Goal: Task Accomplishment & Management: Use online tool/utility

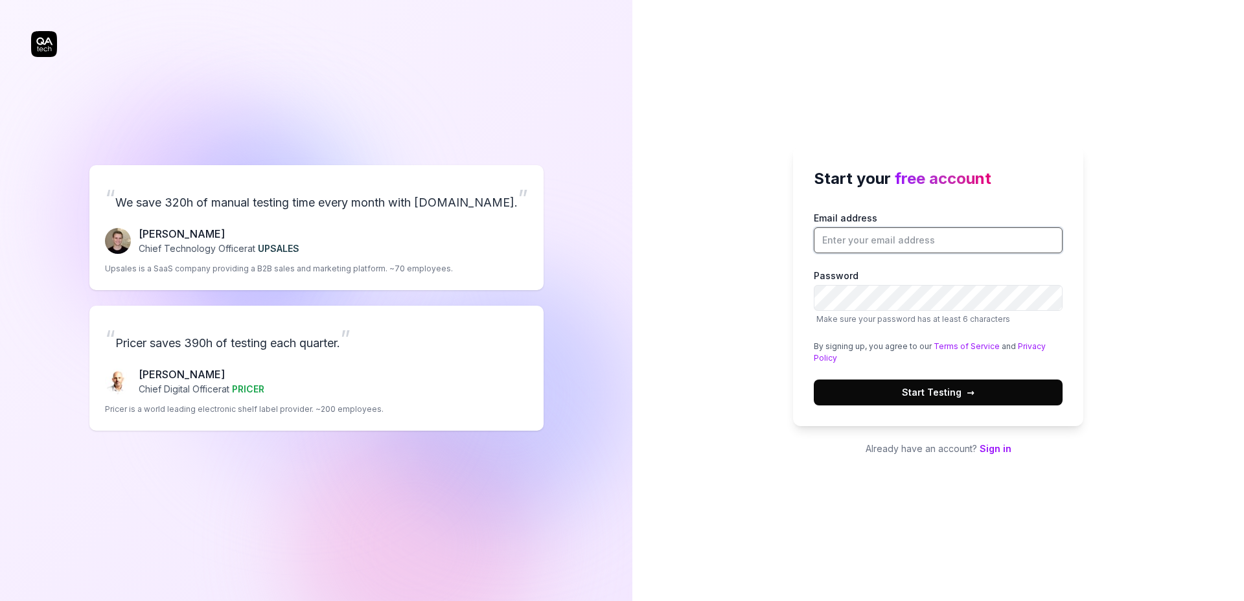
click at [855, 240] on input "Email address" at bounding box center [938, 240] width 249 height 26
type input "d.adasko@redcart.pl"
click at [995, 396] on button "Start Testing →" at bounding box center [938, 393] width 249 height 26
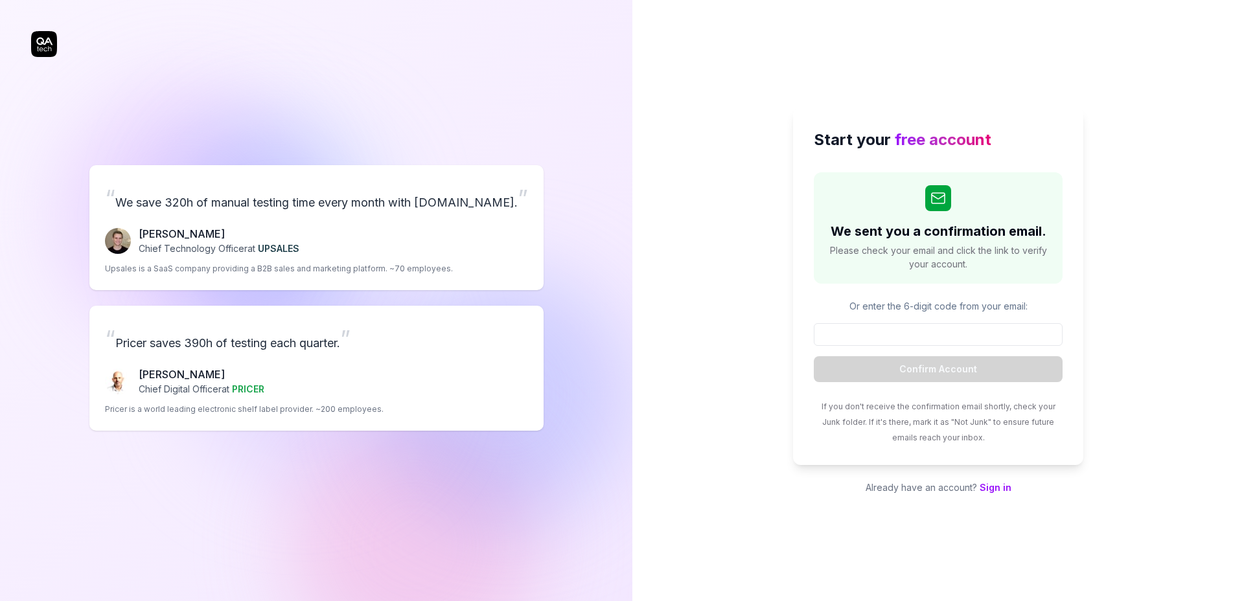
click at [40, 49] on div "“ We save 320h of manual testing time every month with QA.tech. ” Fredrik Seidl…" at bounding box center [316, 298] width 570 height 544
click at [34, 46] on div "“ We save 320h of manual testing time every month with QA.tech. ” Fredrik Seidl…" at bounding box center [316, 298] width 570 height 544
click at [236, 105] on div "“ We save 320h of manual testing time every month with QA.tech. ” Fredrik Seidl…" at bounding box center [316, 298] width 570 height 544
click at [49, 50] on div "“ We save 320h of manual testing time every month with QA.tech. ” Fredrik Seidl…" at bounding box center [316, 298] width 570 height 544
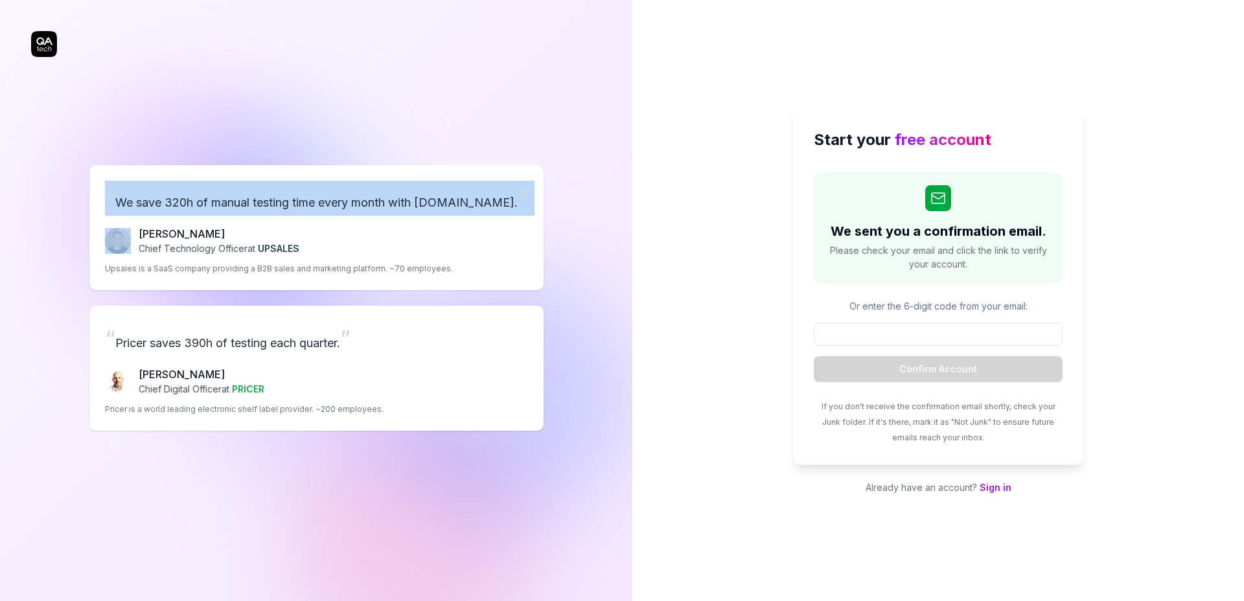
click at [49, 50] on div "“ We save 320h of manual testing time every month with QA.tech. ” Fredrik Seidl…" at bounding box center [316, 298] width 570 height 544
click at [319, 93] on div "“ We save 320h of manual testing time every month with QA.tech. ” Fredrik Seidl…" at bounding box center [316, 298] width 570 height 544
click at [331, 102] on div "“ We save 320h of manual testing time every month with QA.tech. ” Fredrik Seidl…" at bounding box center [316, 298] width 570 height 544
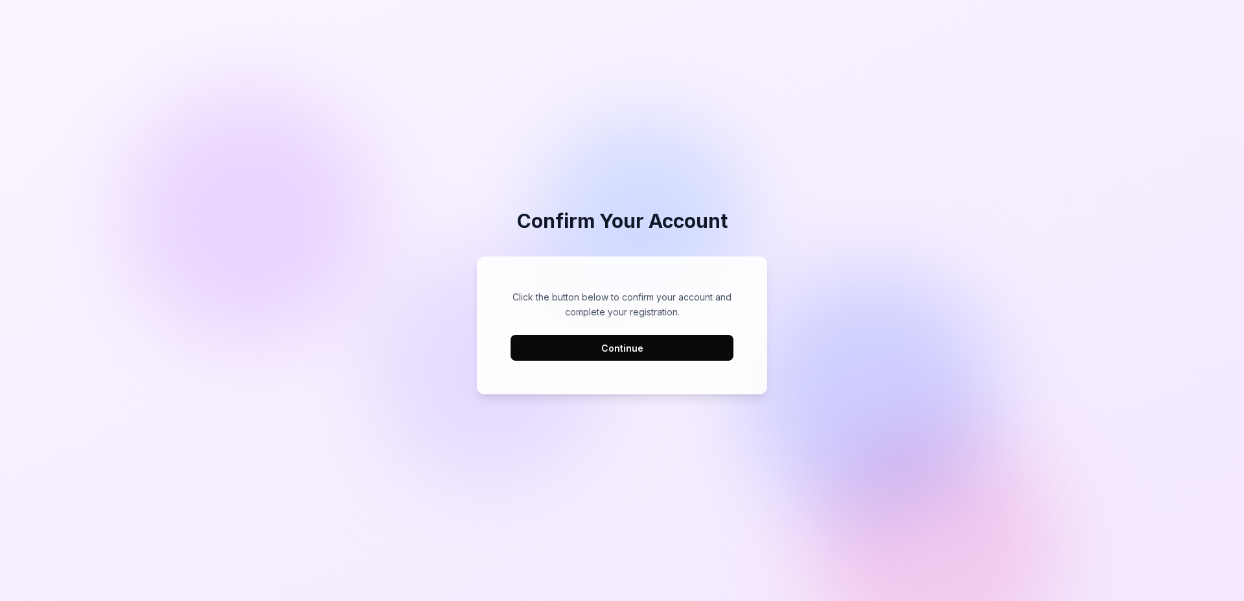
click at [602, 349] on button "Continue" at bounding box center [621, 348] width 223 height 26
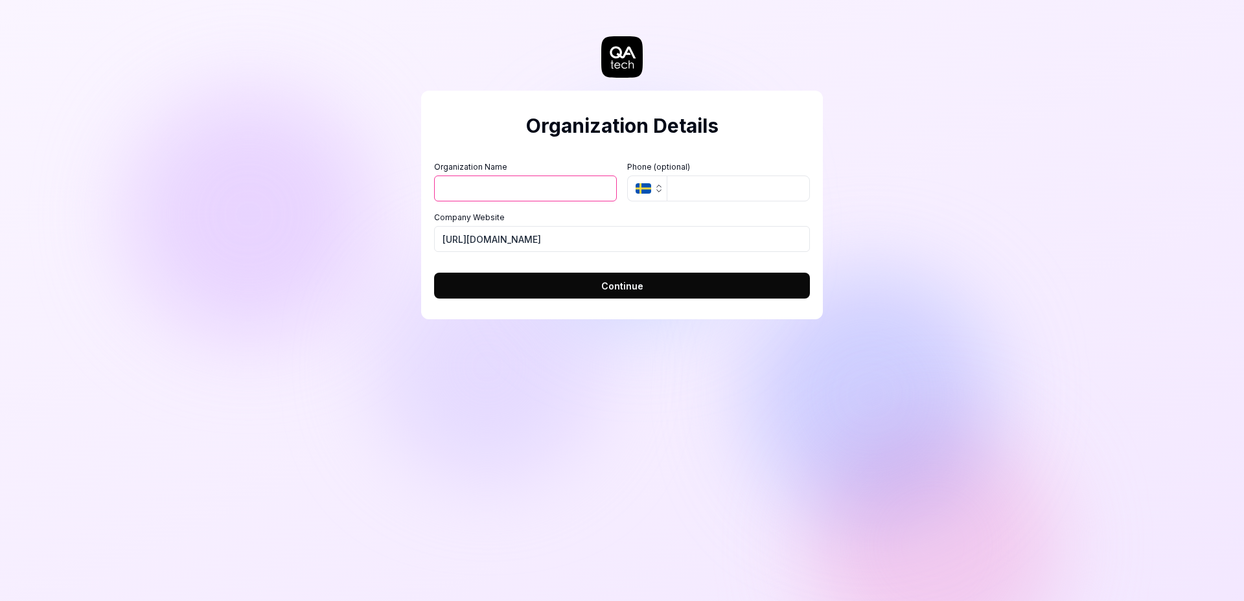
click at [654, 190] on icon "button" at bounding box center [659, 188] width 10 height 10
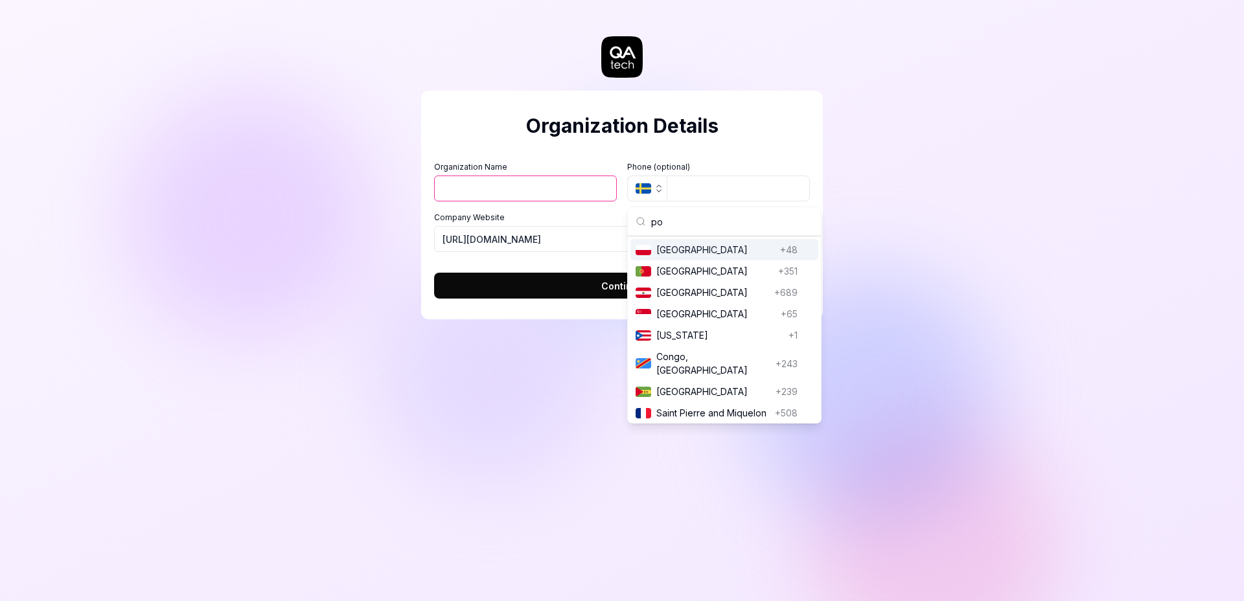
type input "po"
click at [673, 251] on span "Poland" at bounding box center [715, 250] width 119 height 14
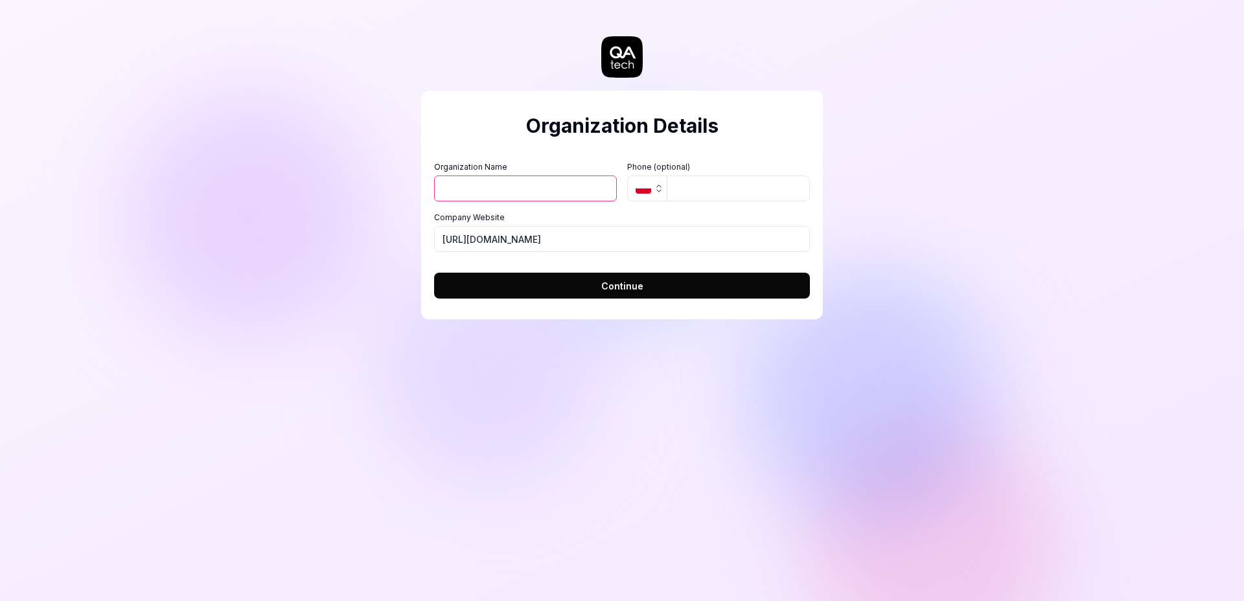
click at [540, 190] on input "Organization Name" at bounding box center [525, 189] width 183 height 26
type input "RedCart"
click at [428, 393] on div "Organization Details Organization Name RedCart Organization Logo (Square minimu…" at bounding box center [622, 300] width 1244 height 601
click at [640, 296] on button "Continue" at bounding box center [622, 286] width 376 height 26
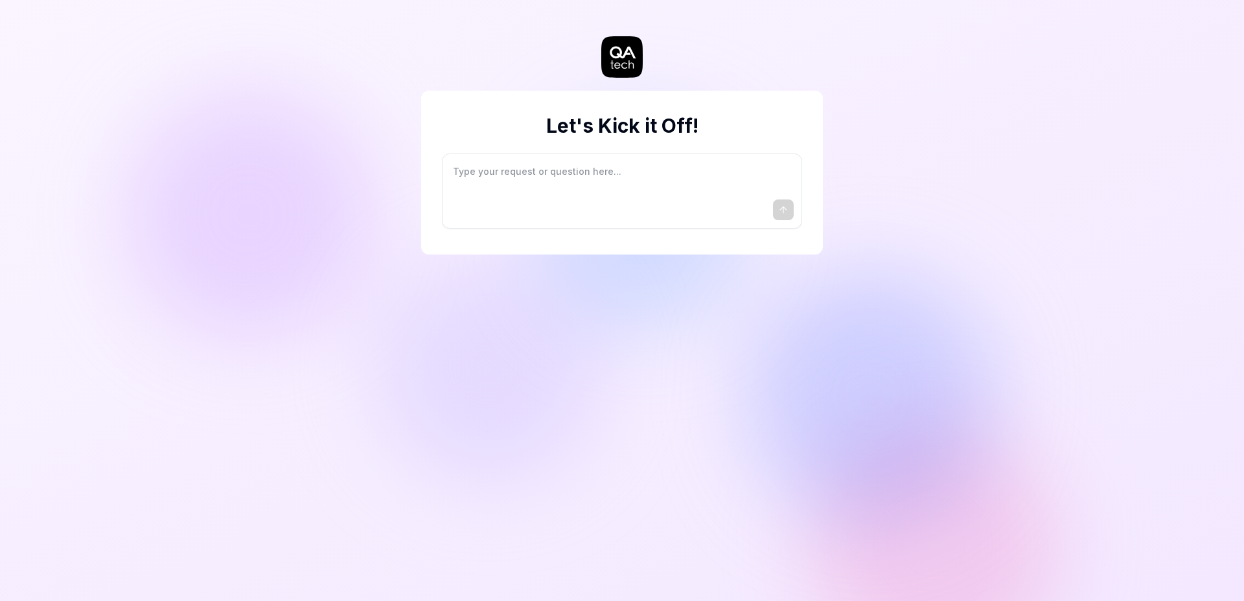
type textarea "*"
type textarea "I"
type textarea "*"
type textarea "I"
type textarea "*"
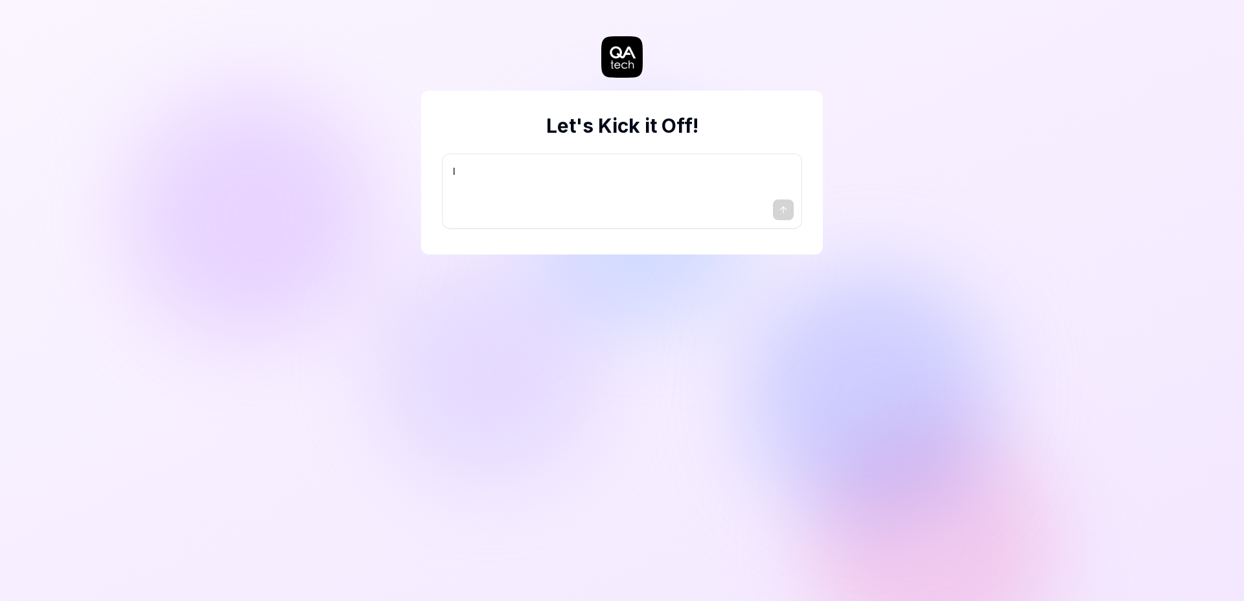
type textarea "I w"
type textarea "*"
type textarea "I wa"
type textarea "*"
type textarea "I wan"
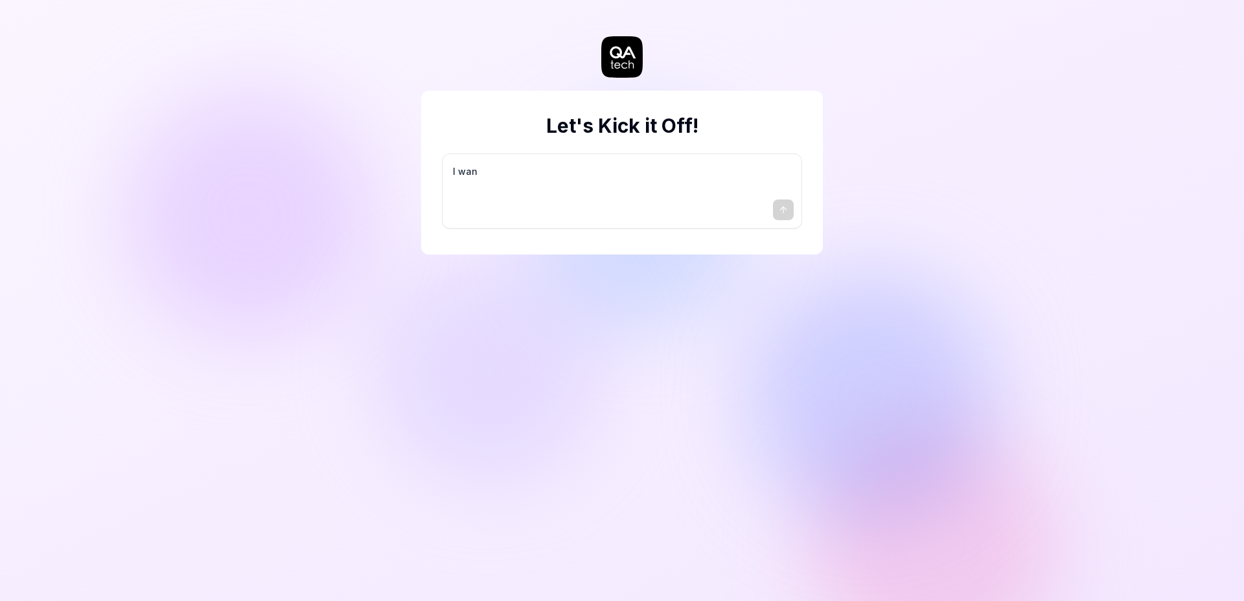
type textarea "*"
type textarea "I want"
type textarea "*"
type textarea "I want"
type textarea "*"
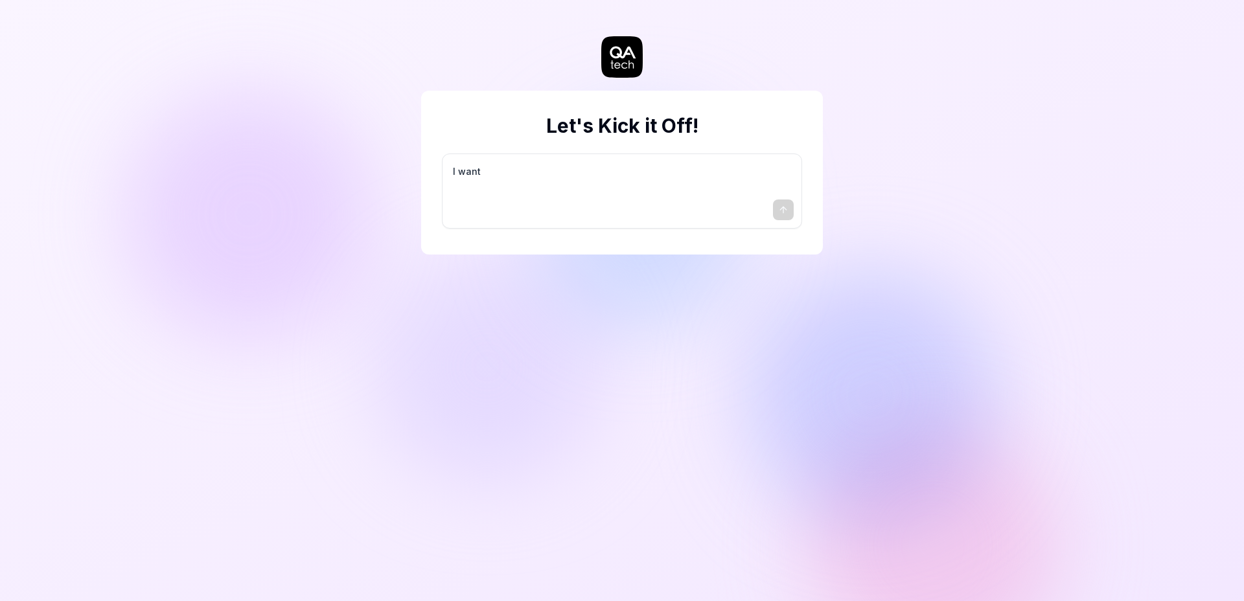
type textarea "I want a"
type textarea "*"
type textarea "I want a"
type textarea "*"
type textarea "I want a g"
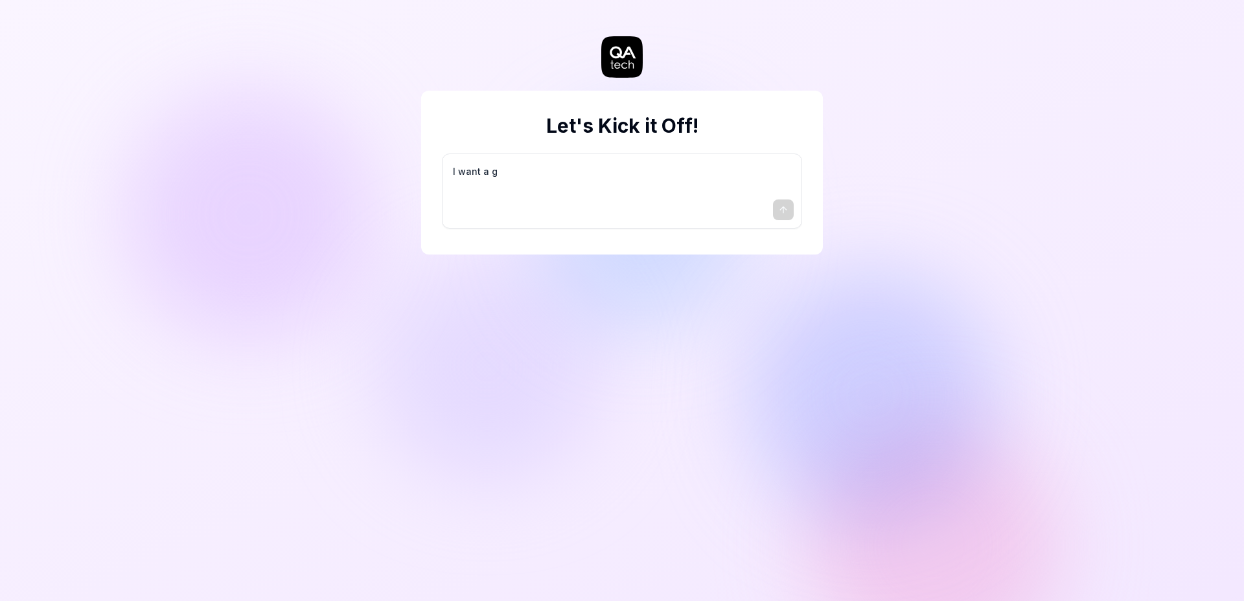
type textarea "*"
type textarea "I want a go"
type textarea "*"
type textarea "I want a goo"
type textarea "*"
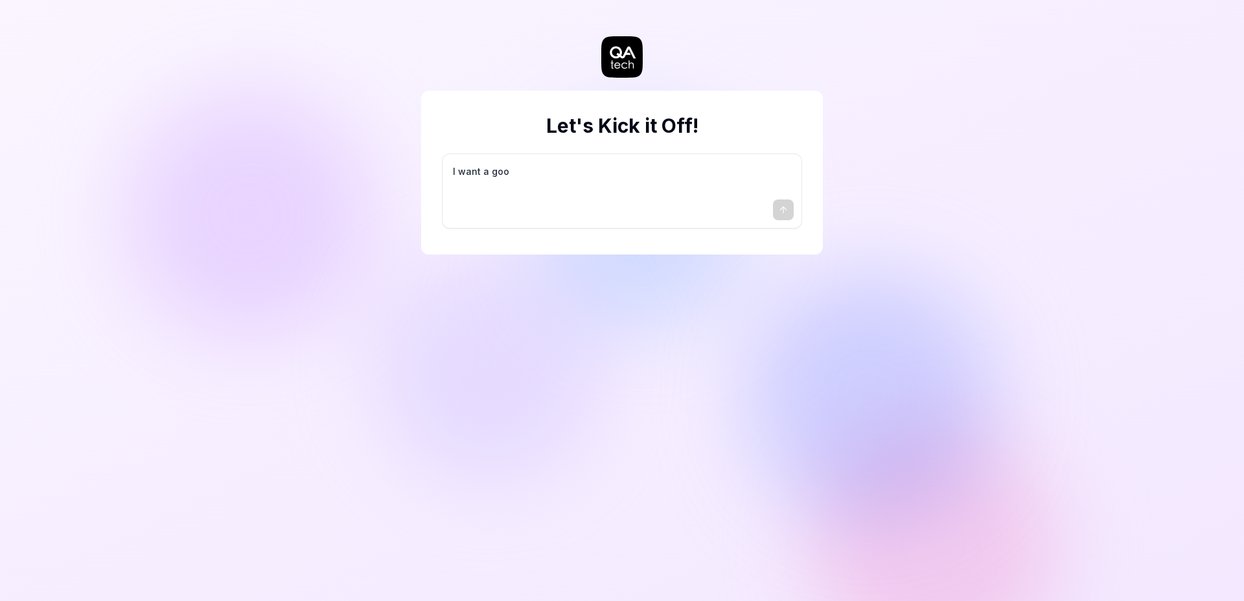
type textarea "I want a good"
type textarea "*"
type textarea "I want a good"
type textarea "*"
type textarea "I want a good t"
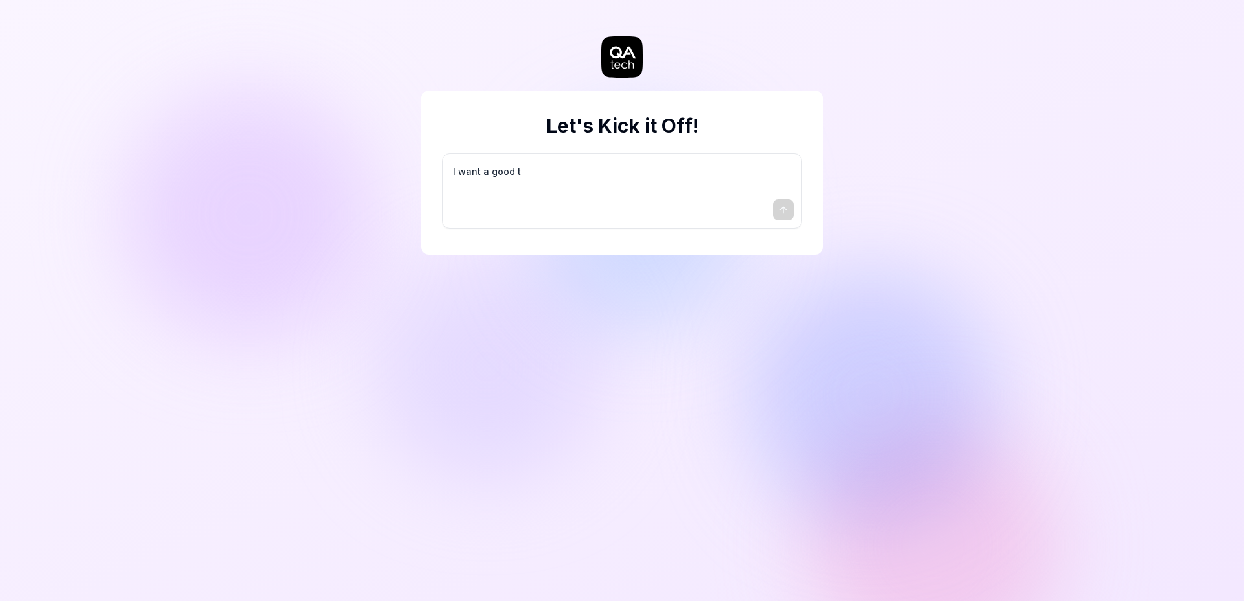
type textarea "*"
type textarea "I want a good te"
type textarea "*"
type textarea "I want a good tes"
type textarea "*"
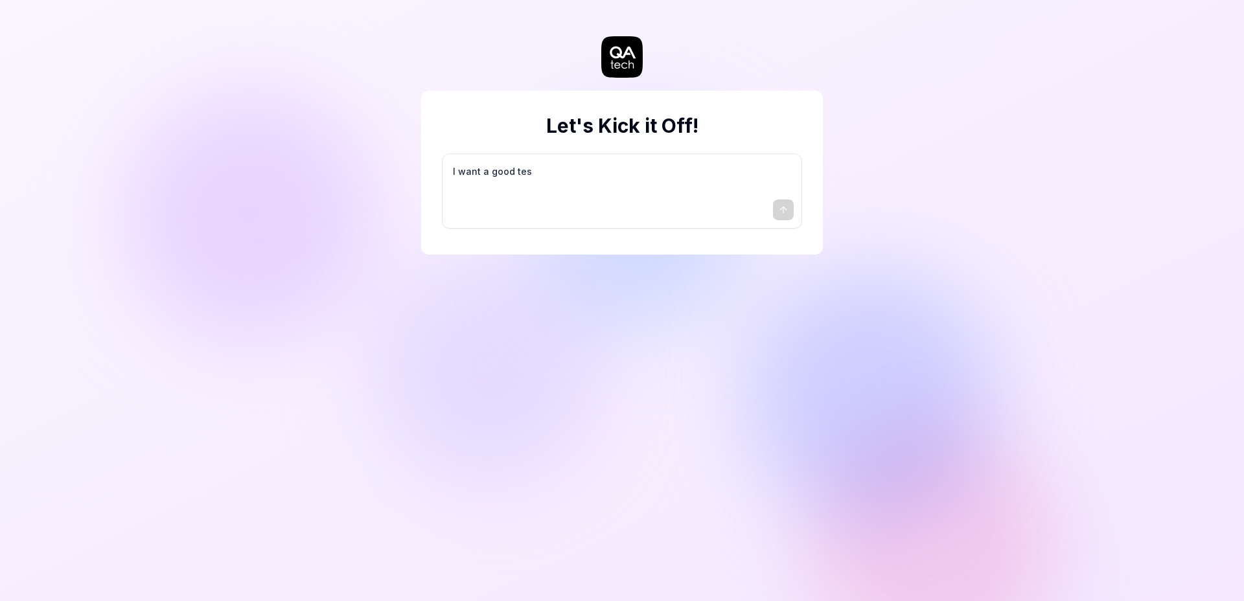
type textarea "I want a good test"
type textarea "*"
type textarea "I want a good test"
type textarea "*"
type textarea "I want a good test s"
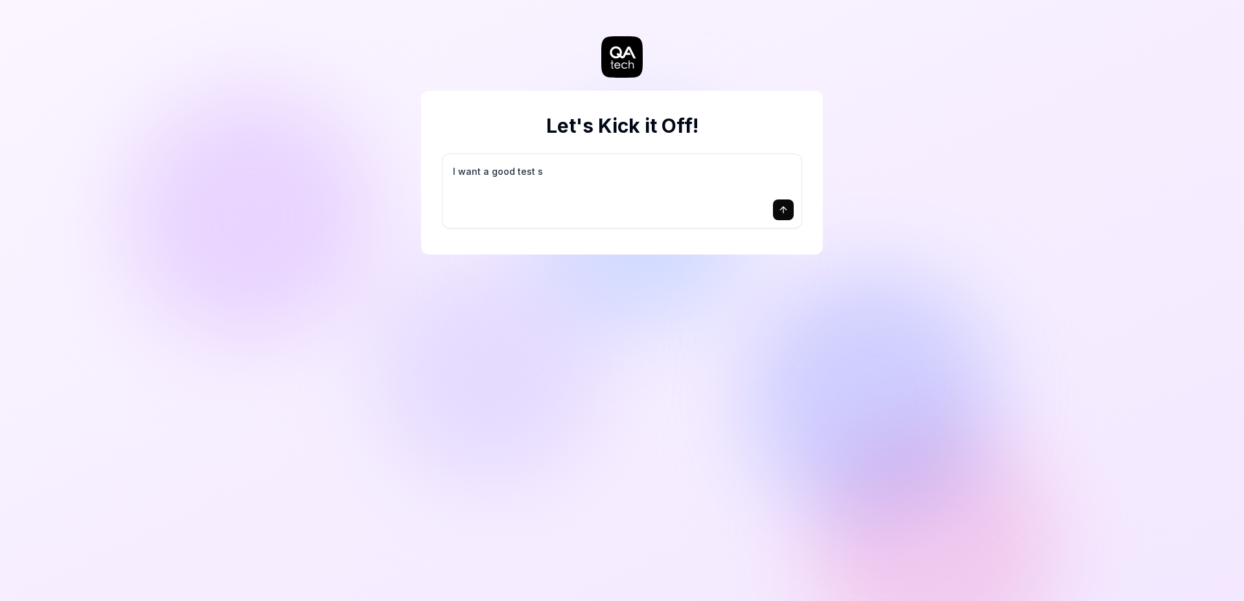
type textarea "*"
type textarea "I want a good test se"
type textarea "*"
type textarea "I want a good test set"
type textarea "*"
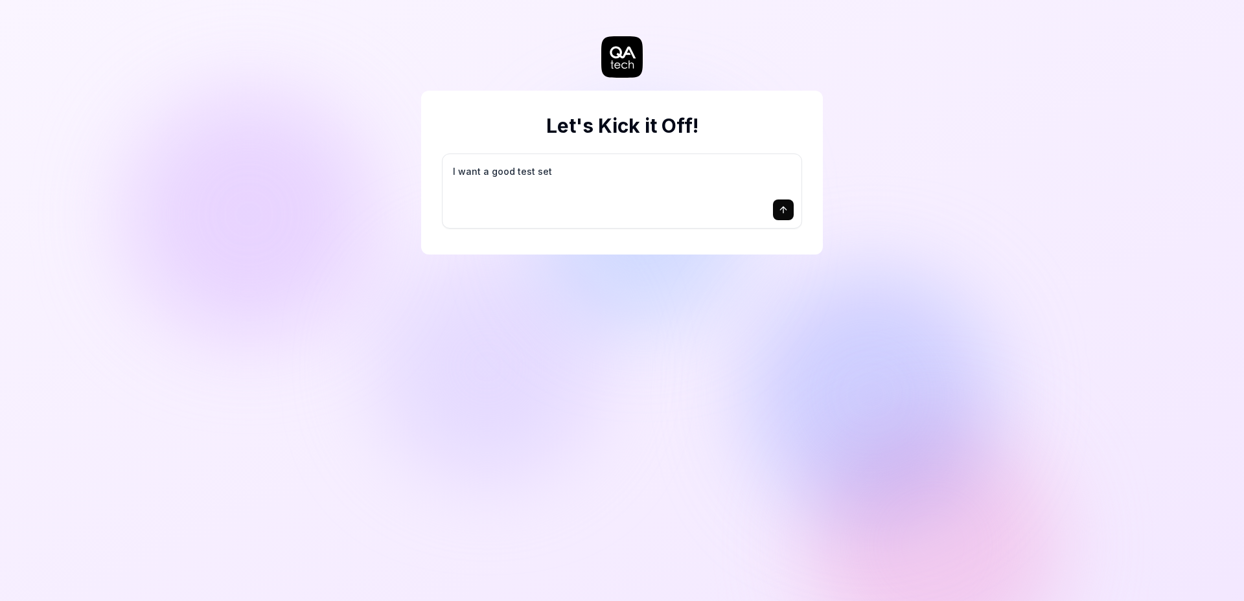
type textarea "I want a good test setu"
type textarea "*"
type textarea "I want a good test setup"
type textarea "*"
type textarea "I want a good test setup"
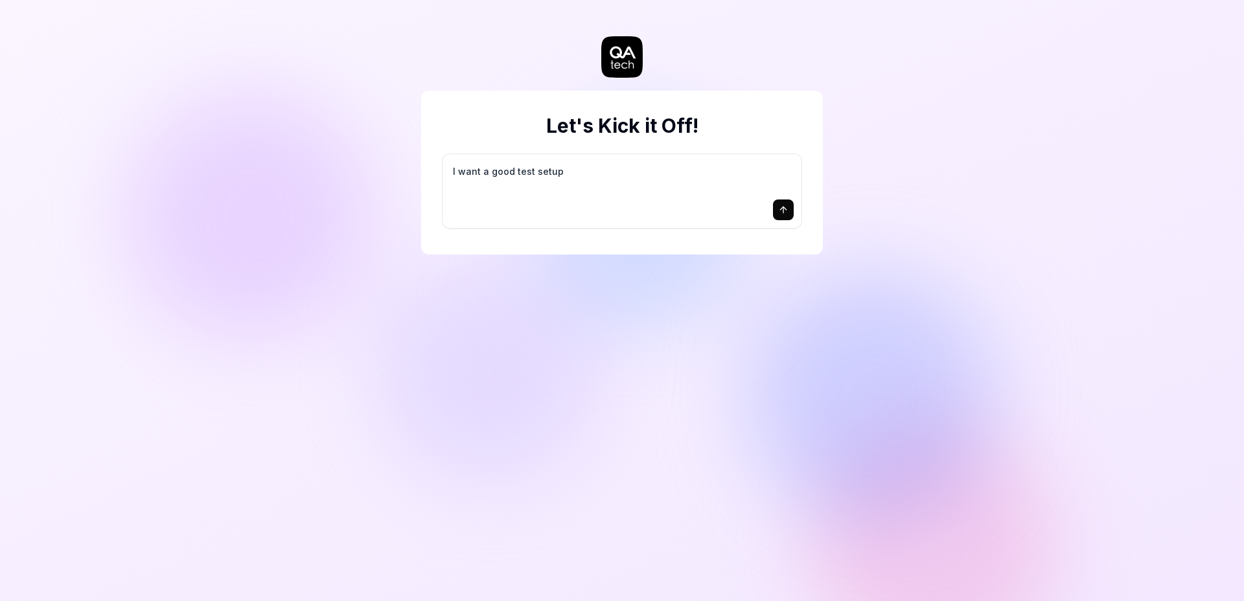
type textarea "*"
type textarea "I want a good test setup f"
type textarea "*"
type textarea "I want a good test setup fo"
type textarea "*"
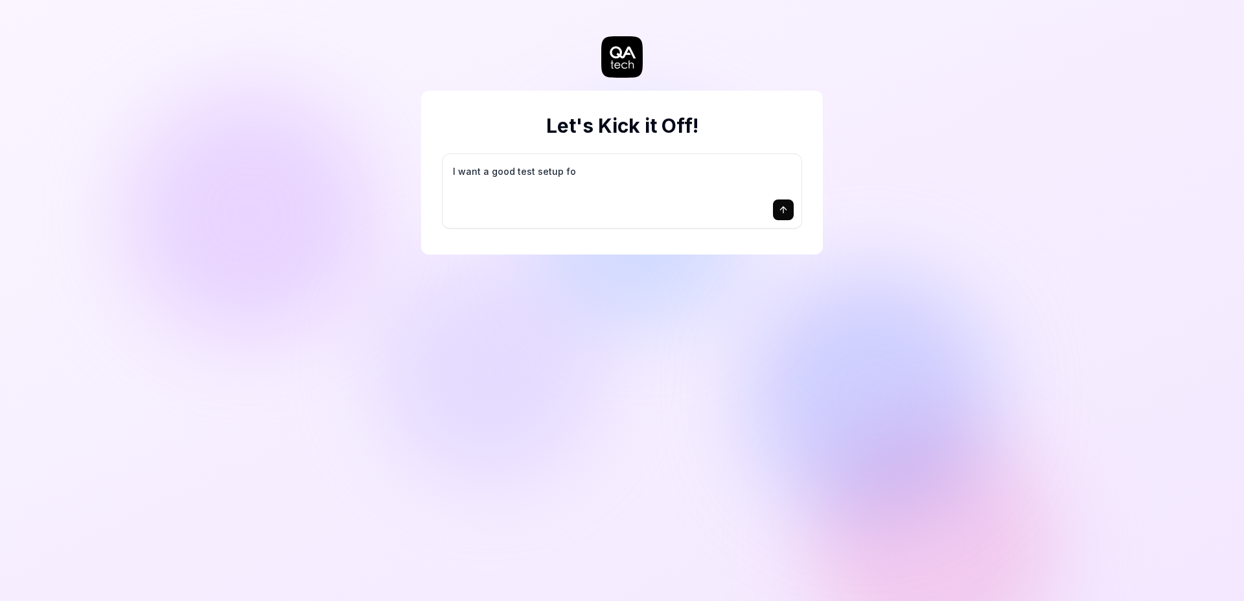
type textarea "I want a good test setup for"
type textarea "*"
type textarea "I want a good test setup for"
type textarea "*"
type textarea "I want a good test setup for m"
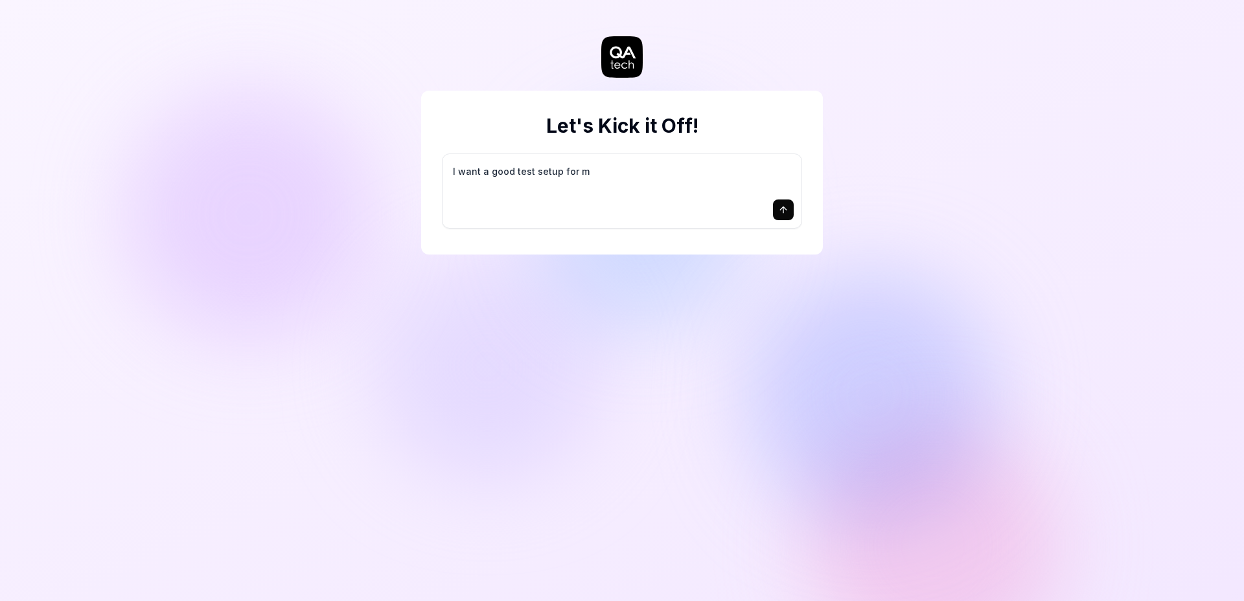
type textarea "*"
type textarea "I want a good test setup for my"
type textarea "*"
type textarea "I want a good test setup for my"
type textarea "*"
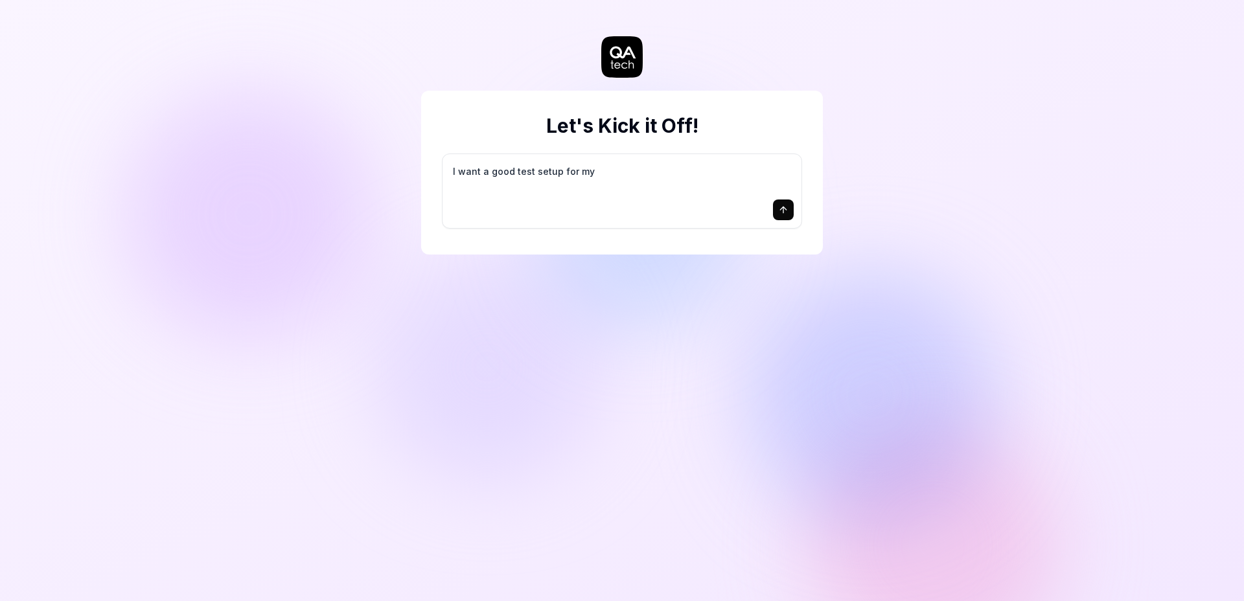
type textarea "I want a good test setup for my s"
type textarea "*"
type textarea "I want a good test setup for my si"
type textarea "*"
type textarea "I want a good test setup for my sit"
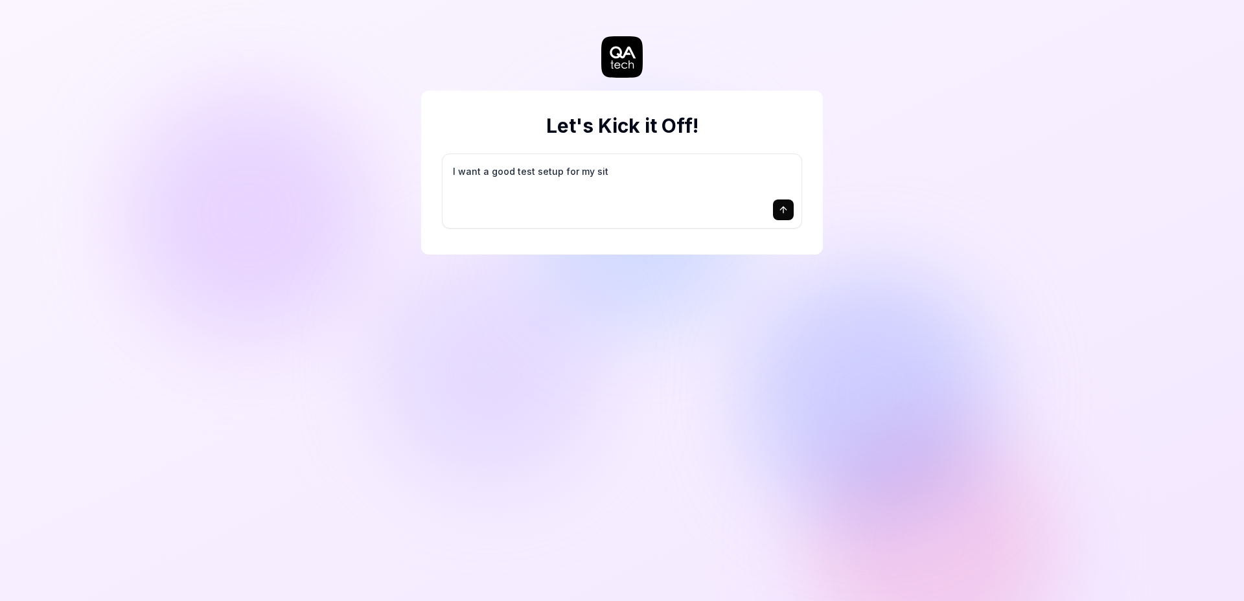
type textarea "*"
type textarea "I want a good test setup for my site"
type textarea "*"
type textarea "I want a good test setup for my site"
type textarea "*"
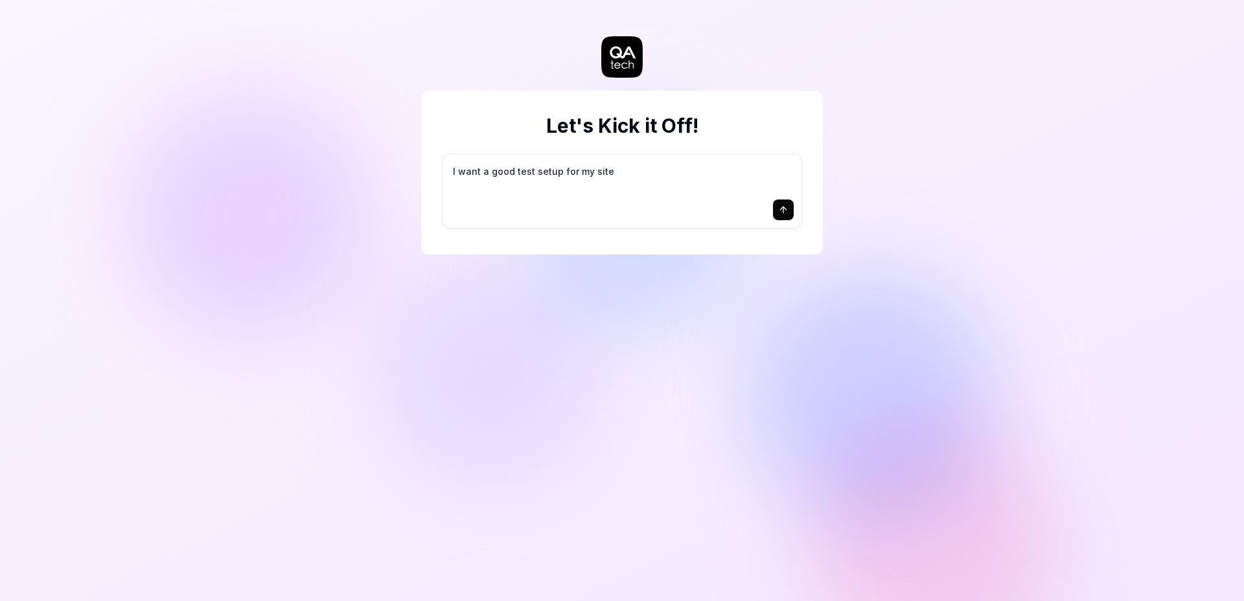
type textarea "I want a good test setup for my site -"
type textarea "*"
type textarea "I want a good test setup for my site -"
type textarea "*"
type textarea "I want a good test setup for my site - h"
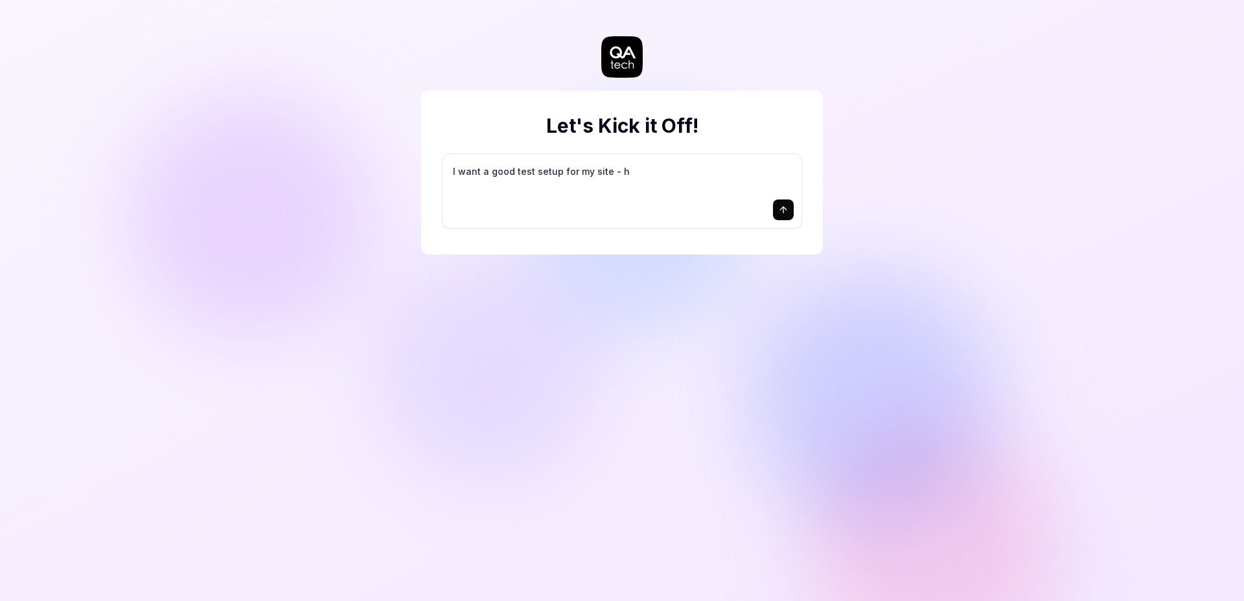
type textarea "*"
type textarea "I want a good test setup for my site - he"
type textarea "*"
type textarea "I want a good test setup for my site - hel"
type textarea "*"
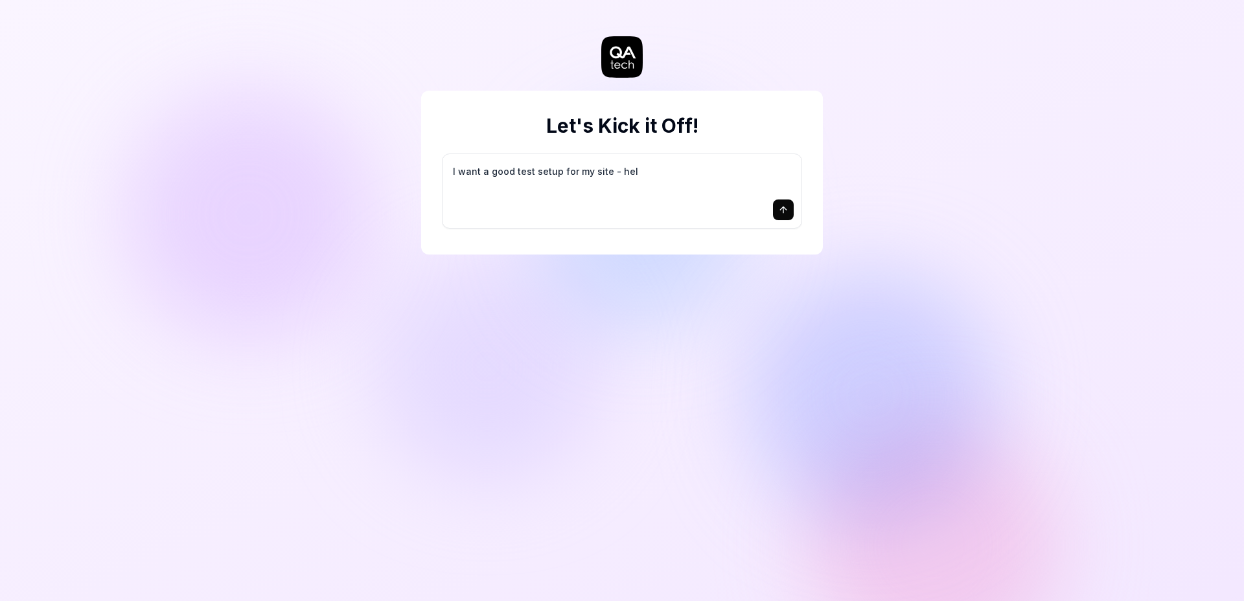
type textarea "I want a good test setup for my site - help"
type textarea "*"
type textarea "I want a good test setup for my site - help"
type textarea "*"
type textarea "I want a good test setup for my site - help m"
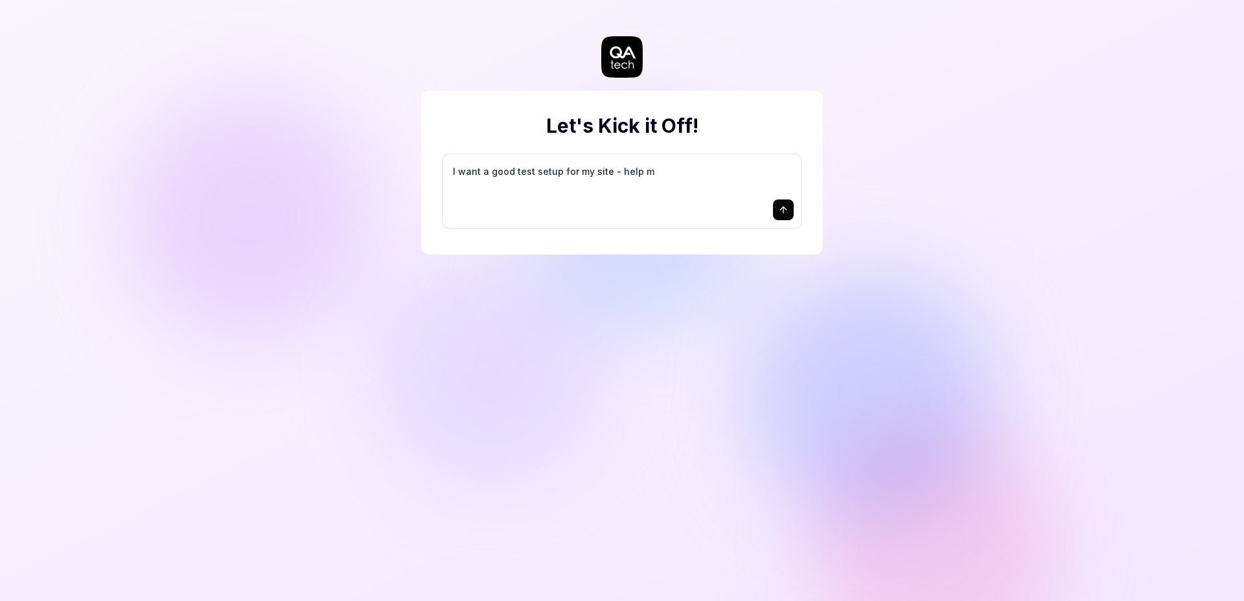
type textarea "*"
type textarea "I want a good test setup for my site - help me"
type textarea "*"
type textarea "I want a good test setup for my site - help me"
type textarea "*"
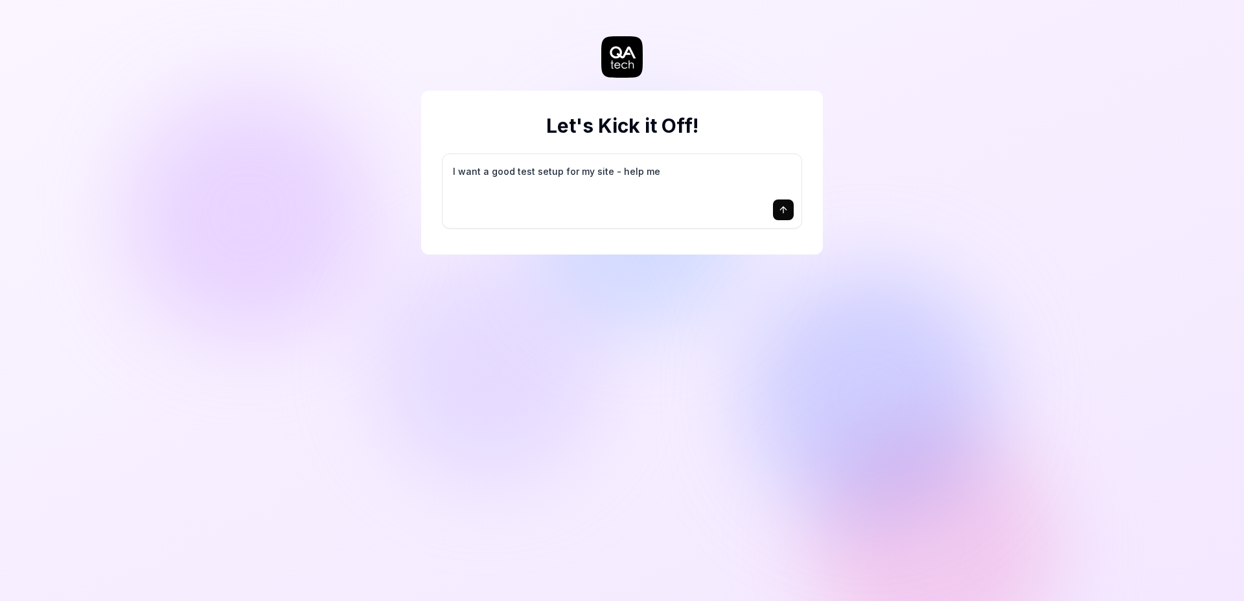
type textarea "I want a good test setup for my site - help me c"
type textarea "*"
type textarea "I want a good test setup for my site - help me cr"
type textarea "*"
type textarea "I want a good test setup for my site - help me cre"
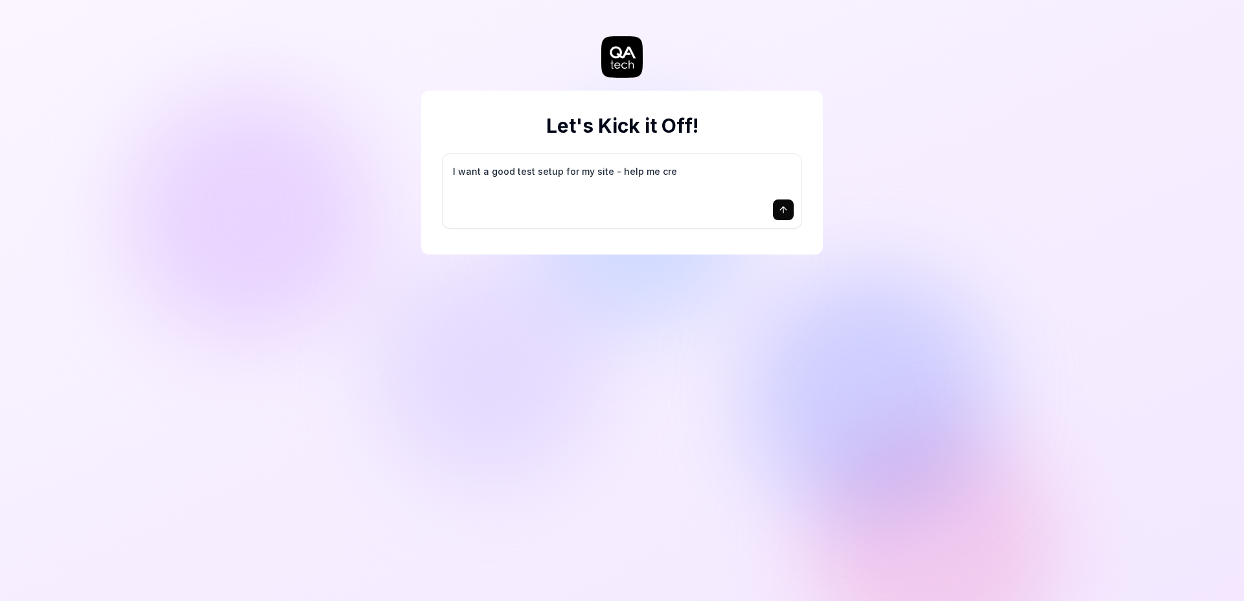
type textarea "*"
type textarea "I want a good test setup for my site - help me crea"
type textarea "*"
type textarea "I want a good test setup for my site - help me creat"
type textarea "*"
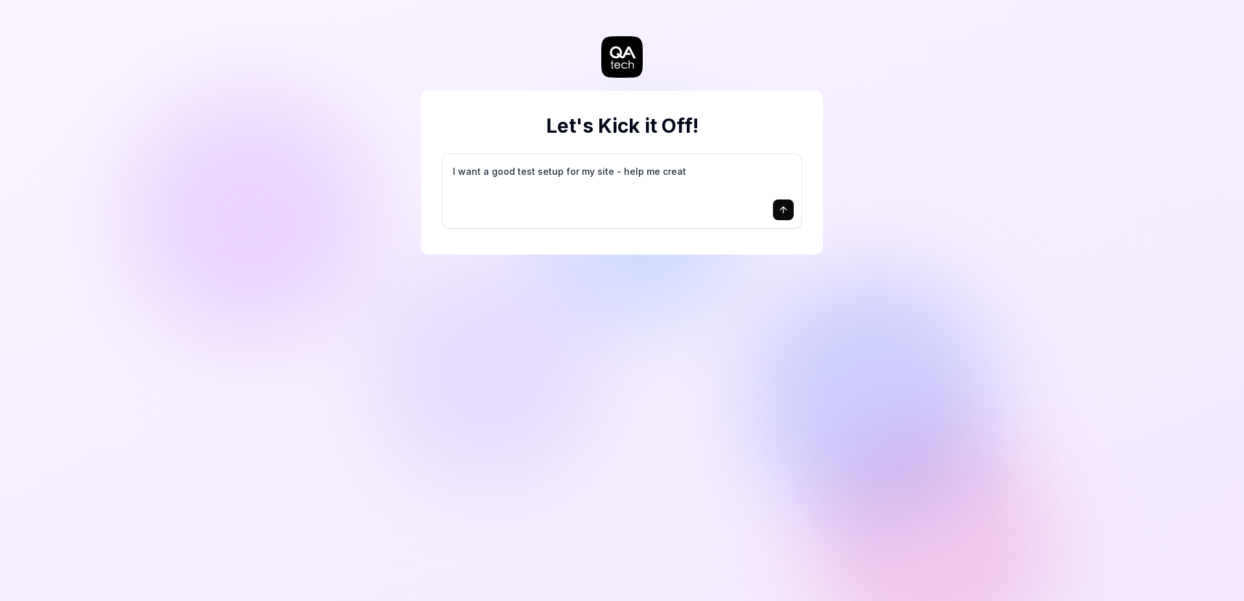
type textarea "I want a good test setup for my site - help me create"
type textarea "*"
type textarea "I want a good test setup for my site - help me create"
type textarea "*"
type textarea "I want a good test setup for my site - help me create t"
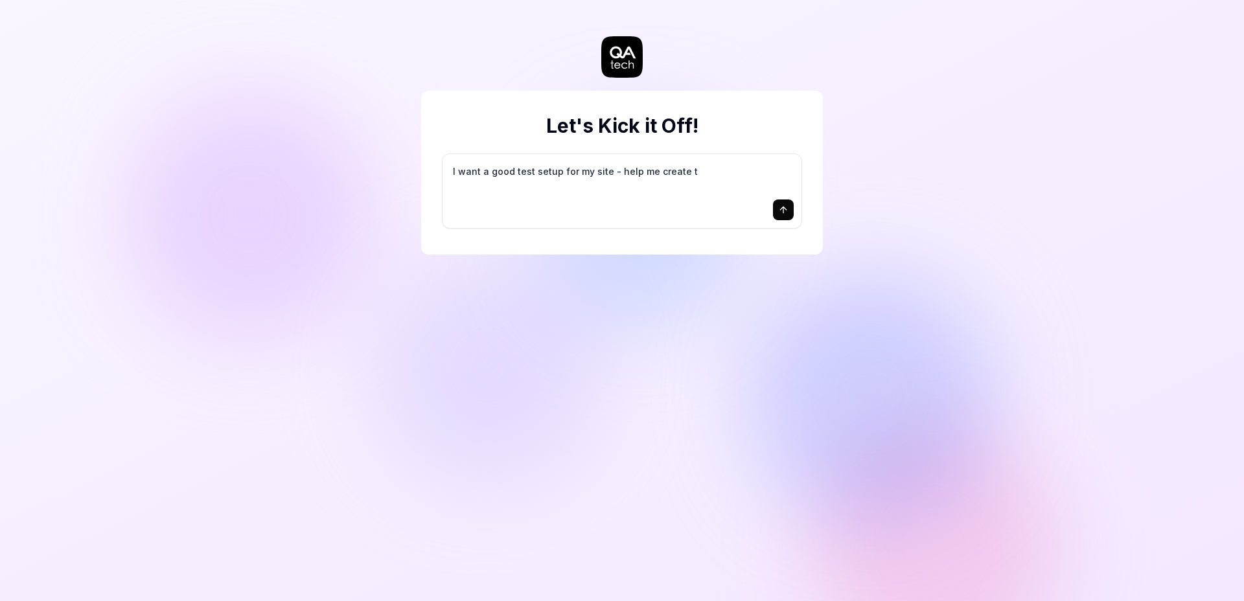
type textarea "*"
type textarea "I want a good test setup for my site - help me create th"
type textarea "*"
type textarea "I want a good test setup for my site - help me create the"
type textarea "*"
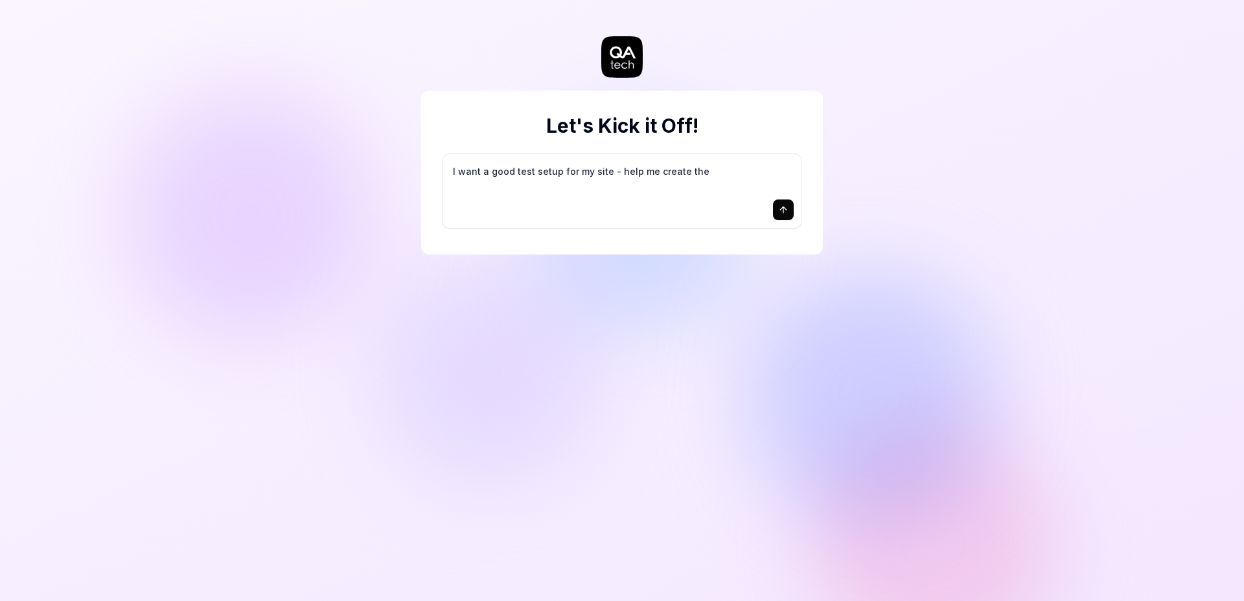
type textarea "I want a good test setup for my site - help me create the"
type textarea "*"
type textarea "I want a good test setup for my site - help me create the f"
type textarea "*"
type textarea "I want a good test setup for my site - help me create the fi"
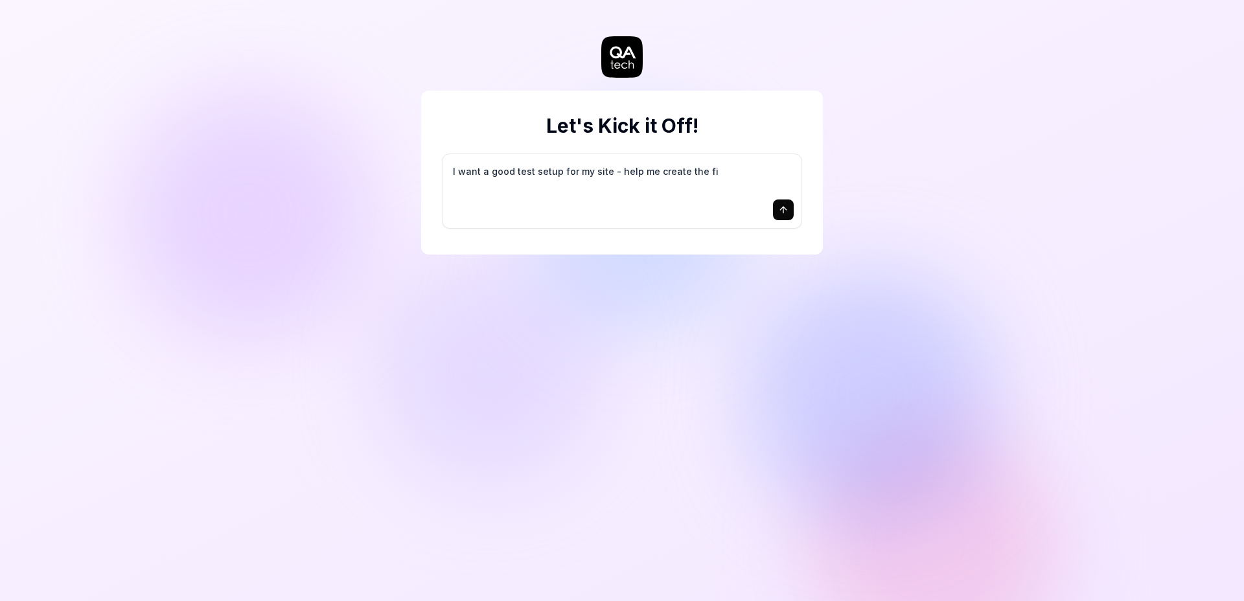
type textarea "*"
type textarea "I want a good test setup for my site - help me create the fir"
type textarea "*"
type textarea "I want a good test setup for my site - help me create the firs"
type textarea "*"
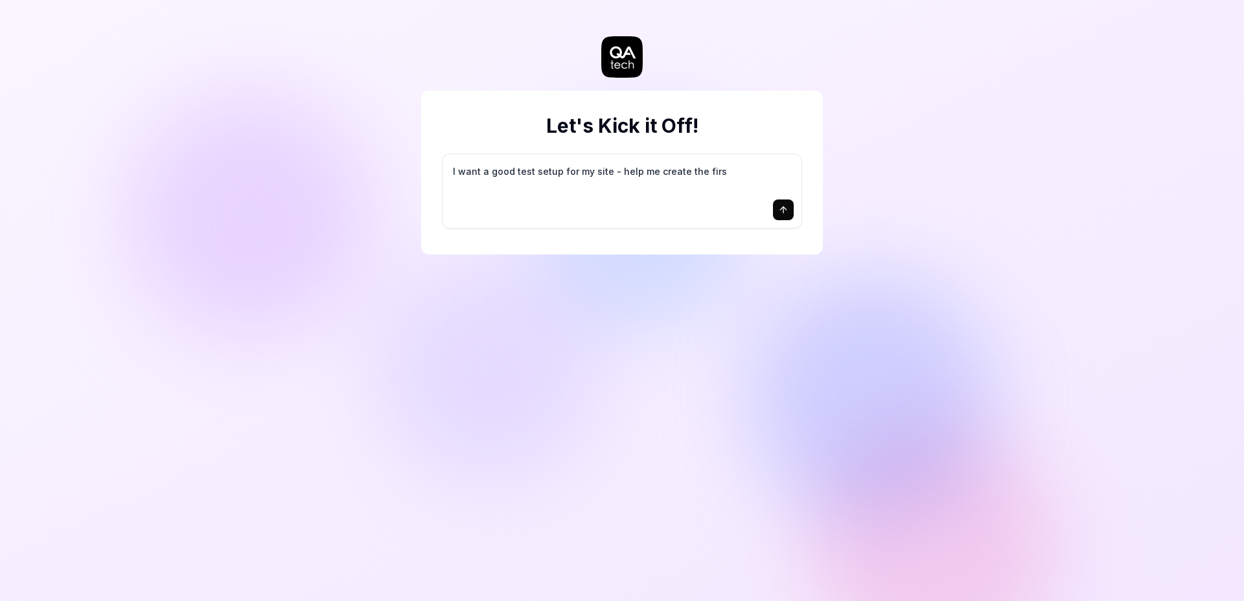
type textarea "I want a good test setup for my site - help me create the first"
type textarea "*"
type textarea "I want a good test setup for my site - help me create the first"
type textarea "*"
type textarea "I want a good test setup for my site - help me create the first 3"
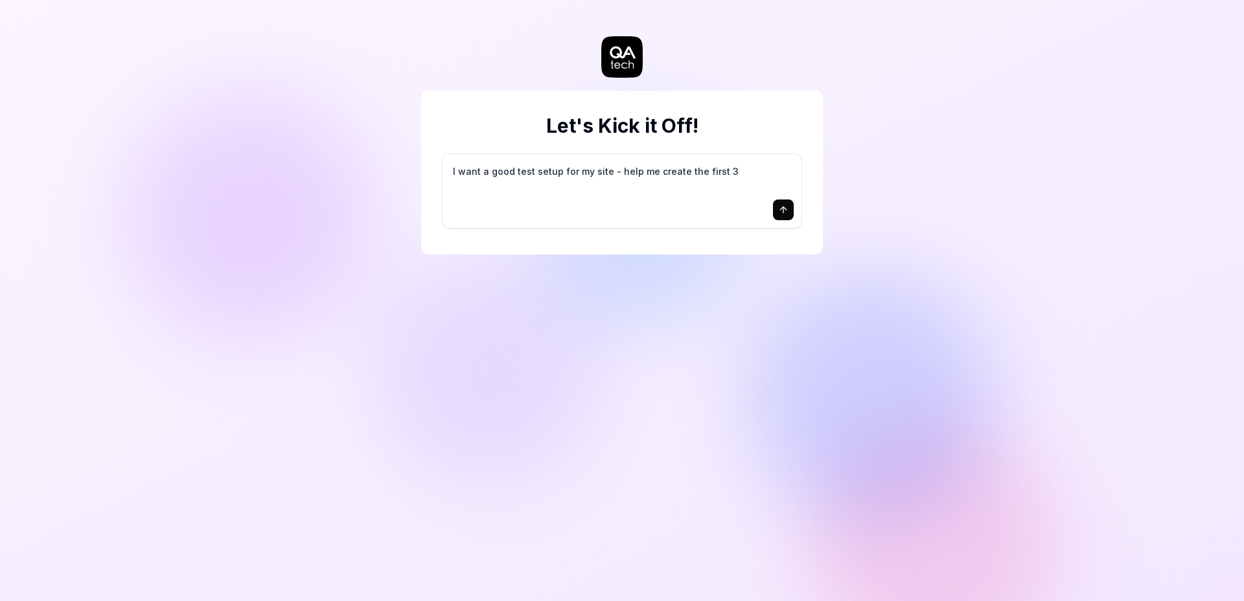
type textarea "*"
type textarea "I want a good test setup for my site - help me create the first 3-"
type textarea "*"
type textarea "I want a good test setup for my site - help me create the first 3-5"
type textarea "*"
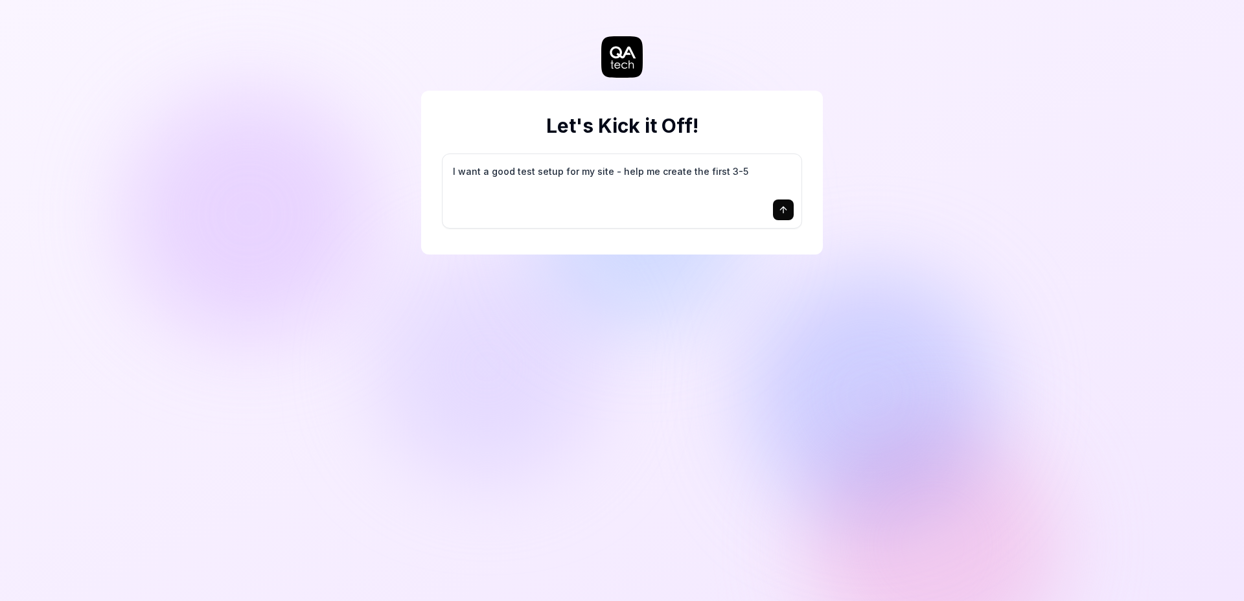
type textarea "I want a good test setup for my site - help me create the first 3-5"
type textarea "*"
type textarea "I want a good test setup for my site - help me create the first 3-5 t"
type textarea "*"
type textarea "I want a good test setup for my site - help me create the first 3-5 te"
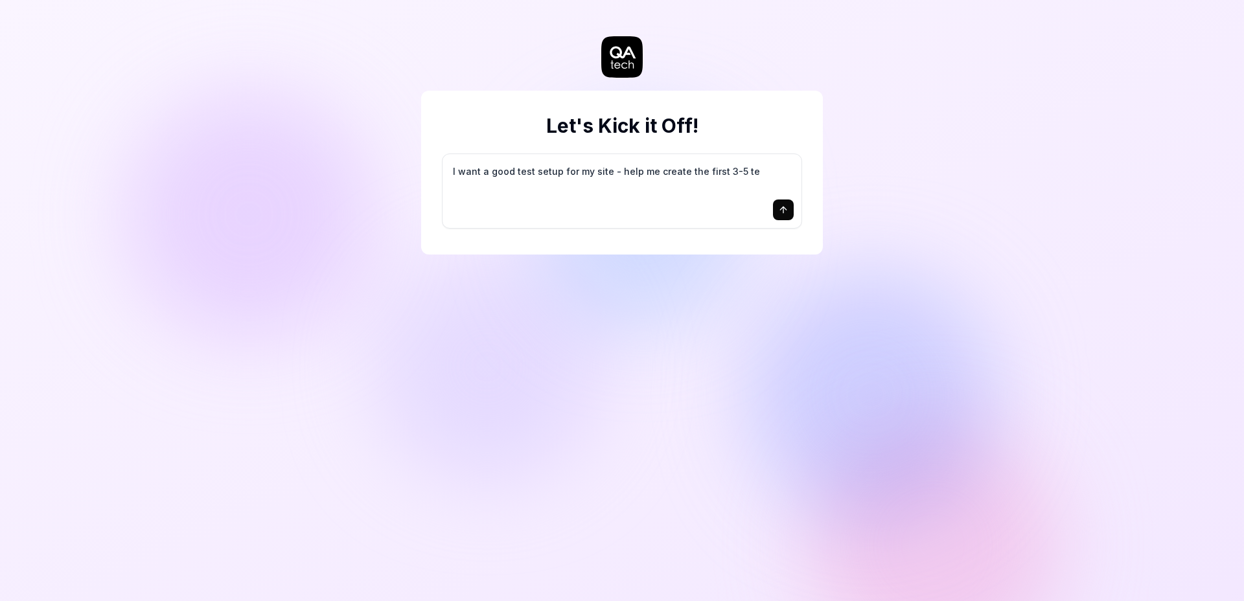
type textarea "*"
type textarea "I want a good test setup for my site - help me create the first 3-5 tes"
type textarea "*"
type textarea "I want a good test setup for my site - help me create the first 3-5 test"
type textarea "*"
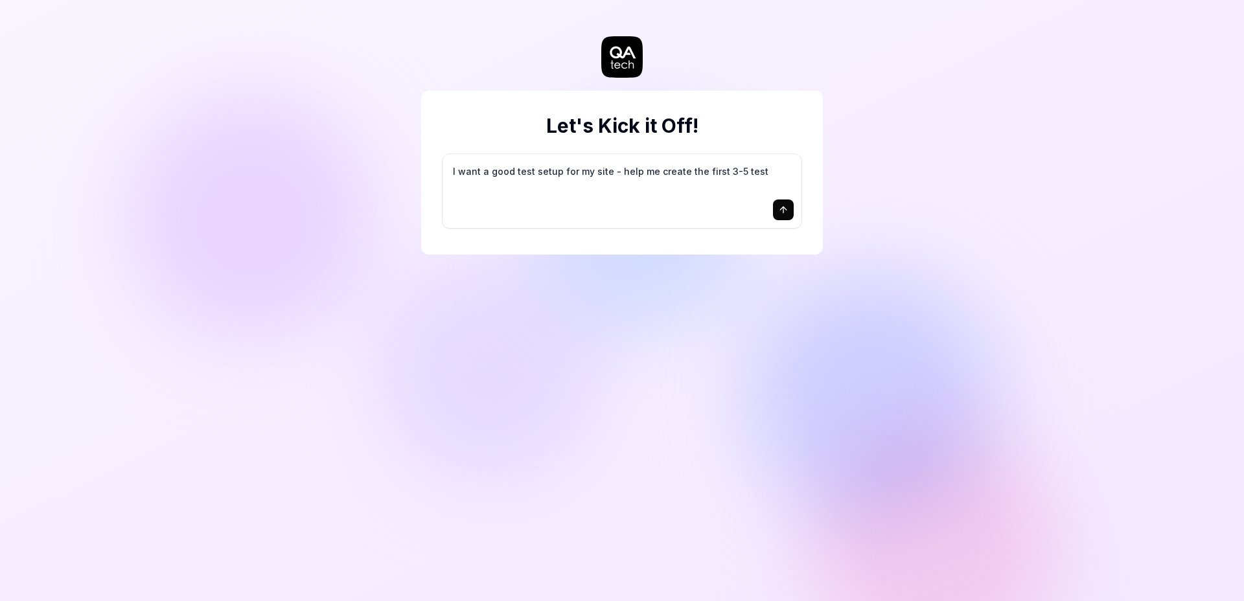
type textarea "I want a good test setup for my site - help me create the first 3-5 test"
type textarea "*"
type textarea "I want a good test setup for my site - help me create the first 3-5 test c"
type textarea "*"
type textarea "I want a good test setup for my site - help me create the first 3-5 test ca"
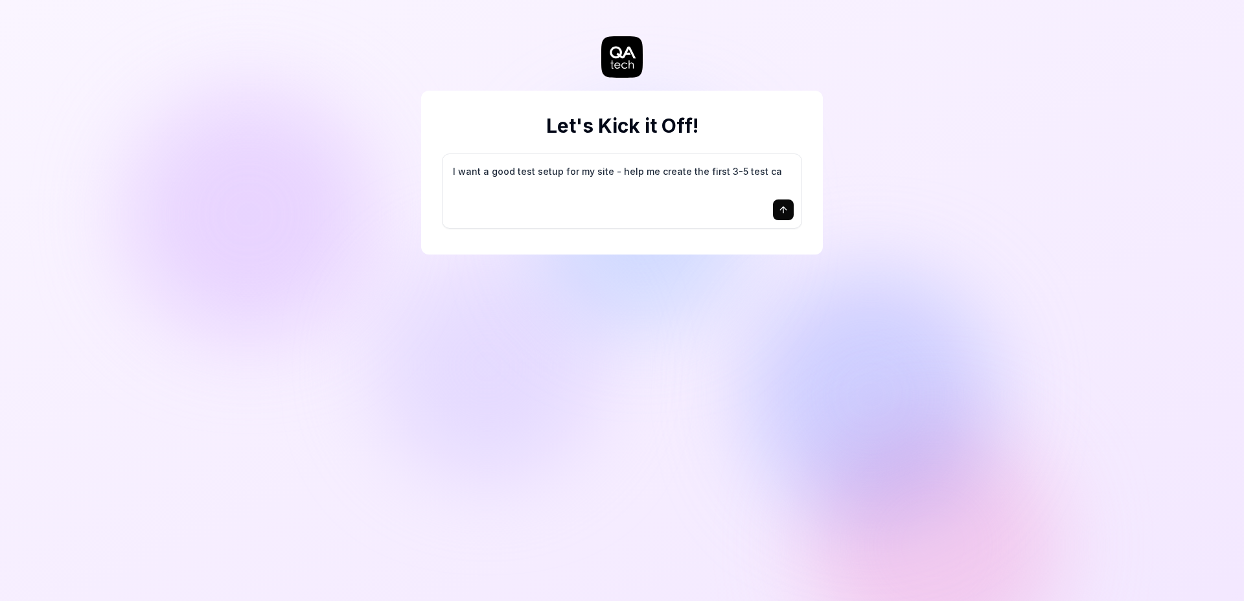
type textarea "*"
type textarea "I want a good test setup for my site - help me create the first 3-5 test cas"
type textarea "*"
type textarea "I want a good test setup for my site - help me create the first 3-5 test case"
type textarea "*"
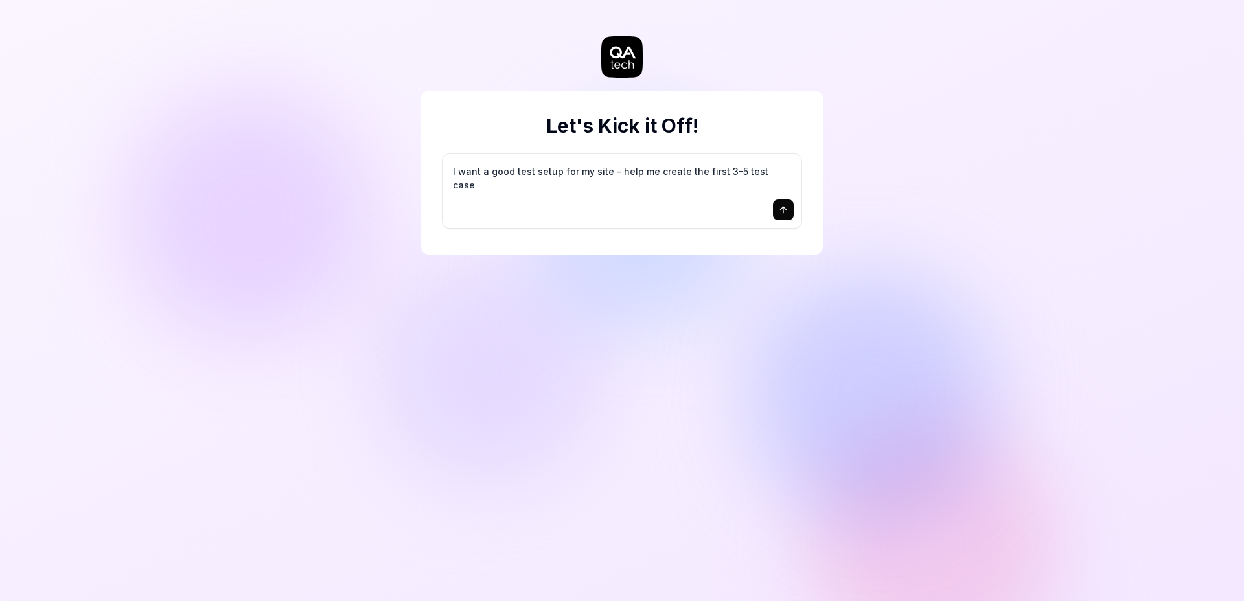
type textarea "I want a good test setup for my site - help me create the first 3-5 test cases"
click at [670, 194] on textarea "I want a good test setup for my site - help me create the first 3-5 test cases" at bounding box center [621, 178] width 343 height 32
click at [785, 212] on icon "submit" at bounding box center [783, 210] width 10 height 10
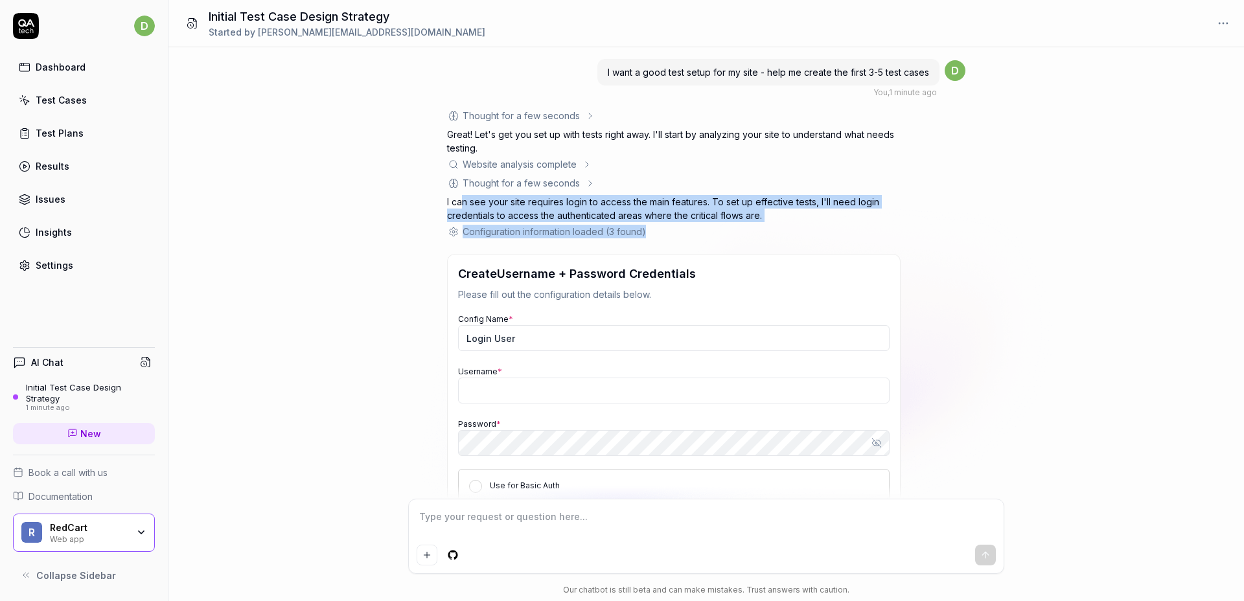
drag, startPoint x: 461, startPoint y: 203, endPoint x: 818, endPoint y: 234, distance: 358.2
click at [819, 233] on div "Thought for a few seconds The user wants help setting up their first 3-5 test c…" at bounding box center [673, 340] width 453 height 463
click at [797, 230] on div "Configuration information loaded (3 found)" at bounding box center [673, 232] width 453 height 14
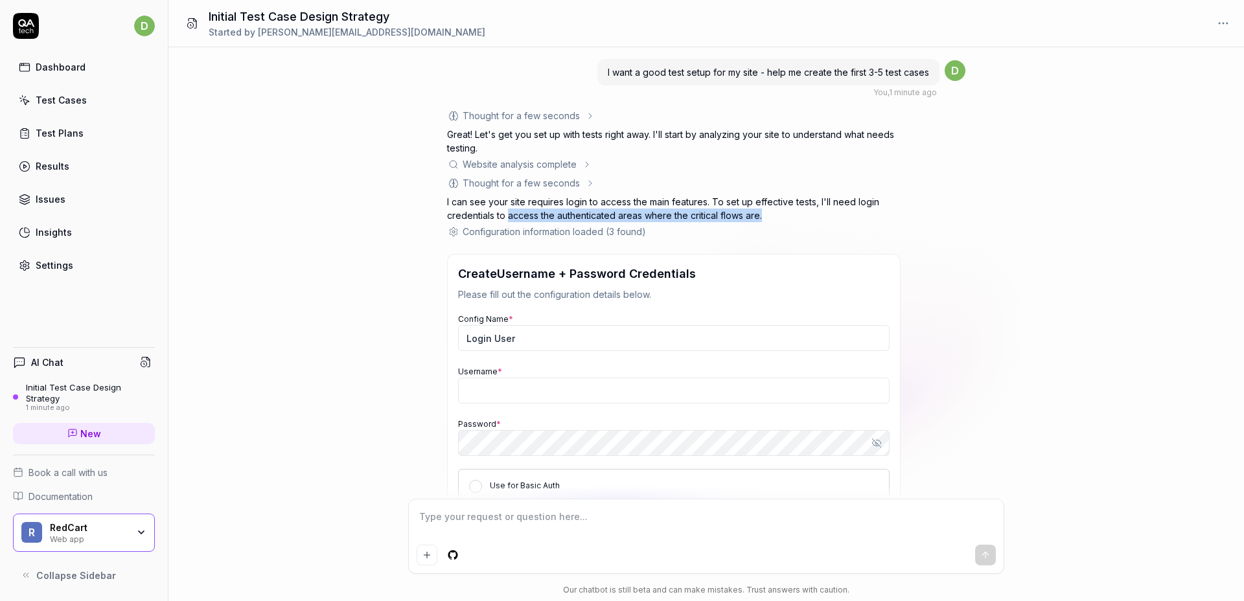
drag, startPoint x: 510, startPoint y: 214, endPoint x: 838, endPoint y: 215, distance: 327.8
click at [838, 215] on p "I can see your site requires login to access the main features. To set up effec…" at bounding box center [673, 208] width 453 height 27
click at [805, 215] on p "I can see your site requires login to access the main features. To set up effec…" at bounding box center [673, 208] width 453 height 27
drag, startPoint x: 700, startPoint y: 209, endPoint x: 813, endPoint y: 219, distance: 113.8
click at [798, 217] on p "I can see your site requires login to access the main features. To set up effec…" at bounding box center [673, 208] width 453 height 27
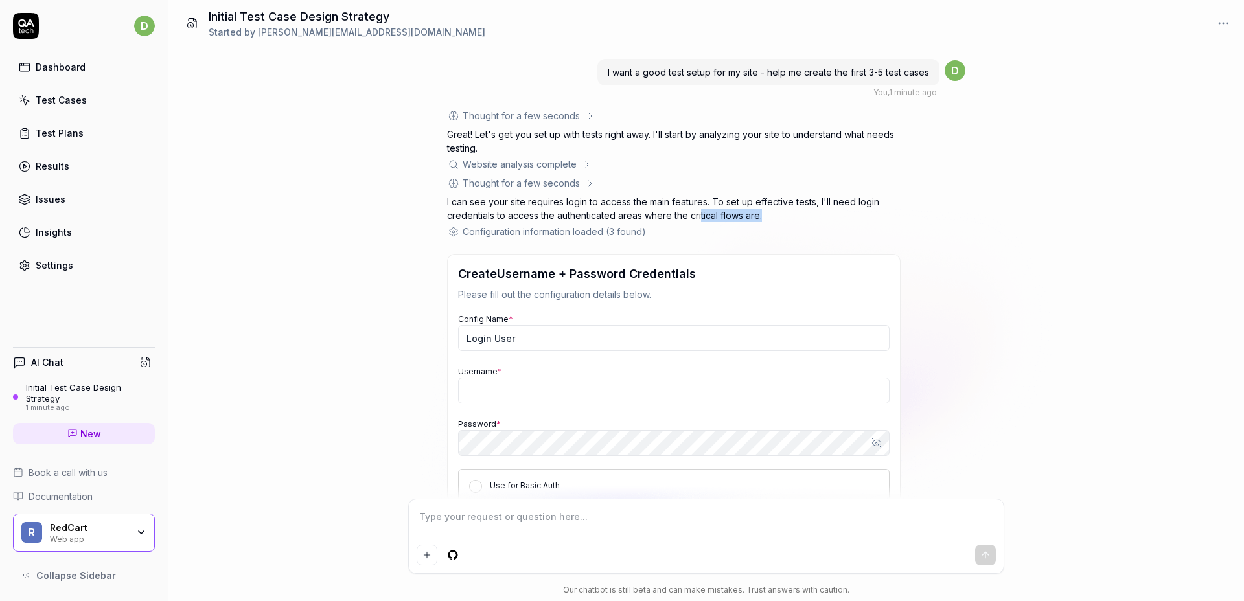
click at [817, 220] on p "I can see your site requires login to access the main features. To set up effec…" at bounding box center [673, 208] width 453 height 27
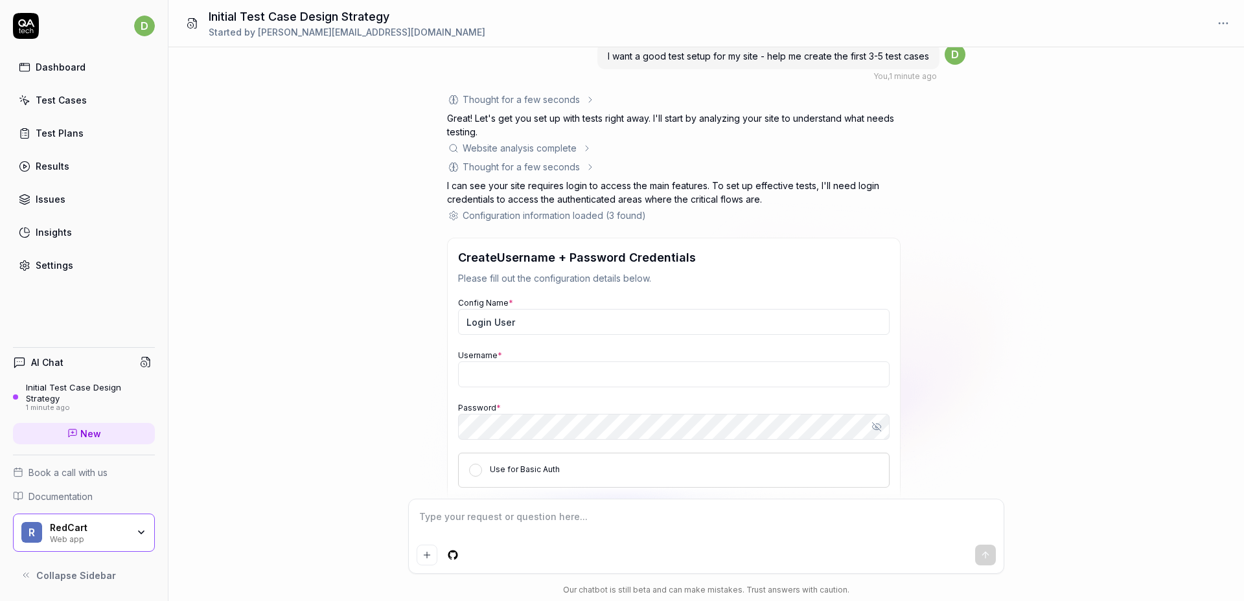
scroll to position [25, 0]
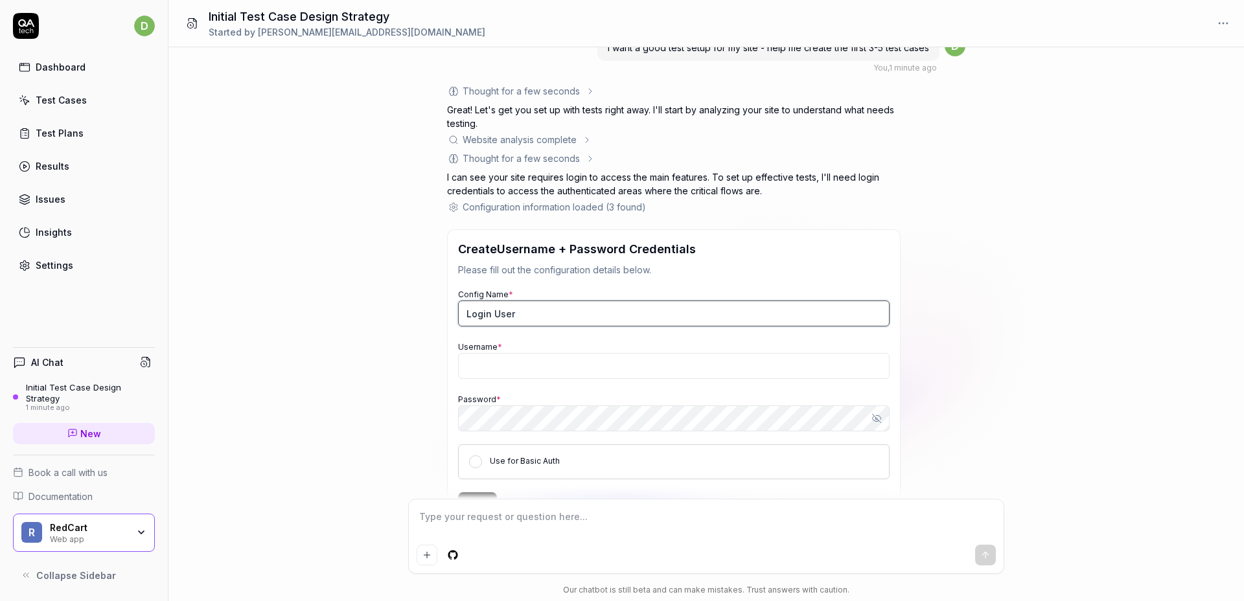
click at [530, 319] on input "Login User" at bounding box center [673, 314] width 431 height 26
click at [530, 362] on input "Username *" at bounding box center [673, 366] width 431 height 26
click at [536, 363] on input "Username *" at bounding box center [673, 366] width 431 height 26
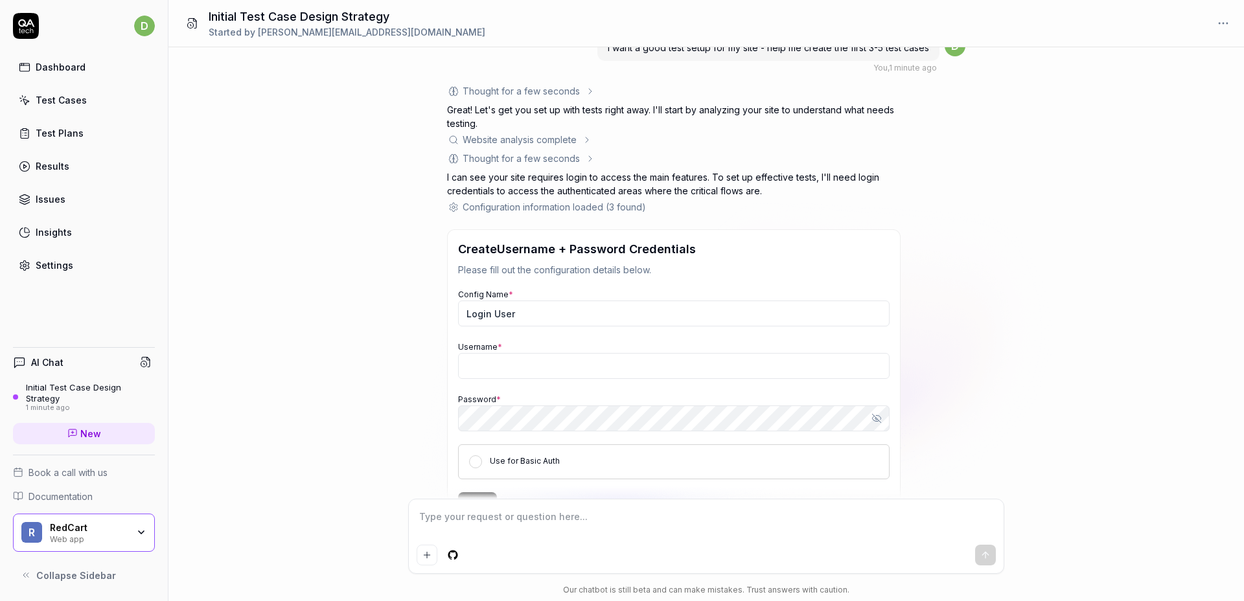
drag, startPoint x: 1073, startPoint y: 271, endPoint x: 1090, endPoint y: 271, distance: 17.5
click at [1090, 271] on div "I want a good test setup for my site - help me create the first 3-5 test cases …" at bounding box center [705, 272] width 1075 height 451
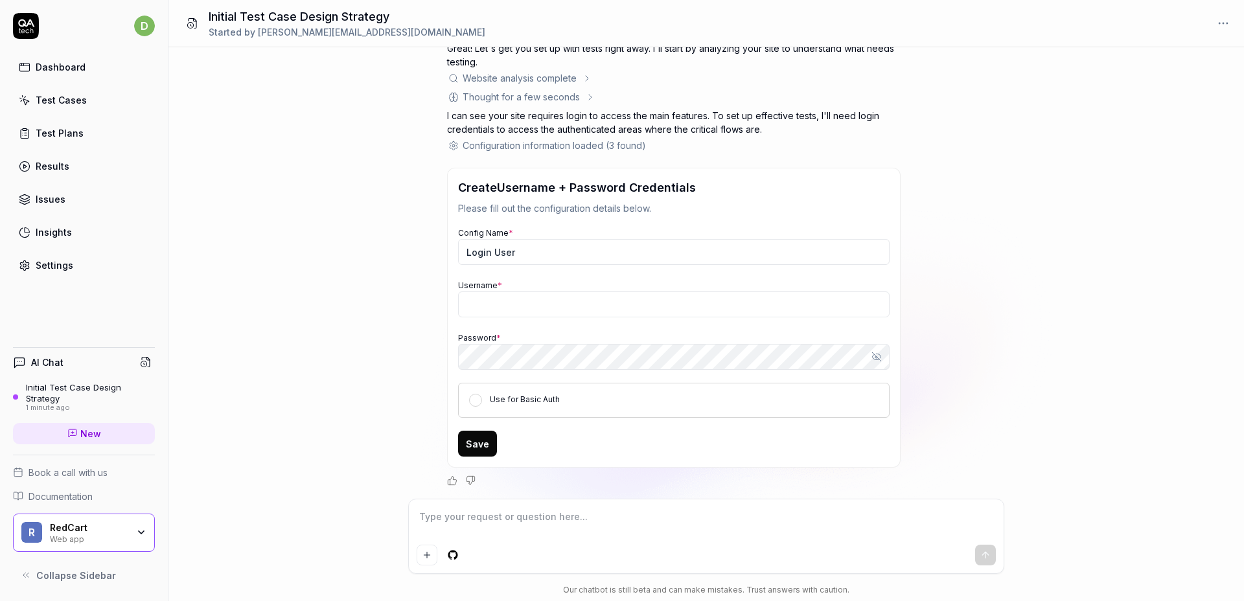
click at [534, 410] on div "Use for Basic Auth" at bounding box center [673, 400] width 431 height 35
click at [535, 405] on div "Use for Basic Auth" at bounding box center [673, 400] width 431 height 35
click at [535, 400] on label "Use for Basic Auth" at bounding box center [525, 399] width 70 height 10
click at [482, 400] on button "Use for Basic Auth" at bounding box center [475, 400] width 13 height 13
click at [513, 400] on label "Use for Basic Auth" at bounding box center [525, 399] width 70 height 10
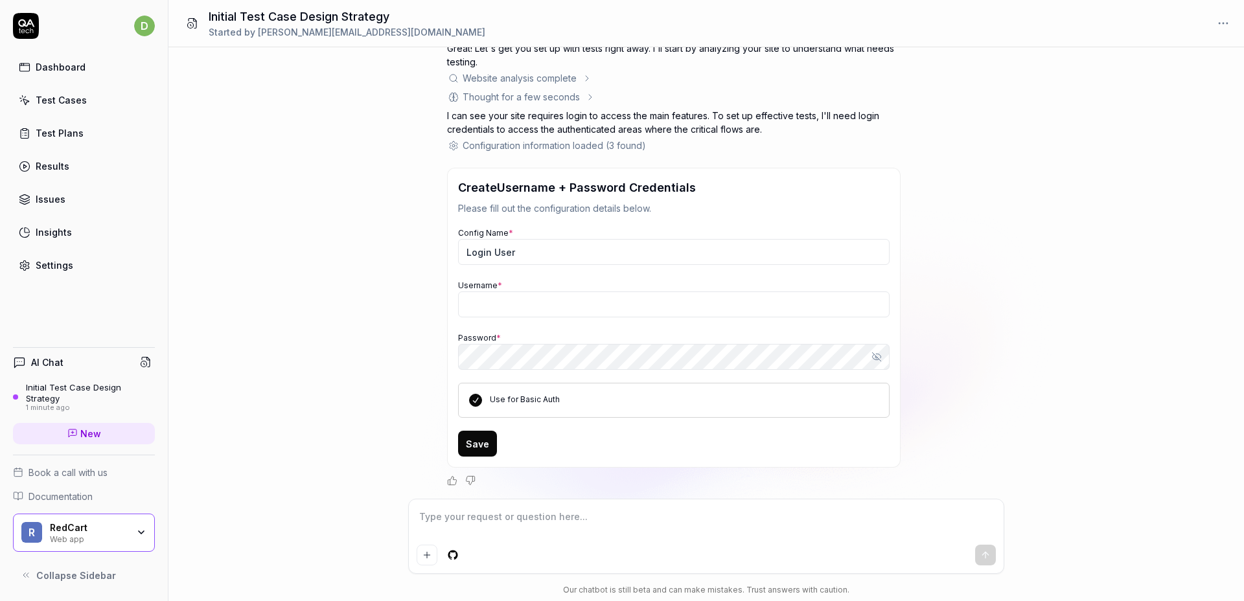
click at [482, 400] on button "Use for Basic Auth" at bounding box center [475, 400] width 13 height 13
type textarea "*"
click at [513, 310] on input "Username *" at bounding box center [673, 304] width 431 height 26
click at [551, 306] on input "d.adasko+qaapp@tedcart.pl" at bounding box center [673, 304] width 431 height 26
type input "[PERSON_NAME][EMAIL_ADDRESS][DOMAIN_NAME]"
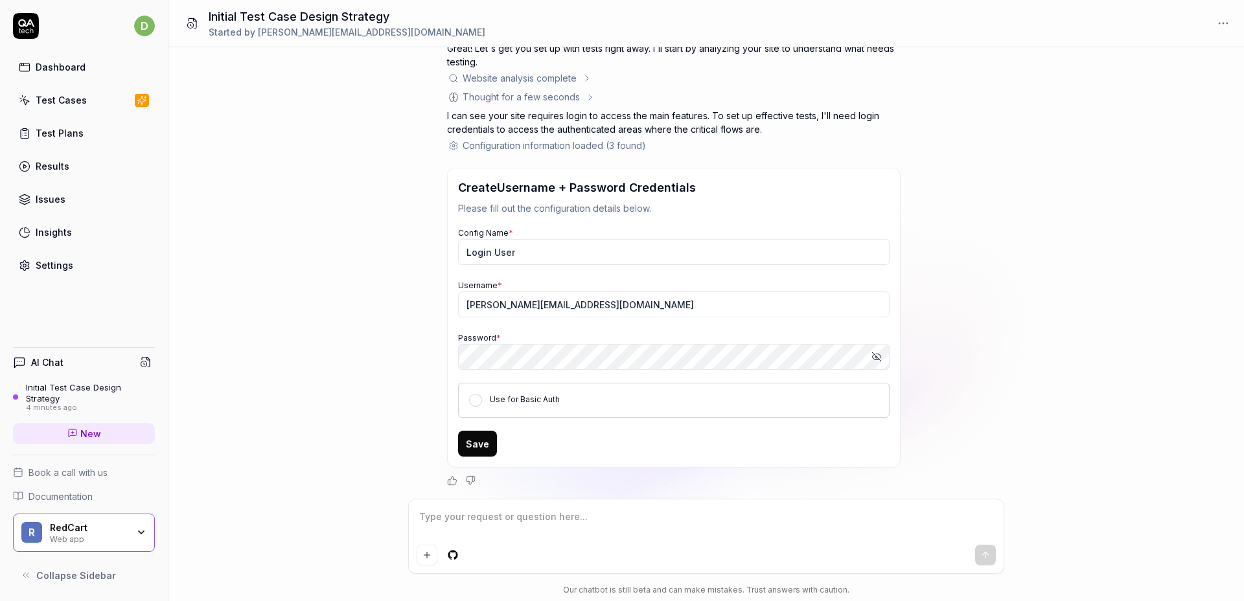
click at [356, 333] on div "I want a good test setup for my site - help me create the first 3-5 test cases …" at bounding box center [705, 272] width 1075 height 451
click at [471, 444] on button "Save" at bounding box center [477, 444] width 39 height 26
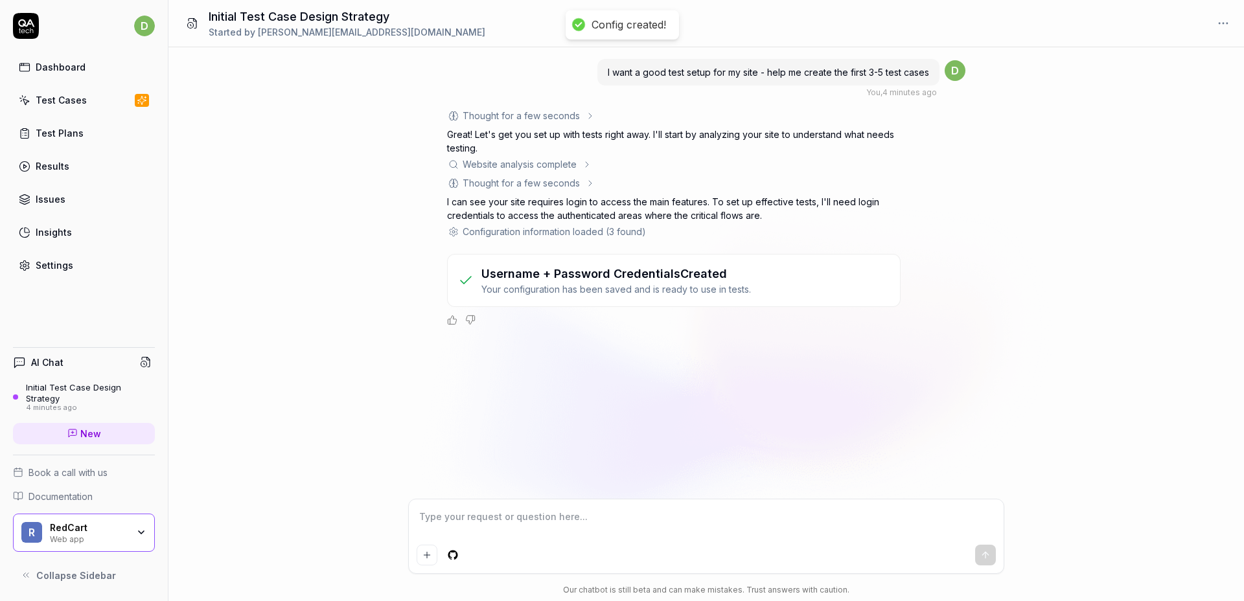
scroll to position [0, 0]
click at [631, 407] on div "I want a good test setup for my site - help me create the first 3-5 test cases …" at bounding box center [705, 272] width 1075 height 451
click at [552, 462] on div "I want a good test setup for my site - help me create the first 3-5 test cases …" at bounding box center [705, 272] width 1075 height 451
click at [93, 401] on div "Initial Test Case Design Strategy" at bounding box center [90, 392] width 129 height 21
click at [79, 104] on div "Test Cases" at bounding box center [61, 100] width 51 height 14
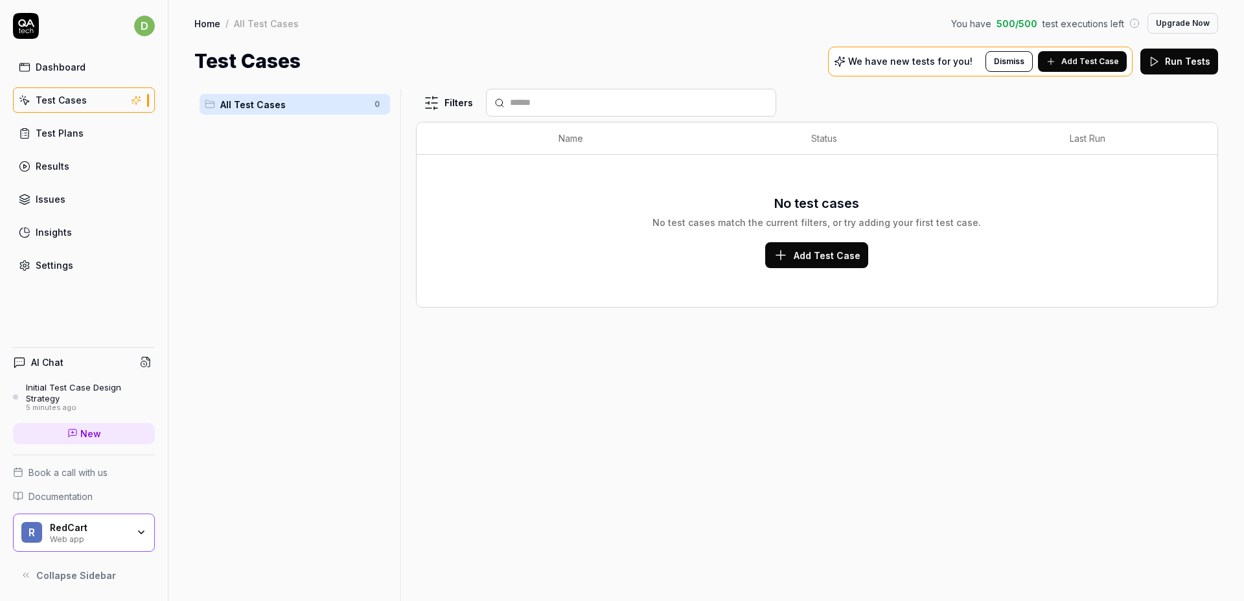
click at [65, 131] on div "Test Plans" at bounding box center [60, 133] width 48 height 14
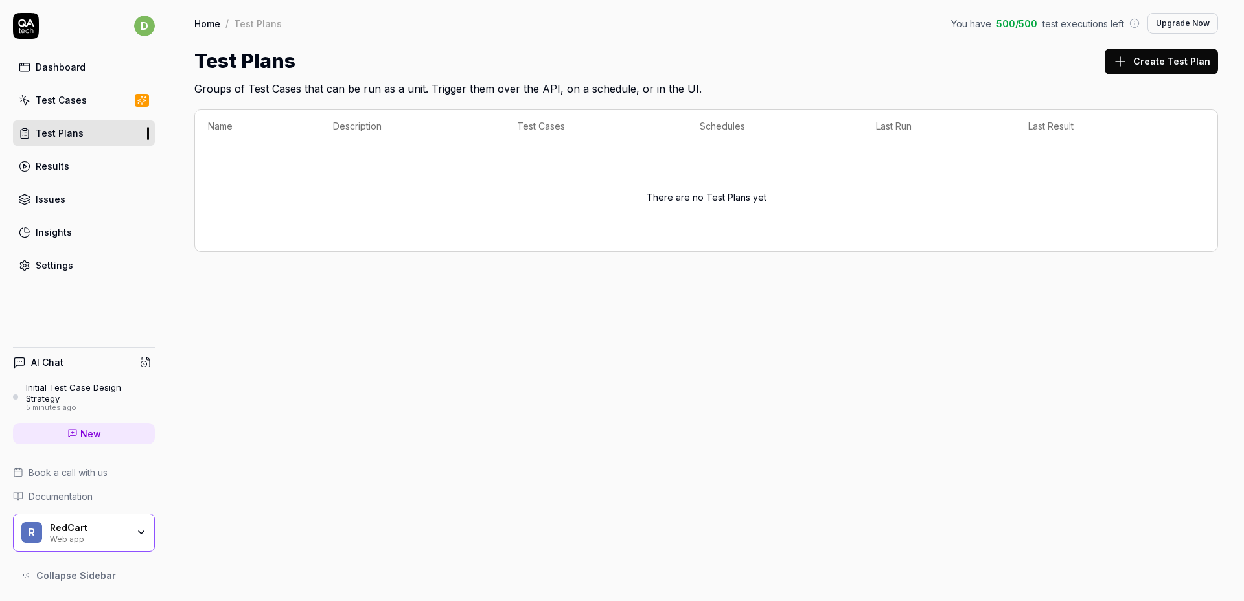
click at [80, 404] on div "5 minutes ago" at bounding box center [90, 408] width 129 height 9
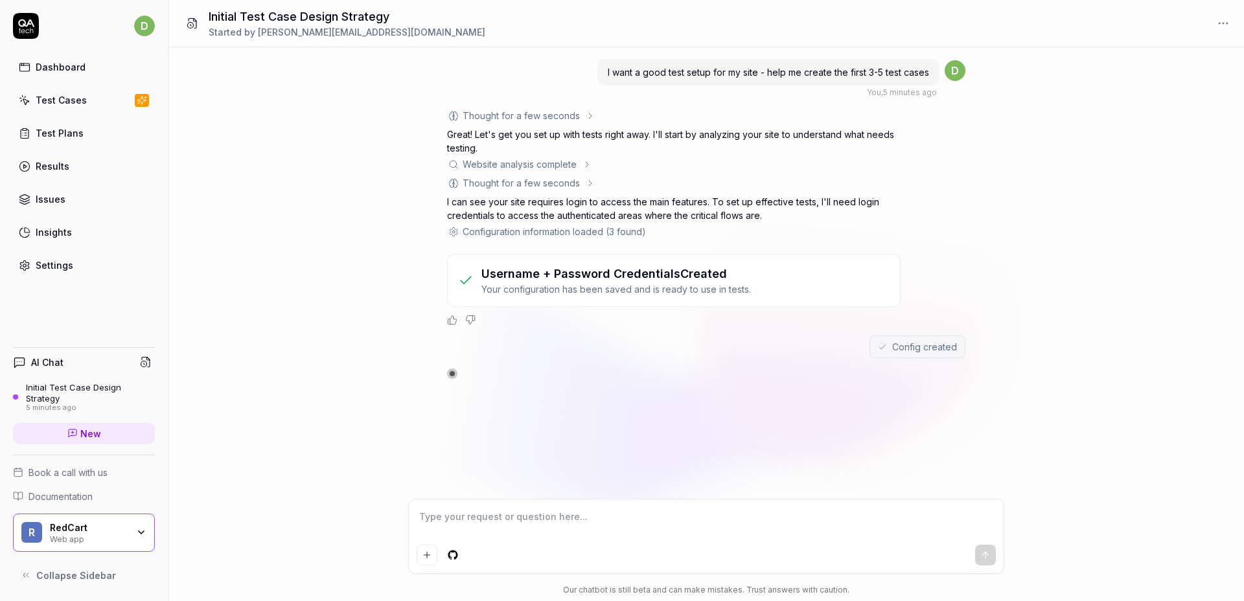
click at [552, 539] on textarea at bounding box center [706, 523] width 579 height 32
click at [552, 525] on textarea at bounding box center [706, 523] width 579 height 32
type textarea "*"
type textarea "S"
type textarea "*"
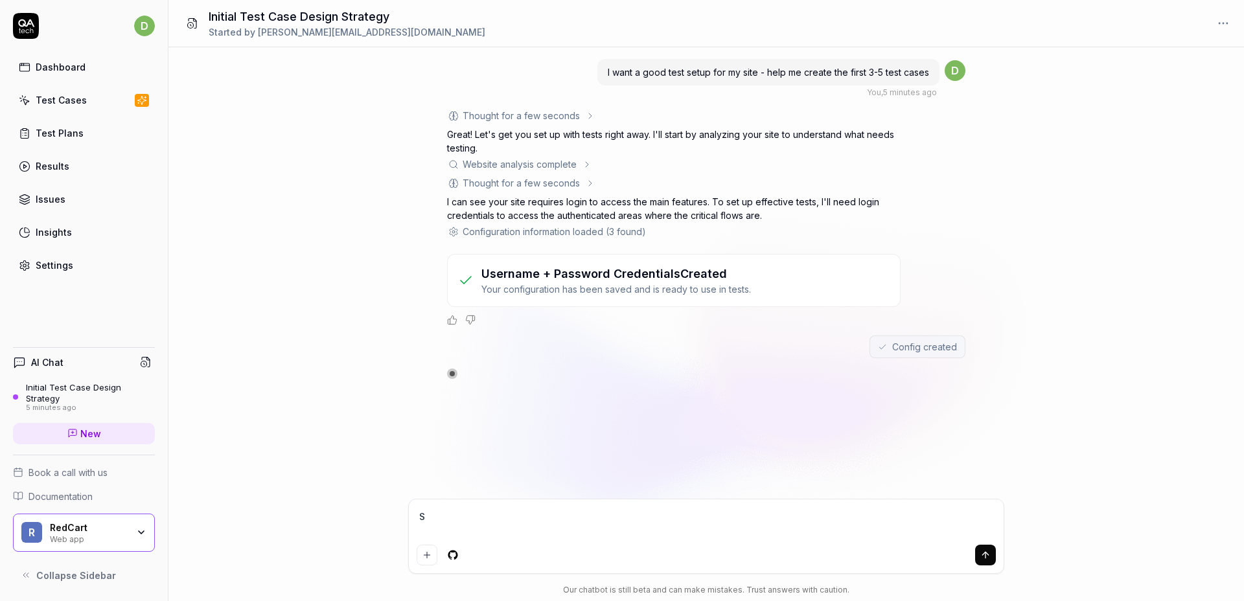
type textarea "St"
type textarea "*"
type textarea "Stw"
type textarea "*"
type textarea "Stwó"
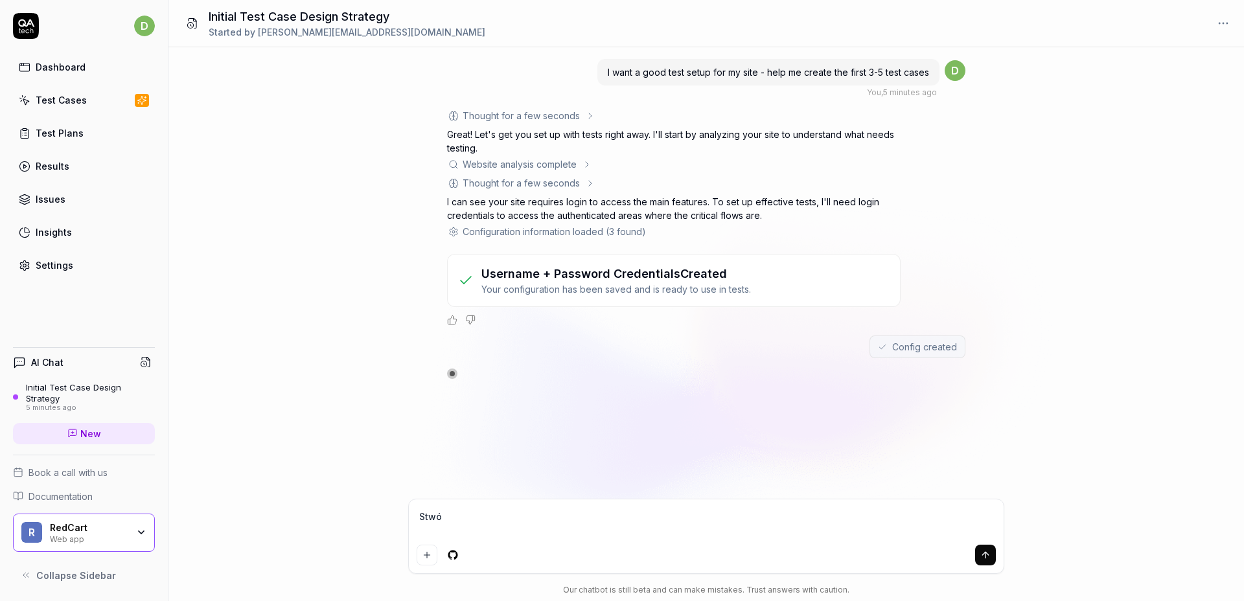
type textarea "*"
type textarea "Stwór"
type textarea "*"
type textarea "Stwórz"
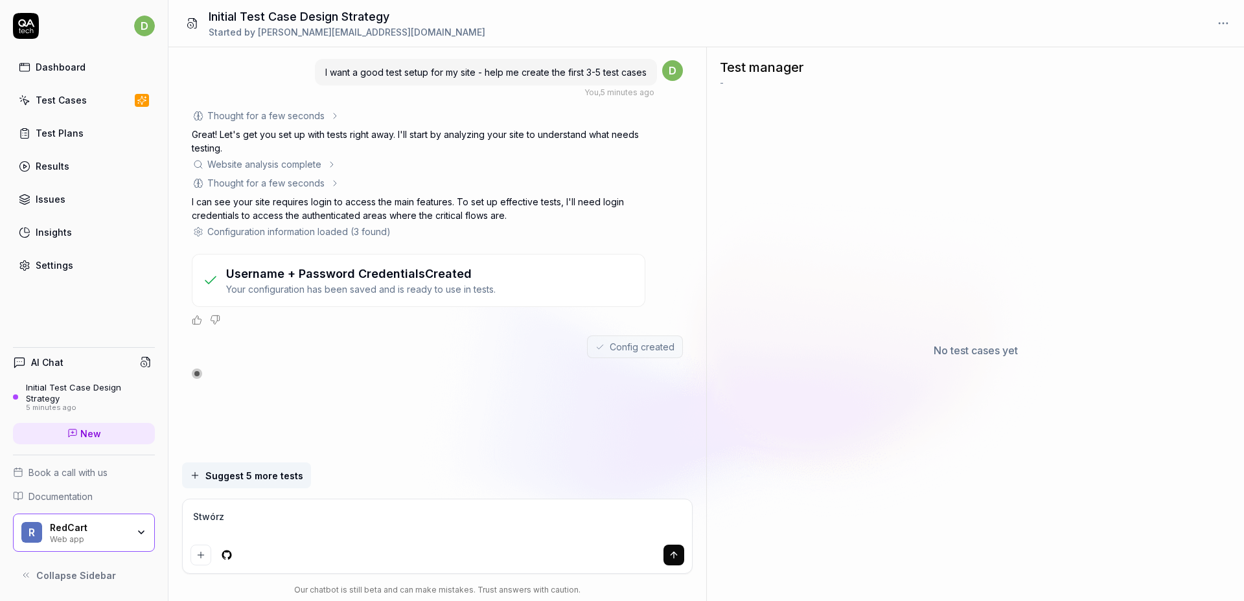
type textarea "*"
type textarea "Stwór"
type textarea "*"
type textarea "Stwó"
type textarea "*"
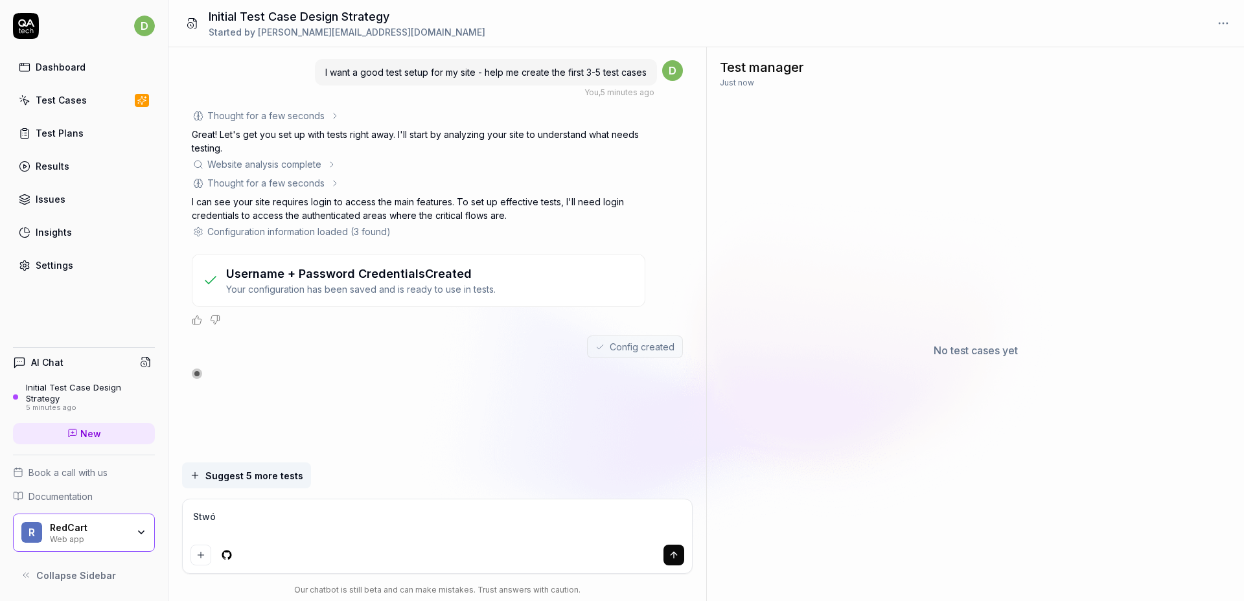
type textarea "Stw"
type textarea "*"
type textarea "St"
type textarea "*"
type textarea "S"
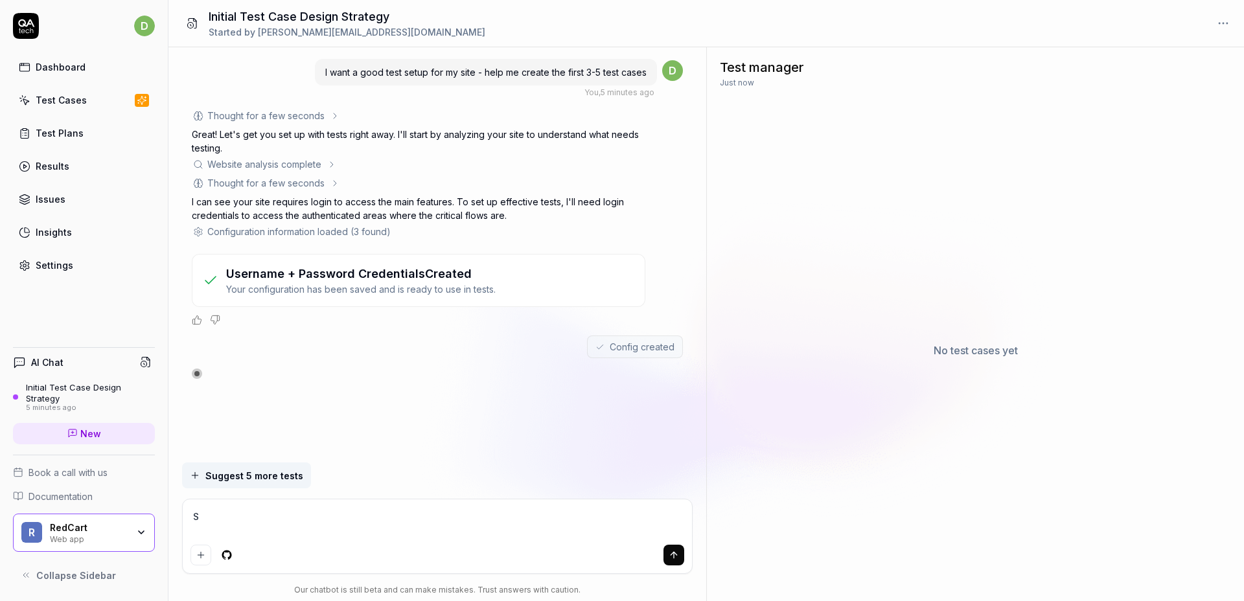
type textarea "*"
click at [261, 475] on span "Suggest 5 more tests" at bounding box center [254, 476] width 98 height 14
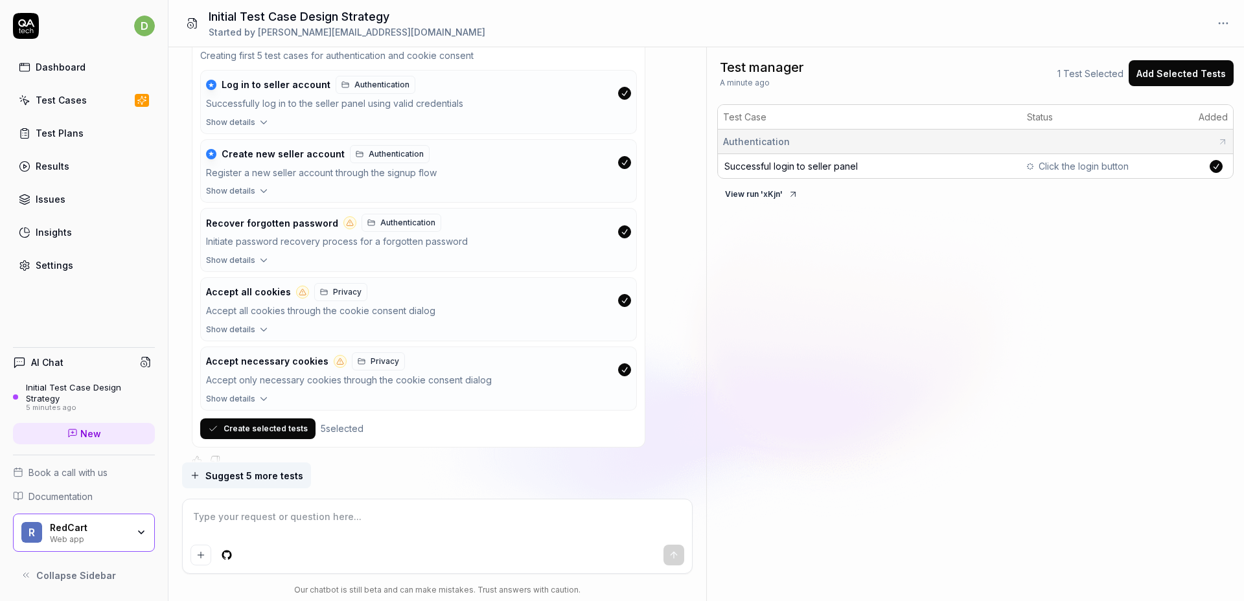
scroll to position [836, 0]
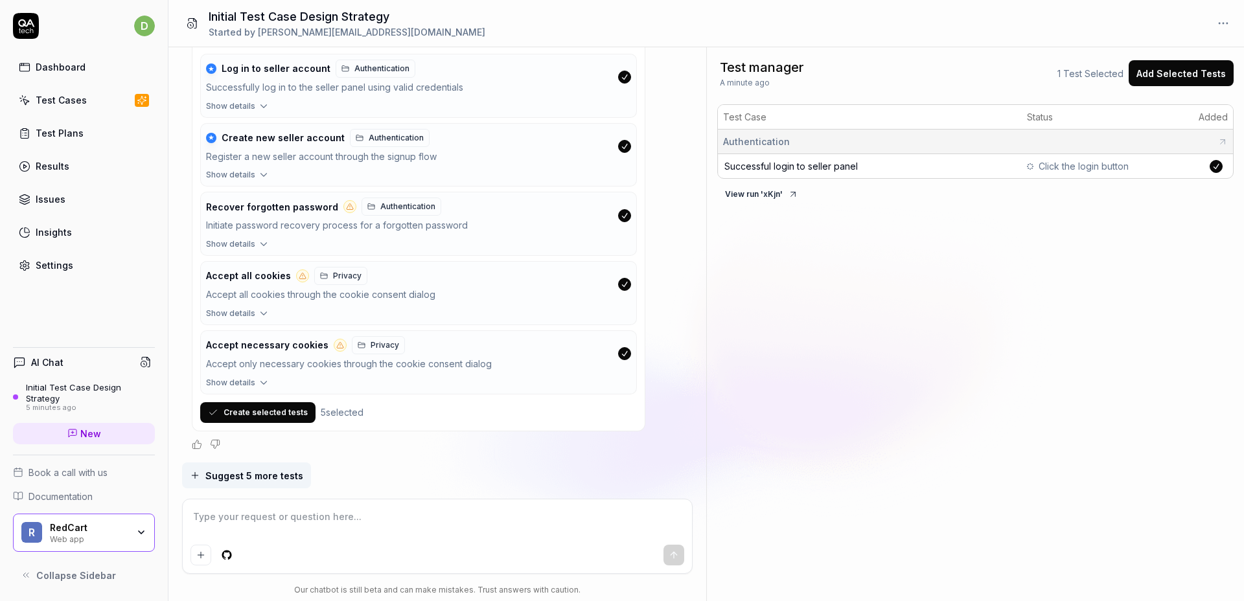
click at [627, 356] on button "button" at bounding box center [624, 353] width 13 height 13
click at [628, 287] on button "button" at bounding box center [624, 284] width 13 height 13
click at [260, 244] on icon "button" at bounding box center [263, 244] width 6 height 3
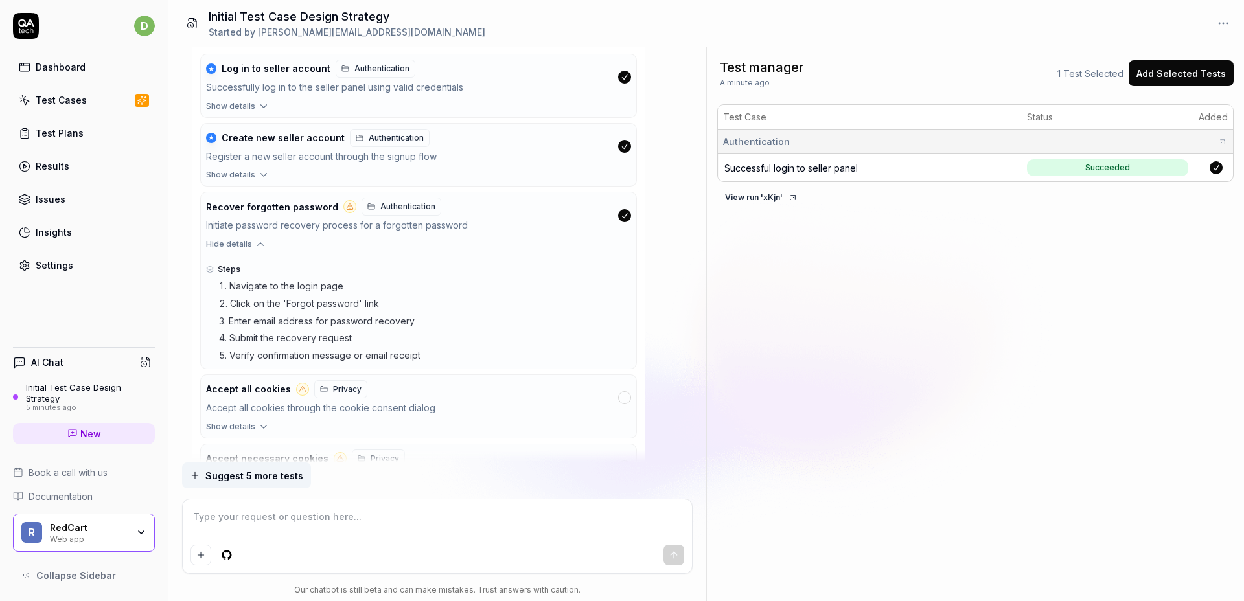
click at [243, 245] on span "Hide details" at bounding box center [229, 244] width 46 height 12
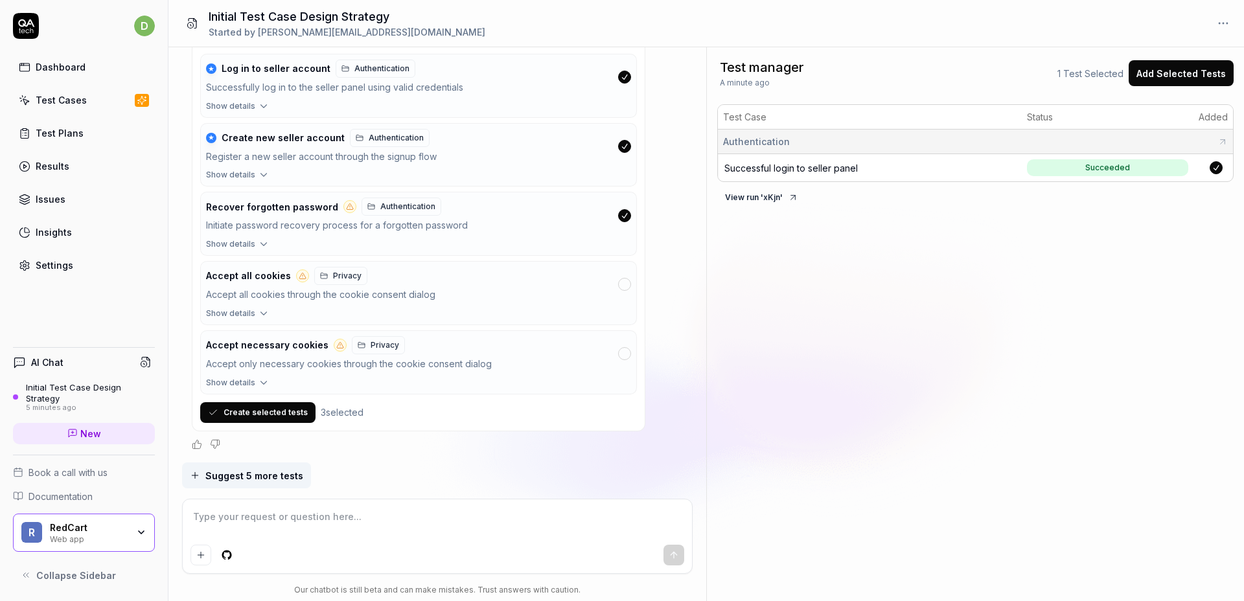
click at [291, 413] on button "Create selected tests" at bounding box center [257, 412] width 115 height 21
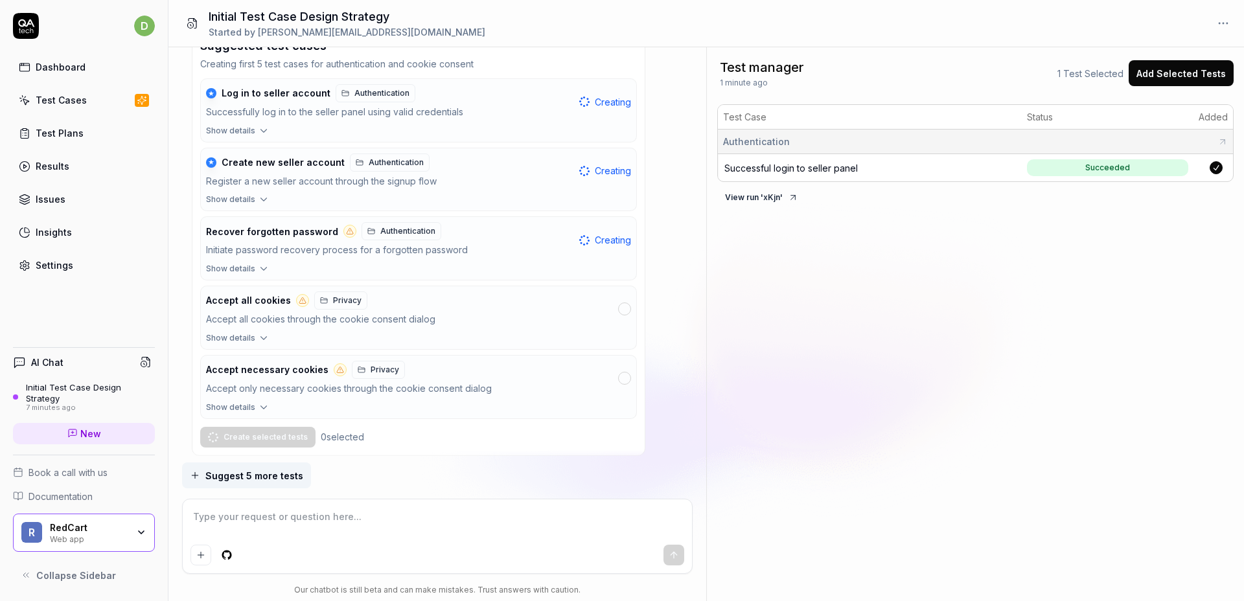
scroll to position [803, 0]
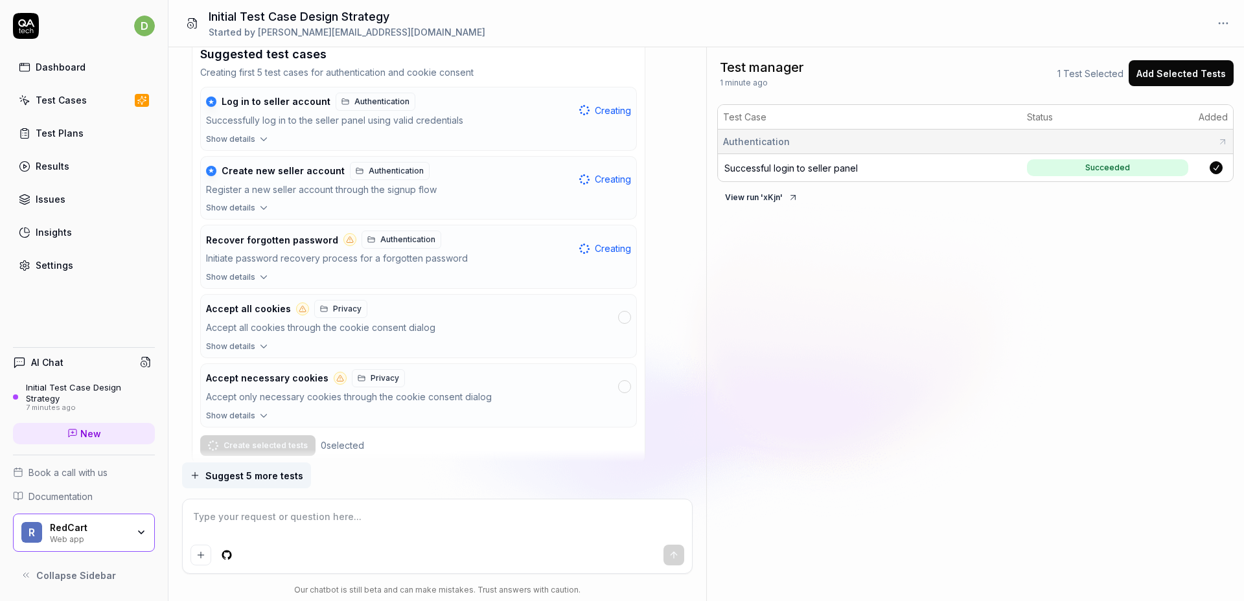
click at [258, 140] on icon "button" at bounding box center [264, 139] width 12 height 12
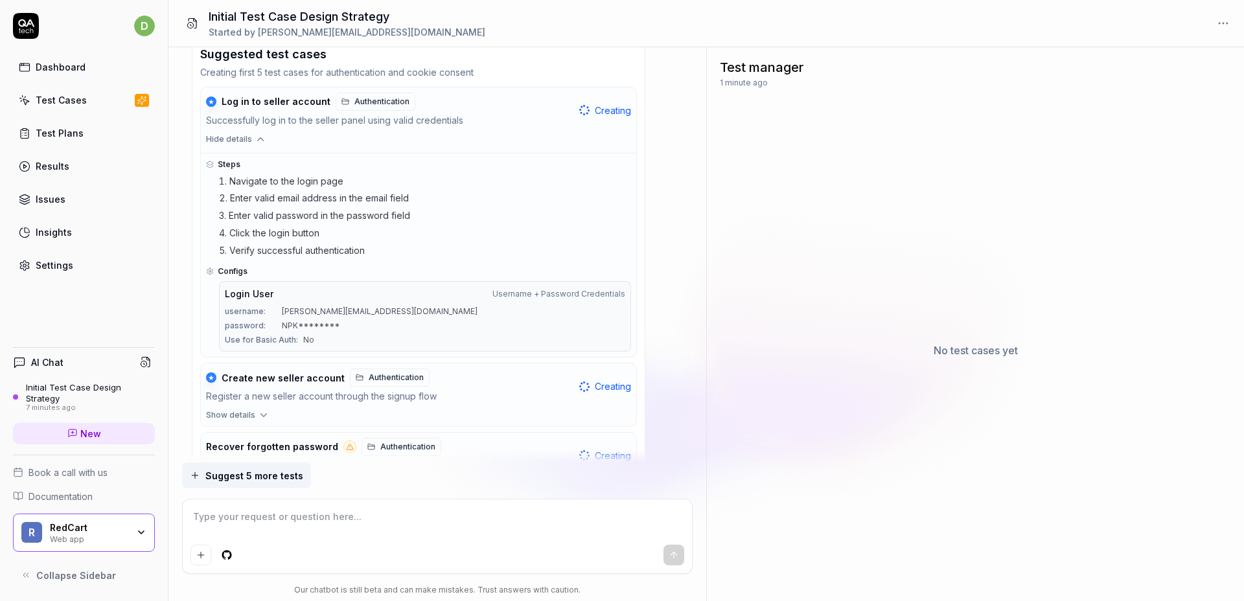
click at [255, 139] on icon "button" at bounding box center [261, 139] width 12 height 12
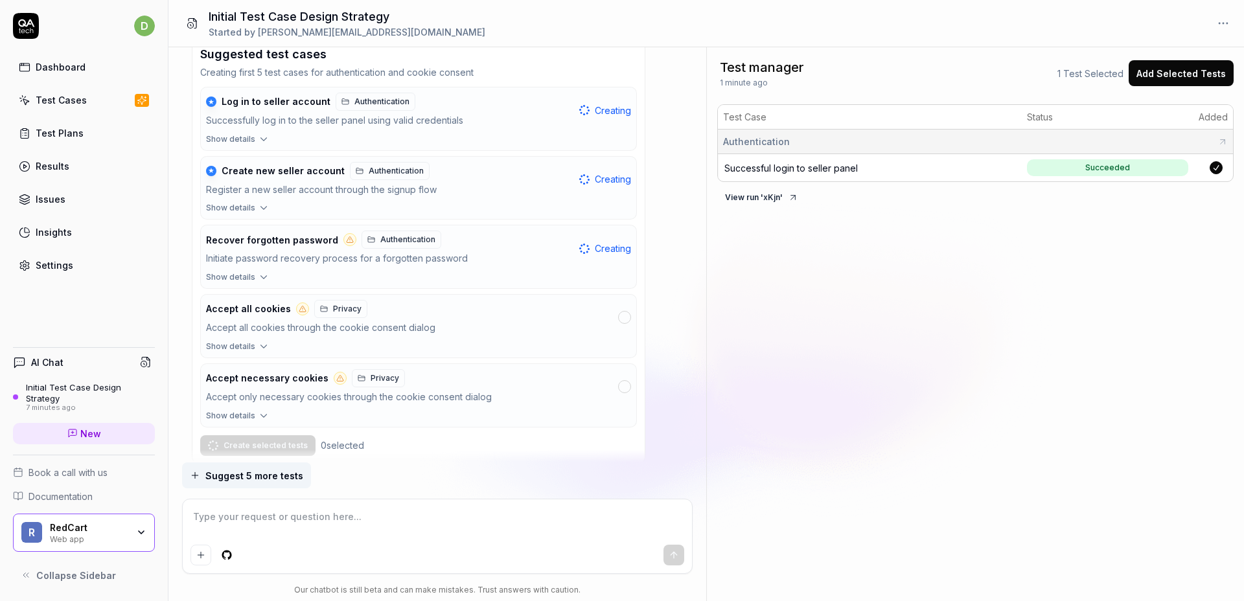
click at [258, 211] on icon "button" at bounding box center [264, 208] width 12 height 12
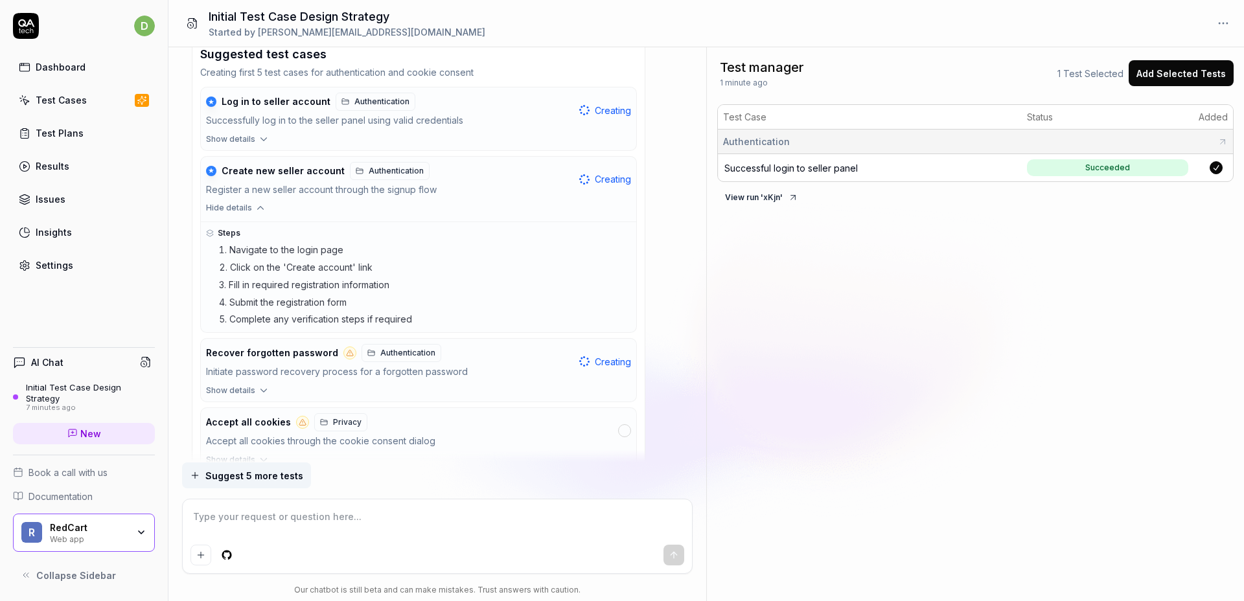
click at [257, 209] on icon "button" at bounding box center [261, 208] width 12 height 12
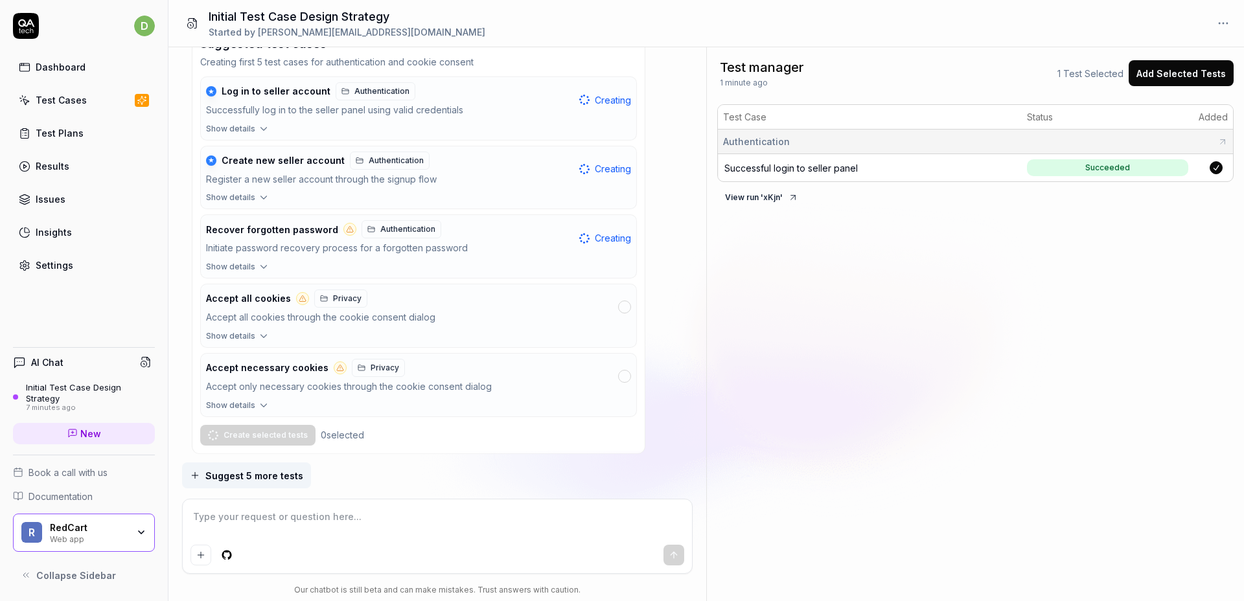
scroll to position [783, 0]
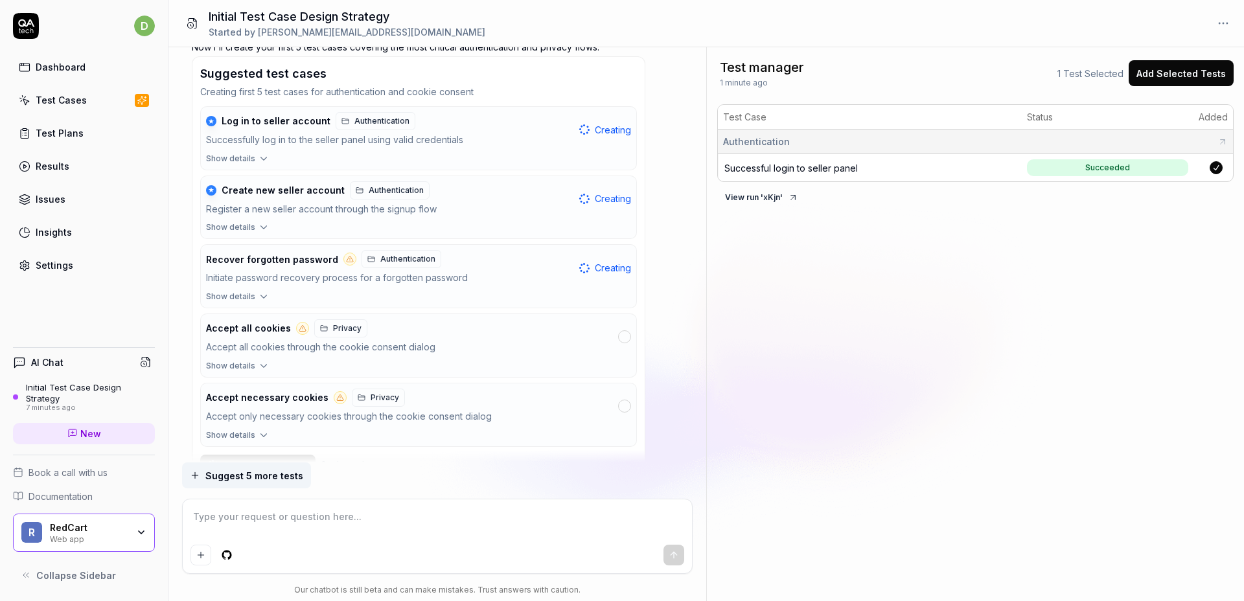
click at [93, 141] on link "Test Plans" at bounding box center [84, 132] width 142 height 25
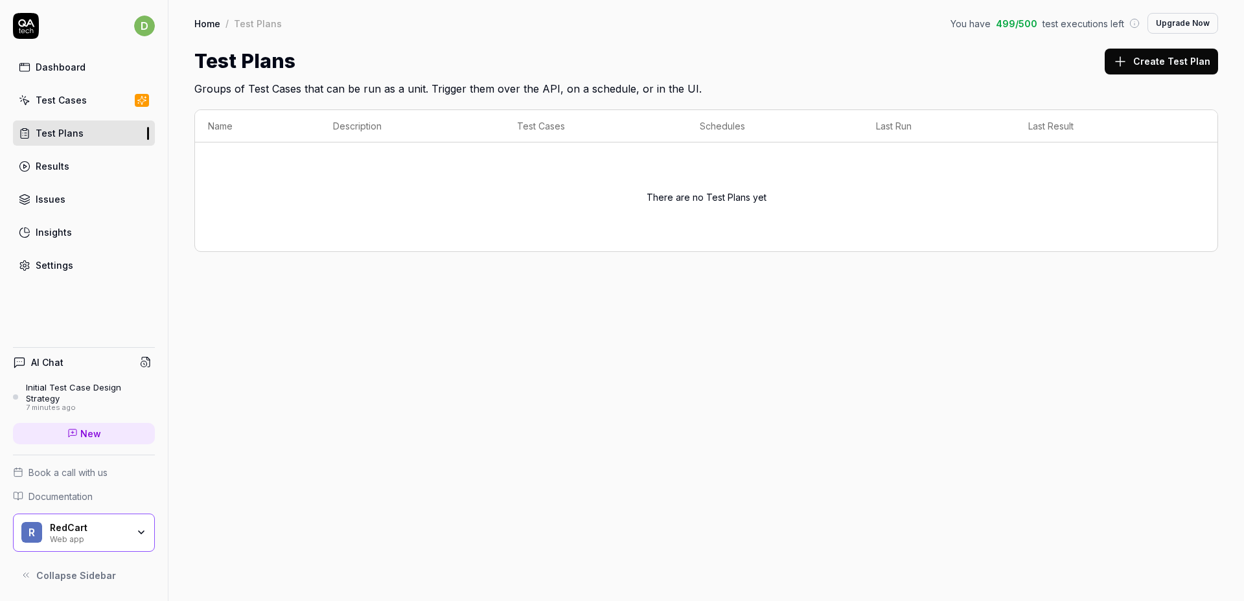
click at [100, 106] on link "Test Cases" at bounding box center [84, 99] width 142 height 25
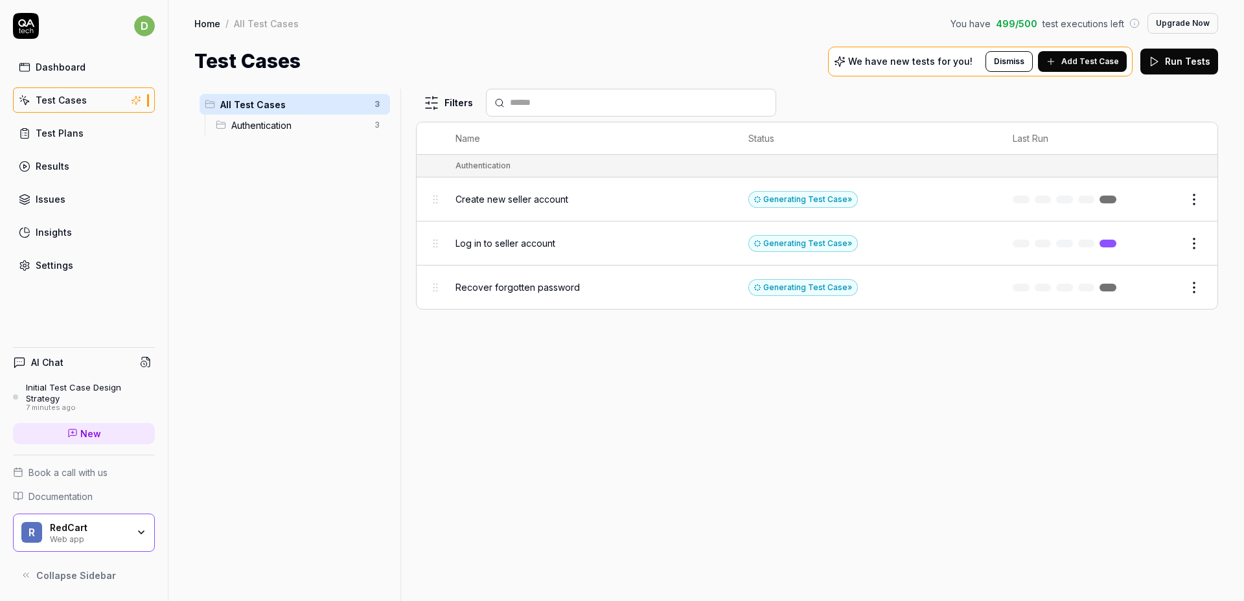
click at [305, 125] on span "Authentication" at bounding box center [298, 126] width 135 height 14
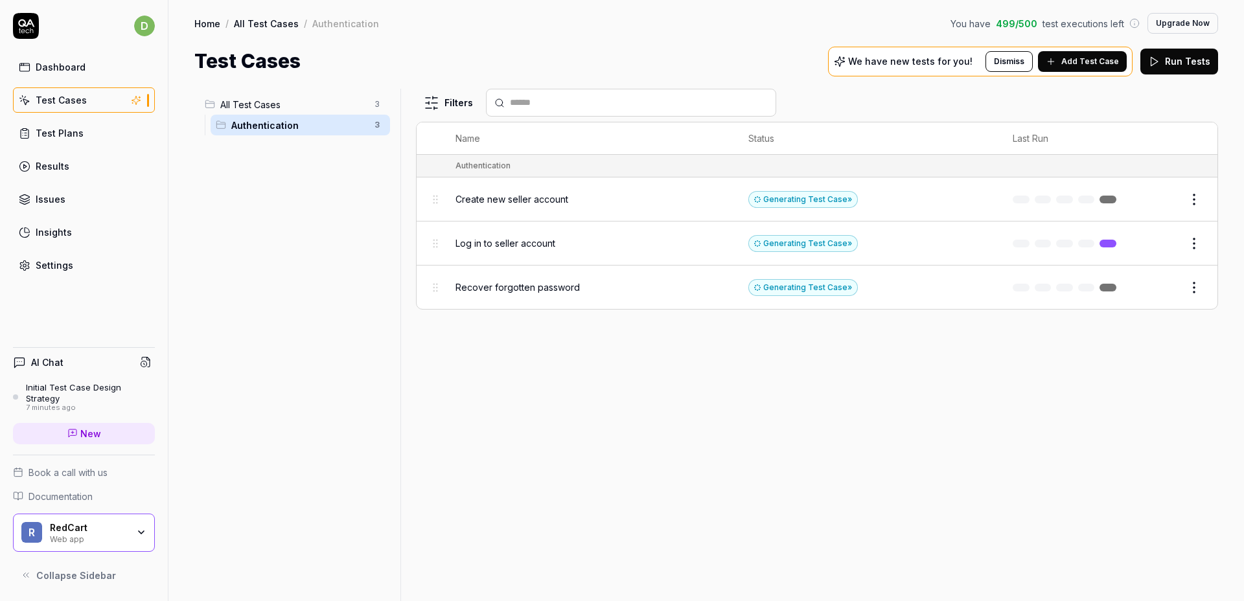
click at [304, 102] on span "All Test Cases" at bounding box center [293, 105] width 146 height 14
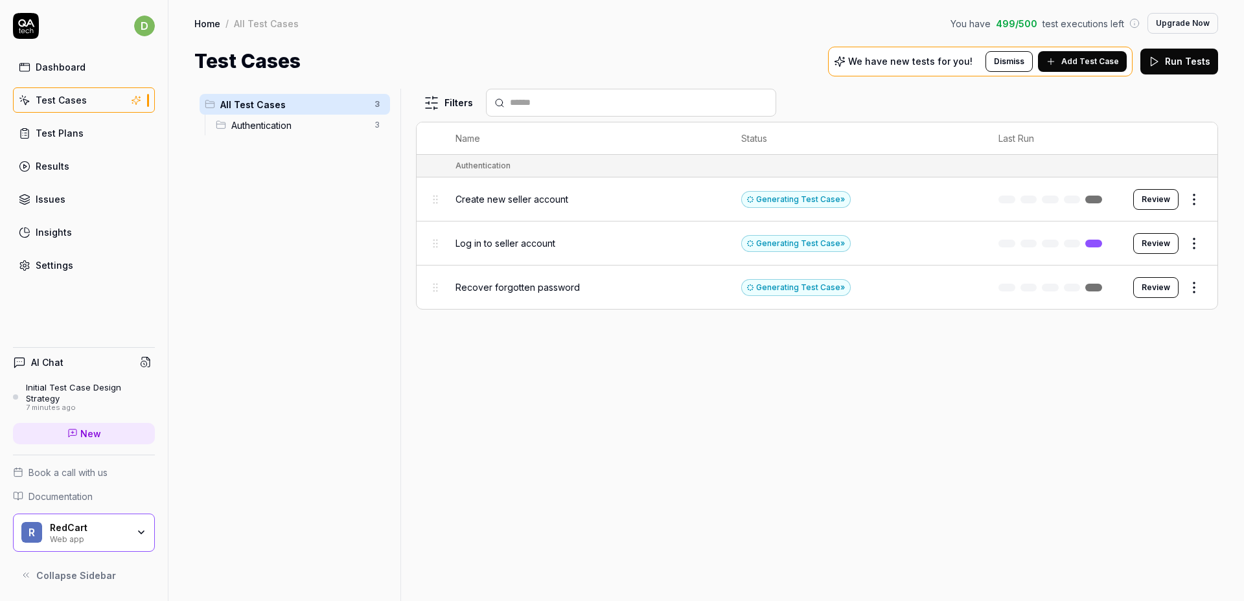
click at [91, 132] on link "Test Plans" at bounding box center [84, 132] width 142 height 25
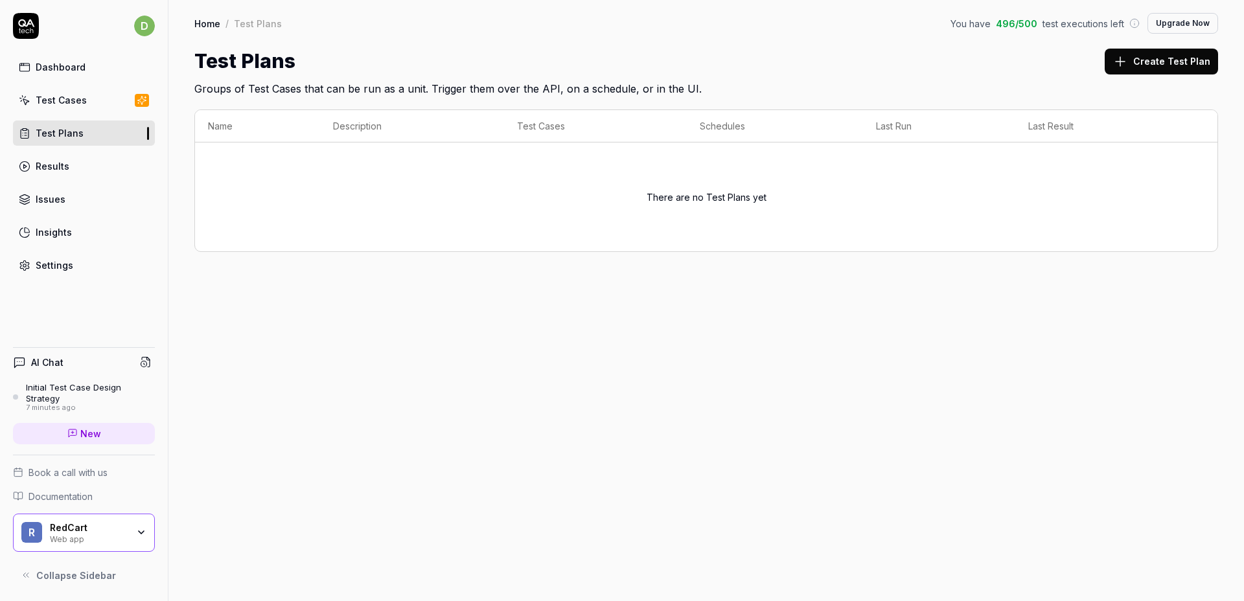
click at [80, 165] on link "Results" at bounding box center [84, 166] width 142 height 25
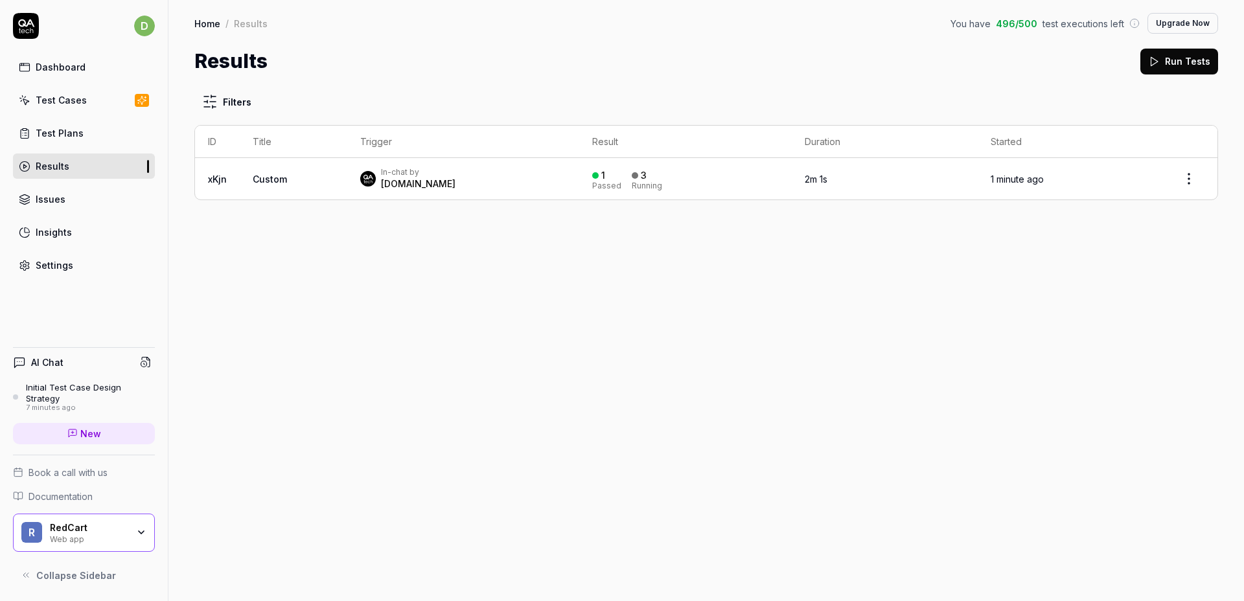
click at [538, 187] on div "In-chat by QA.tech" at bounding box center [462, 178] width 205 height 23
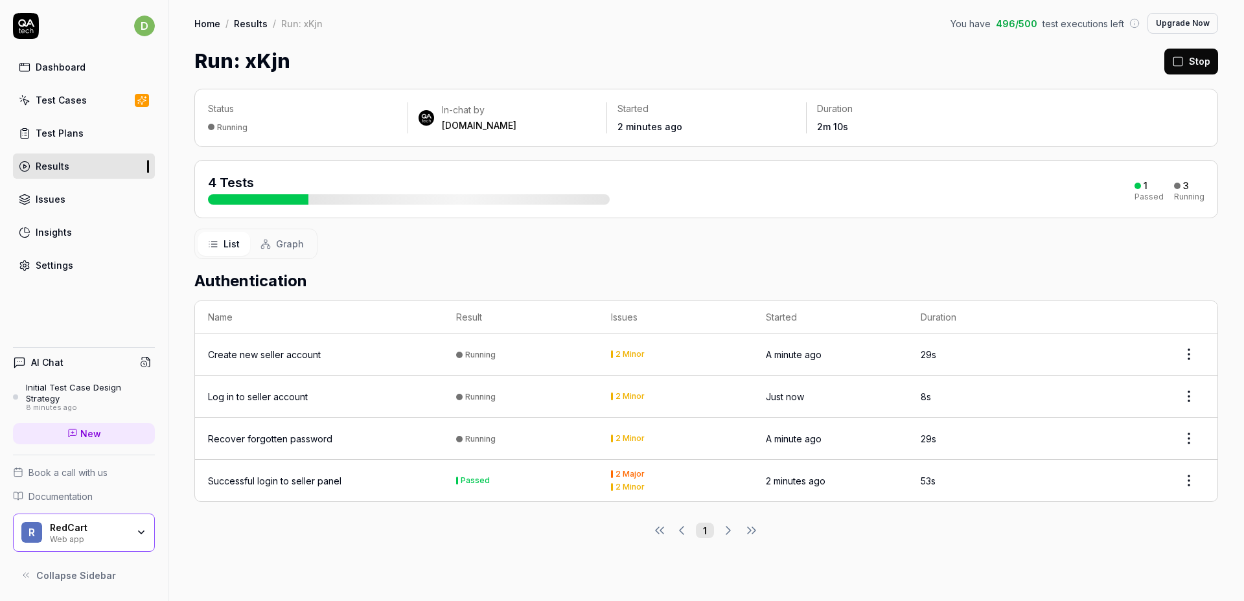
click at [652, 485] on div "2 Minor" at bounding box center [675, 487] width 129 height 8
click at [1181, 485] on html "d Dashboard Test Cases Test Plans Results Issues Insights Settings AI Chat Init…" at bounding box center [622, 300] width 1244 height 601
click at [953, 581] on html "d Dashboard Test Cases Test Plans Results Issues Insights Settings AI Chat Init…" at bounding box center [622, 300] width 1244 height 601
click at [93, 105] on link "Test Cases" at bounding box center [84, 99] width 142 height 25
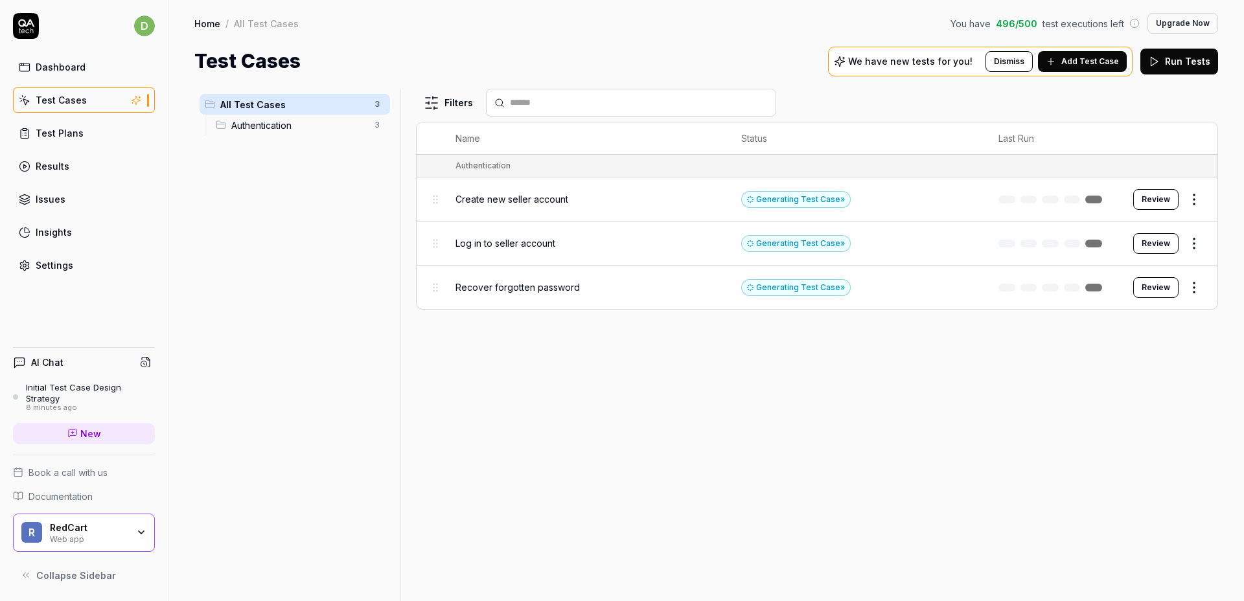
click at [82, 74] on link "Dashboard" at bounding box center [84, 66] width 142 height 25
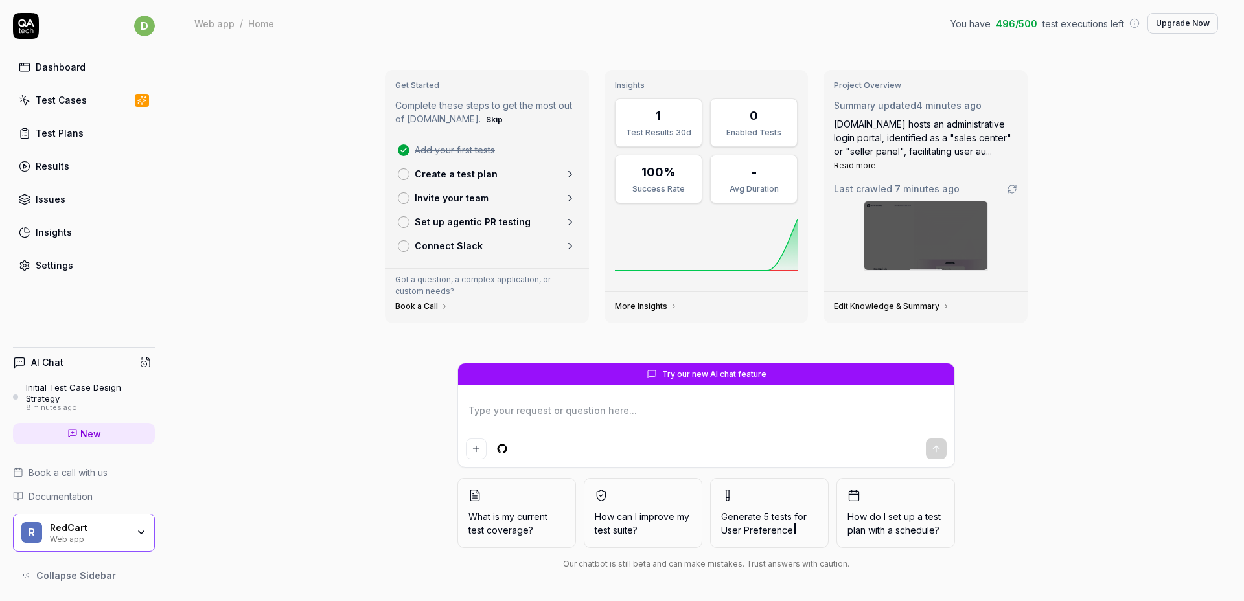
click at [76, 261] on link "Settings" at bounding box center [84, 265] width 142 height 25
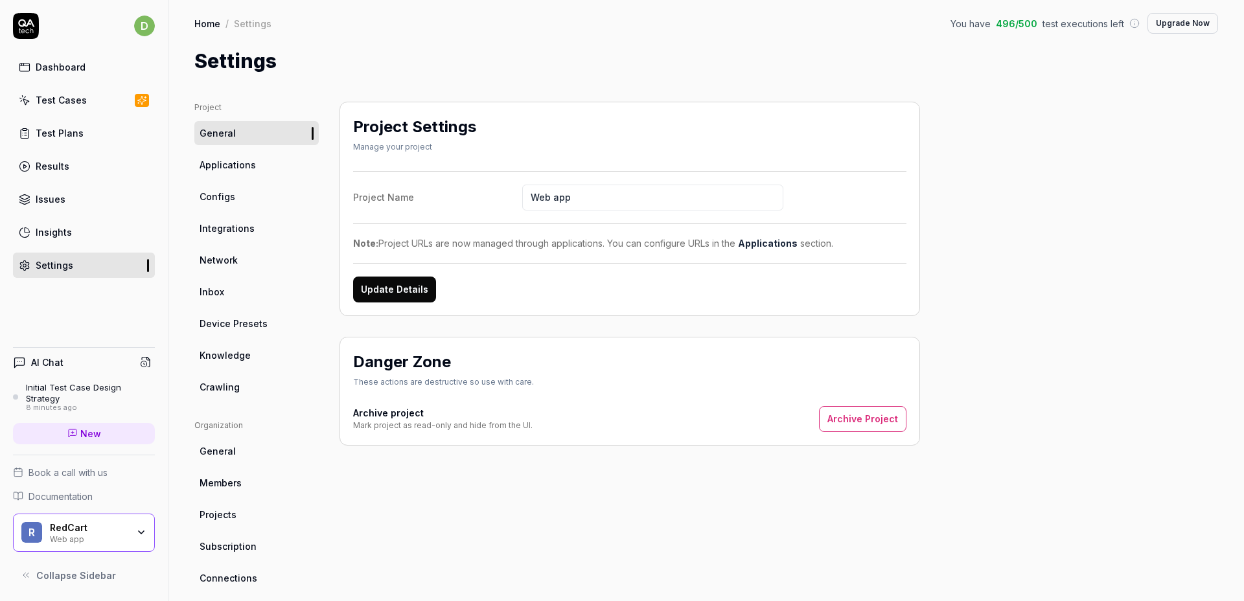
click at [80, 238] on link "Insights" at bounding box center [84, 232] width 142 height 25
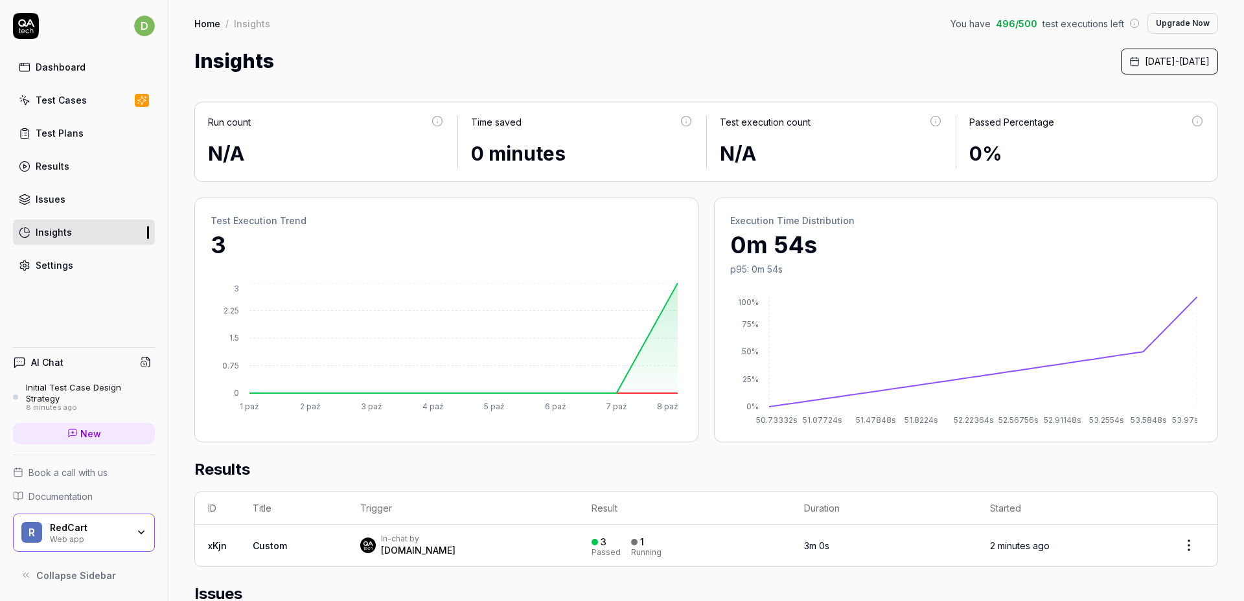
click at [79, 203] on link "Issues" at bounding box center [84, 199] width 142 height 25
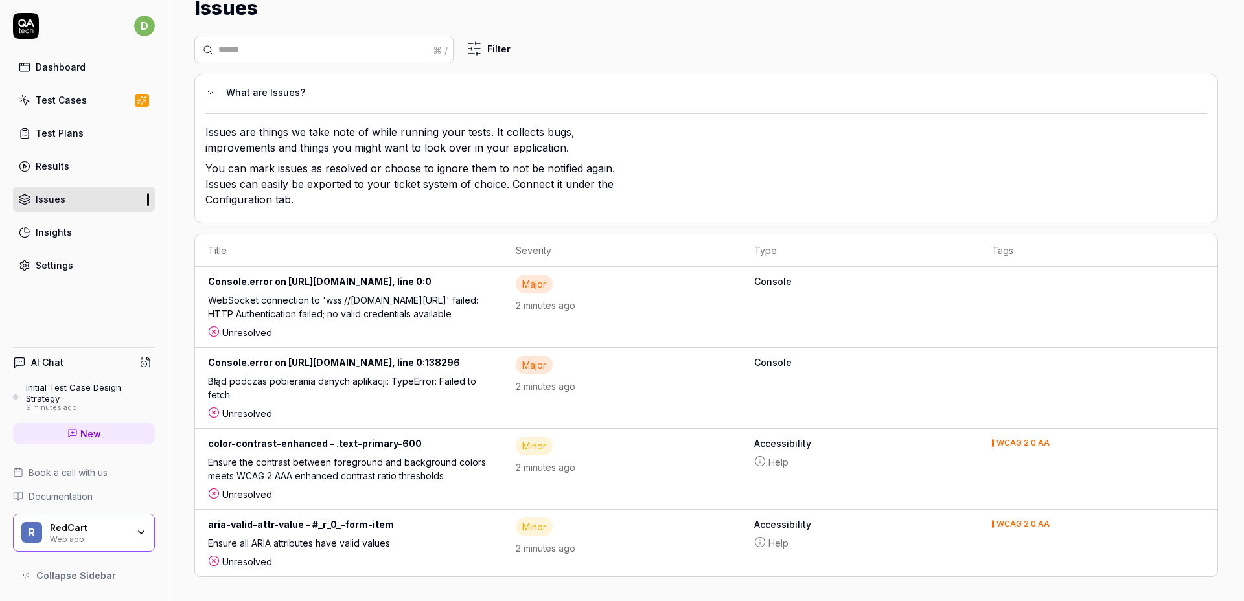
scroll to position [82, 0]
click at [369, 476] on div "Ensure the contrast between foreground and background colors meets WCAG 2 AAA e…" at bounding box center [349, 469] width 282 height 32
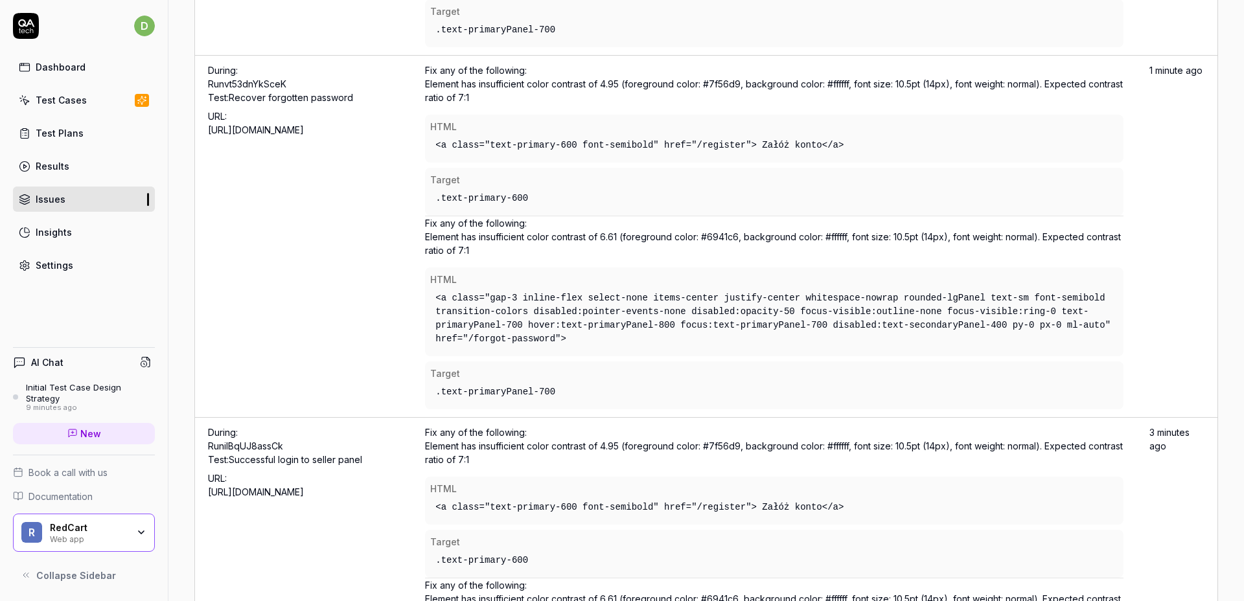
scroll to position [772, 0]
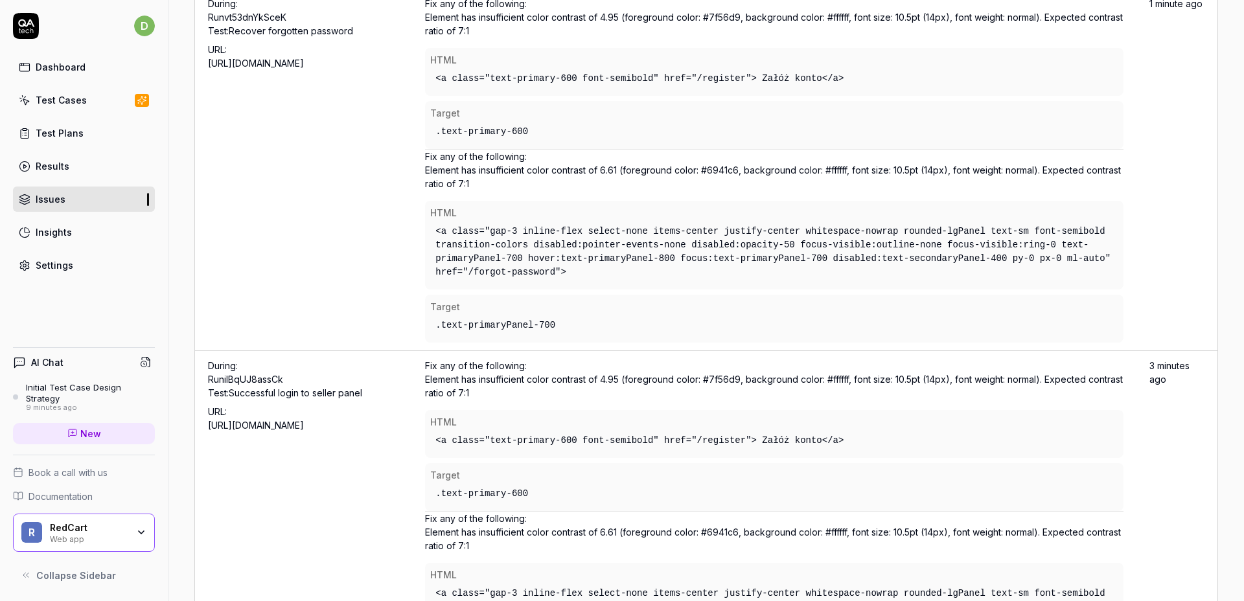
click at [80, 67] on div "Dashboard" at bounding box center [61, 67] width 50 height 14
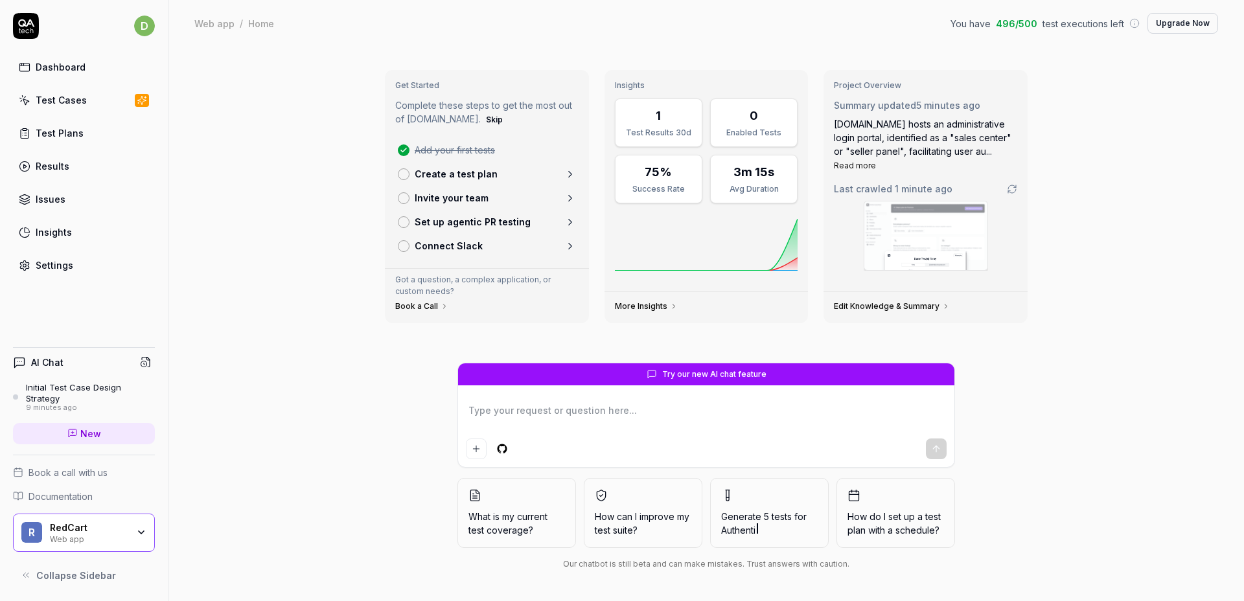
click at [78, 135] on div "Test Plans" at bounding box center [60, 133] width 48 height 14
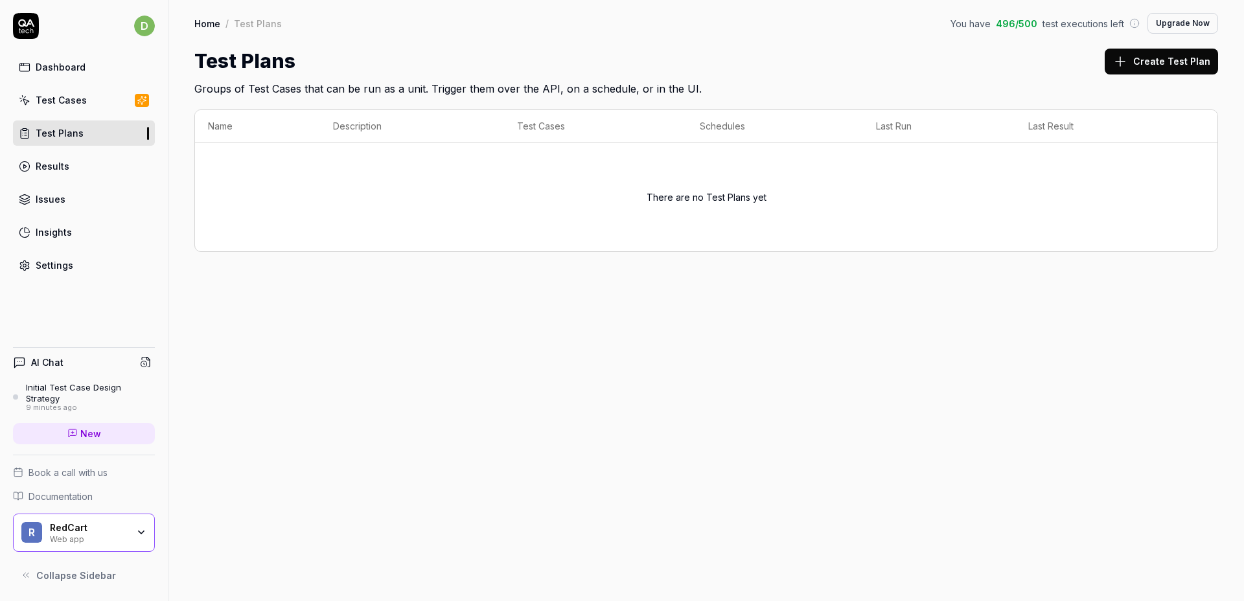
click at [90, 102] on link "Test Cases" at bounding box center [84, 99] width 142 height 25
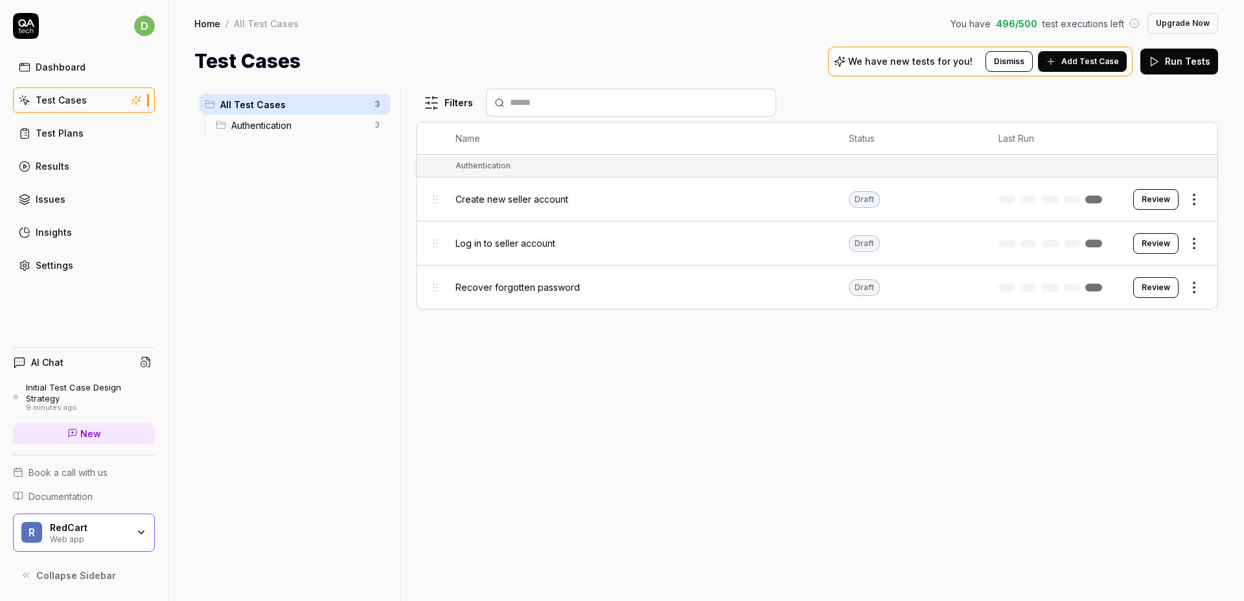
click at [78, 131] on div "Test Plans" at bounding box center [60, 133] width 48 height 14
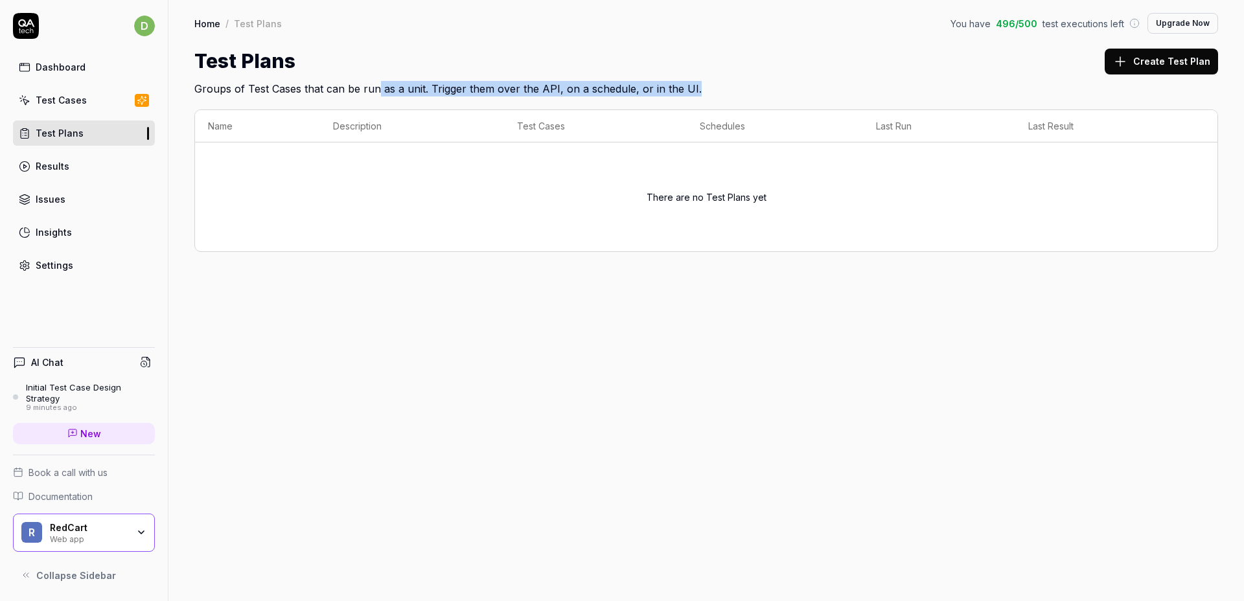
drag, startPoint x: 377, startPoint y: 82, endPoint x: 771, endPoint y: 92, distance: 394.6
click at [771, 92] on h2 "Groups of Test Cases that can be run as a unit. Trigger them over the API, on a…" at bounding box center [705, 86] width 1023 height 21
drag, startPoint x: 531, startPoint y: 91, endPoint x: 729, endPoint y: 93, distance: 198.9
click at [728, 93] on h2 "Groups of Test Cases that can be run as a unit. Trigger them over the API, on a…" at bounding box center [705, 86] width 1023 height 21
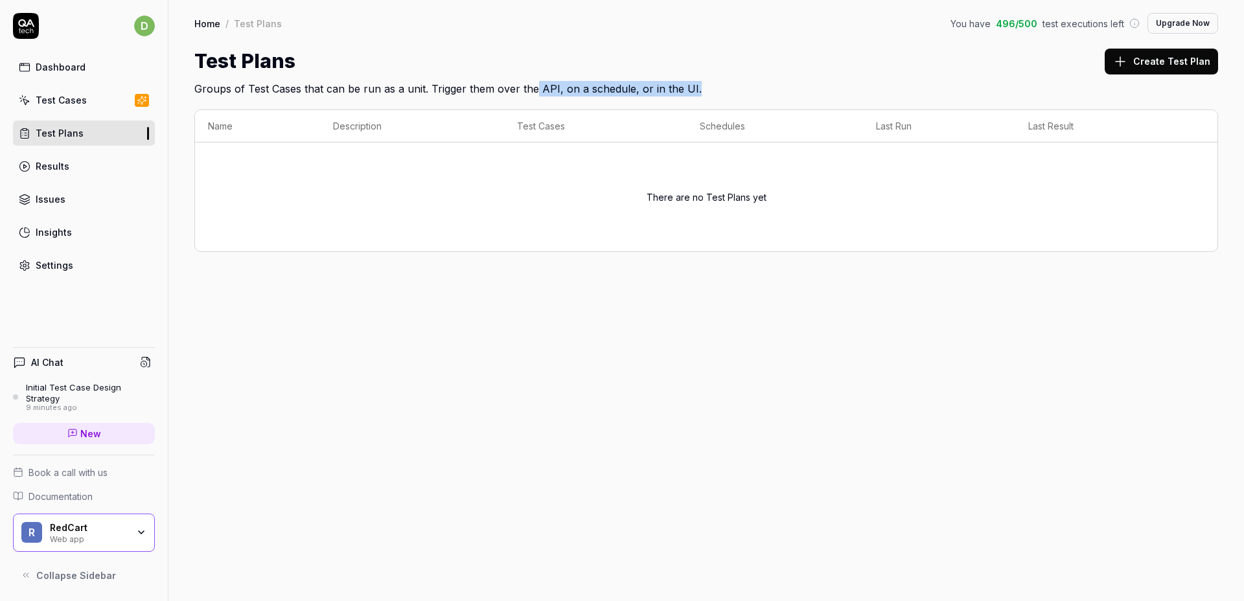
click at [729, 93] on h2 "Groups of Test Cases that can be run as a unit. Trigger them over the API, on a…" at bounding box center [705, 86] width 1023 height 21
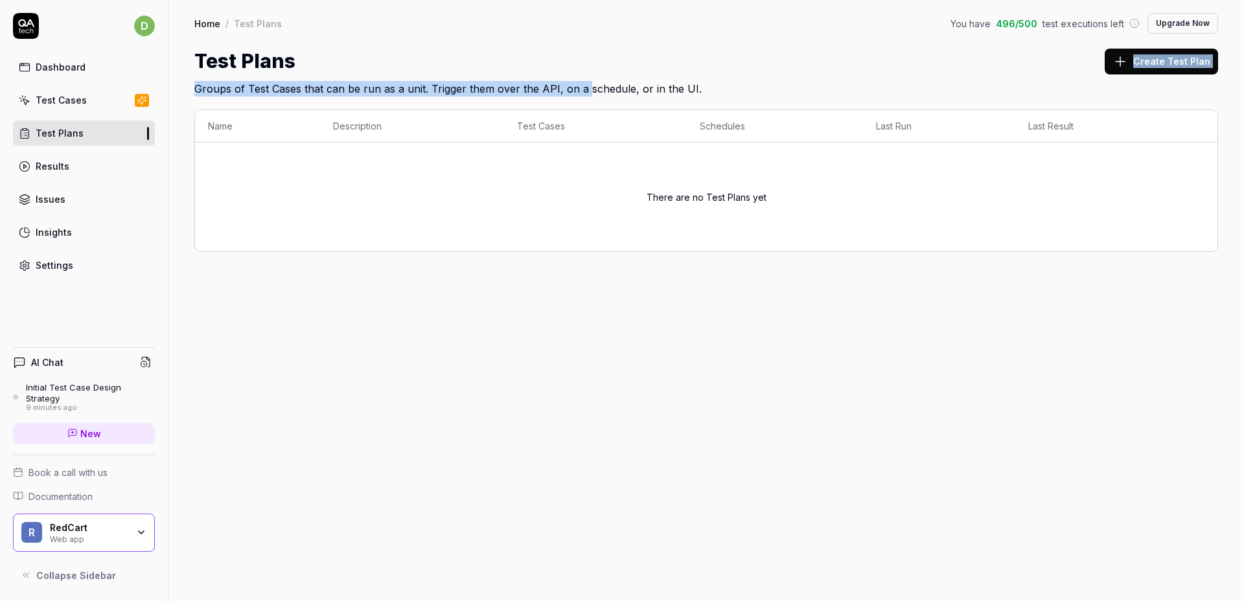
drag, startPoint x: 489, startPoint y: 70, endPoint x: 760, endPoint y: 88, distance: 271.4
click at [615, 91] on div "Test Plans Create Test Plan Groups of Test Cases that can be run as a unit. Tri…" at bounding box center [705, 72] width 1023 height 50
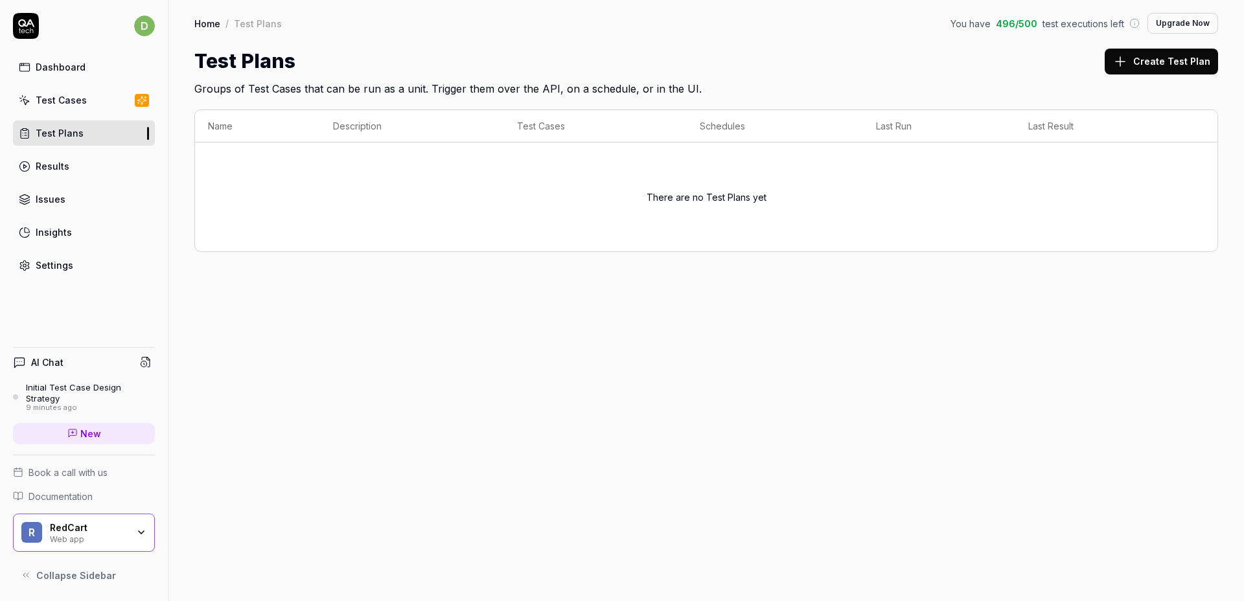
click at [760, 88] on h2 "Groups of Test Cases that can be run as a unit. Trigger them over the API, on a…" at bounding box center [705, 86] width 1023 height 21
click at [906, 38] on div "Home / Test Plans You have 496 / 500 test executions left Upgrade Now Home / Te…" at bounding box center [705, 48] width 1075 height 97
click at [80, 168] on link "Results" at bounding box center [84, 166] width 142 height 25
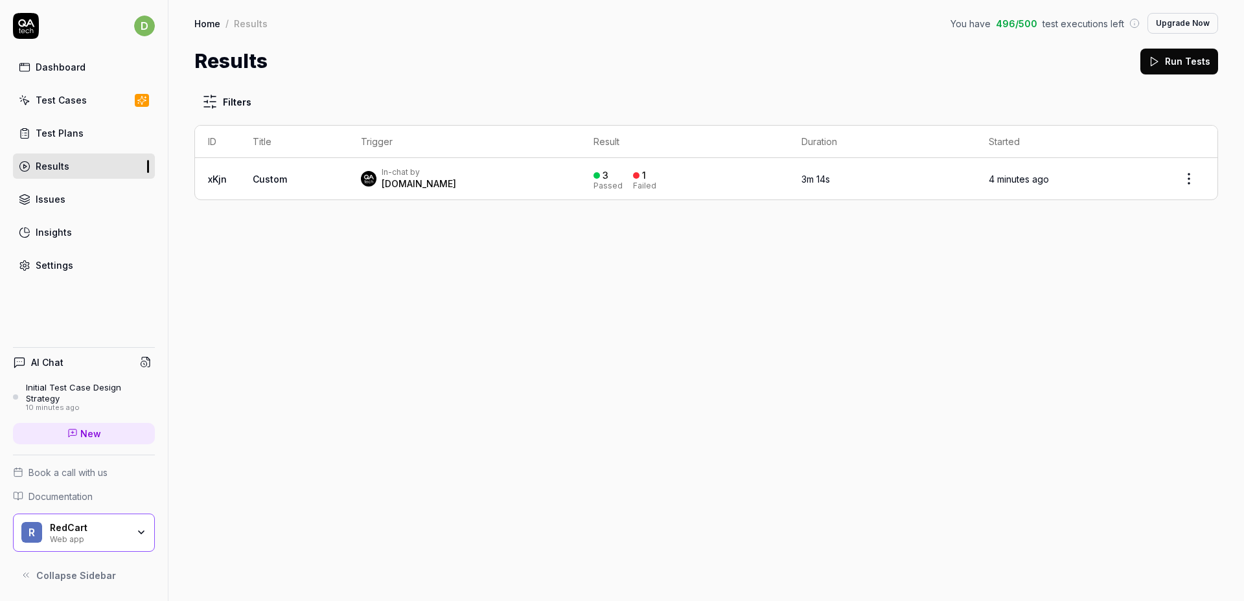
click at [501, 198] on td "In-chat by QA.tech" at bounding box center [464, 178] width 233 height 41
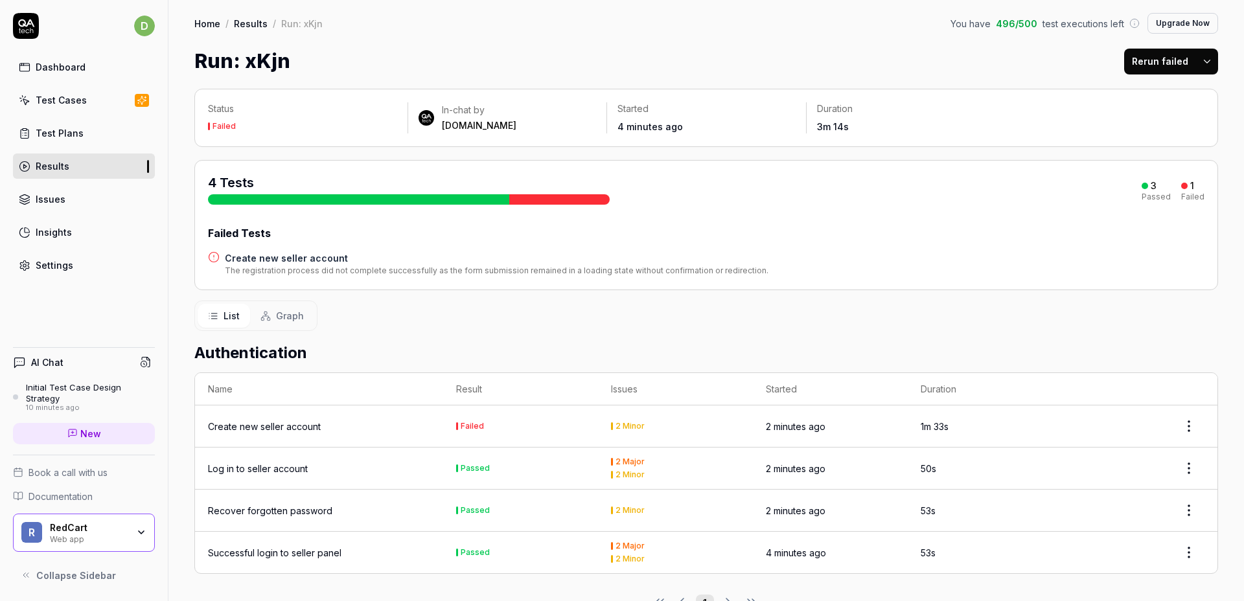
click at [389, 429] on div "Create new seller account" at bounding box center [319, 427] width 222 height 14
click at [269, 424] on div "Create new seller account" at bounding box center [264, 427] width 113 height 14
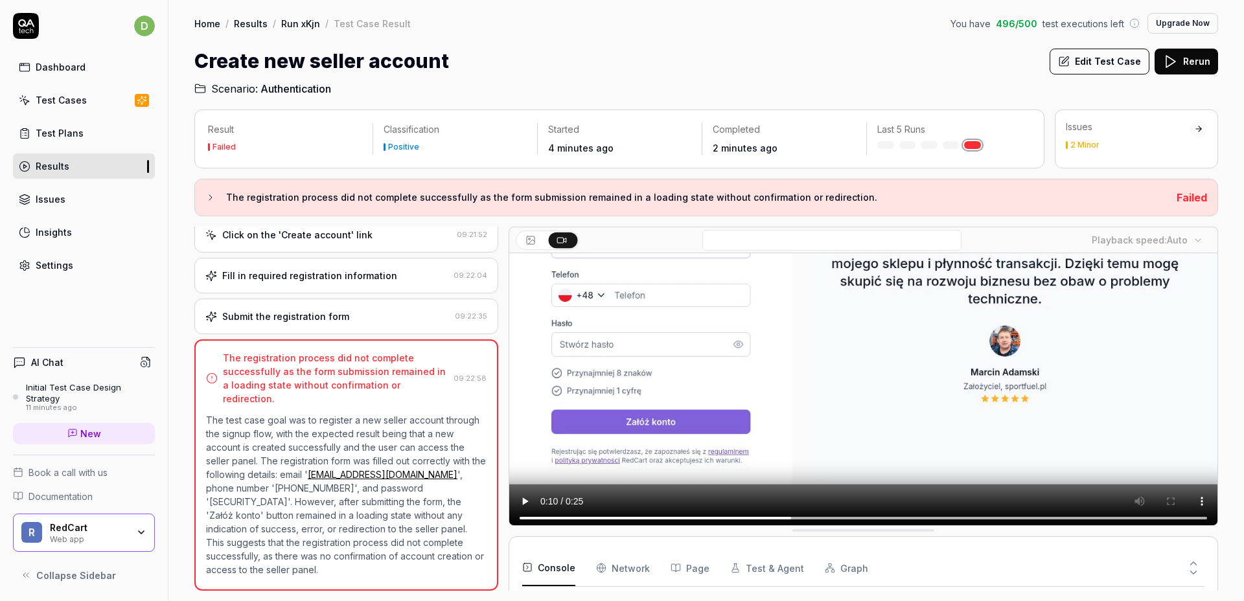
scroll to position [86, 0]
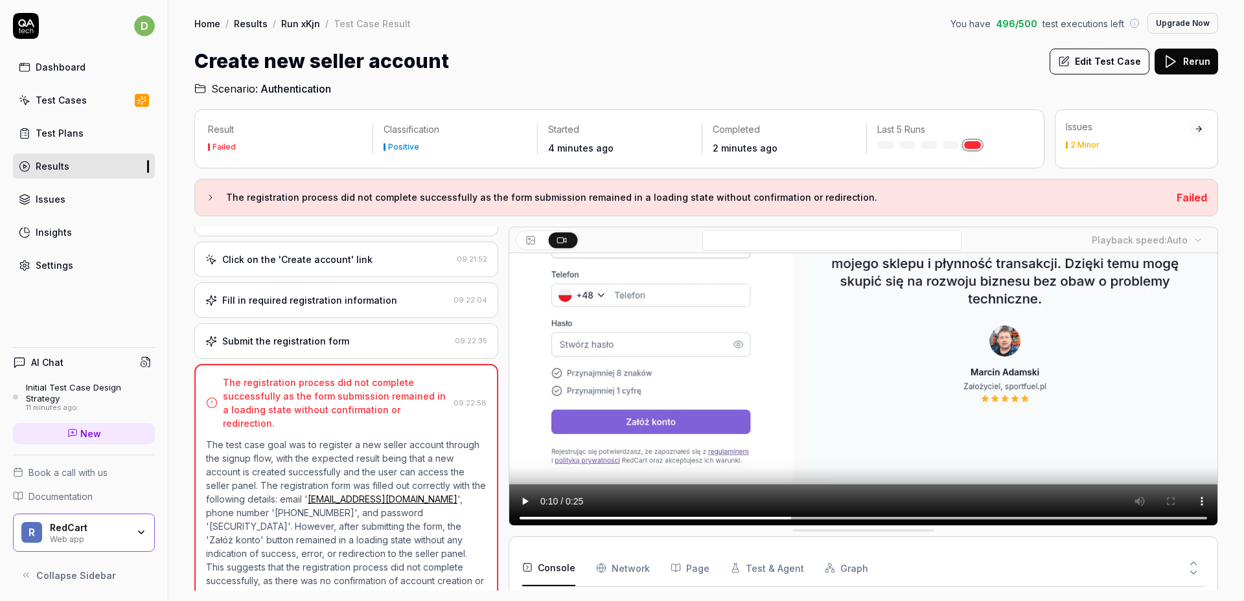
click at [399, 341] on div "Submit the registration form" at bounding box center [327, 341] width 244 height 14
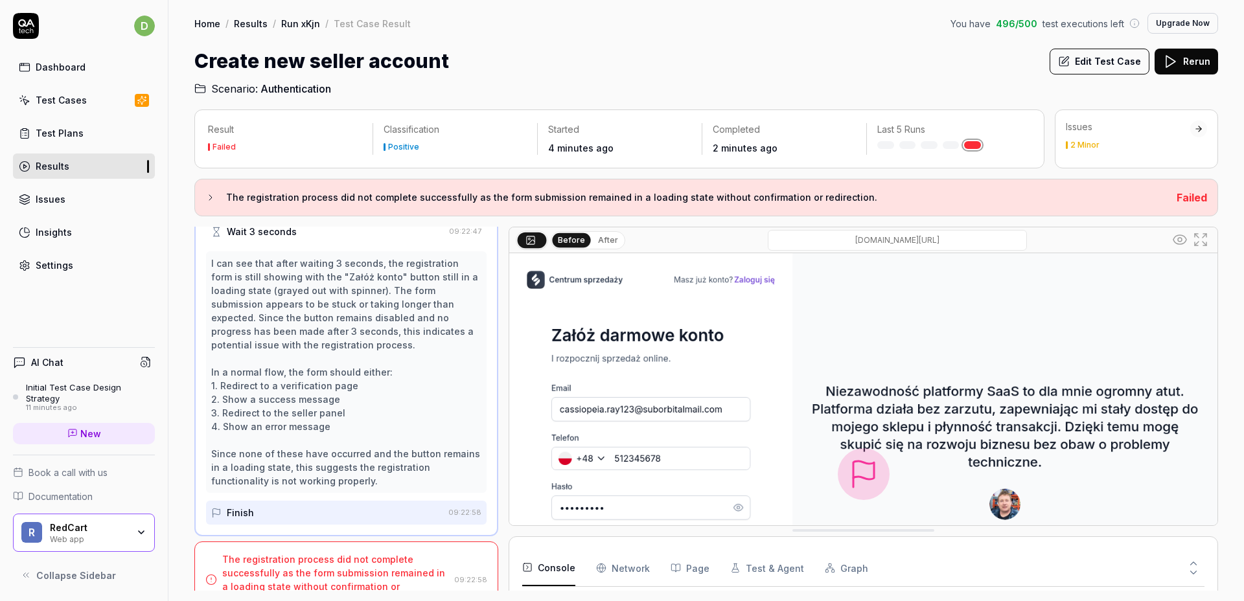
scroll to position [269, 0]
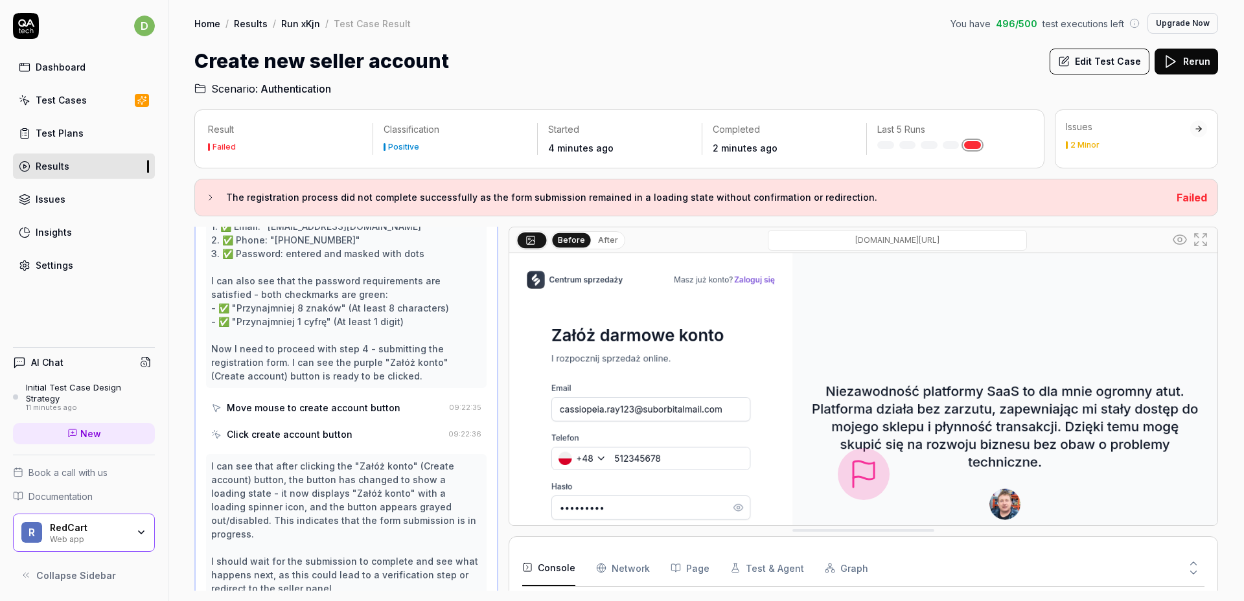
click at [87, 134] on link "Test Plans" at bounding box center [84, 132] width 142 height 25
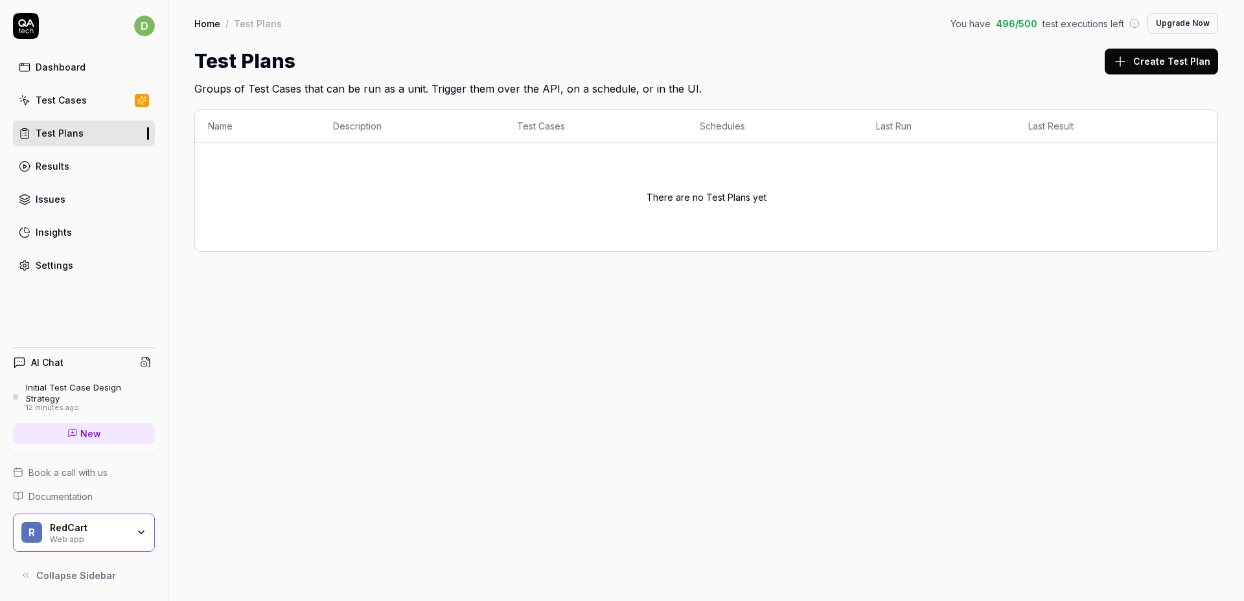
click at [102, 401] on div "Initial Test Case Design Strategy" at bounding box center [90, 392] width 129 height 21
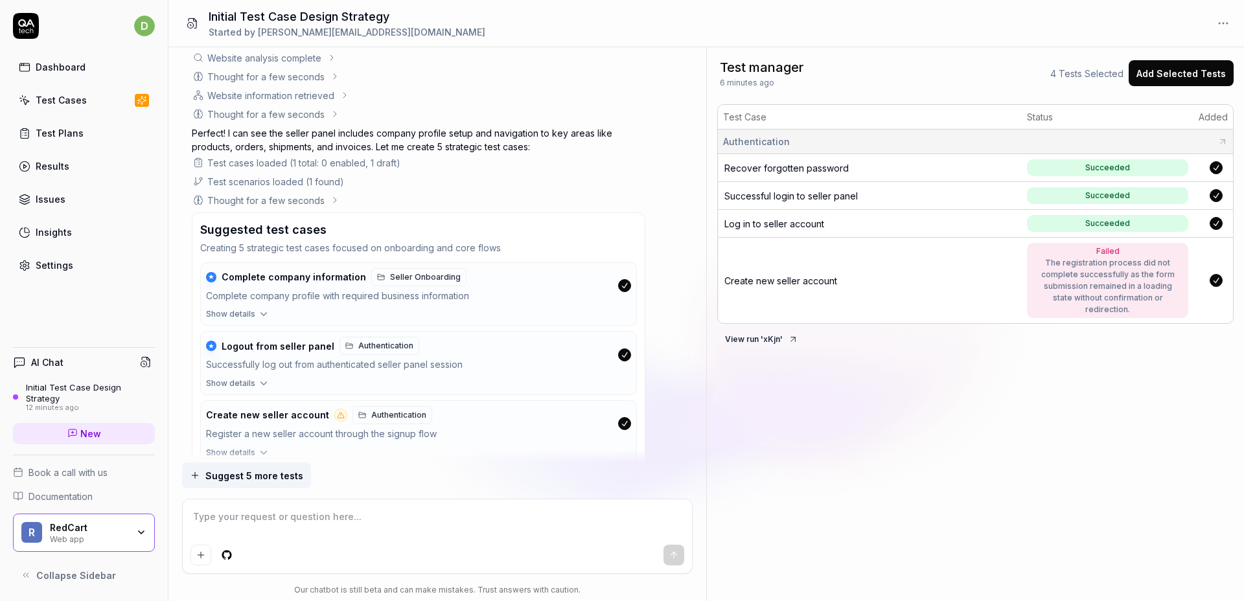
scroll to position [1609, 0]
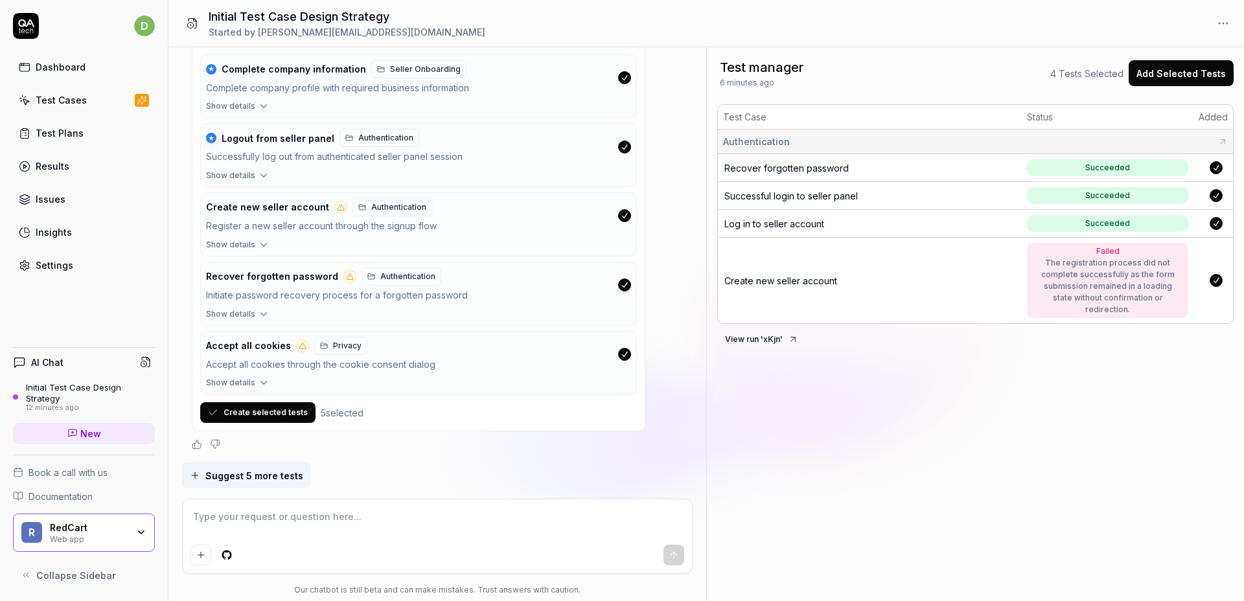
click at [268, 475] on span "Suggest 5 more tests" at bounding box center [254, 476] width 98 height 14
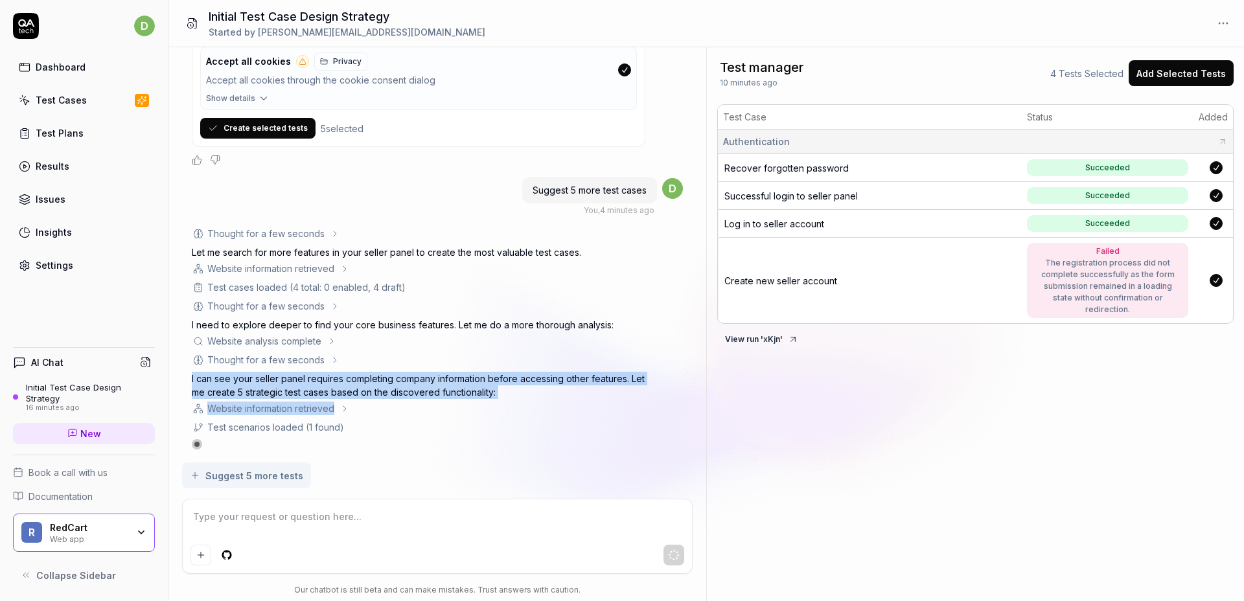
scroll to position [1910, 0]
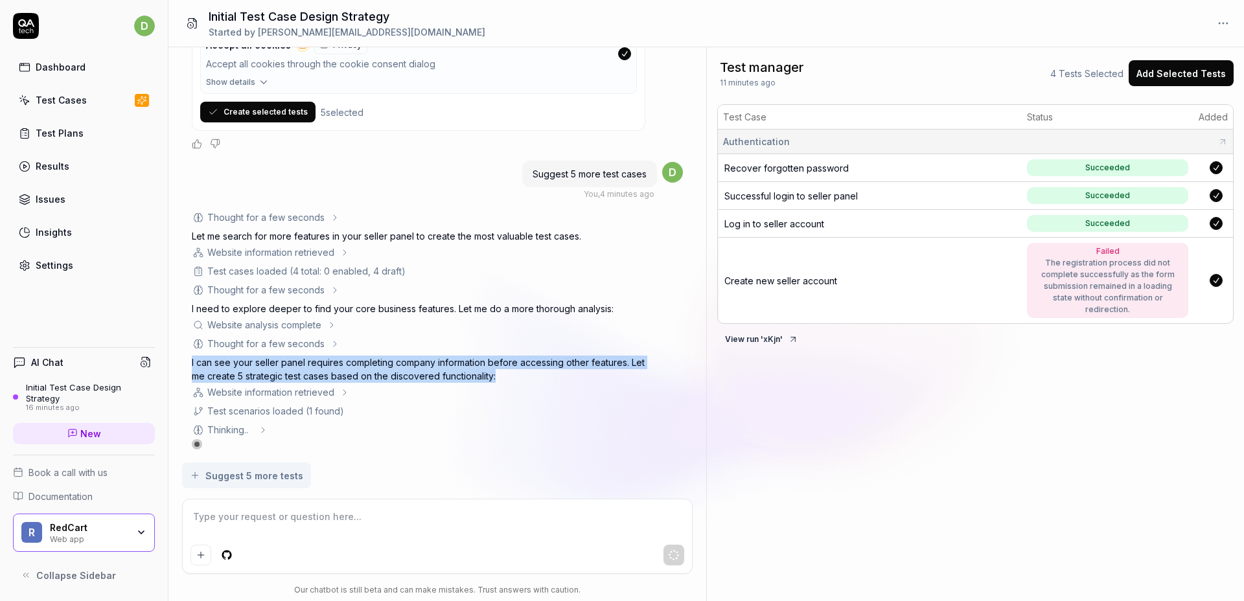
drag, startPoint x: 192, startPoint y: 376, endPoint x: 503, endPoint y: 376, distance: 310.9
click at [503, 376] on p "I can see your seller panel requires completing company information before acce…" at bounding box center [418, 369] width 453 height 27
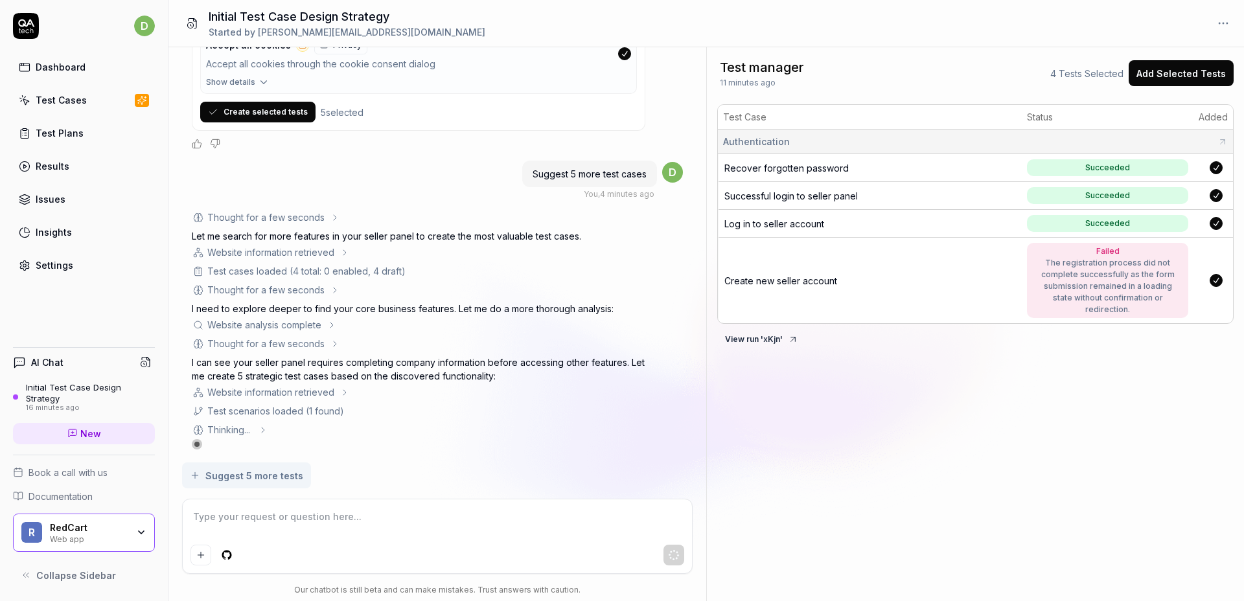
click at [879, 404] on div "Test manager 11 minutes ago 4 Tests Selected Add Selected Tests Test Case Statu…" at bounding box center [975, 324] width 537 height 554
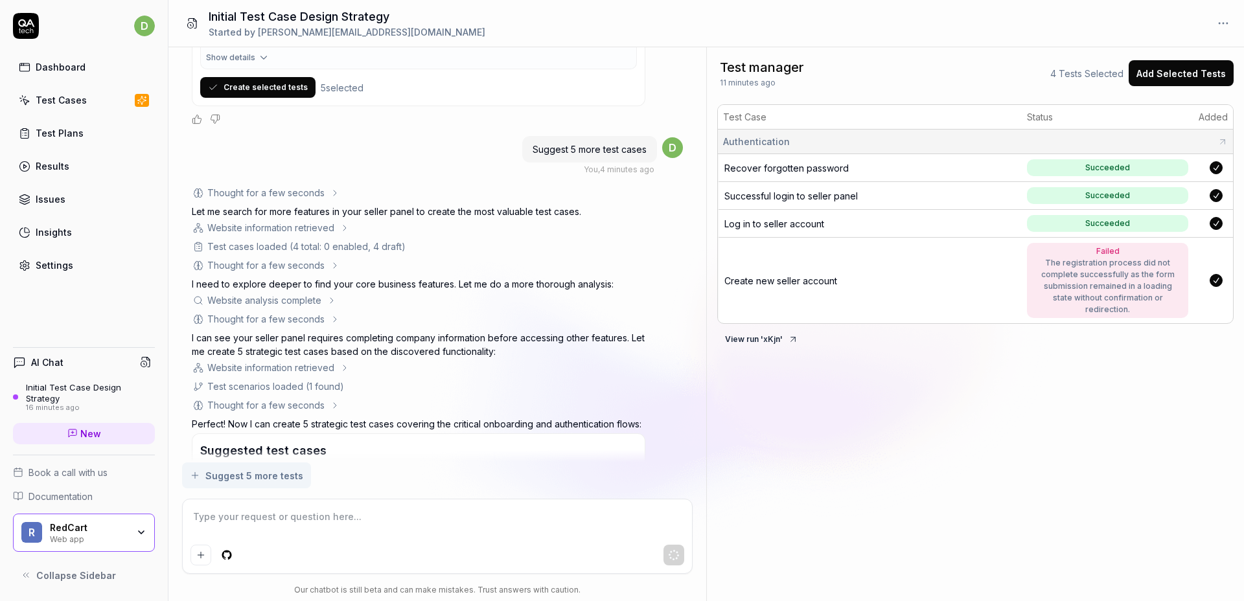
scroll to position [2233, 0]
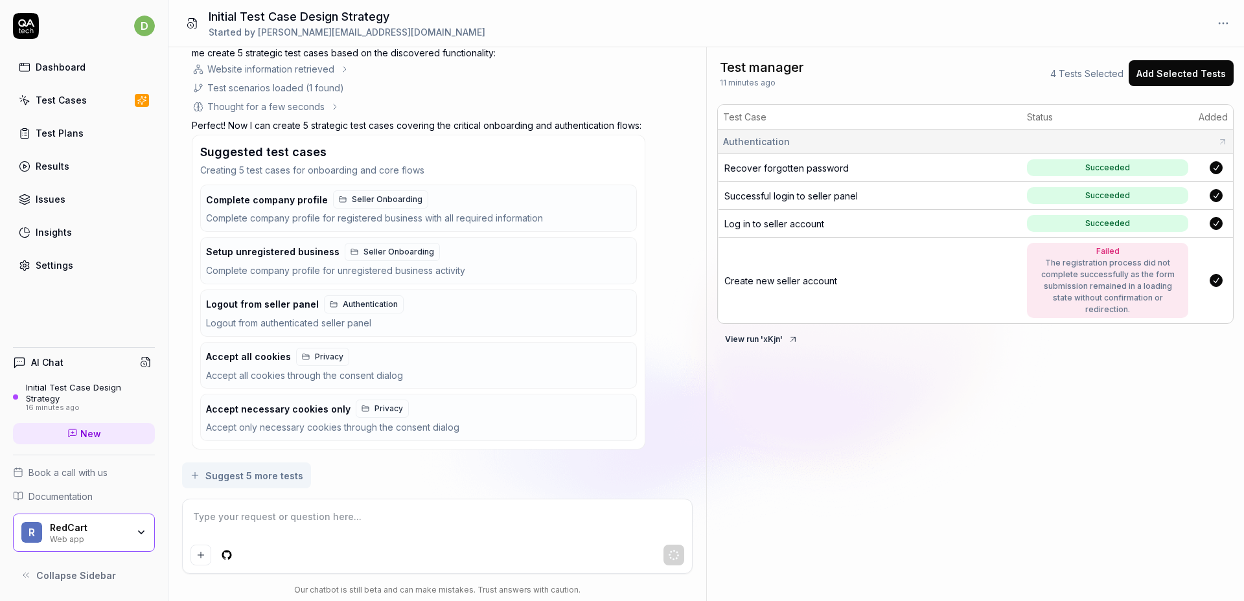
click at [844, 372] on div "Test manager 11 minutes ago 4 Tests Selected Add Selected Tests Test Case Statu…" at bounding box center [975, 324] width 537 height 554
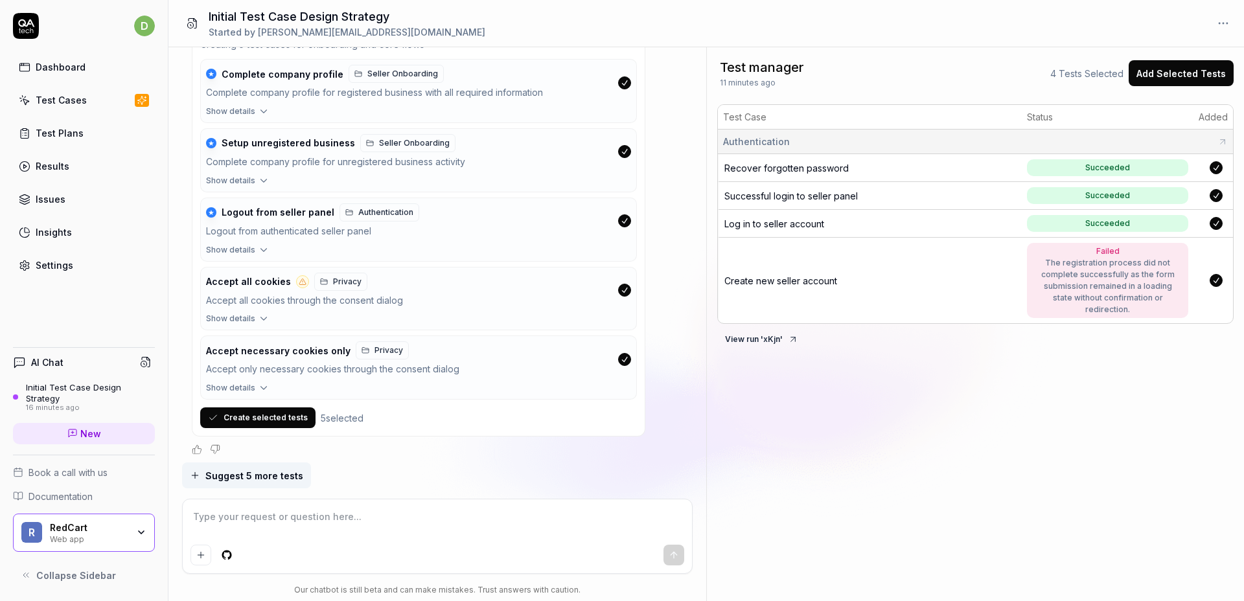
scroll to position [2364, 0]
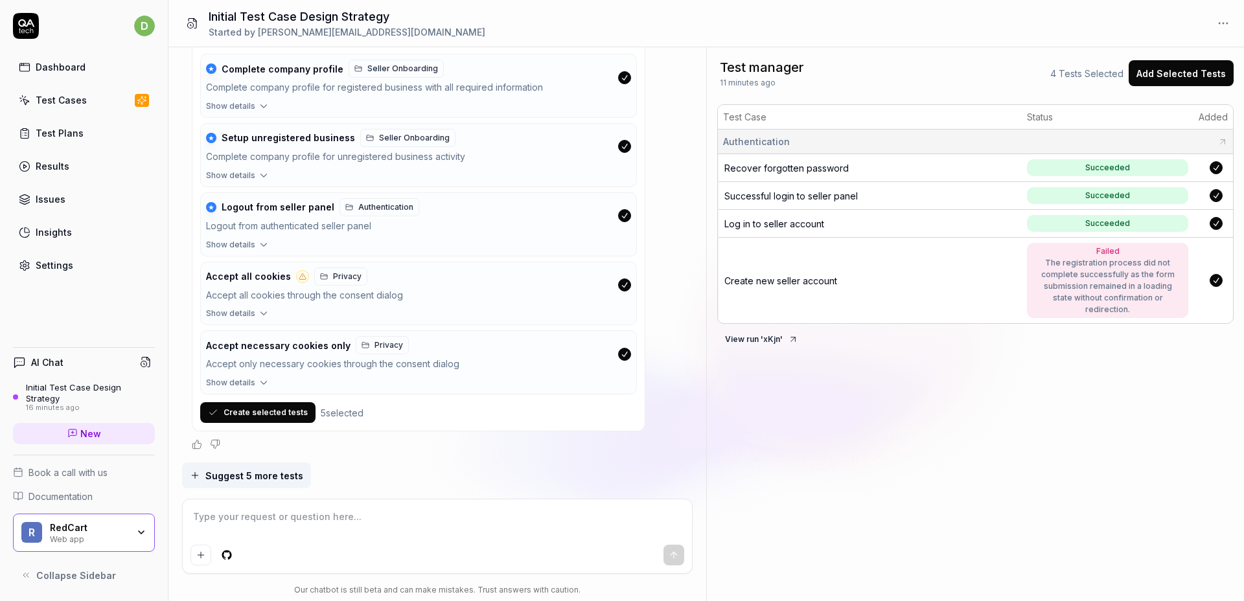
click at [781, 226] on span "Log in to seller account" at bounding box center [774, 223] width 100 height 11
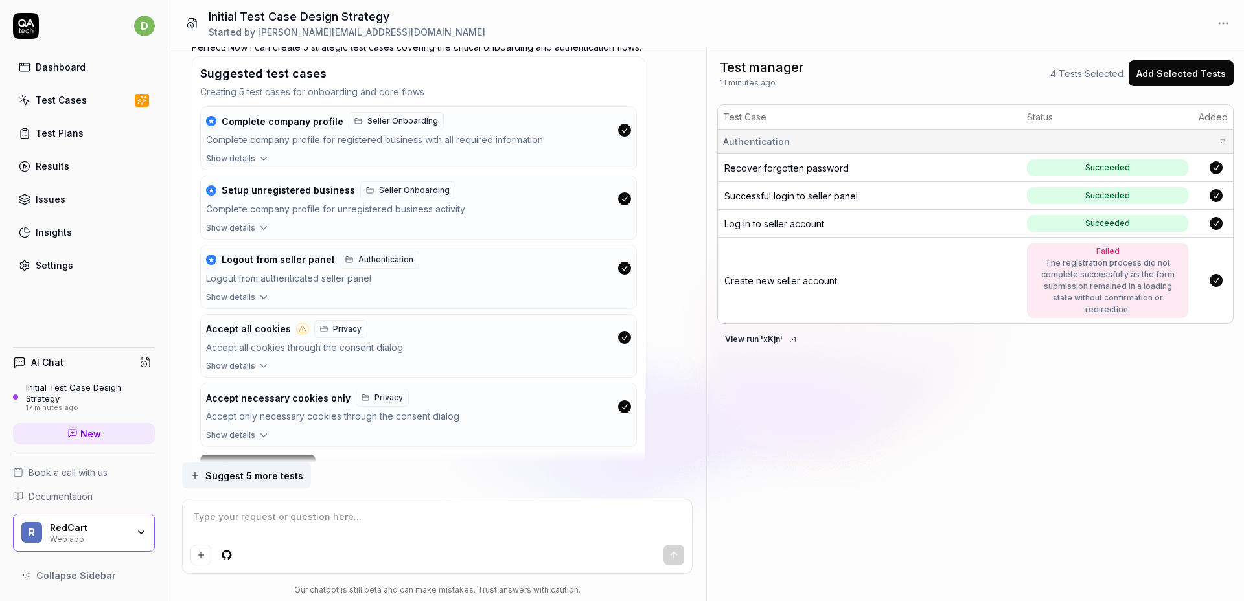
scroll to position [2320, 0]
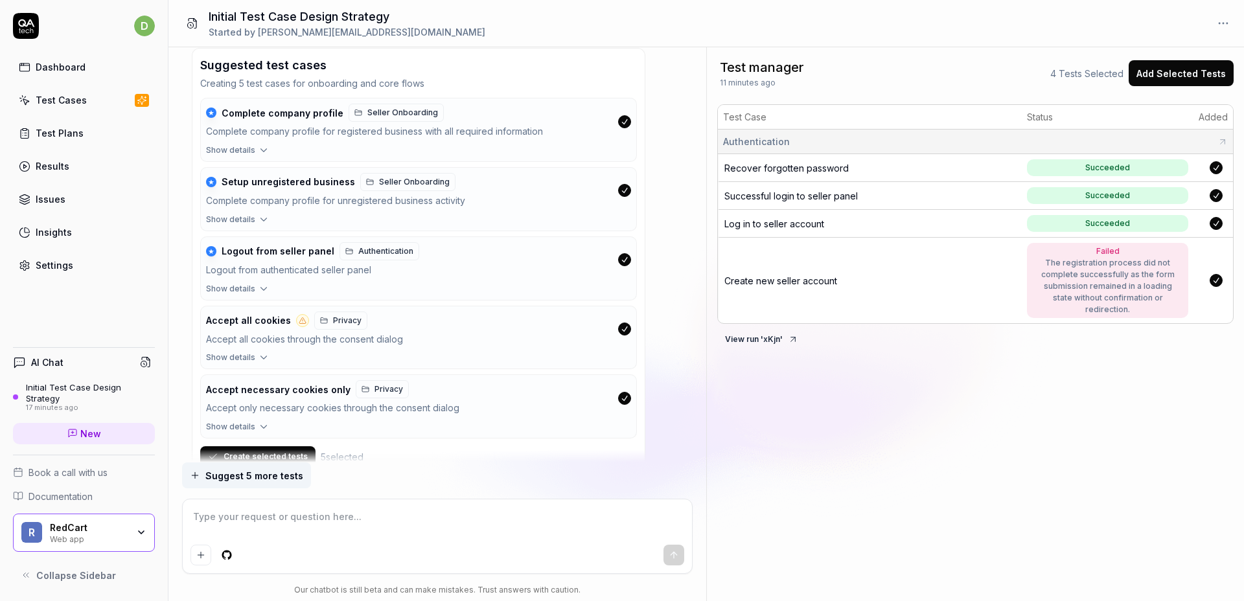
click at [621, 326] on button "button" at bounding box center [624, 329] width 13 height 13
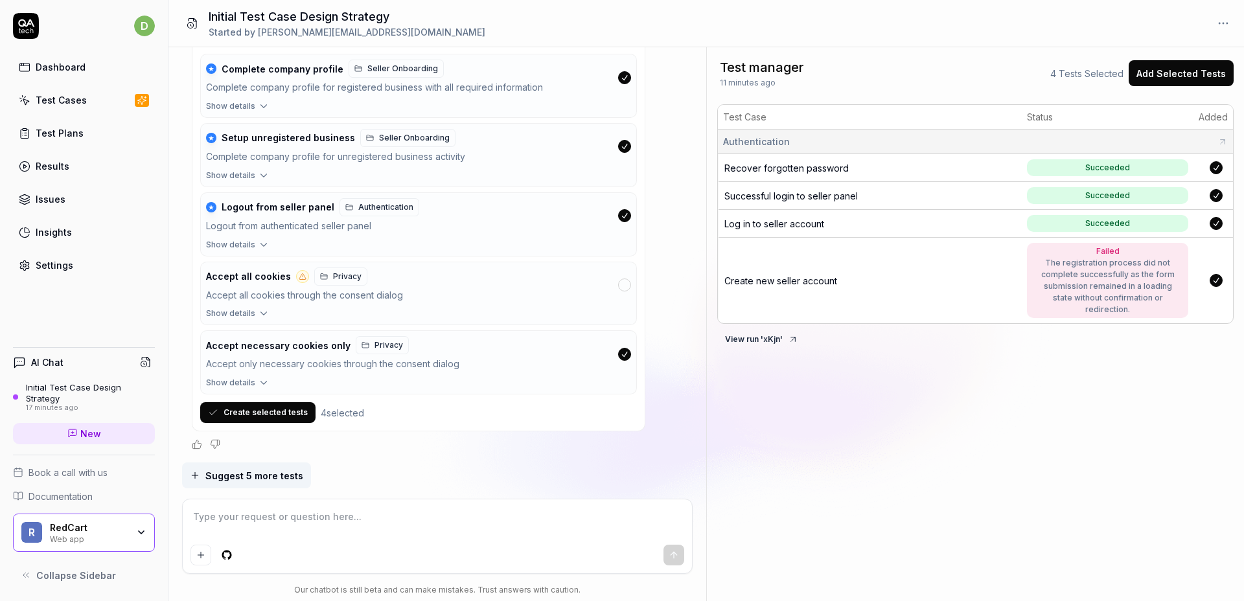
click at [628, 355] on button "button" at bounding box center [624, 354] width 13 height 13
click at [267, 415] on button "Create selected tests" at bounding box center [257, 412] width 115 height 21
click at [830, 384] on div "Test manager 12 minutes ago 4 Tests Selected Add Selected Tests Test Case Statu…" at bounding box center [975, 324] width 537 height 554
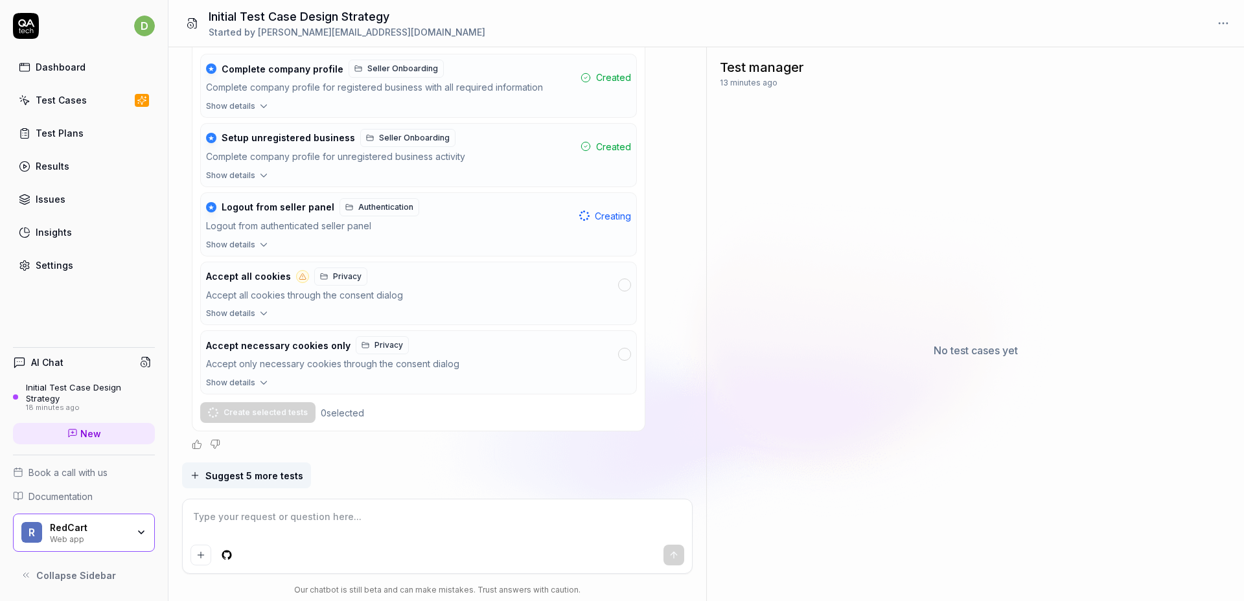
type textarea "*"
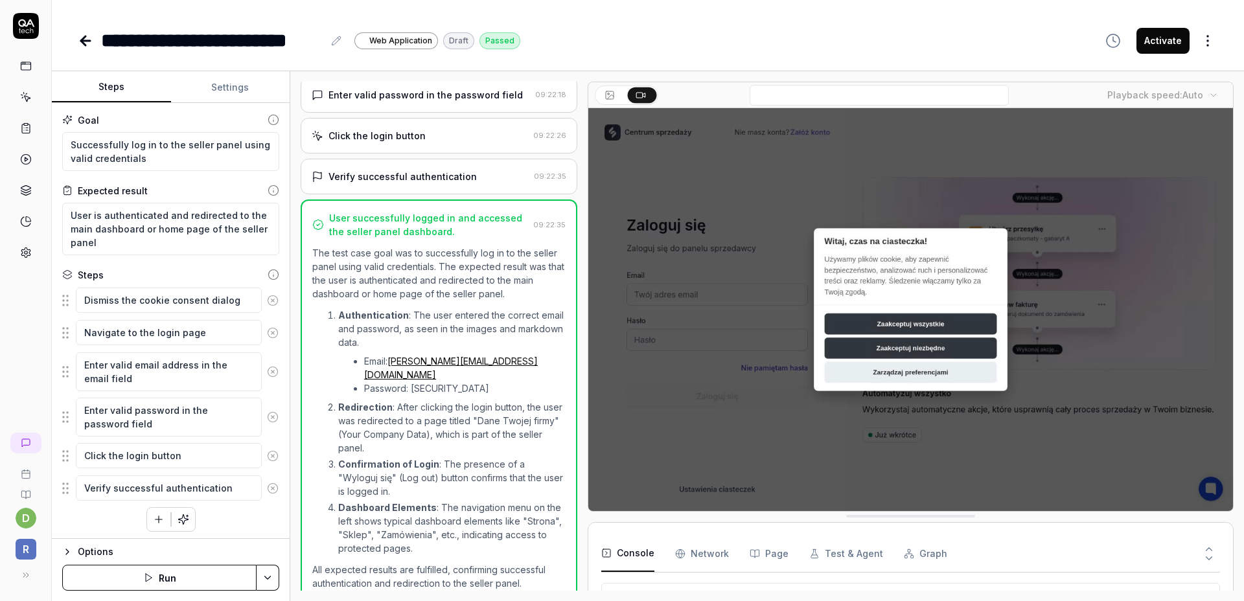
click at [87, 41] on icon at bounding box center [86, 41] width 16 height 16
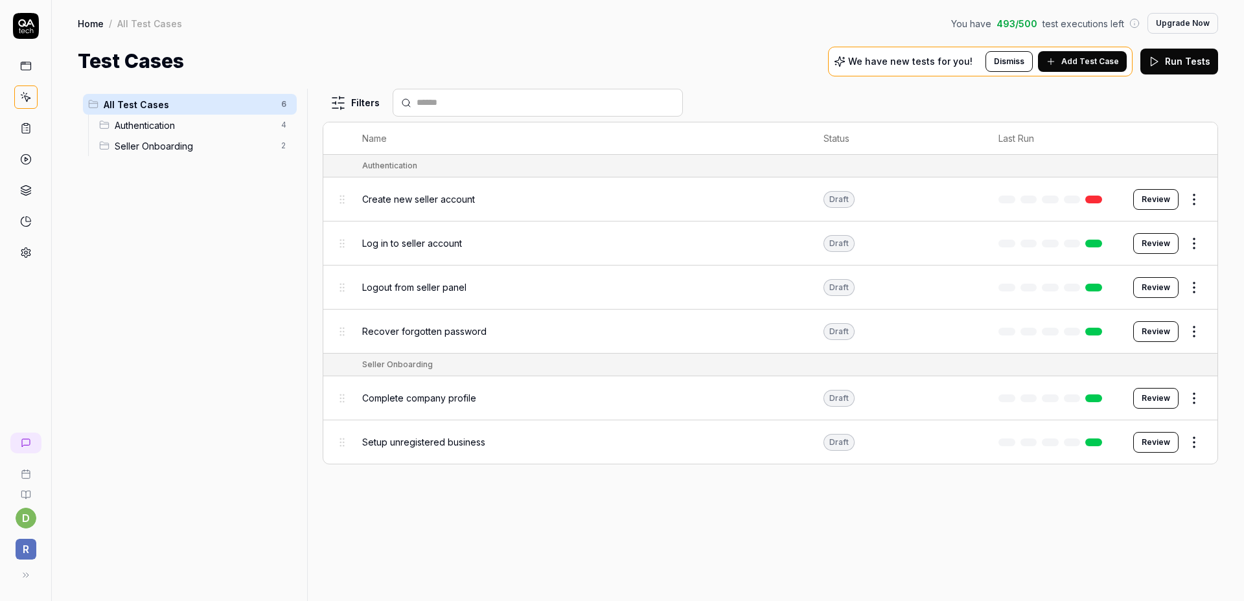
click at [655, 539] on div "Filters Name Status Last Run Authentication Create new seller account Draft Rev…" at bounding box center [770, 345] width 895 height 512
click at [1149, 198] on button "Review" at bounding box center [1155, 199] width 45 height 21
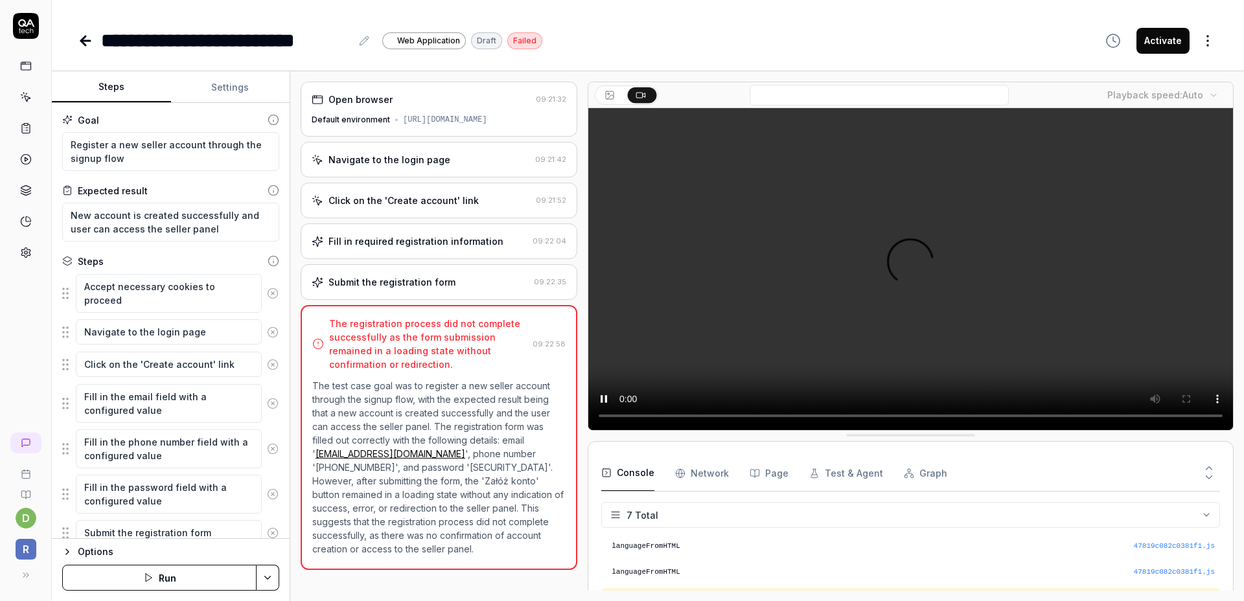
scroll to position [100, 0]
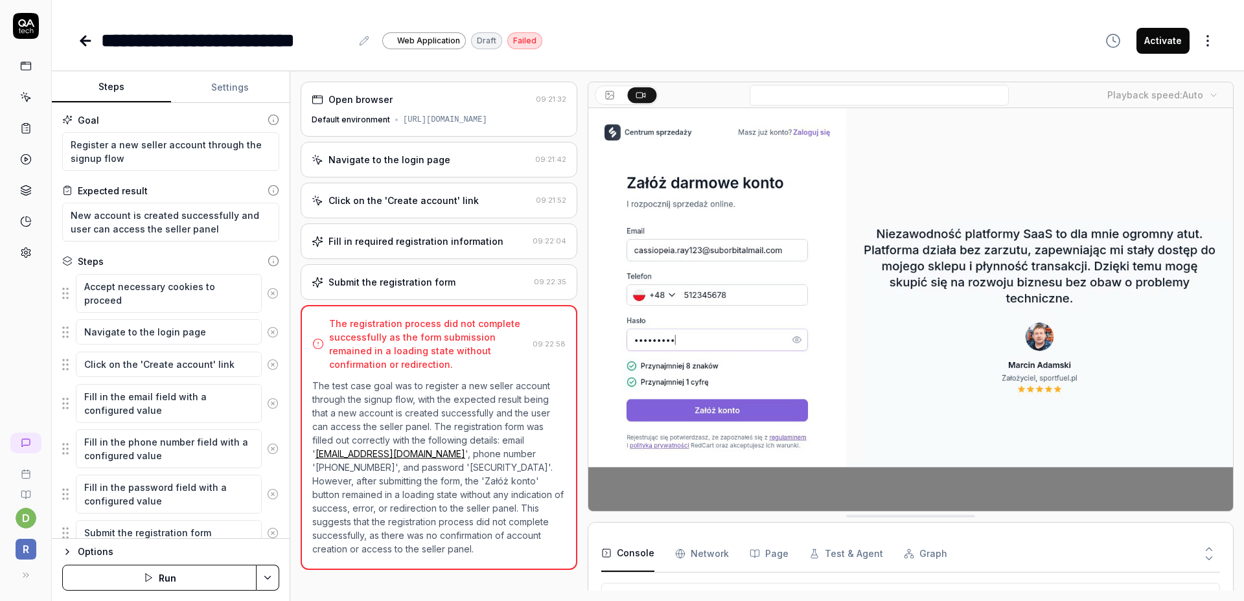
click at [717, 554] on Requests "Network" at bounding box center [702, 554] width 54 height 36
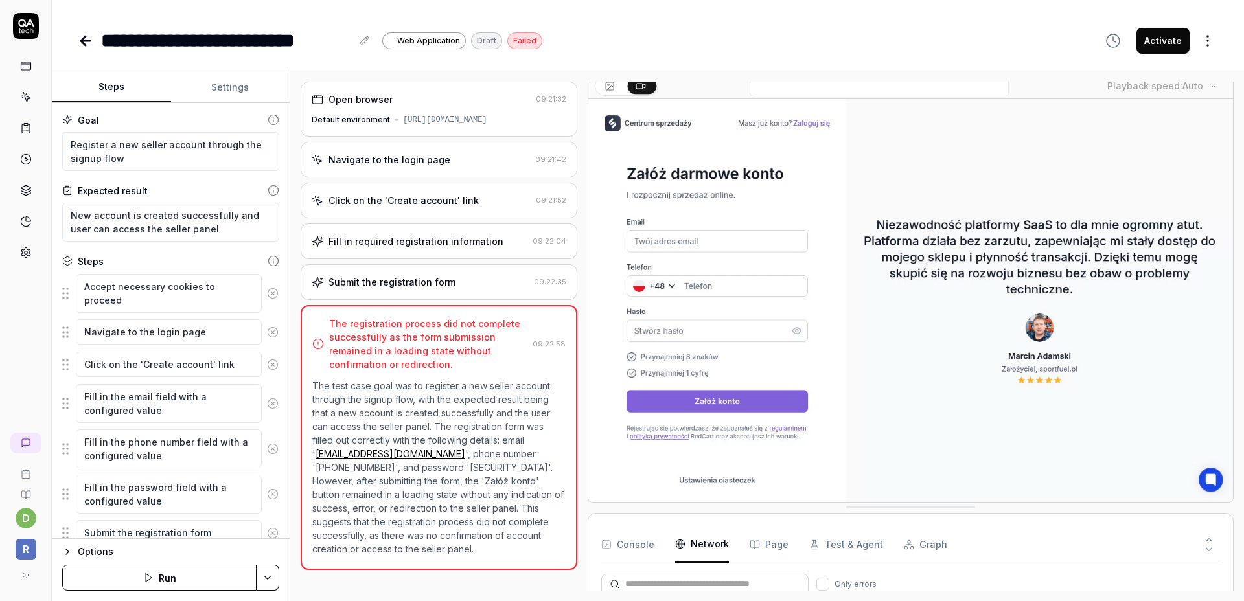
scroll to position [789, 0]
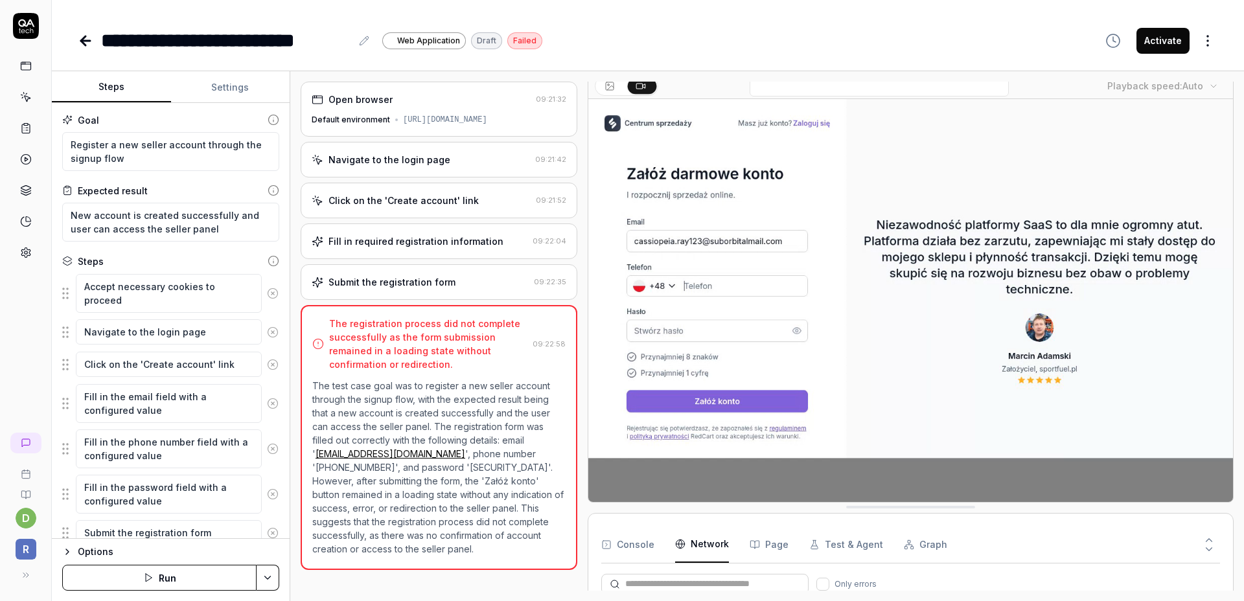
click at [759, 542] on button "Page" at bounding box center [768, 545] width 39 height 36
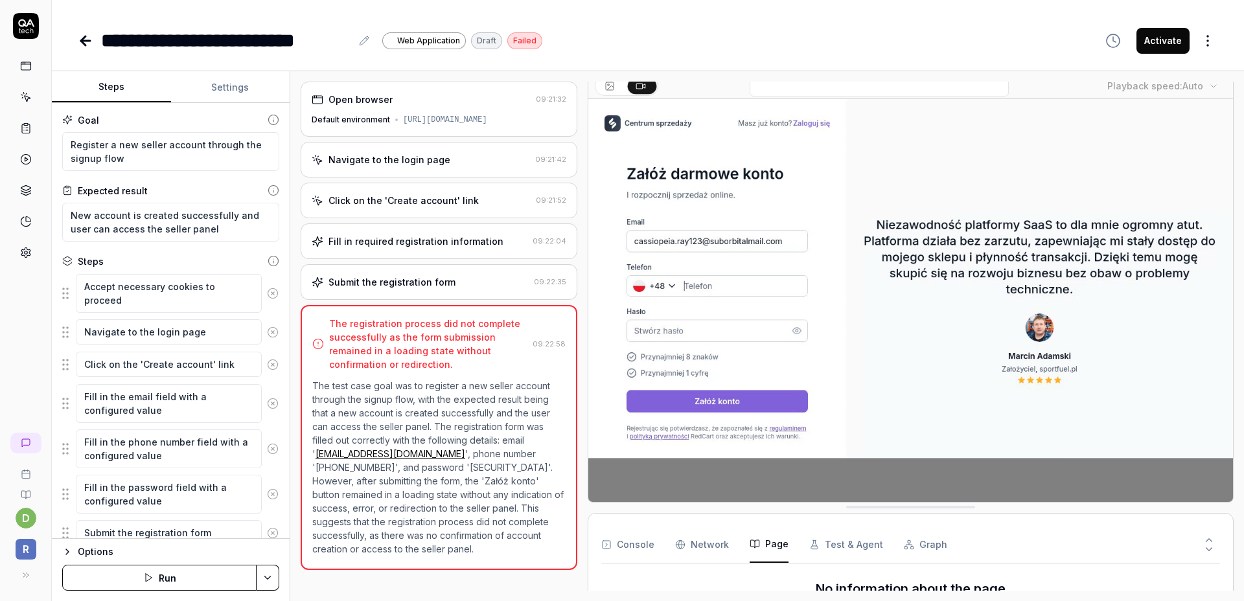
click at [532, 593] on div "Open browser 09:21:32 Default environment https://admin.sellaio.com Navigate to…" at bounding box center [766, 336] width 953 height 530
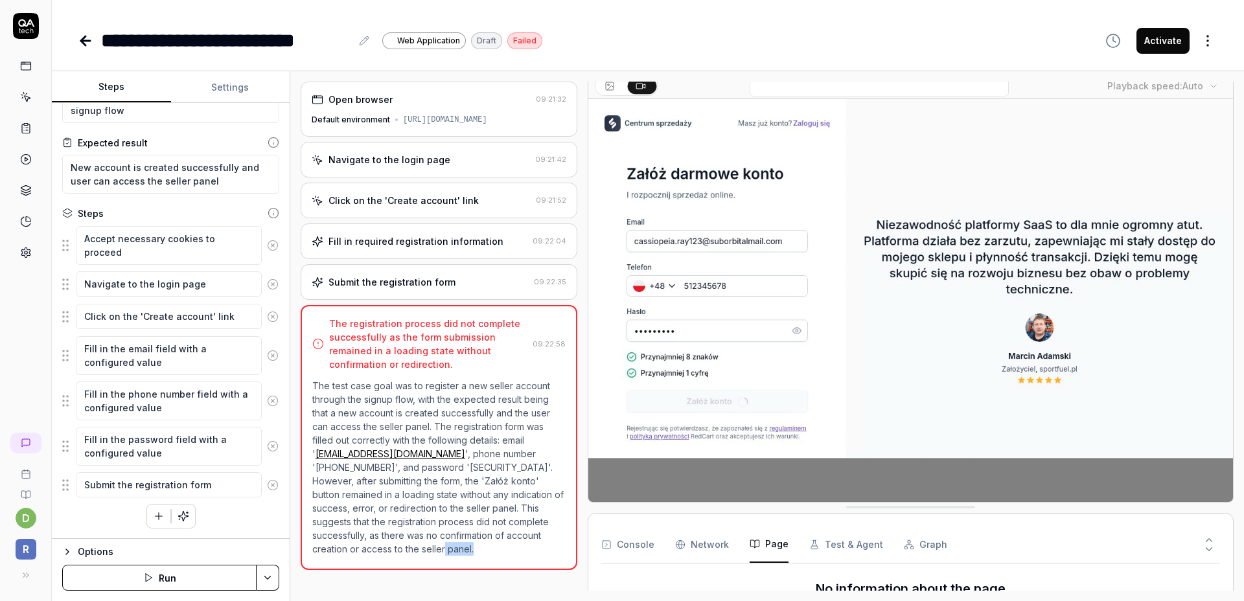
click at [153, 514] on icon "button" at bounding box center [159, 516] width 12 height 12
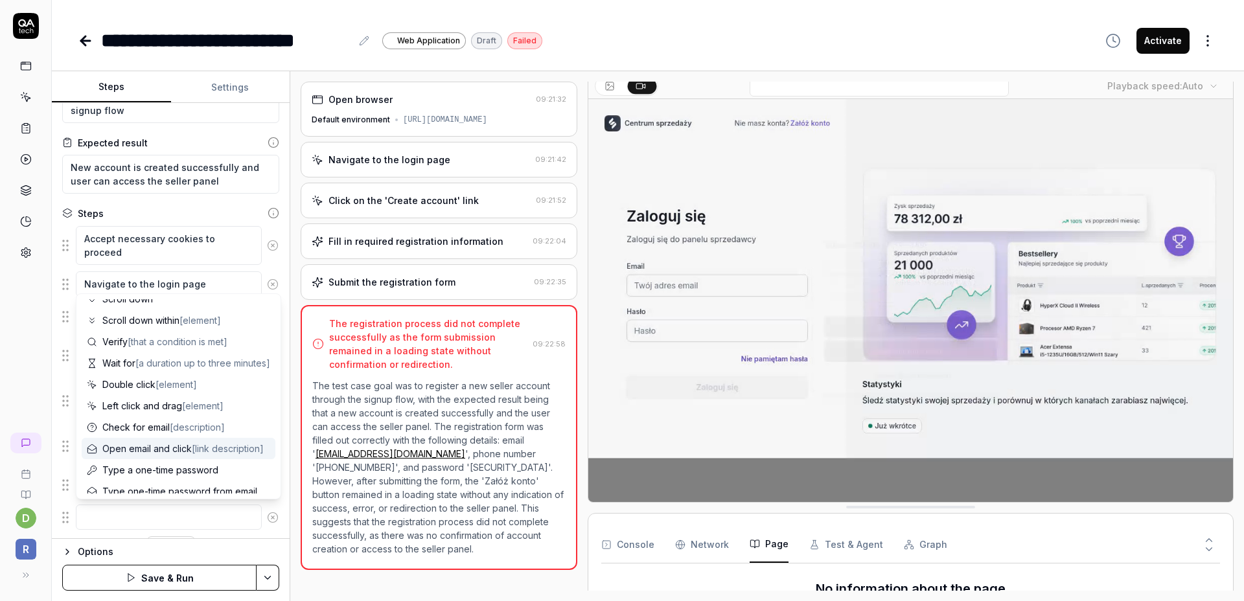
scroll to position [126, 0]
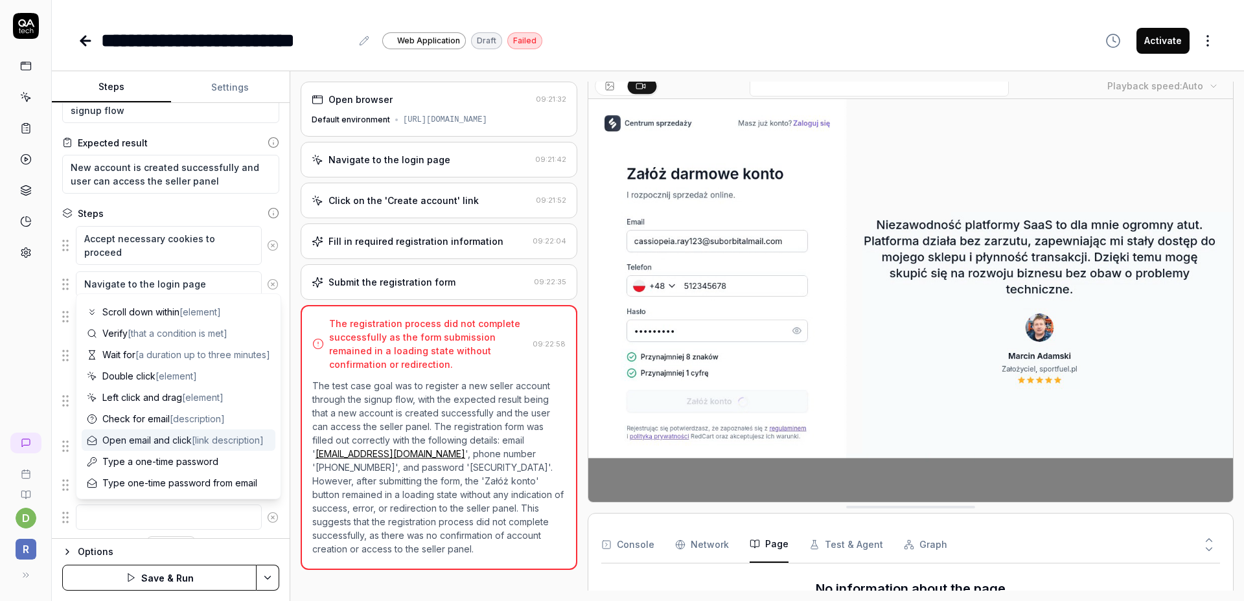
click at [182, 442] on span "Open email and click [link description]" at bounding box center [182, 440] width 161 height 14
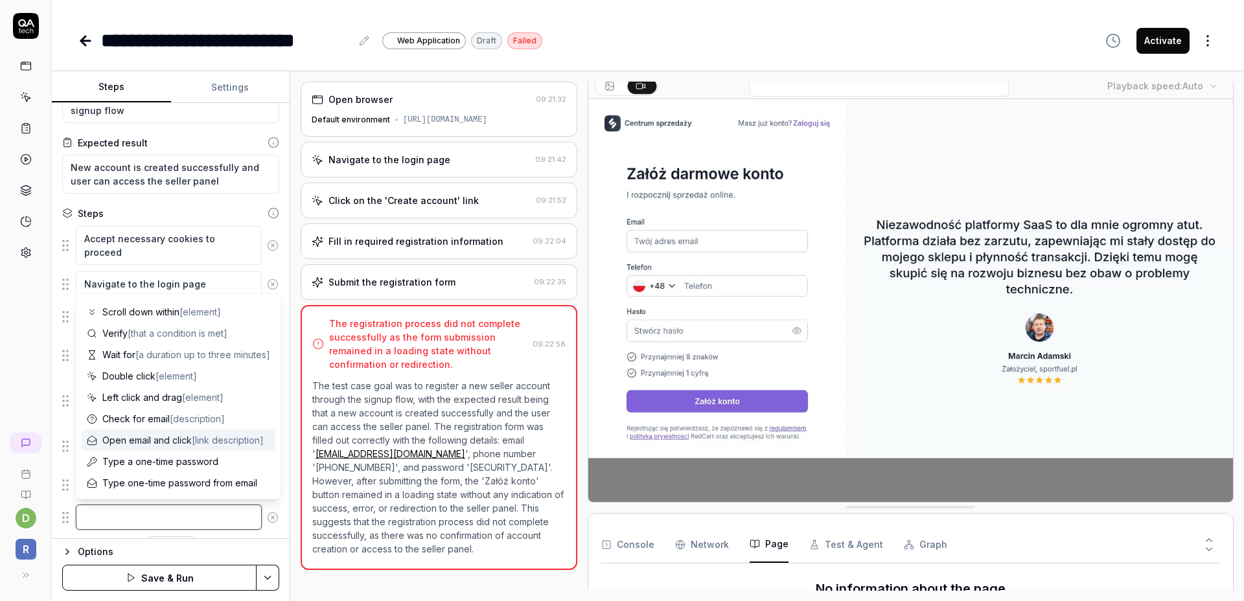
type textarea "*"
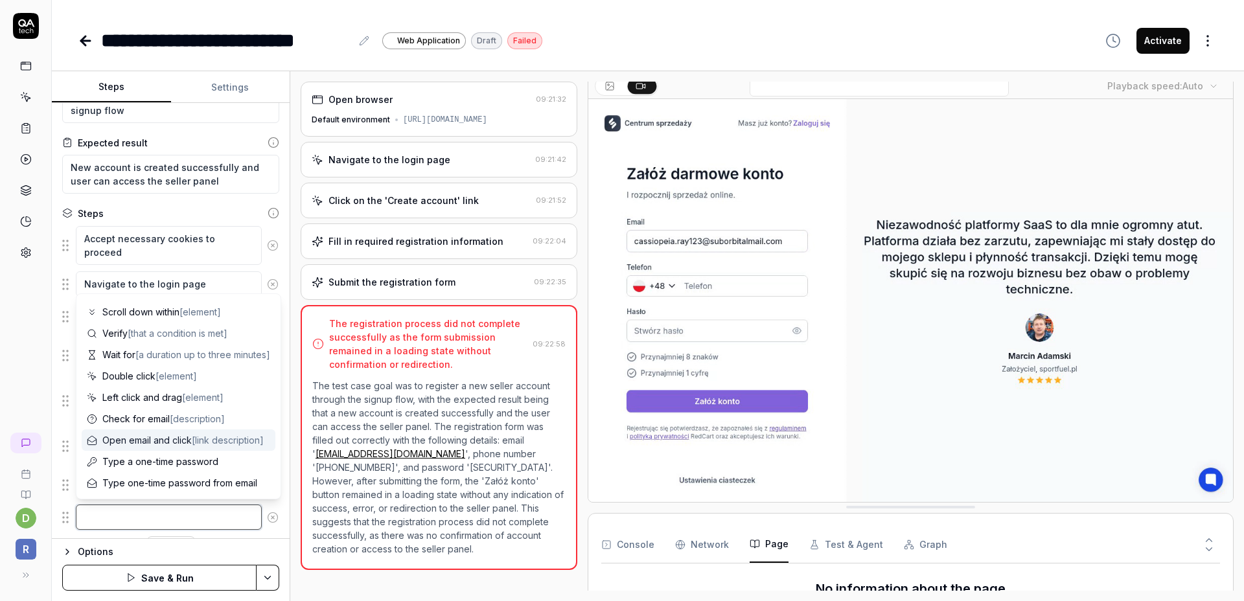
type textarea "Open email and click"
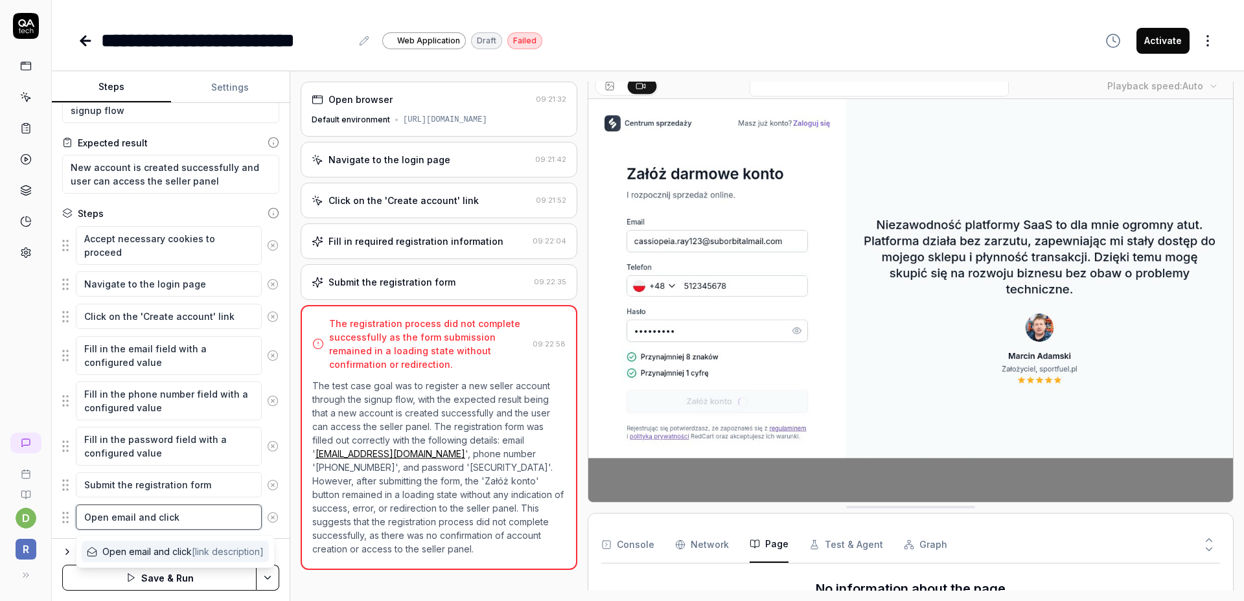
scroll to position [80, 0]
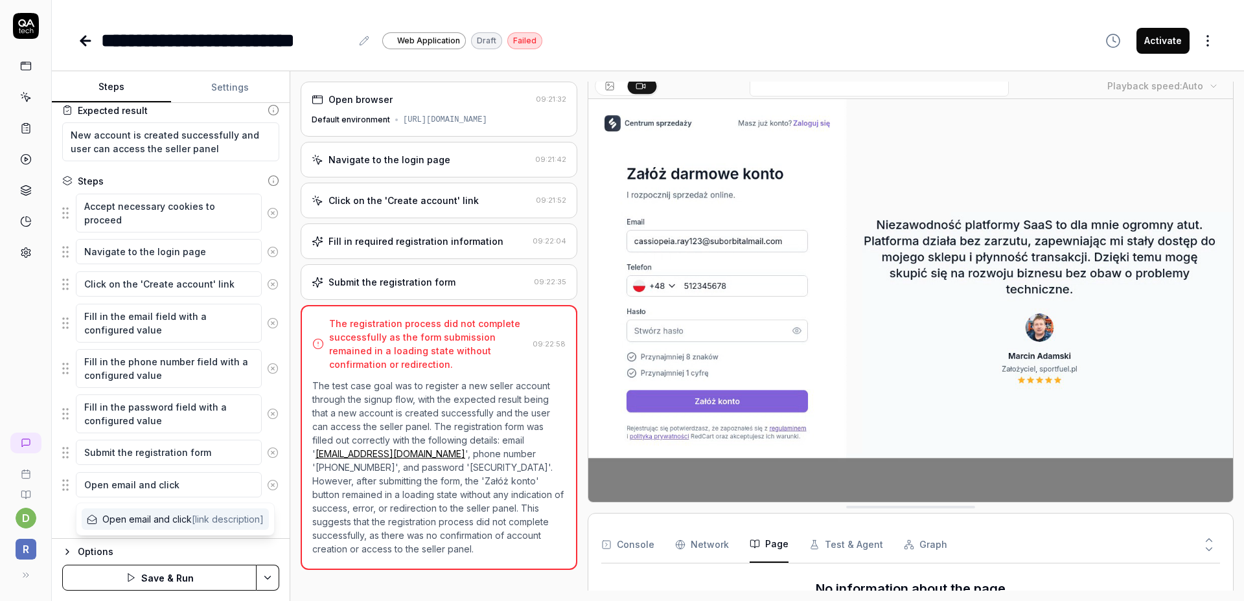
click at [218, 523] on span "[link description]" at bounding box center [228, 519] width 72 height 11
click at [190, 540] on div "Options Save & Run" at bounding box center [171, 569] width 238 height 63
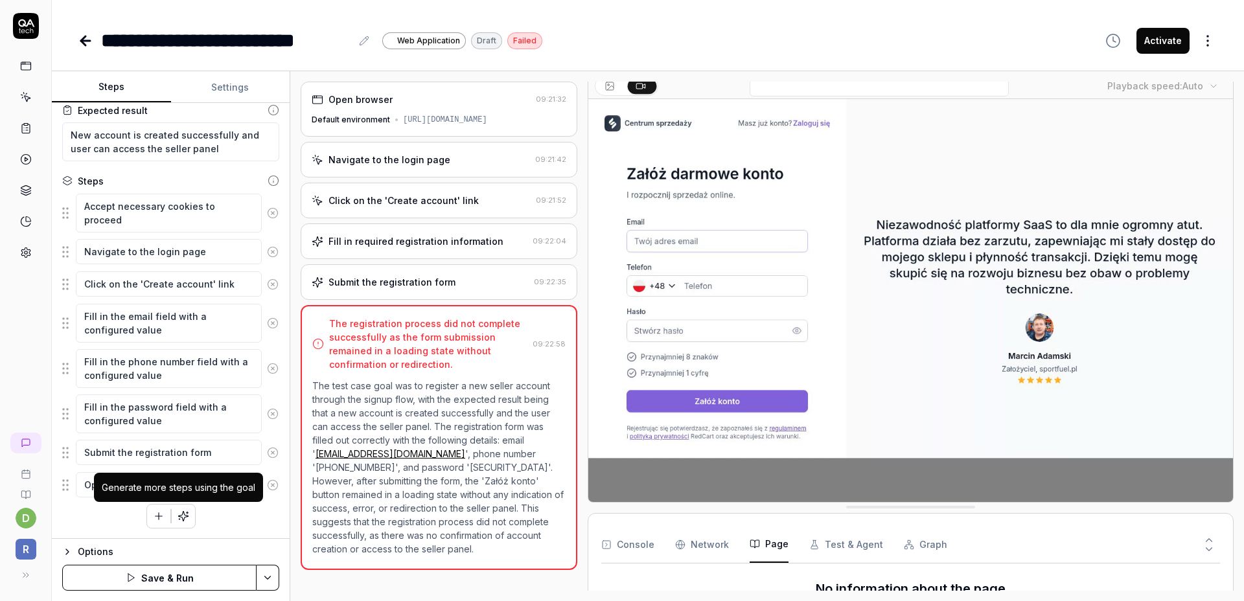
drag, startPoint x: 187, startPoint y: 505, endPoint x: 192, endPoint y: 488, distance: 17.0
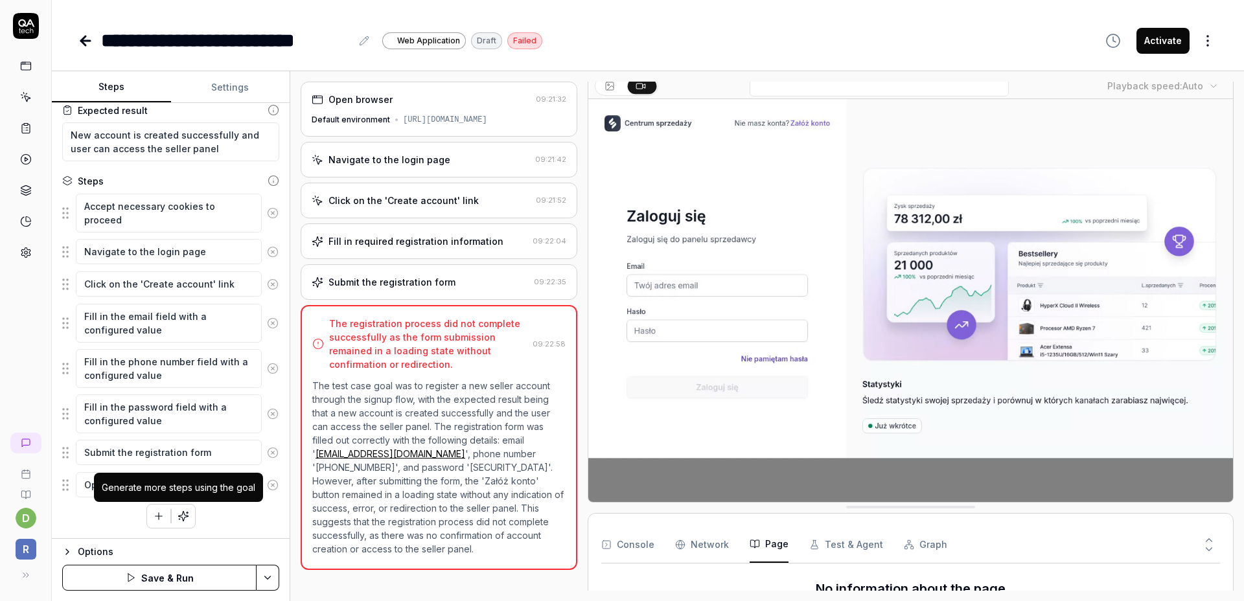
click at [192, 488] on div "Generate more steps using the goal" at bounding box center [179, 488] width 154 height 14
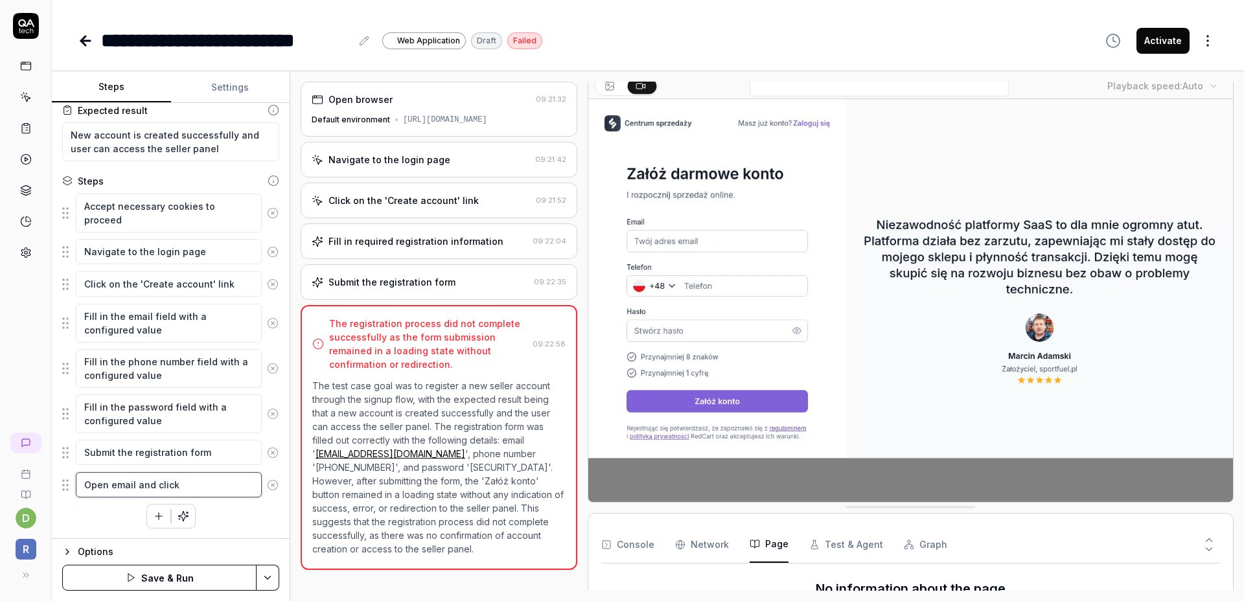
click at [220, 487] on textarea "Open email and click" at bounding box center [169, 484] width 186 height 25
click at [162, 520] on span "Open email and click [link description]" at bounding box center [182, 519] width 161 height 14
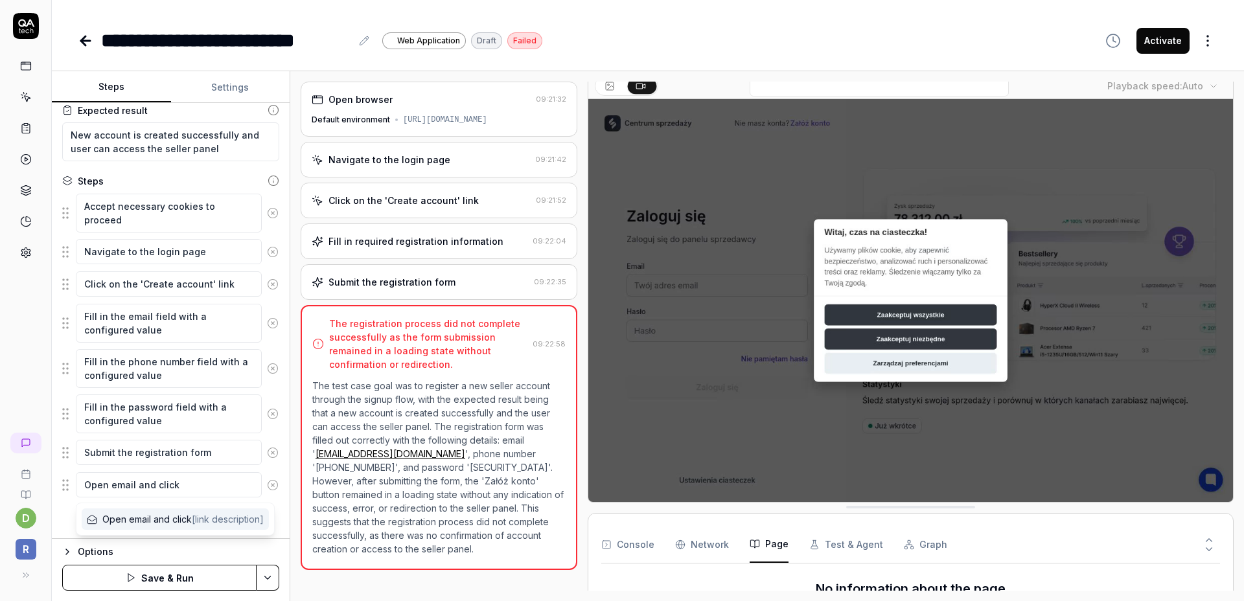
click at [216, 549] on div "Options" at bounding box center [178, 552] width 201 height 16
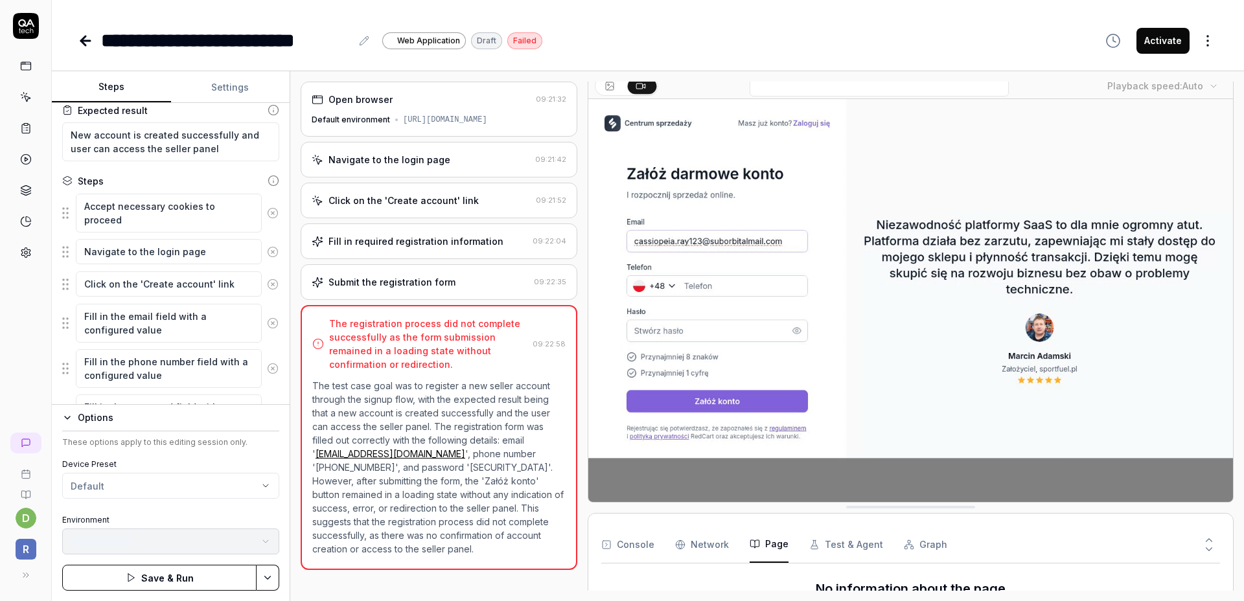
scroll to position [214, 0]
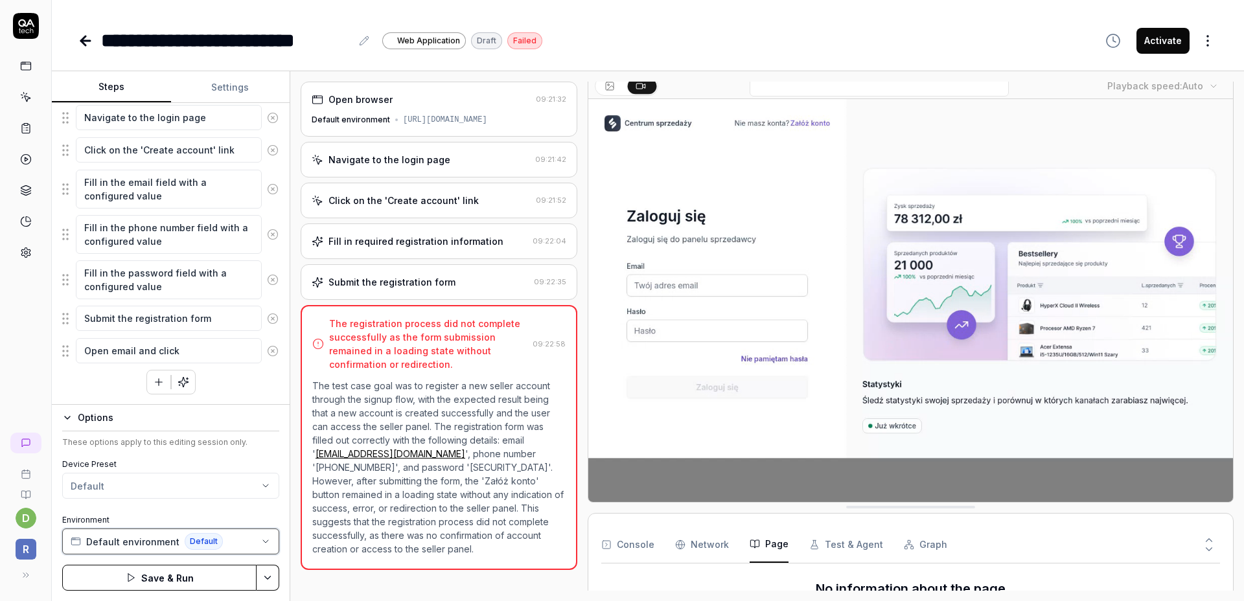
click at [269, 547] on button "Default environment Default" at bounding box center [170, 542] width 217 height 26
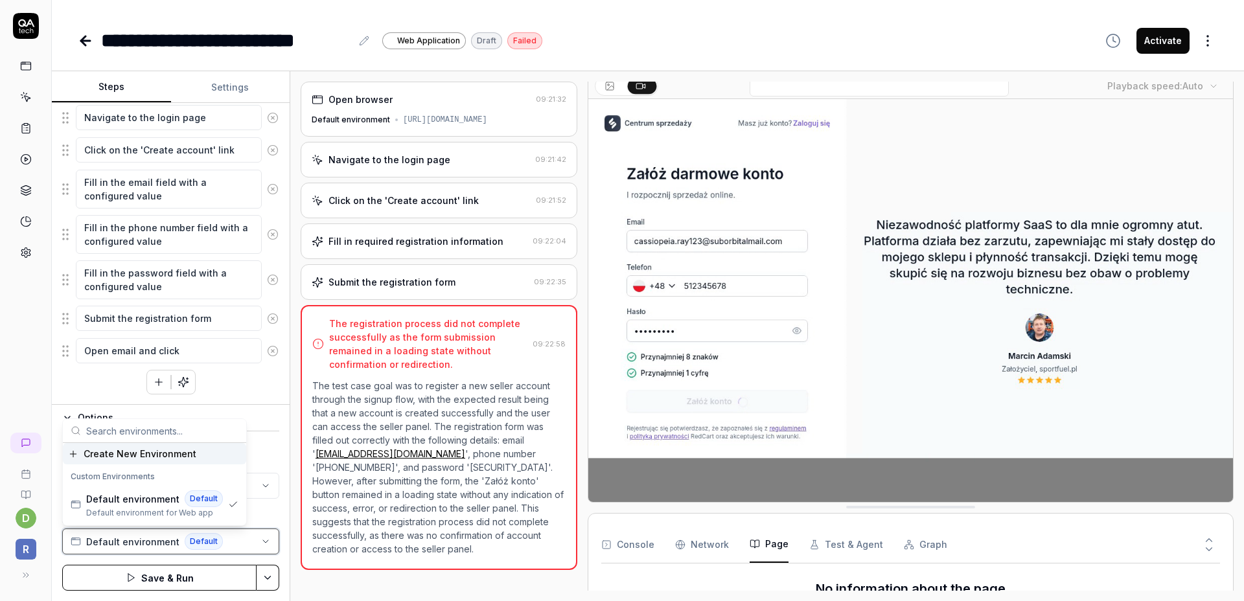
click at [269, 546] on icon "button" at bounding box center [265, 541] width 10 height 10
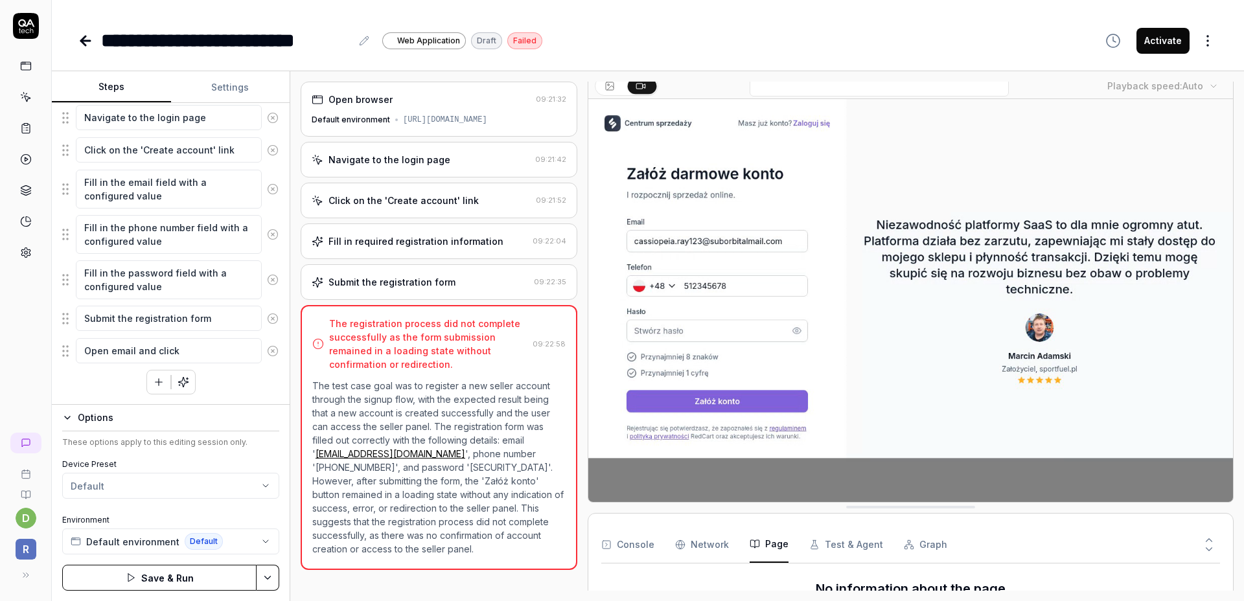
click at [275, 519] on label "Environment" at bounding box center [170, 520] width 217 height 12
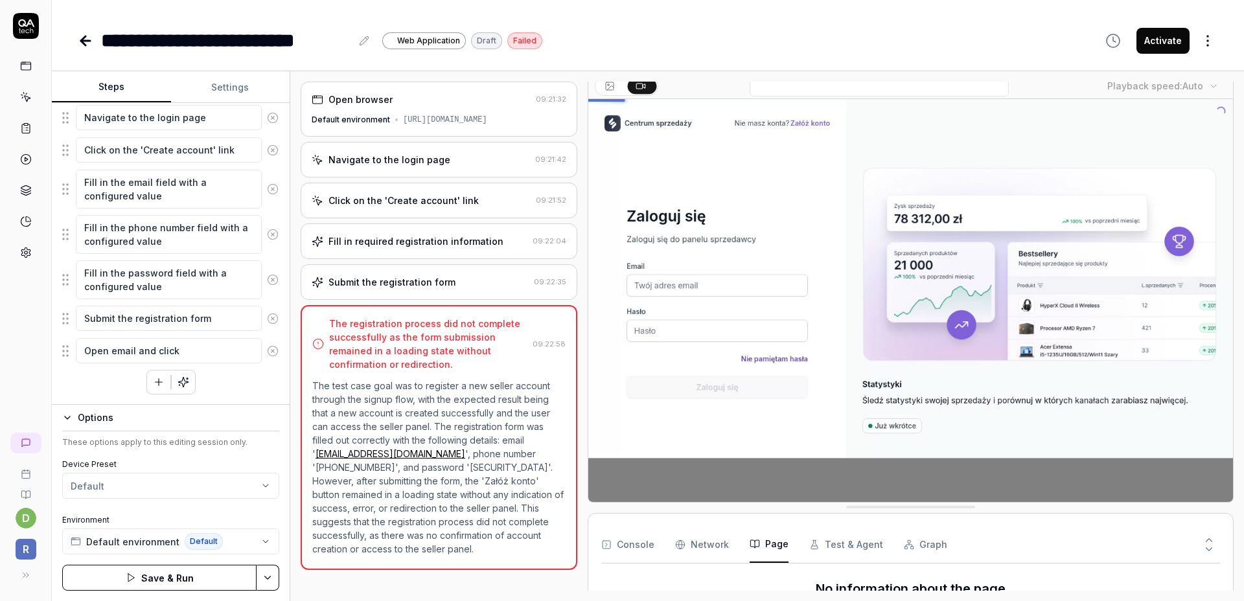
click at [98, 423] on div "Options" at bounding box center [178, 418] width 201 height 16
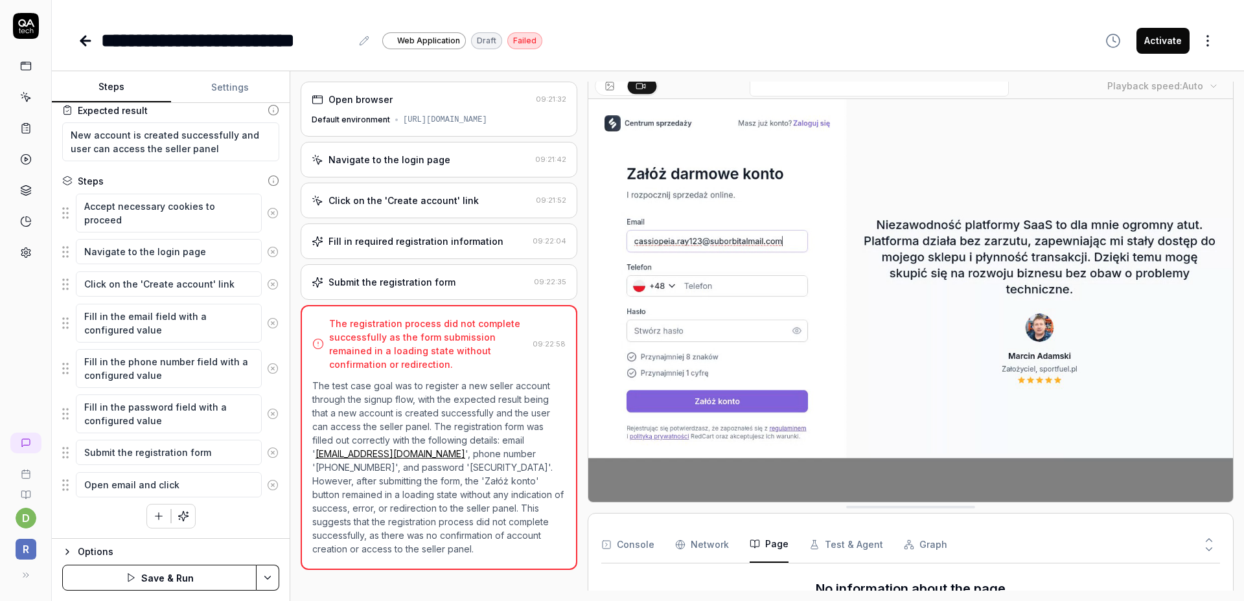
scroll to position [80, 0]
click at [185, 574] on button "Save & Run" at bounding box center [159, 578] width 194 height 26
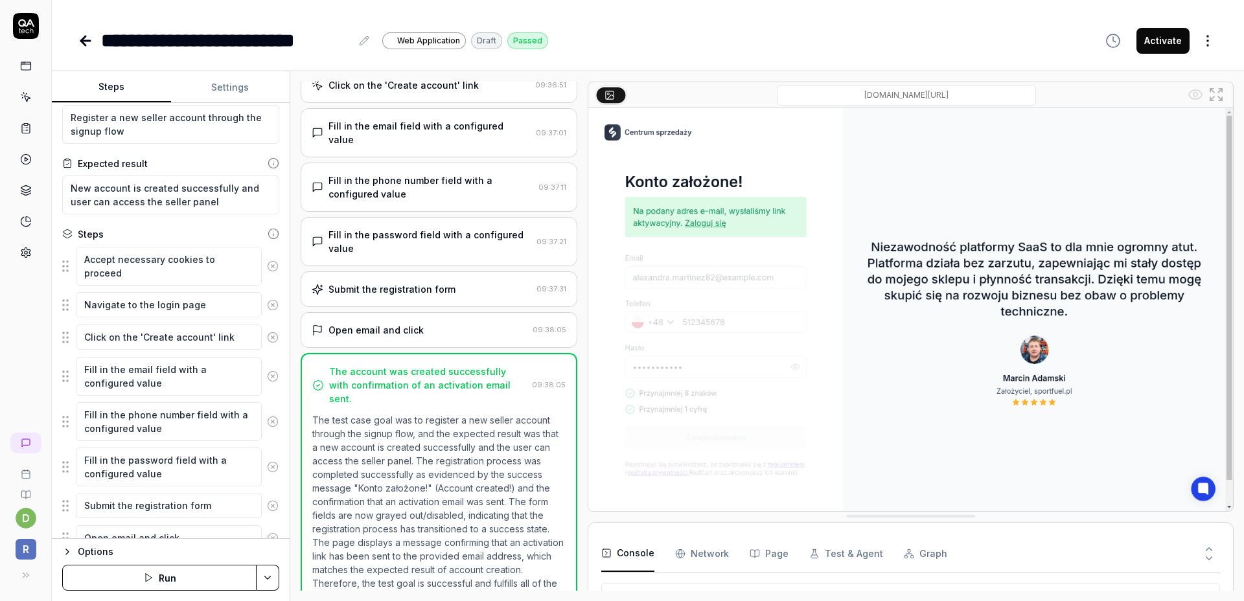
scroll to position [80, 0]
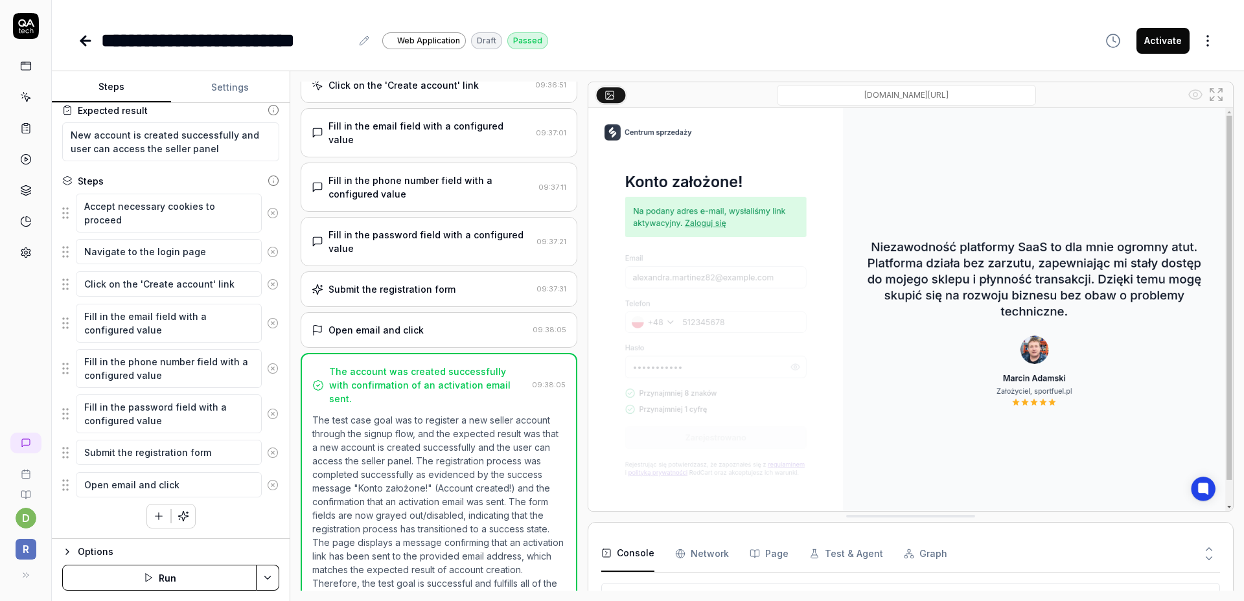
click at [249, 512] on div "Accept necessary cookies to proceed Navigate to the login page Click on the 'Cr…" at bounding box center [170, 361] width 217 height 336
click at [155, 516] on icon "button" at bounding box center [159, 516] width 12 height 12
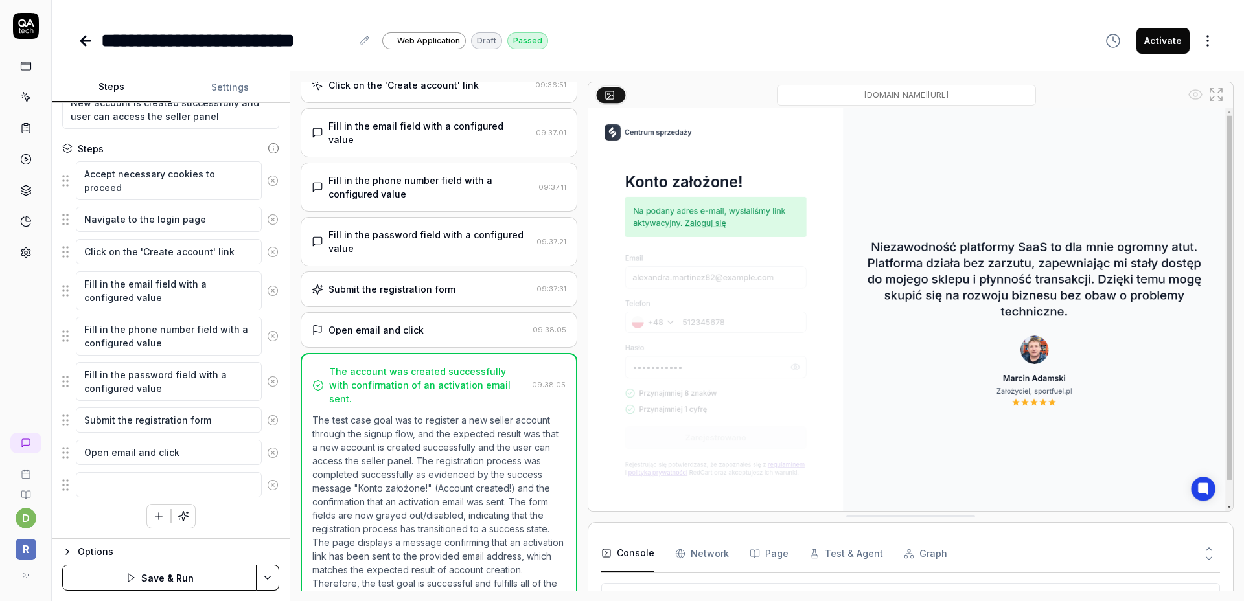
click at [267, 486] on icon at bounding box center [273, 485] width 12 height 12
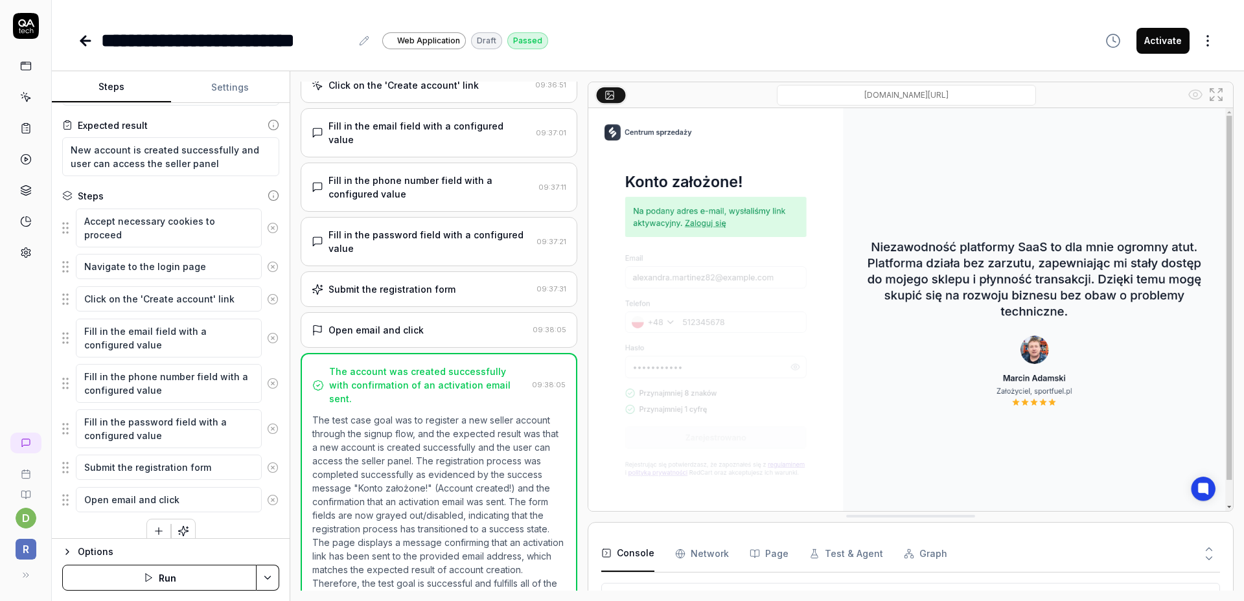
scroll to position [80, 0]
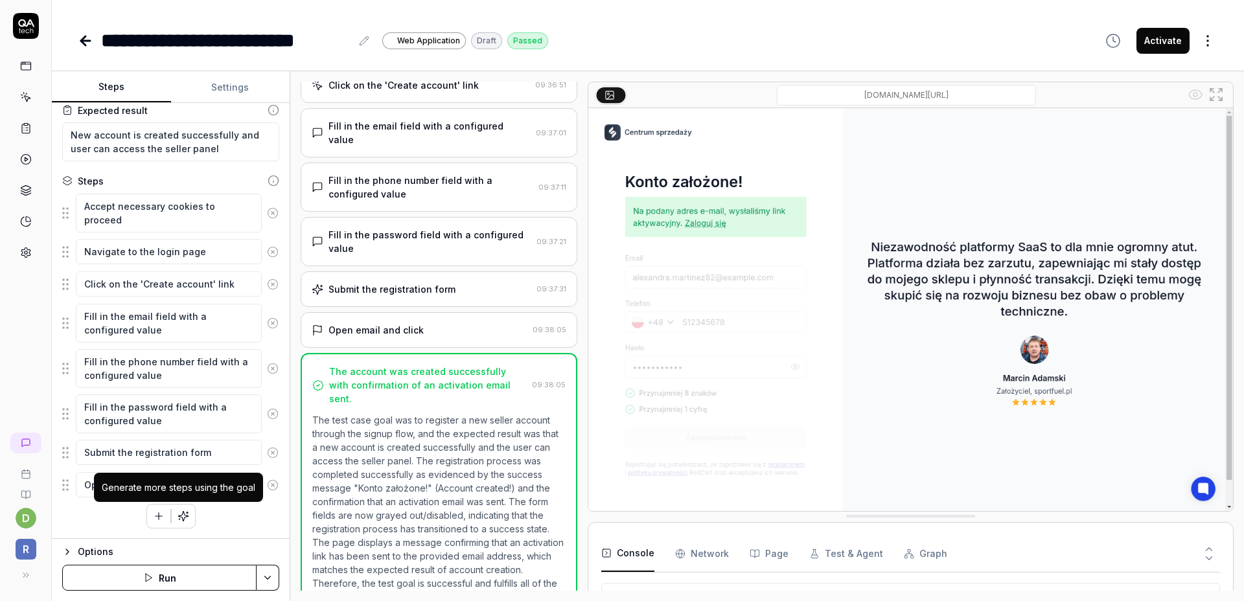
click at [185, 518] on button "button" at bounding box center [183, 516] width 23 height 23
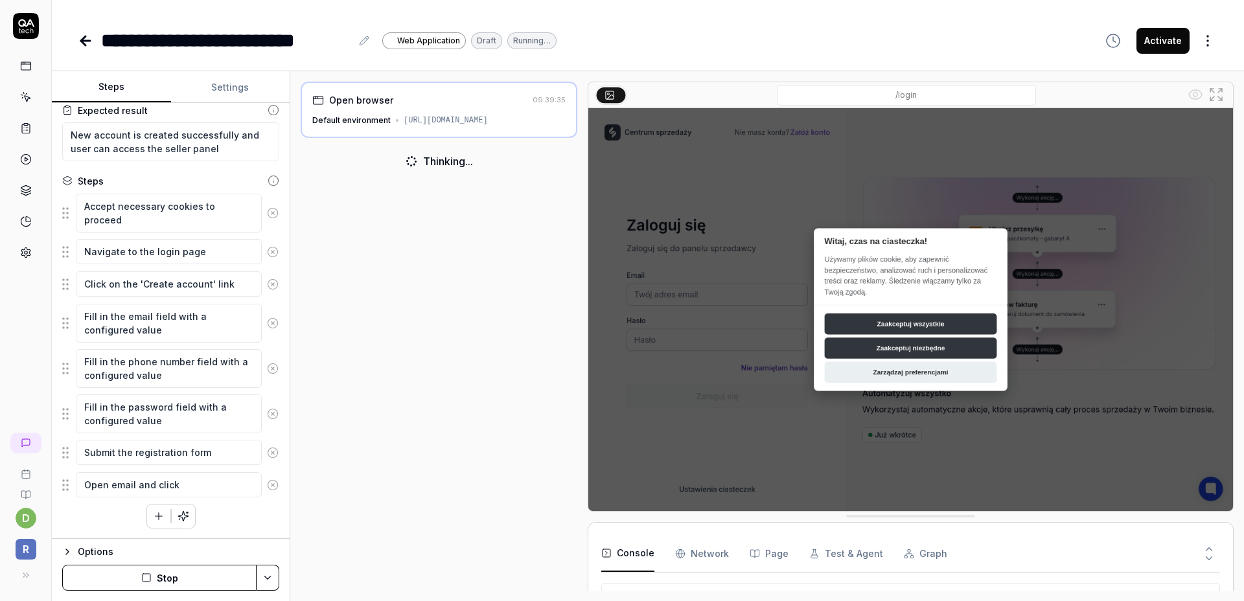
click at [194, 584] on button "Stop" at bounding box center [159, 578] width 194 height 26
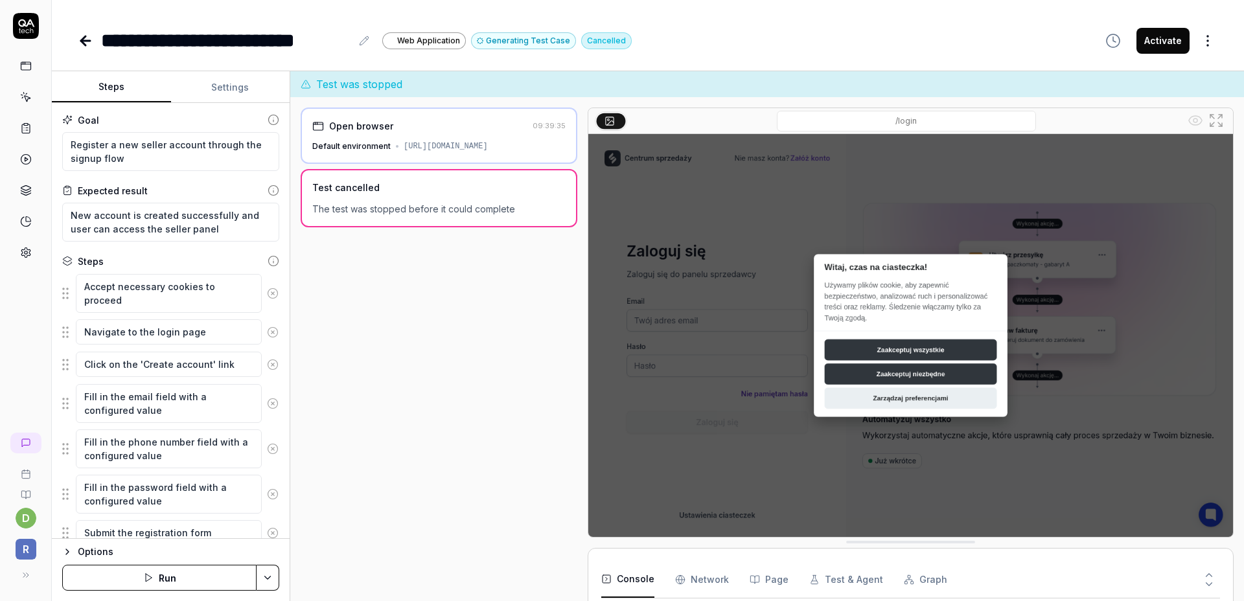
scroll to position [26, 0]
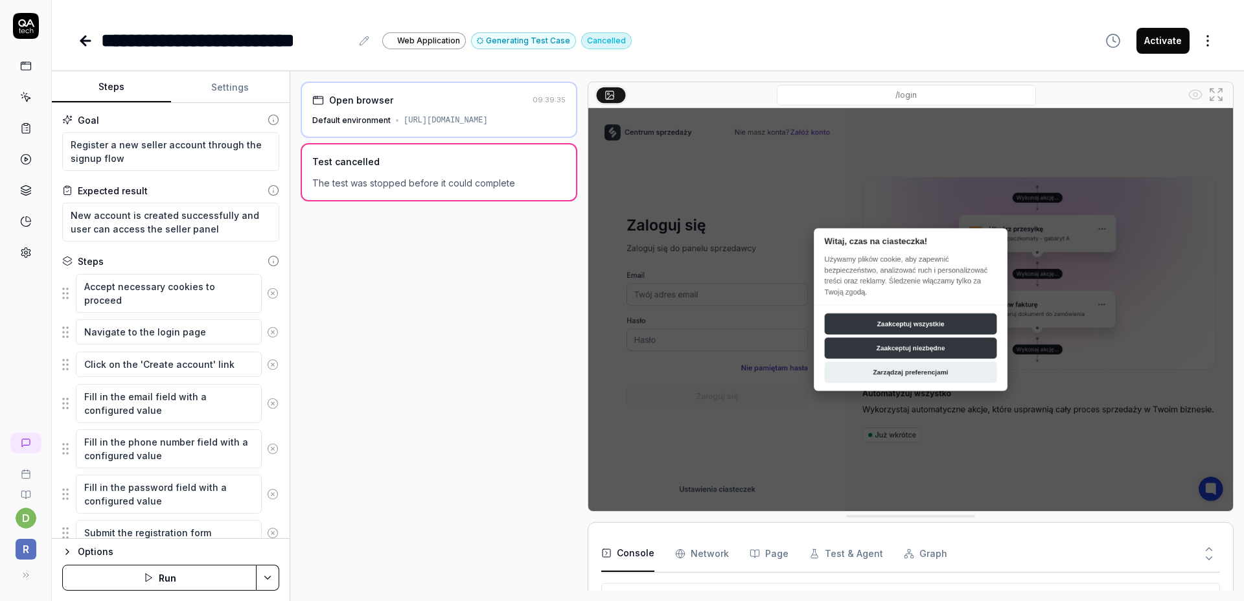
click at [707, 545] on Requests "Network" at bounding box center [702, 554] width 54 height 36
click at [789, 544] on div "Console Network Page Test & Agent Graph" at bounding box center [910, 554] width 619 height 37
click at [759, 551] on button "Page" at bounding box center [768, 554] width 39 height 36
click at [834, 553] on button "Test & Agent" at bounding box center [846, 554] width 74 height 36
click at [935, 557] on div "Console Network Page Test & Agent Graph" at bounding box center [910, 554] width 619 height 37
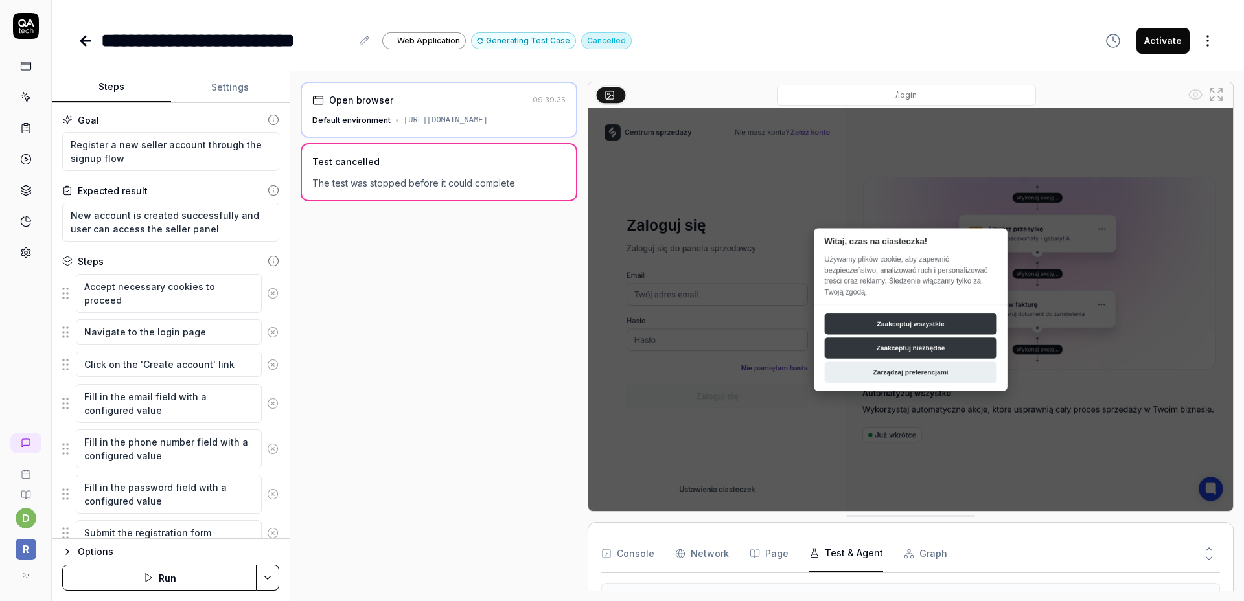
click at [917, 551] on button "Graph" at bounding box center [925, 554] width 43 height 36
click at [852, 553] on button "Test & Agent" at bounding box center [846, 554] width 74 height 36
click at [761, 555] on button "Page" at bounding box center [768, 554] width 39 height 36
click at [699, 550] on Requests "Network" at bounding box center [702, 554] width 54 height 36
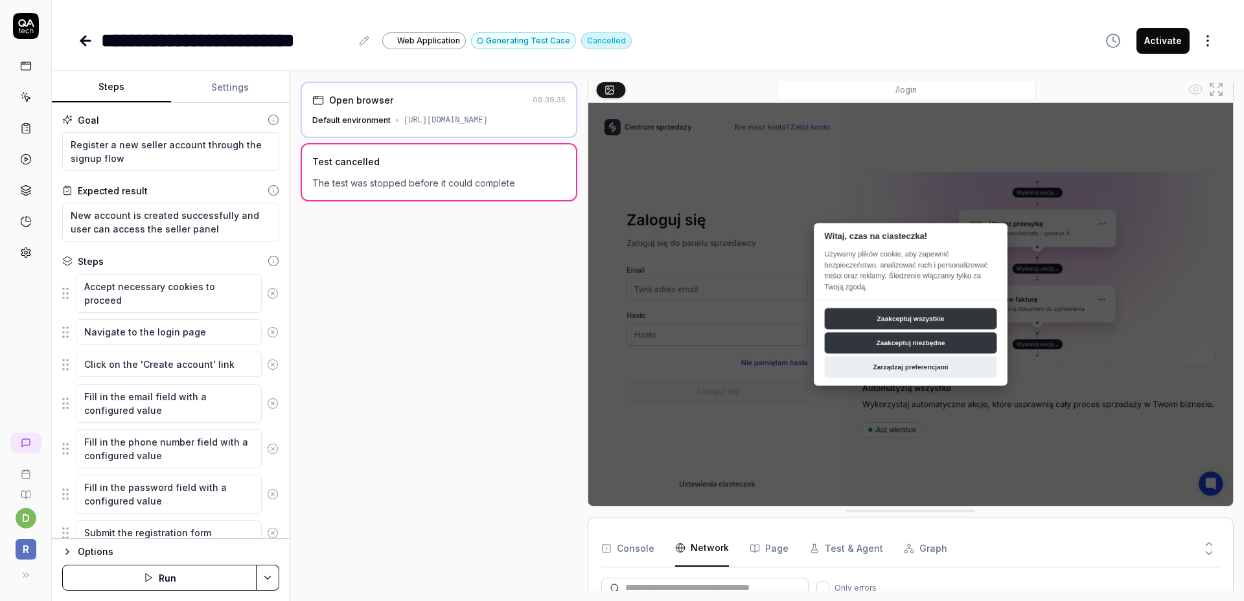
scroll to position [469, 0]
click at [631, 552] on button "Console" at bounding box center [627, 549] width 53 height 36
click at [483, 475] on div "Open browser 09:39:35 Default environment https://admin.sellaio.com Test cancel…" at bounding box center [439, 336] width 277 height 509
click at [27, 62] on rect at bounding box center [26, 66] width 10 height 8
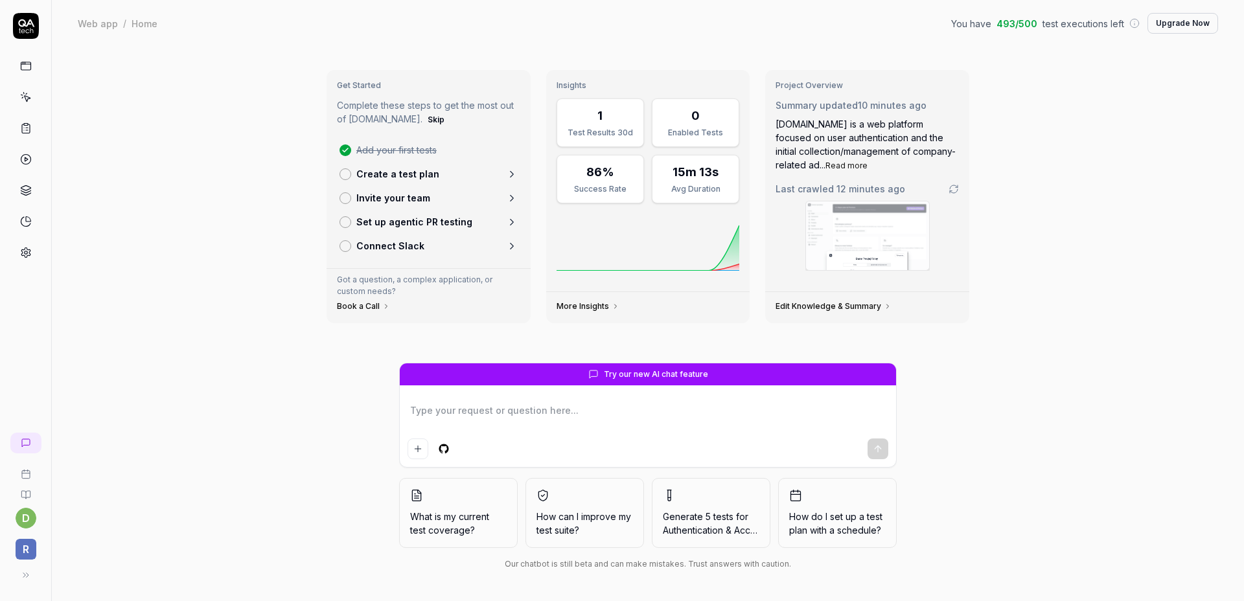
click at [272, 414] on div "Get Started Complete these steps to get the most out of QA.tech. Skip Add your …" at bounding box center [648, 324] width 1192 height 554
click at [27, 99] on icon at bounding box center [27, 99] width 6 height 6
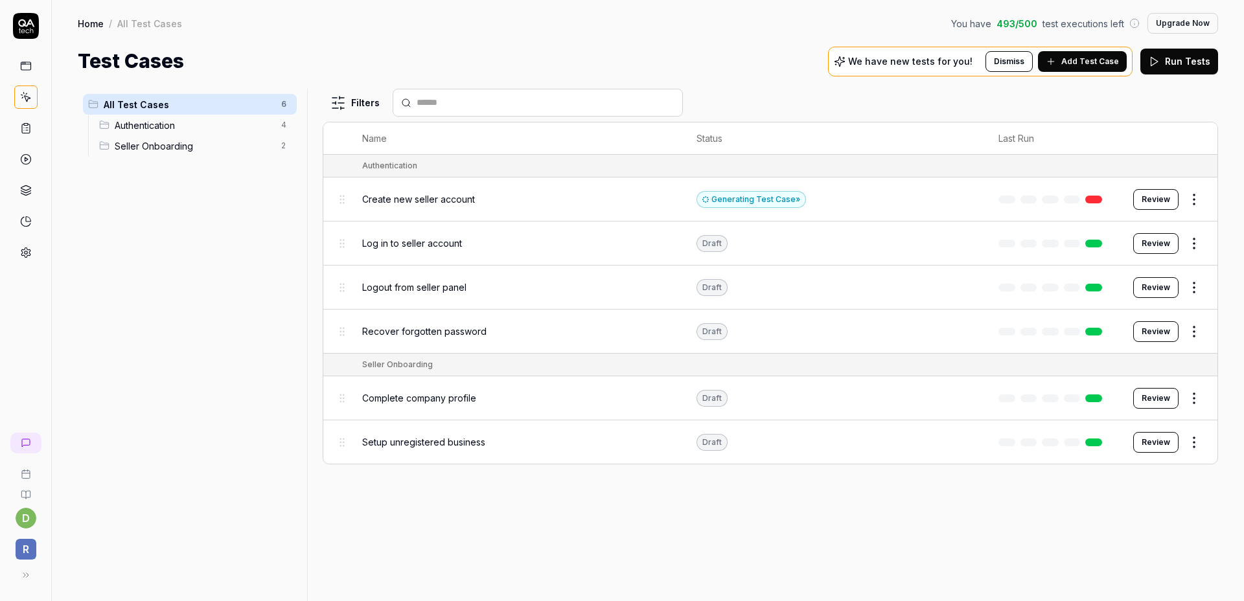
click at [469, 200] on span "Create new seller account" at bounding box center [418, 199] width 113 height 14
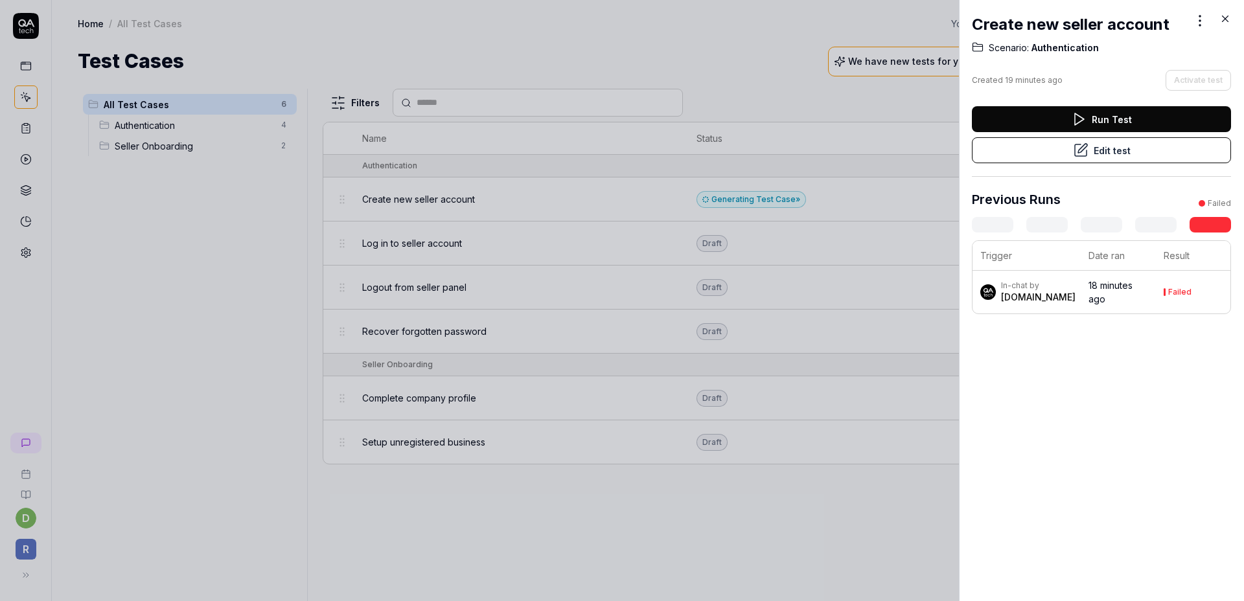
click at [1219, 18] on icon at bounding box center [1225, 19] width 12 height 12
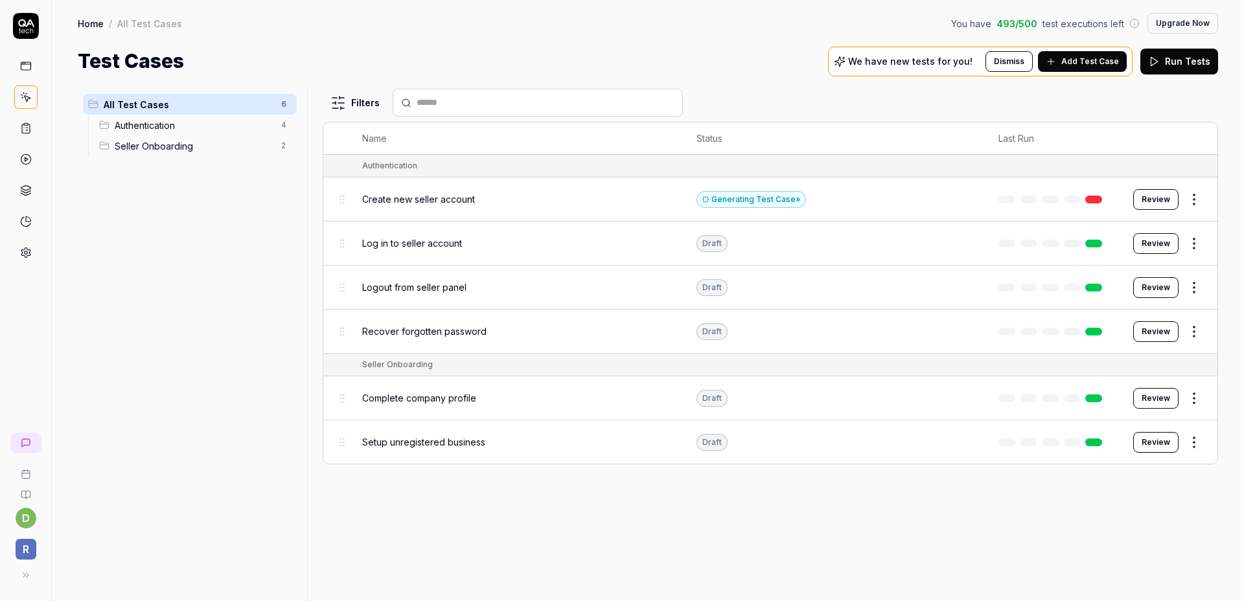
click at [175, 124] on span "Authentication" at bounding box center [194, 126] width 159 height 14
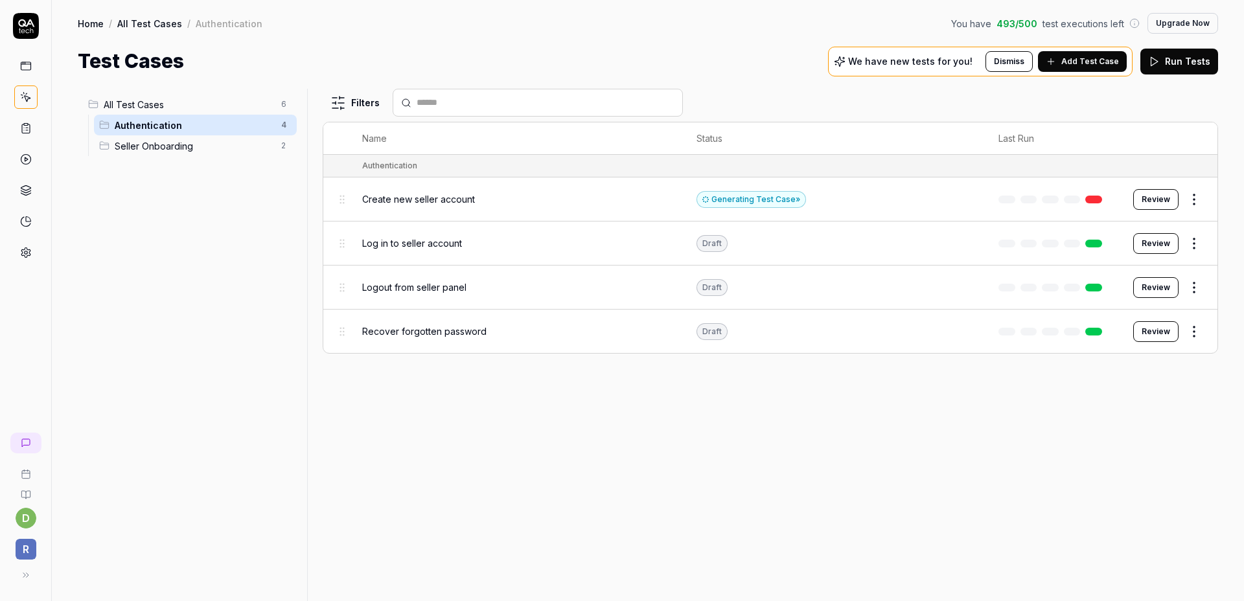
click at [179, 150] on span "Seller Onboarding" at bounding box center [194, 146] width 159 height 14
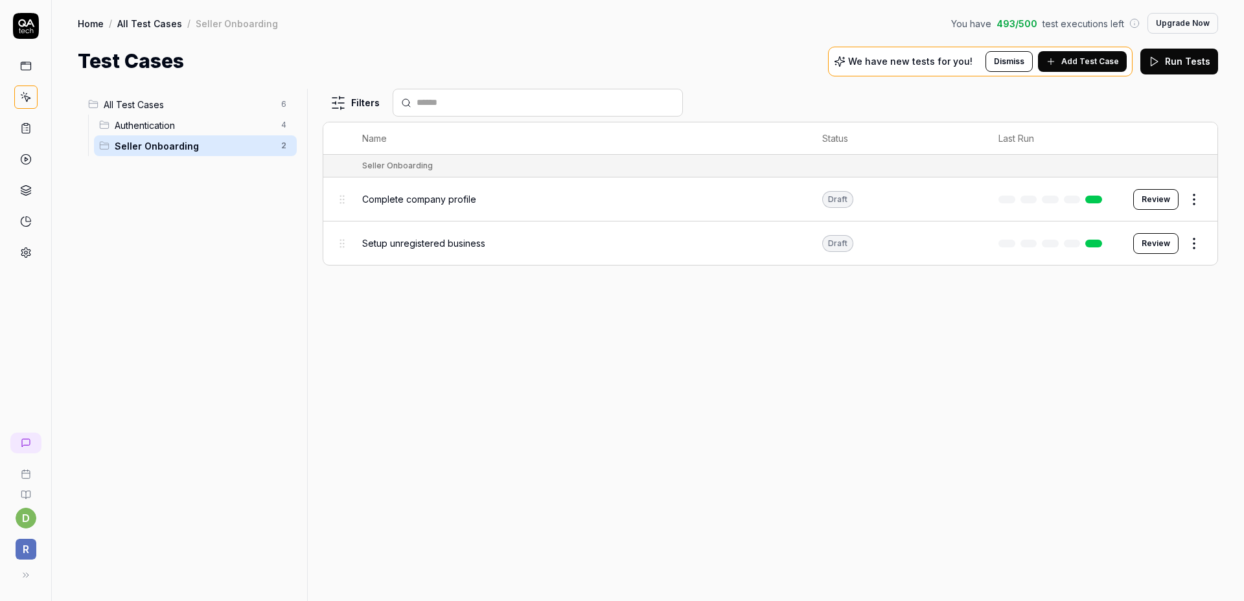
click at [540, 200] on div "Complete company profile" at bounding box center [579, 199] width 435 height 14
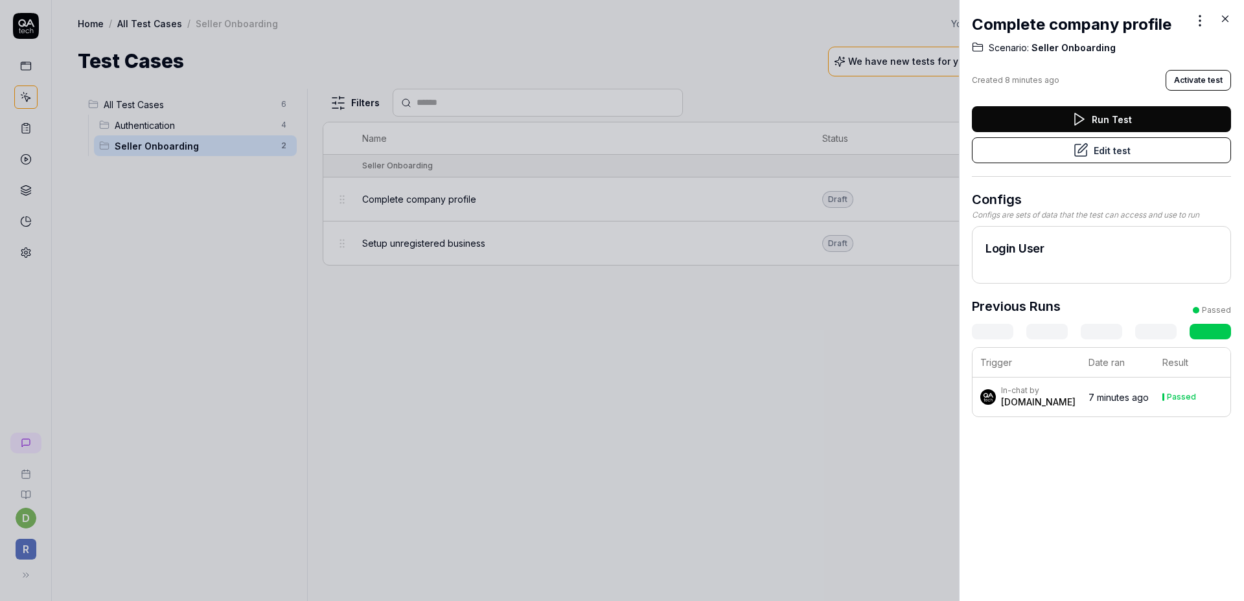
click at [1224, 14] on icon at bounding box center [1225, 19] width 12 height 12
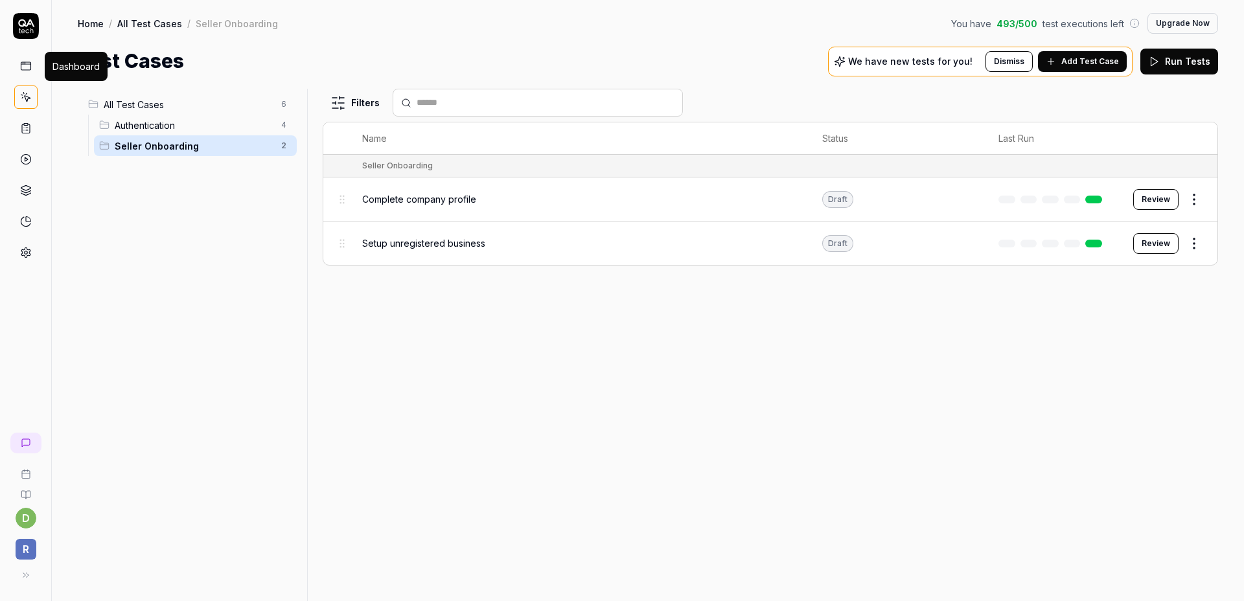
click at [29, 69] on rect at bounding box center [26, 66] width 10 height 8
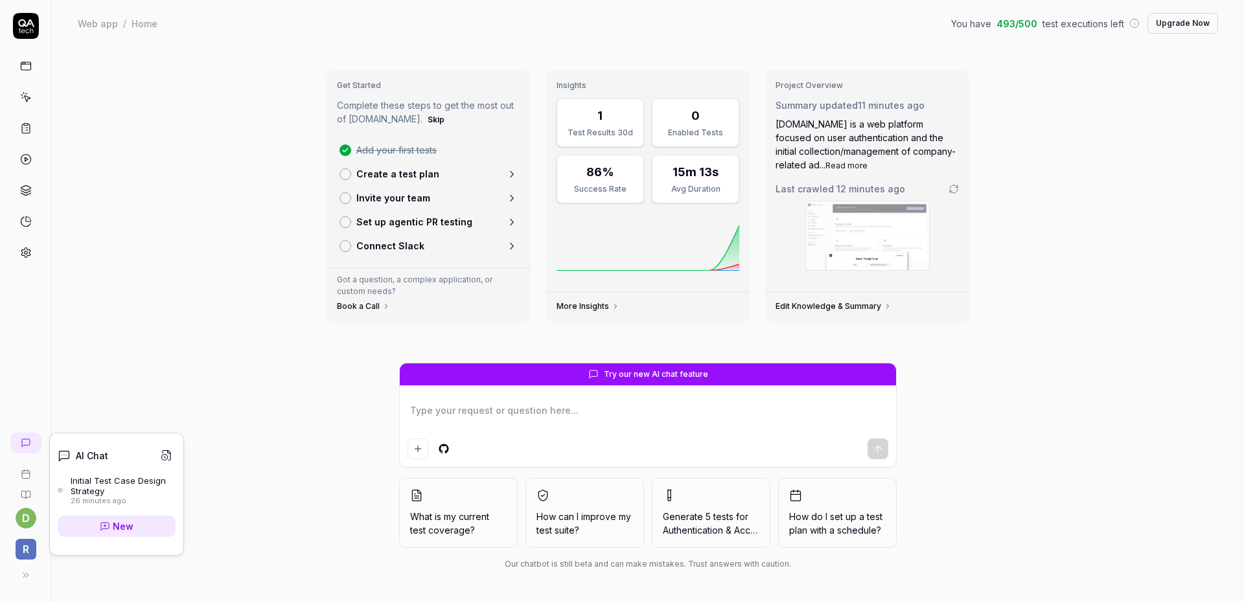
type textarea "*"
click at [32, 449] on link at bounding box center [25, 443] width 31 height 21
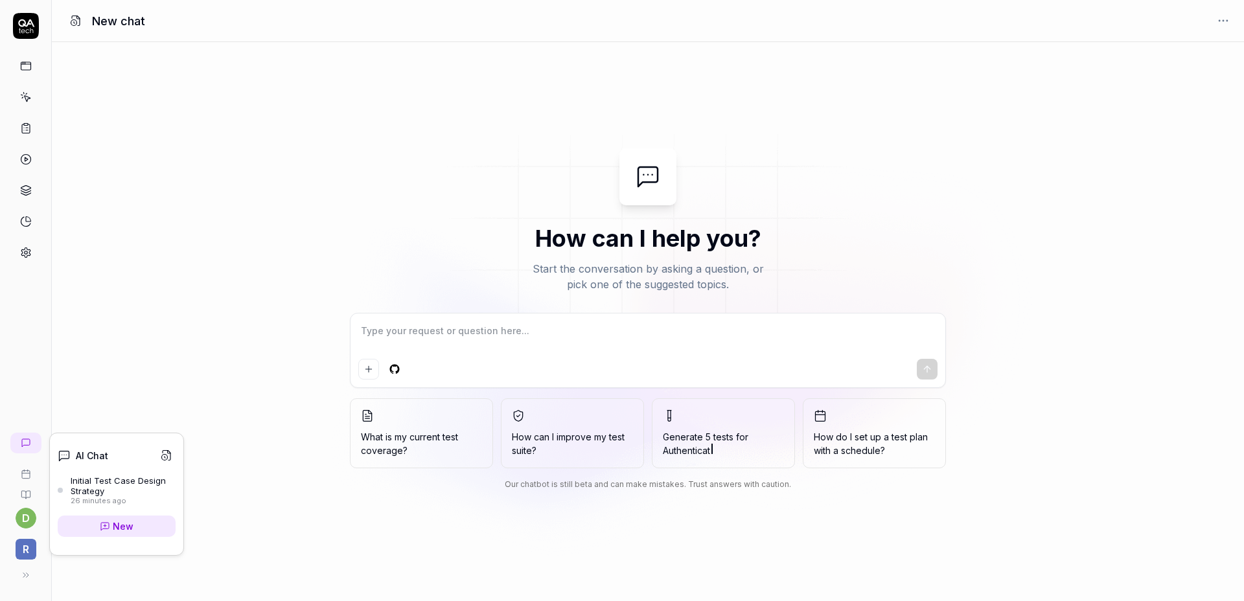
click at [17, 442] on icon at bounding box center [17, 442] width 0 height 5
type textarea "*"
click at [116, 487] on div "Initial Test Case Design Strategy" at bounding box center [123, 485] width 105 height 21
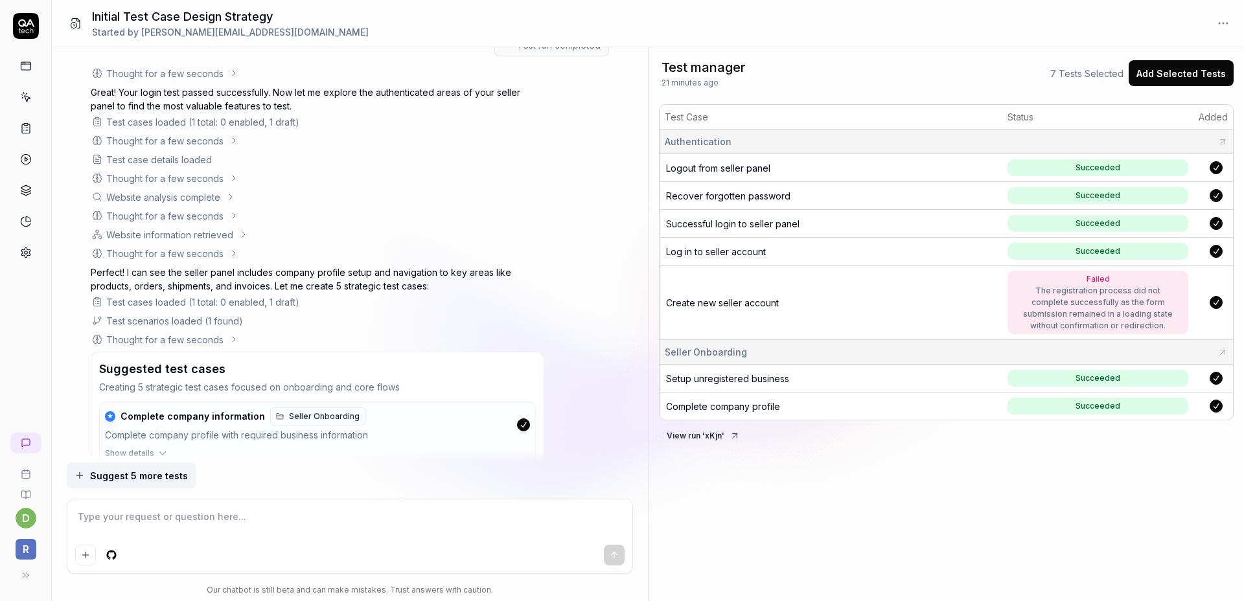
scroll to position [2364, 0]
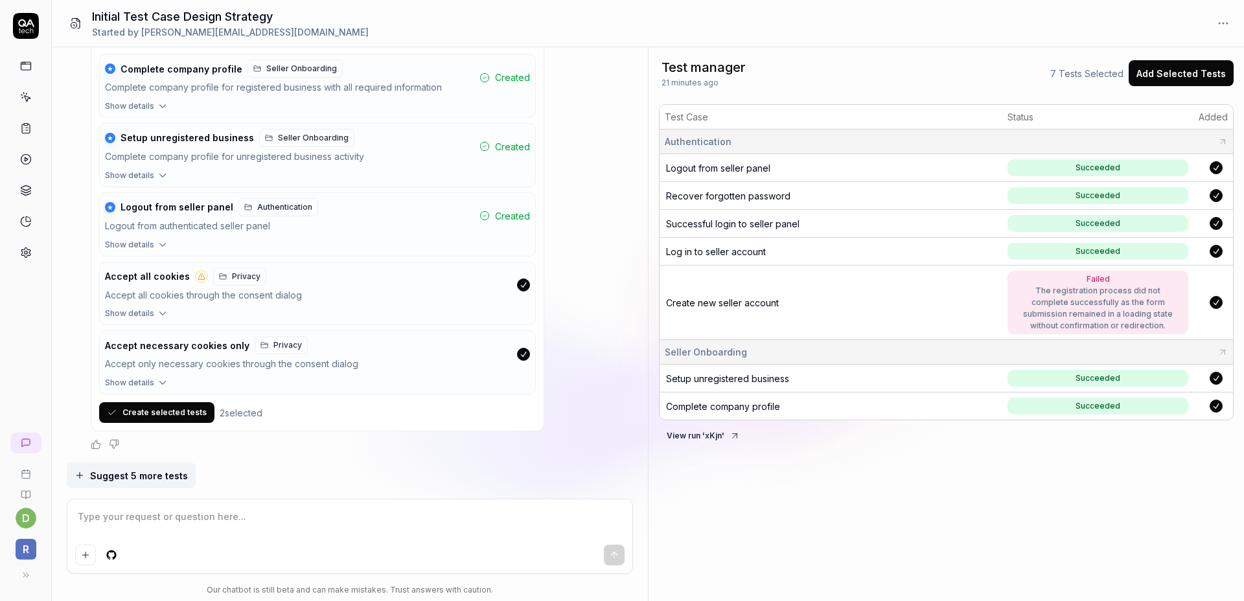
click at [28, 551] on span "R" at bounding box center [26, 549] width 21 height 21
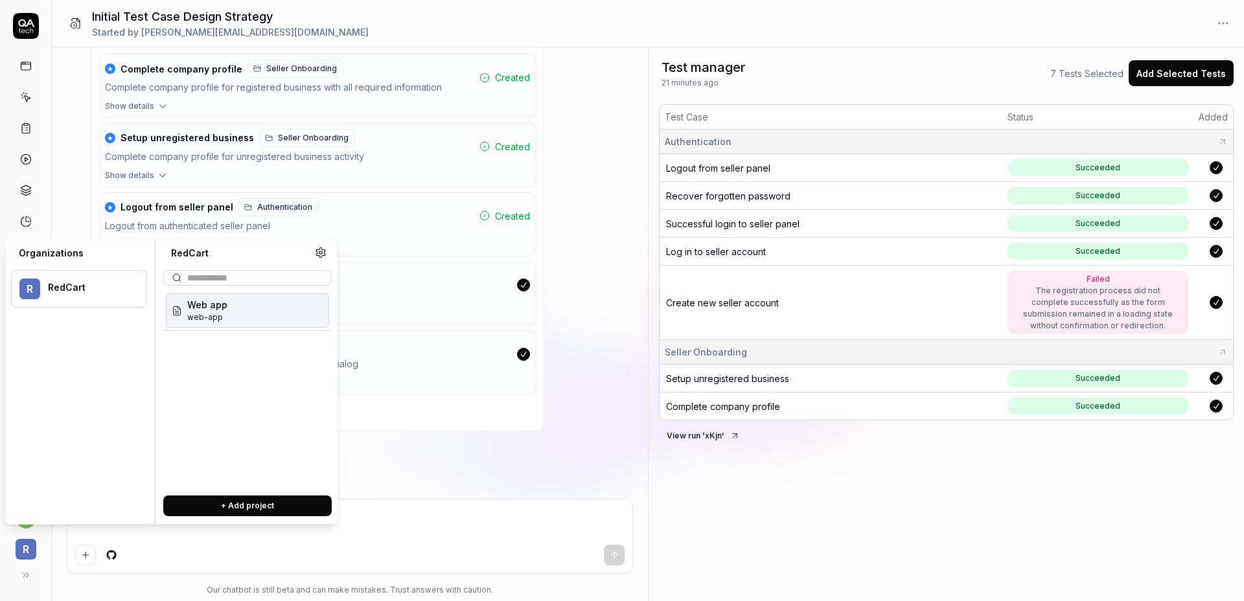
click at [236, 314] on div "Web app web-app" at bounding box center [247, 310] width 163 height 34
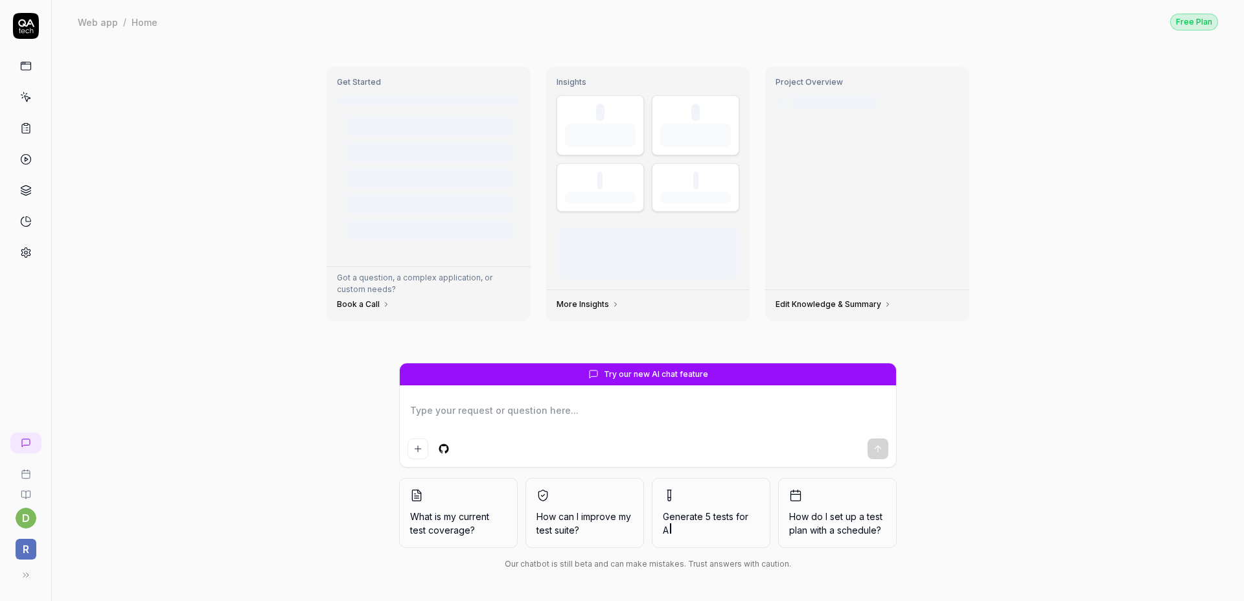
click at [34, 546] on span "R" at bounding box center [26, 549] width 21 height 21
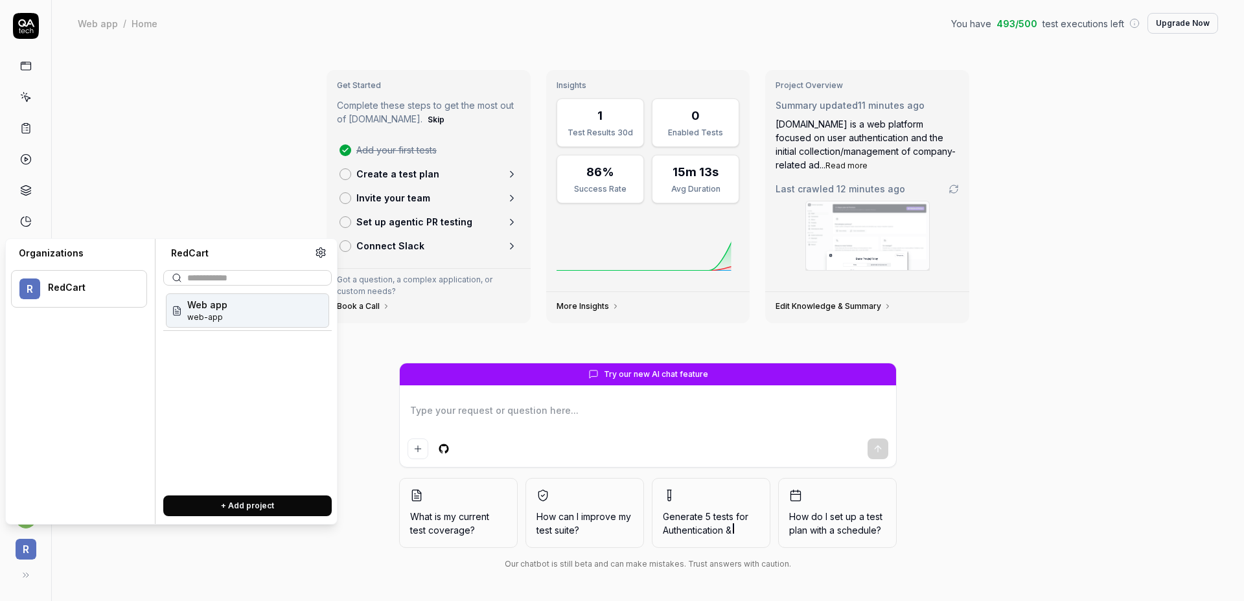
type textarea "*"
click at [323, 253] on icon at bounding box center [321, 253] width 12 height 12
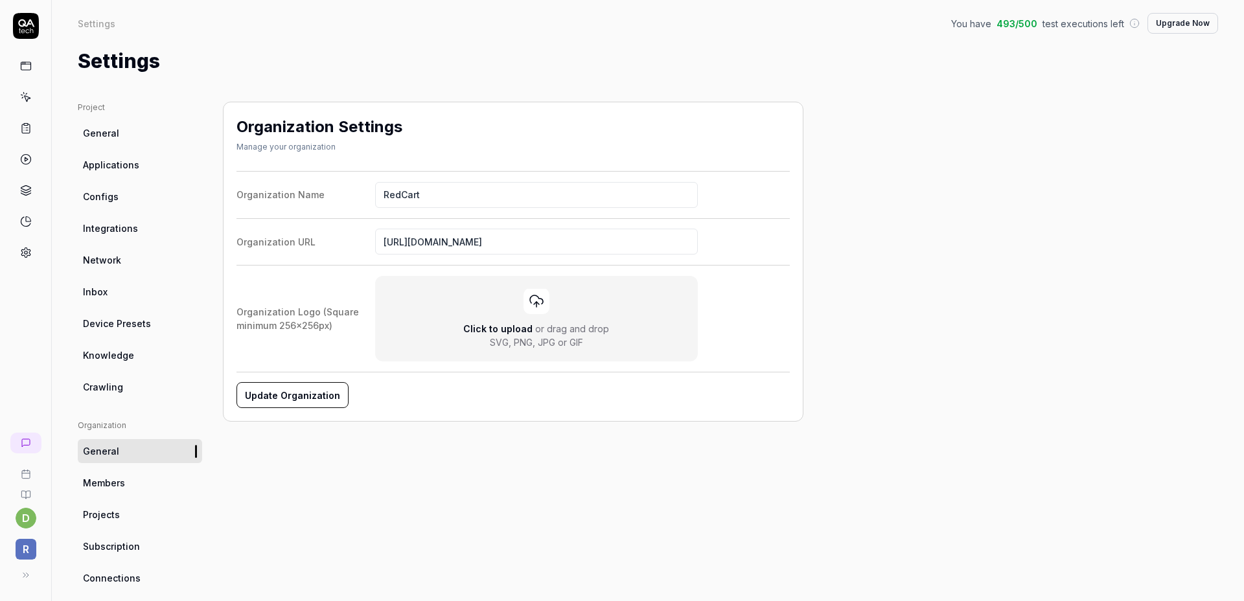
click at [124, 141] on link "General" at bounding box center [140, 133] width 124 height 24
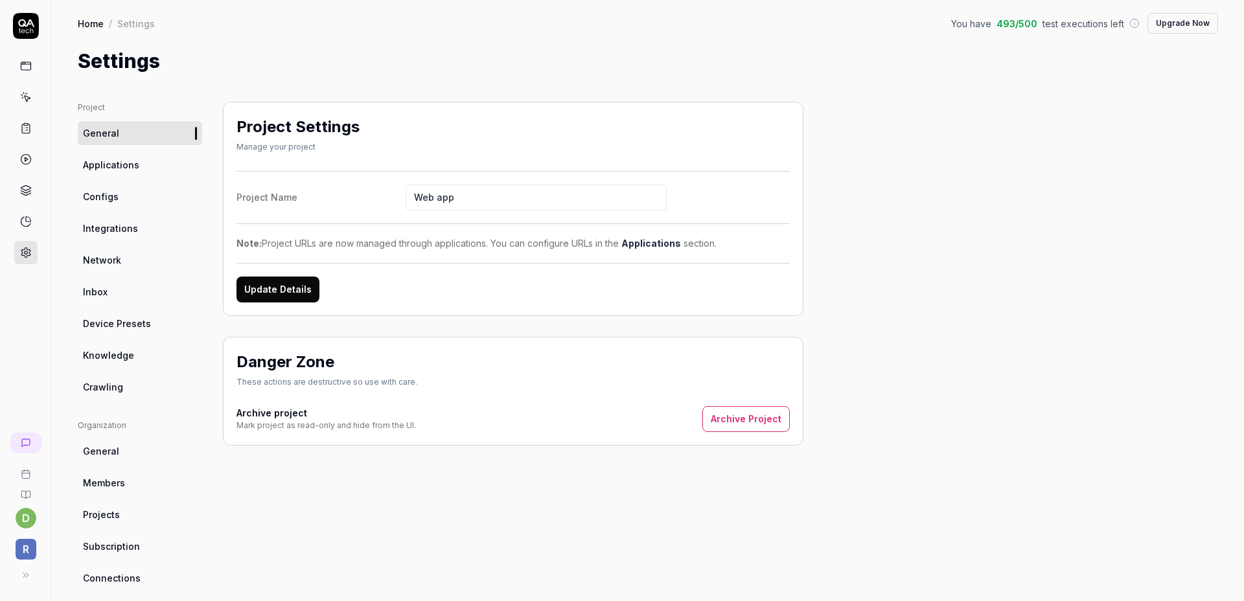
click at [472, 199] on input "Web app" at bounding box center [535, 198] width 261 height 26
type input "Sellaio"
click at [283, 288] on button "Update Details" at bounding box center [277, 290] width 83 height 26
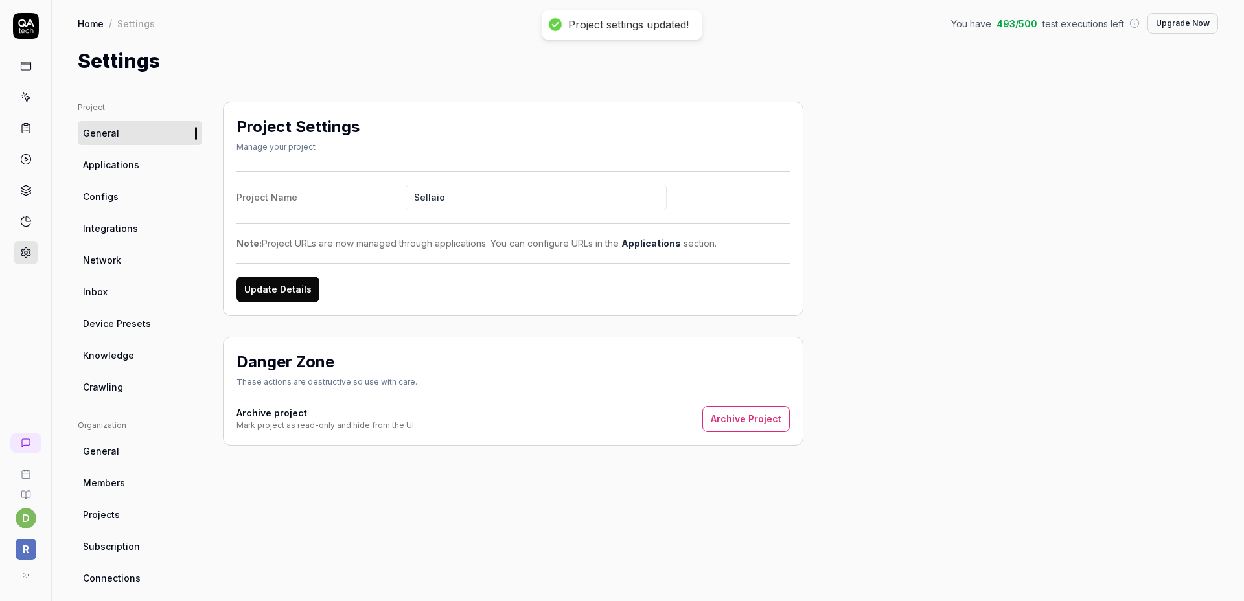
click at [138, 164] on link "Applications" at bounding box center [140, 165] width 124 height 24
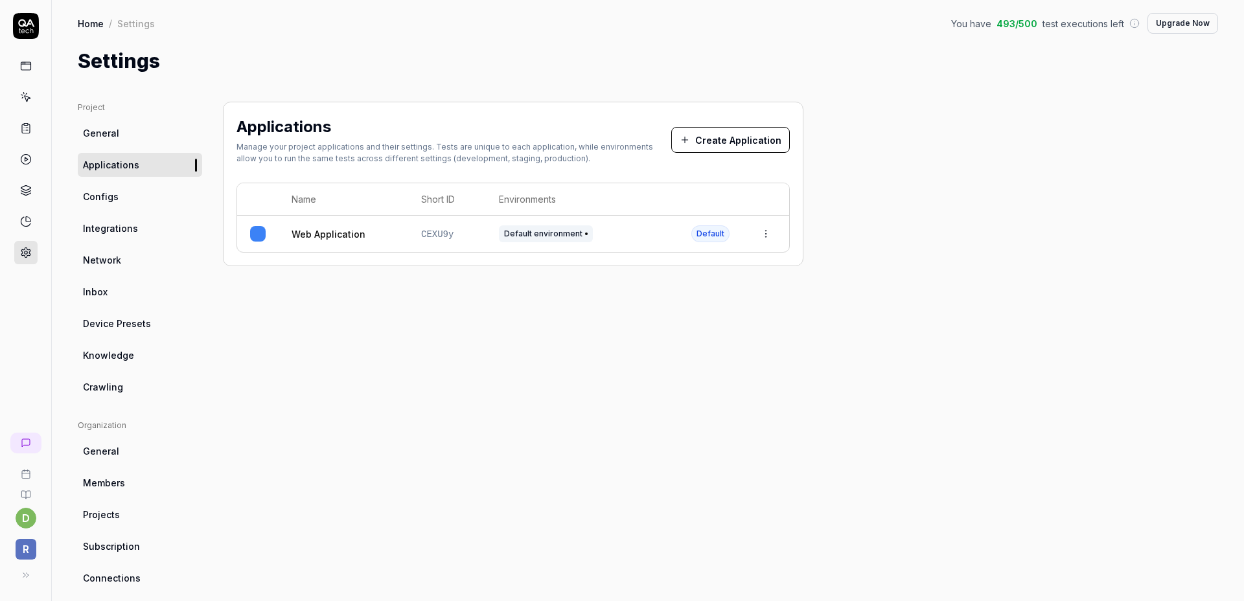
click at [343, 236] on link "Web Application" at bounding box center [328, 234] width 74 height 14
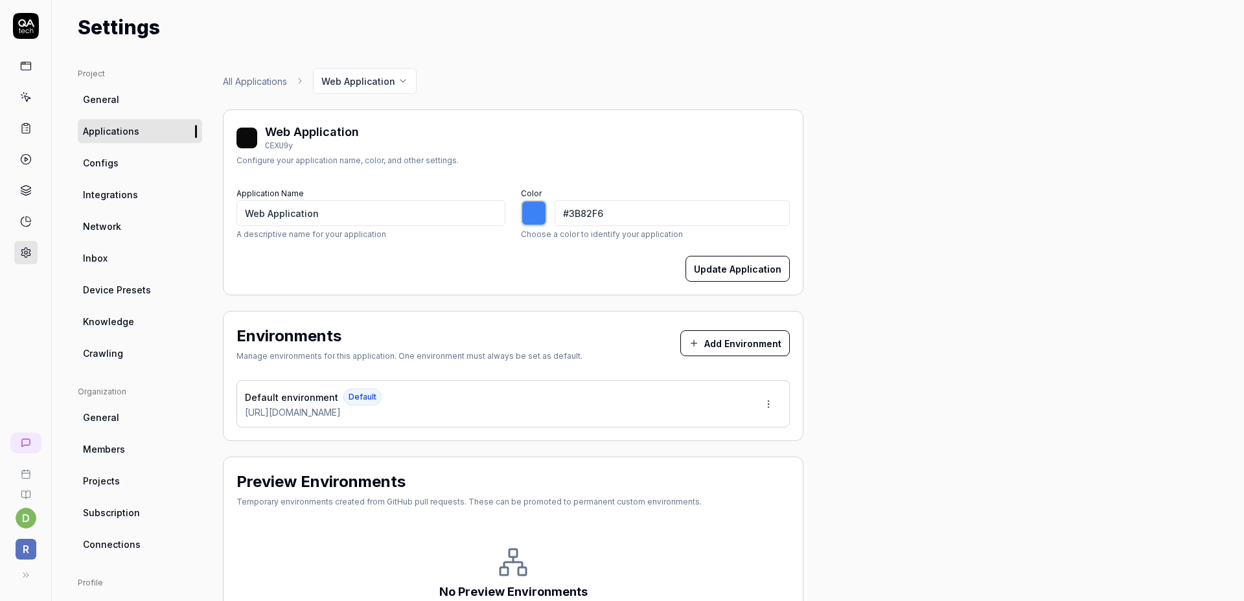
scroll to position [42, 0]
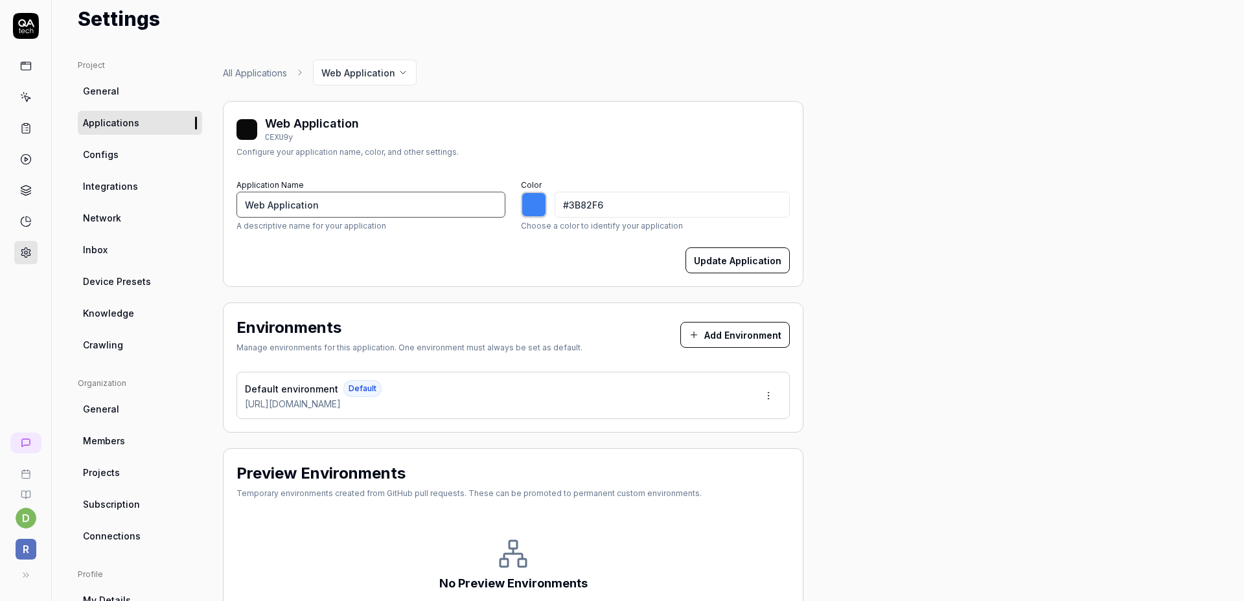
click at [363, 203] on input "Web Application" at bounding box center [370, 205] width 269 height 26
type input "S"
type input "*******"
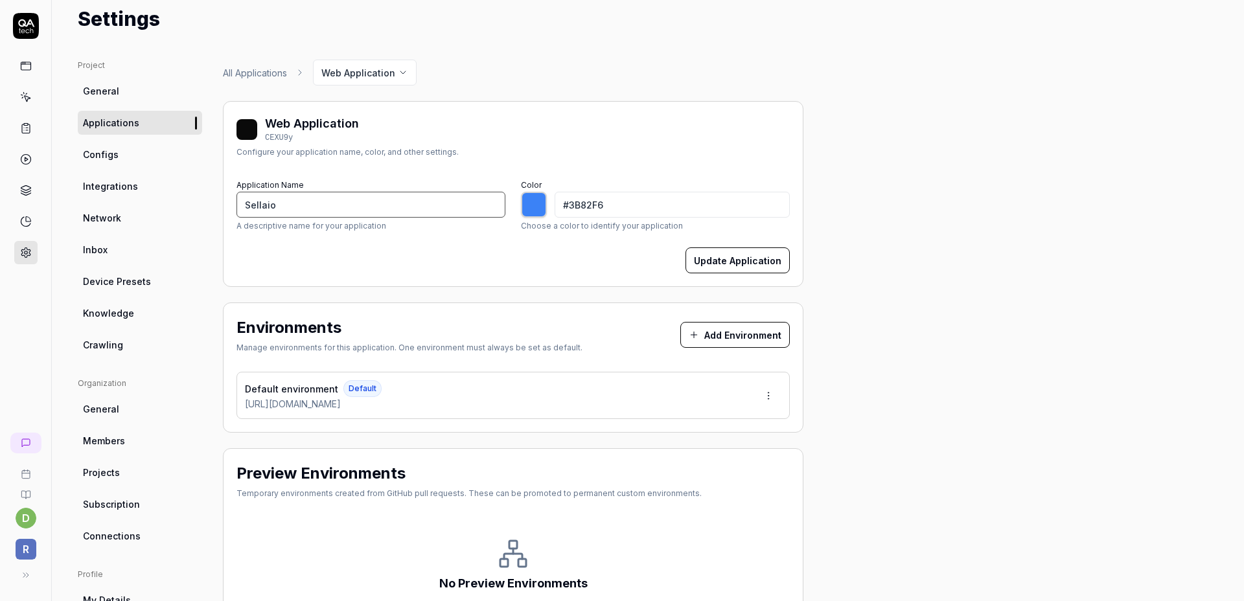
type input "Sellaio"
type input "*******"
click at [491, 159] on div "Web Application CEXU9y Configure your application name, color, and other settin…" at bounding box center [512, 139] width 553 height 49
click at [476, 286] on div "Web Application CEXU9y Configure your application name, color, and other settin…" at bounding box center [513, 194] width 580 height 186
drag, startPoint x: 298, startPoint y: 351, endPoint x: 589, endPoint y: 350, distance: 291.5
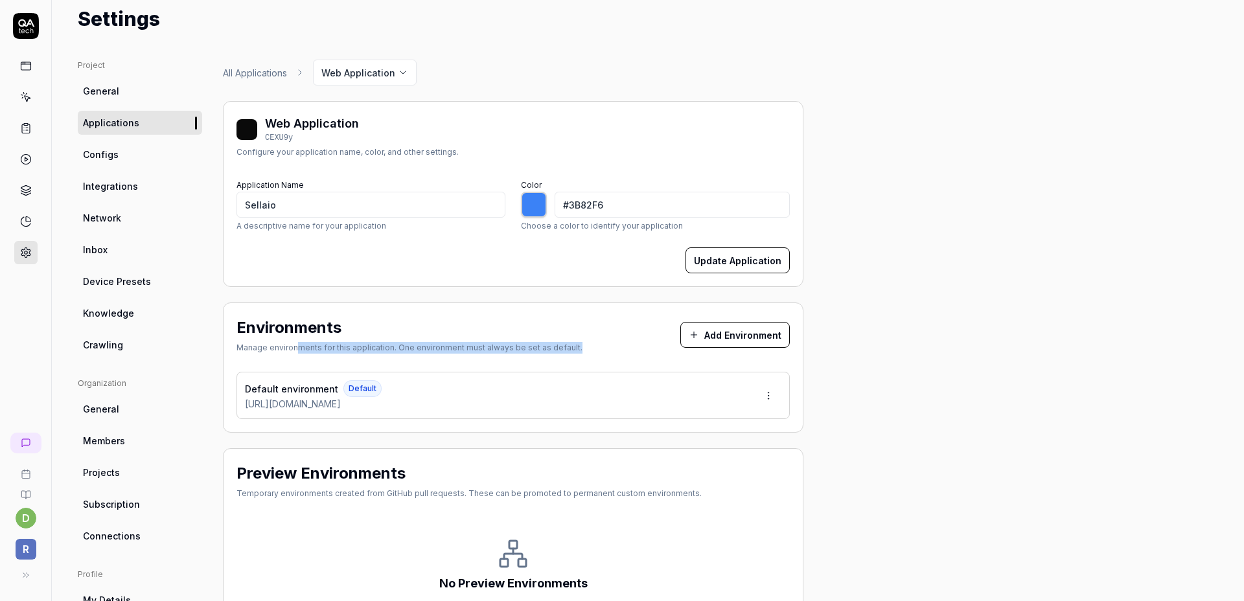
click at [571, 347] on div "Environments Manage environments for this application. One environment must alw…" at bounding box center [512, 337] width 553 height 43
click at [596, 350] on div "Environments Manage environments for this application. One environment must alw…" at bounding box center [512, 337] width 553 height 43
drag, startPoint x: 442, startPoint y: 351, endPoint x: 591, endPoint y: 353, distance: 148.3
click at [553, 352] on div "Manage environments for this application. One environment must always be set as…" at bounding box center [409, 348] width 346 height 12
click at [595, 354] on div "Environments Manage environments for this application. One environment must alw…" at bounding box center [512, 337] width 553 height 43
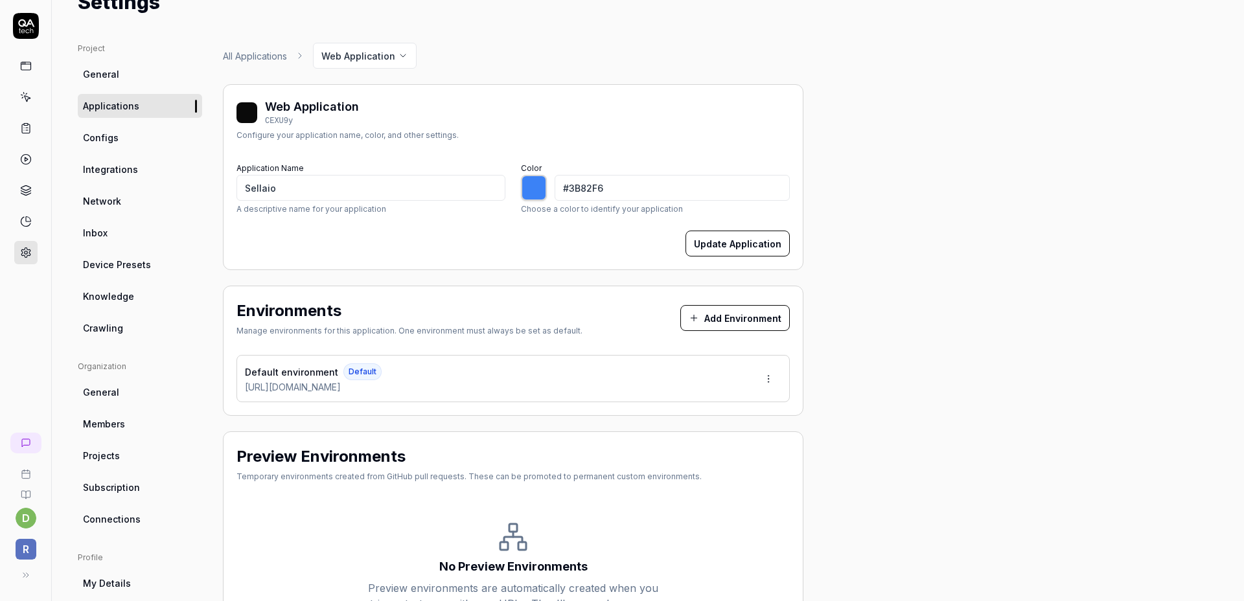
scroll to position [67, 0]
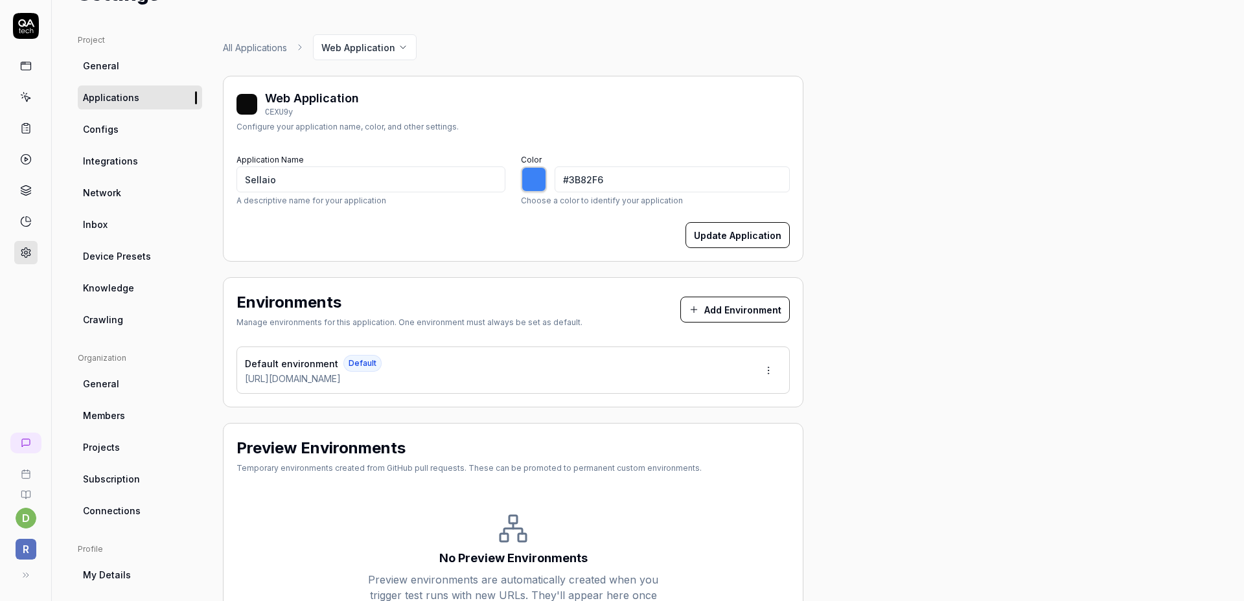
click at [544, 183] on div at bounding box center [534, 179] width 26 height 26
type input "#384457"
type input "*******"
type input "#364153"
type input "*******"
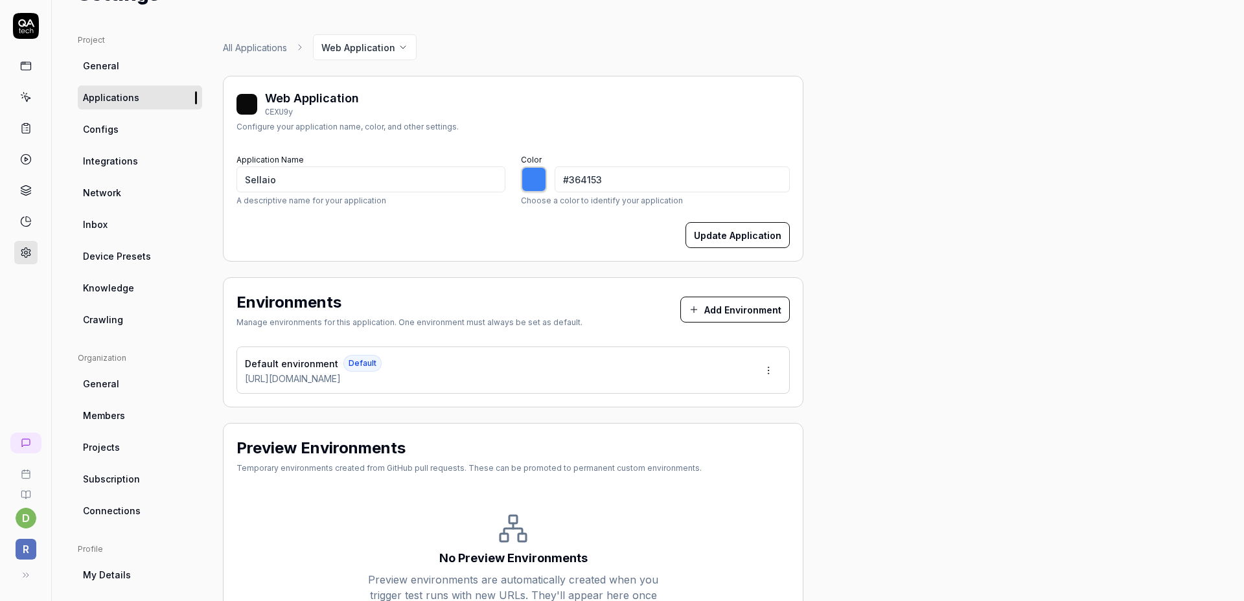
type input "#343f50"
type input "*******"
type input "#323c4e"
type input "*******"
type input "#343f50"
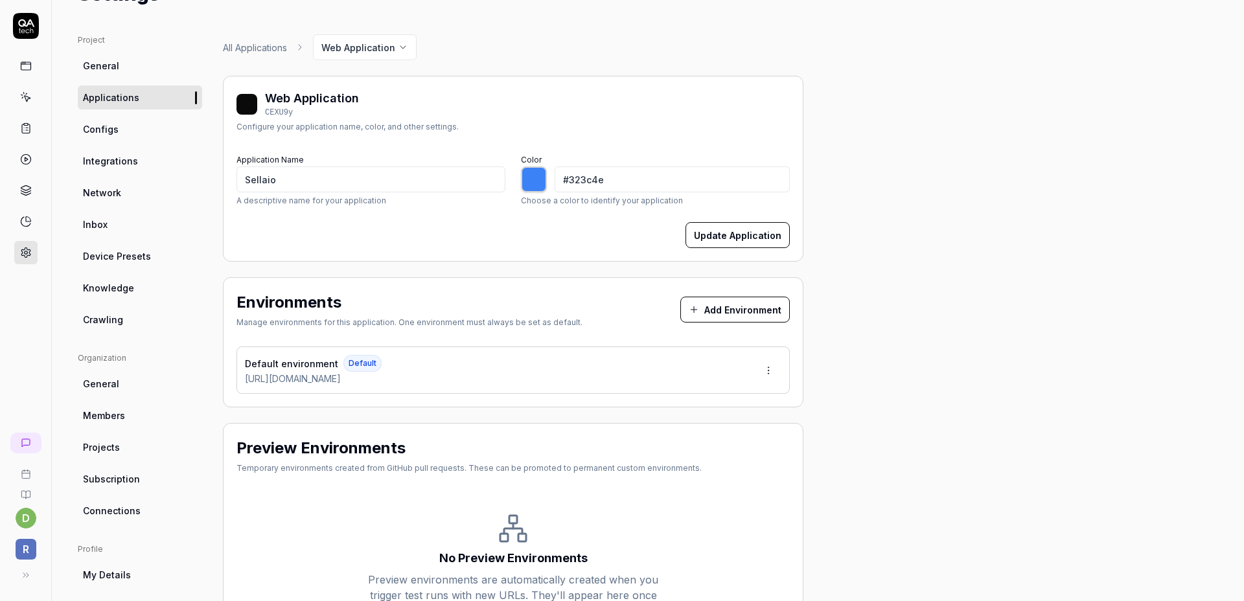
type input "*******"
type input "#323d4d"
type input "*******"
type input "#2f3846"
type input "*******"
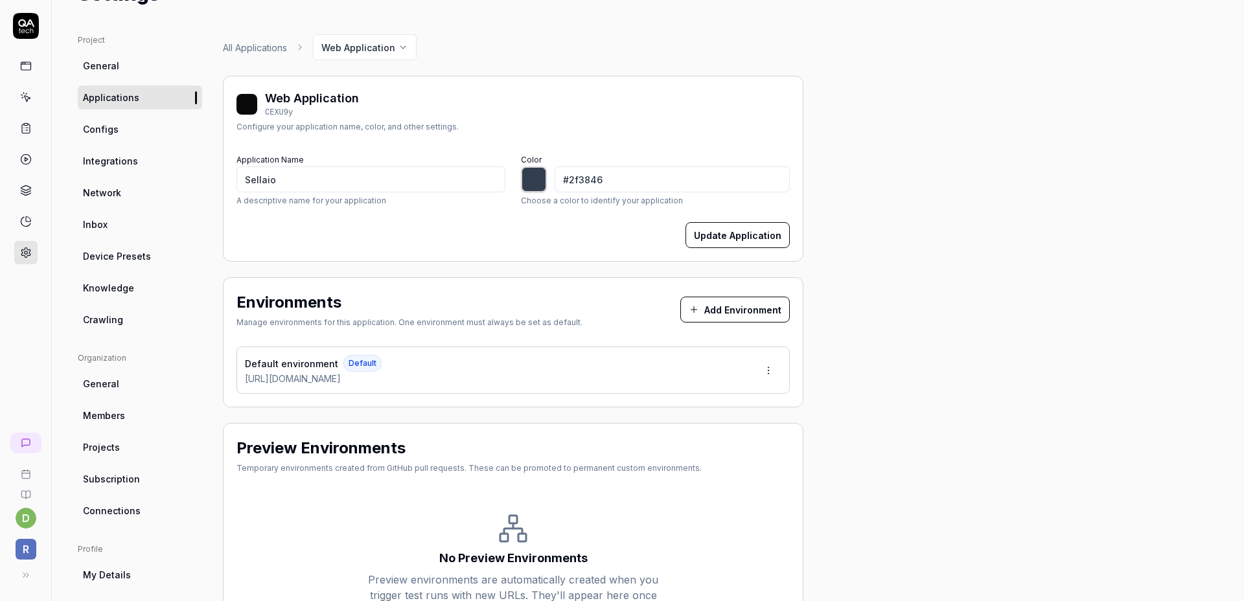
type input "#2d3643"
type input "*******"
type input "#2a313c"
type input "*******"
type input "#222730"
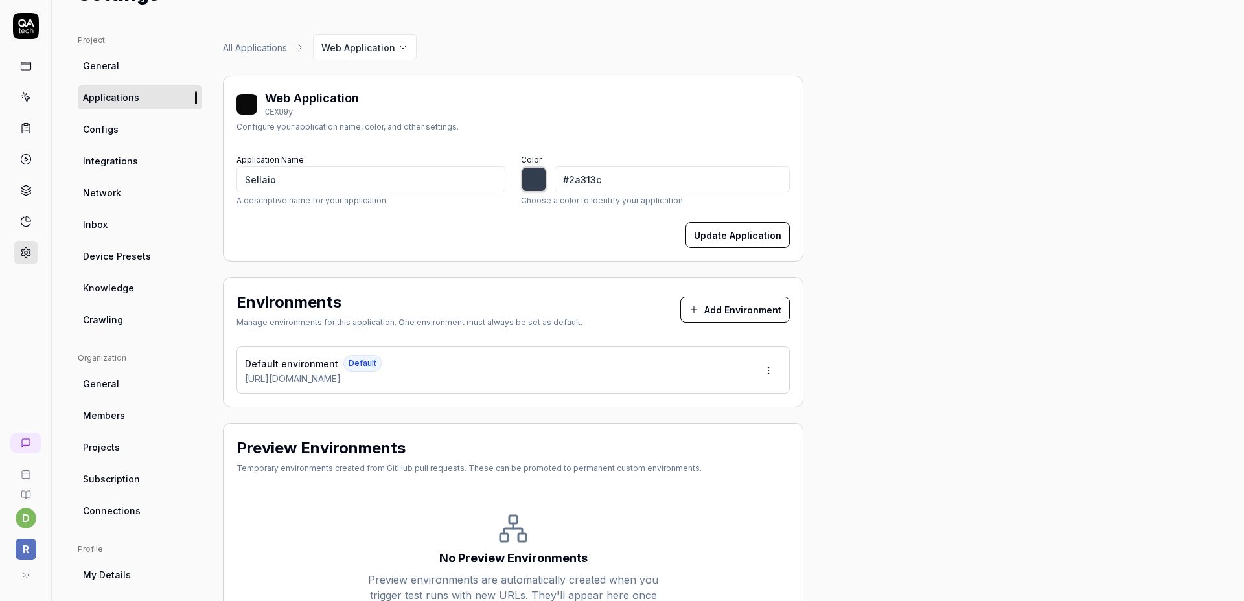
type input "*******"
type input "#20252c"
type input "*******"
type input "#1c2026"
type input "*******"
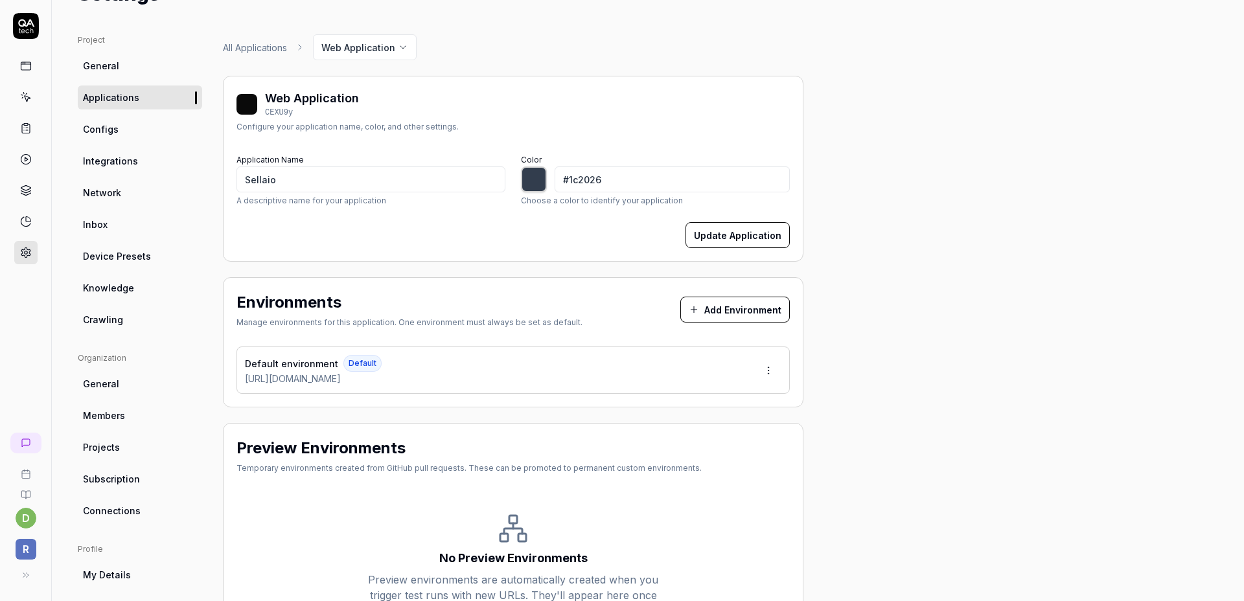
type input "#16191d"
type input "*******"
type input "#121417"
type input "*******"
type input "#0e0f11"
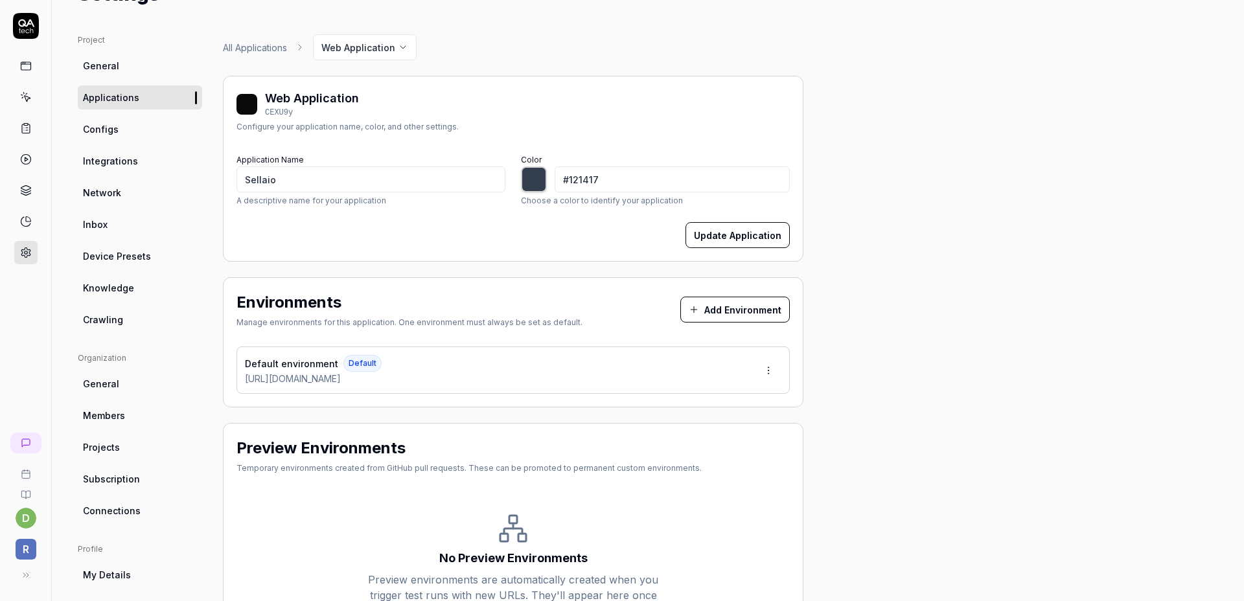
type input "*******"
type input "#0c0d0e"
type input "*******"
type input "#0a0a0b"
type input "*******"
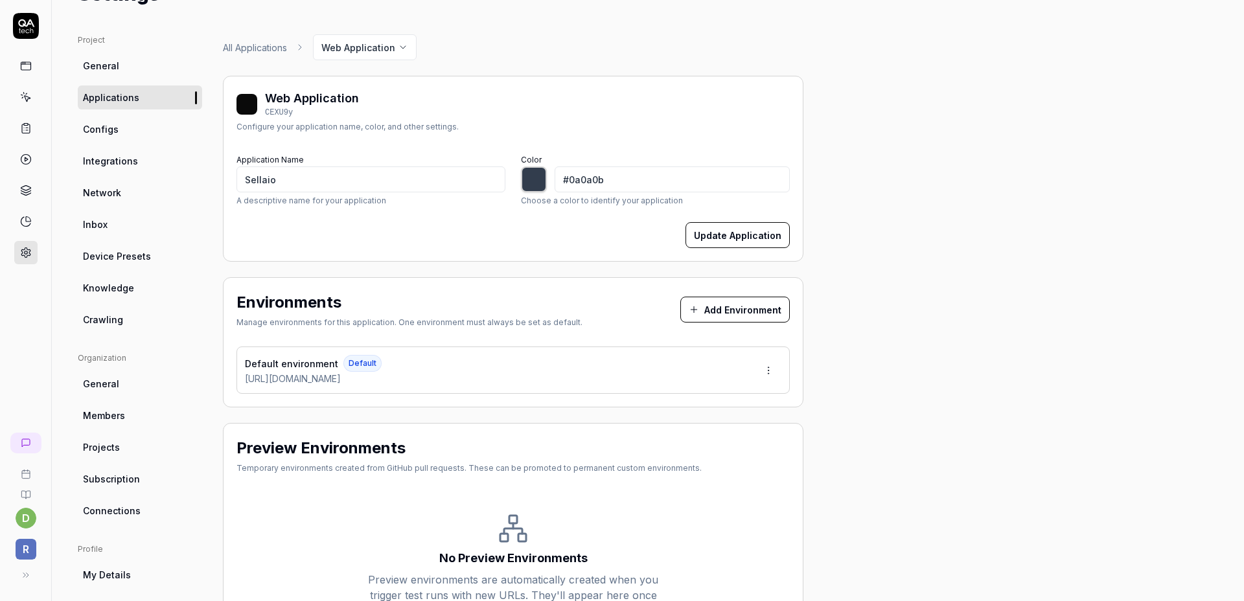
type input "#050505"
type input "*******"
type input "#000000"
type input "*******"
click at [907, 273] on div "Project General Applications Configs Integrations Network Inbox Device Presets …" at bounding box center [648, 358] width 1140 height 648
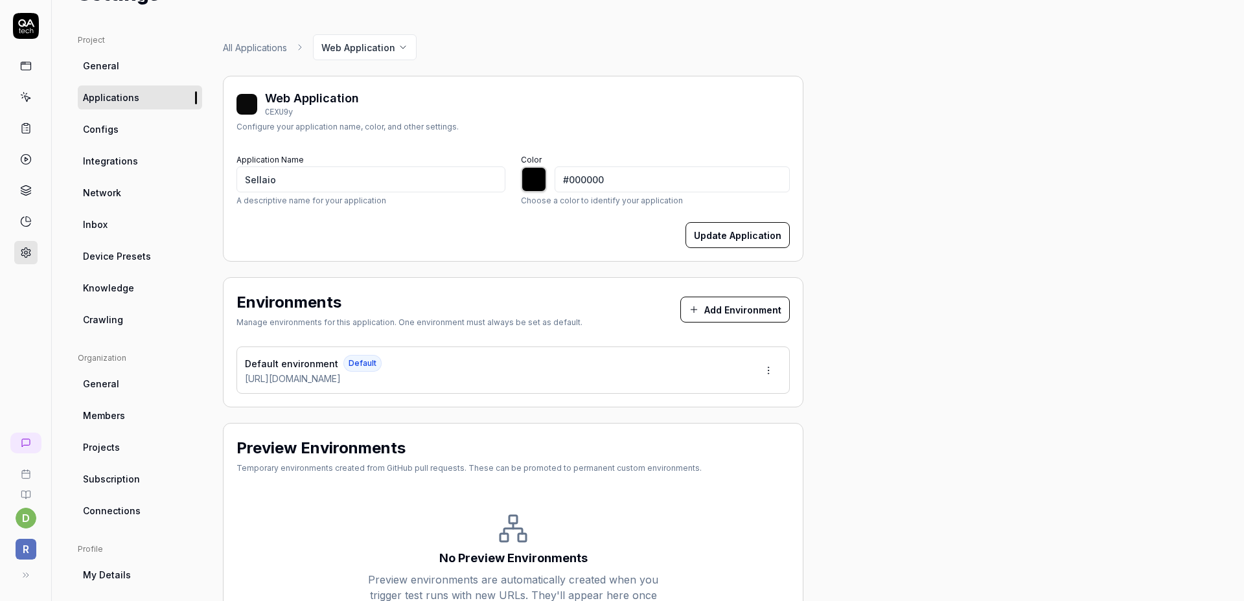
click at [732, 239] on button "Update Application" at bounding box center [737, 235] width 104 height 26
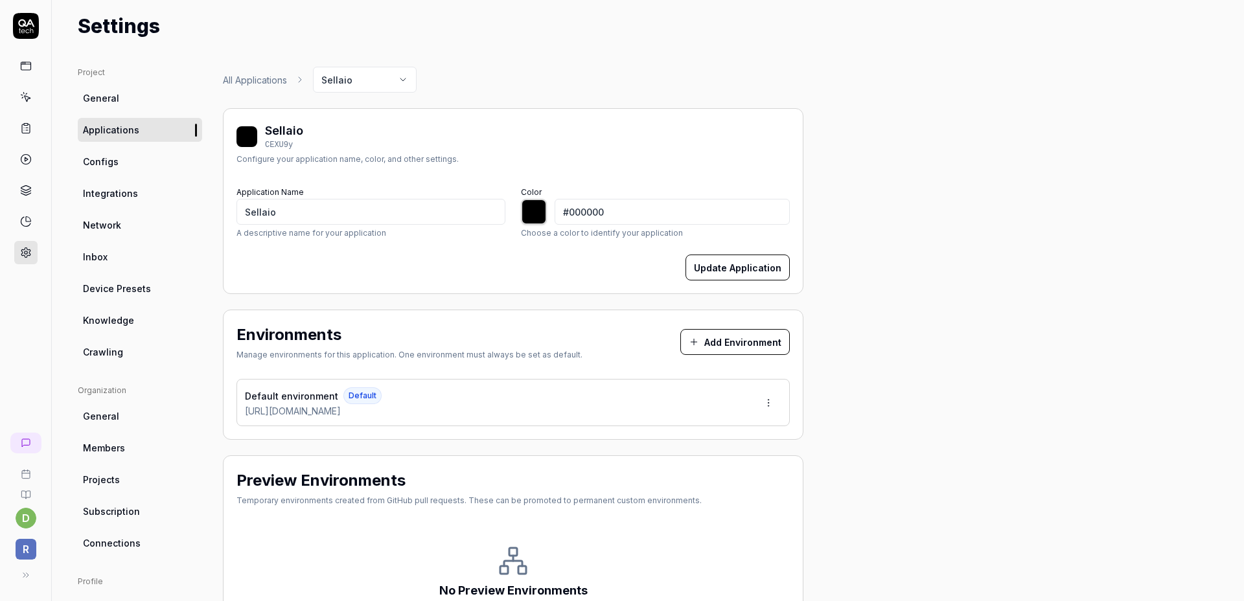
scroll to position [51, 0]
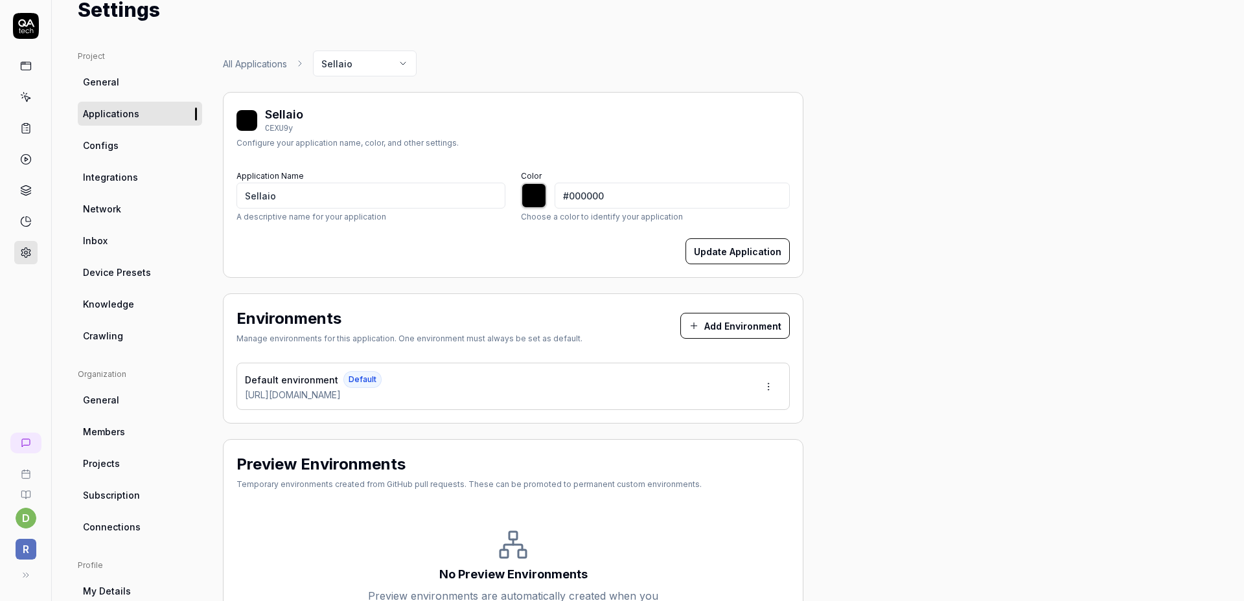
click at [415, 384] on div "Default environment Default [URL][DOMAIN_NAME]" at bounding box center [512, 386] width 553 height 47
click at [780, 384] on html "d R Home / Settings You have 493 / 500 test executions left Upgrade Now Home / …" at bounding box center [622, 300] width 1244 height 601
click at [587, 332] on html "d R Home / Settings You have 493 / 500 test executions left Upgrade Now Home / …" at bounding box center [622, 300] width 1244 height 601
click at [142, 154] on link "Configs" at bounding box center [140, 145] width 124 height 24
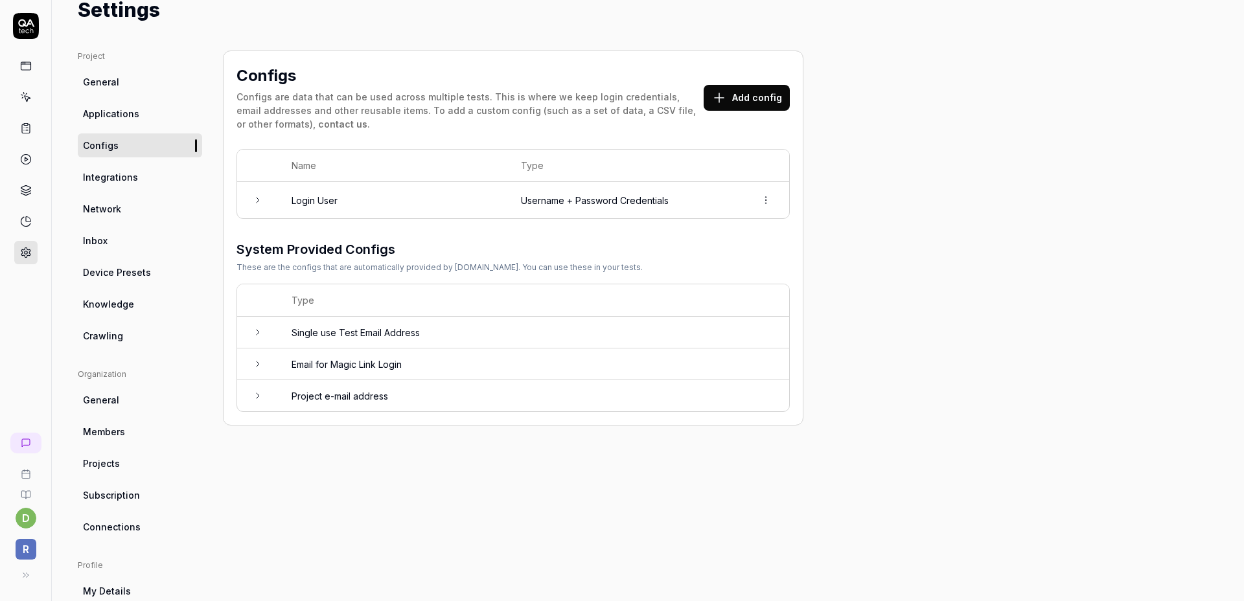
click at [391, 203] on td "Login User" at bounding box center [393, 200] width 229 height 36
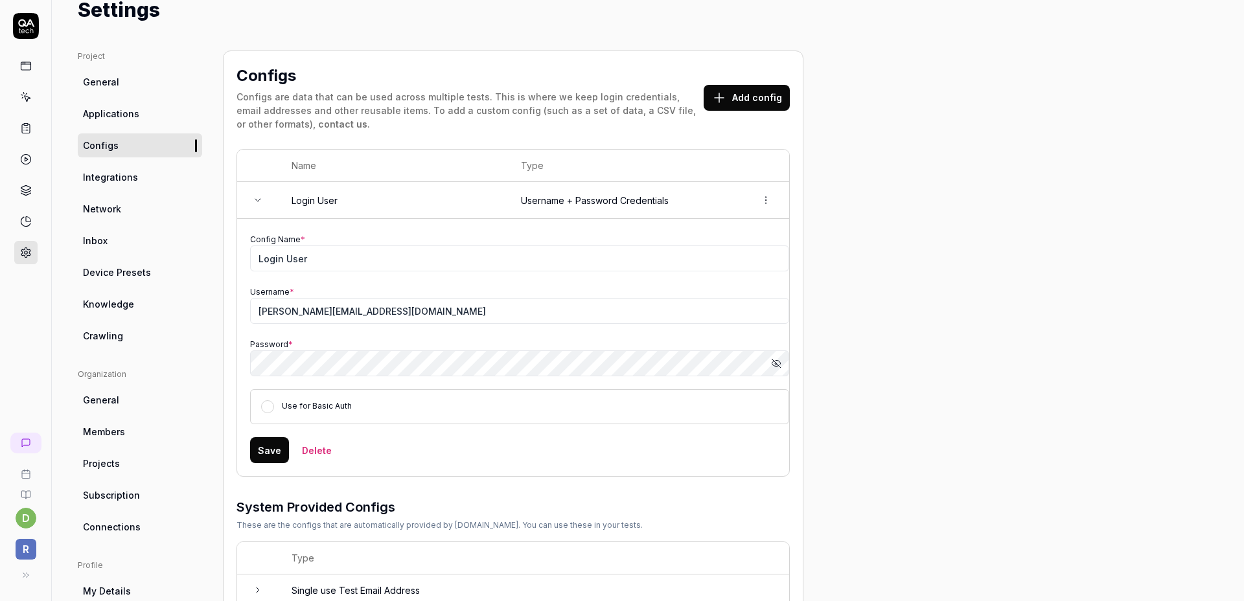
click at [391, 203] on td "Login User" at bounding box center [393, 200] width 229 height 37
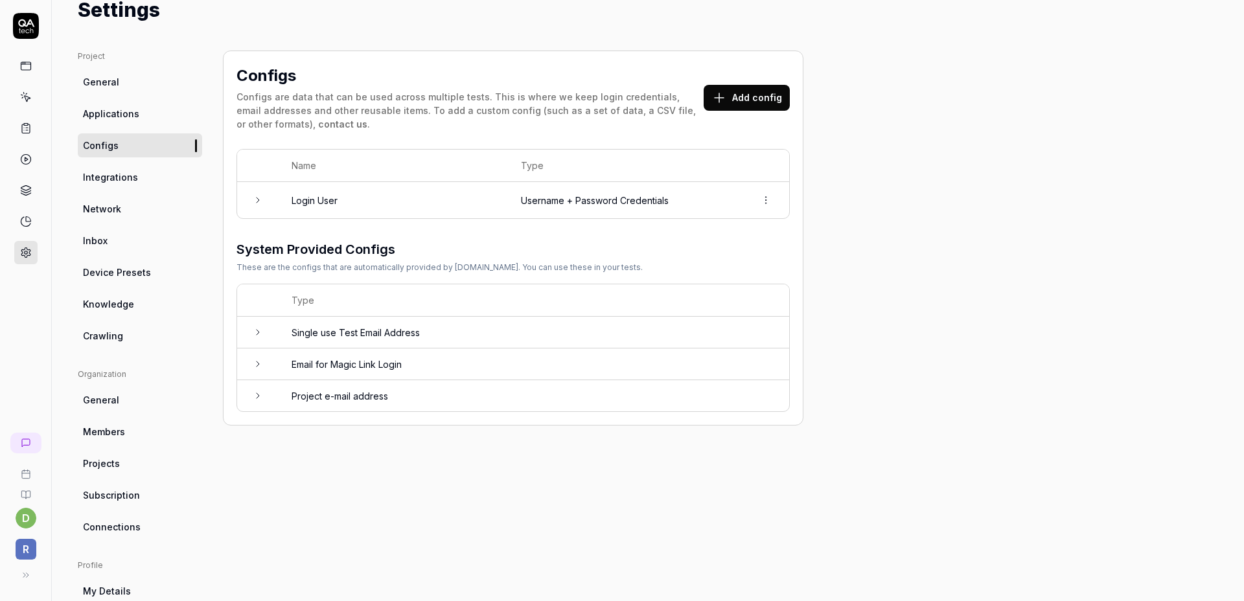
click at [480, 369] on td "Email for Magic Link Login" at bounding box center [534, 364] width 510 height 32
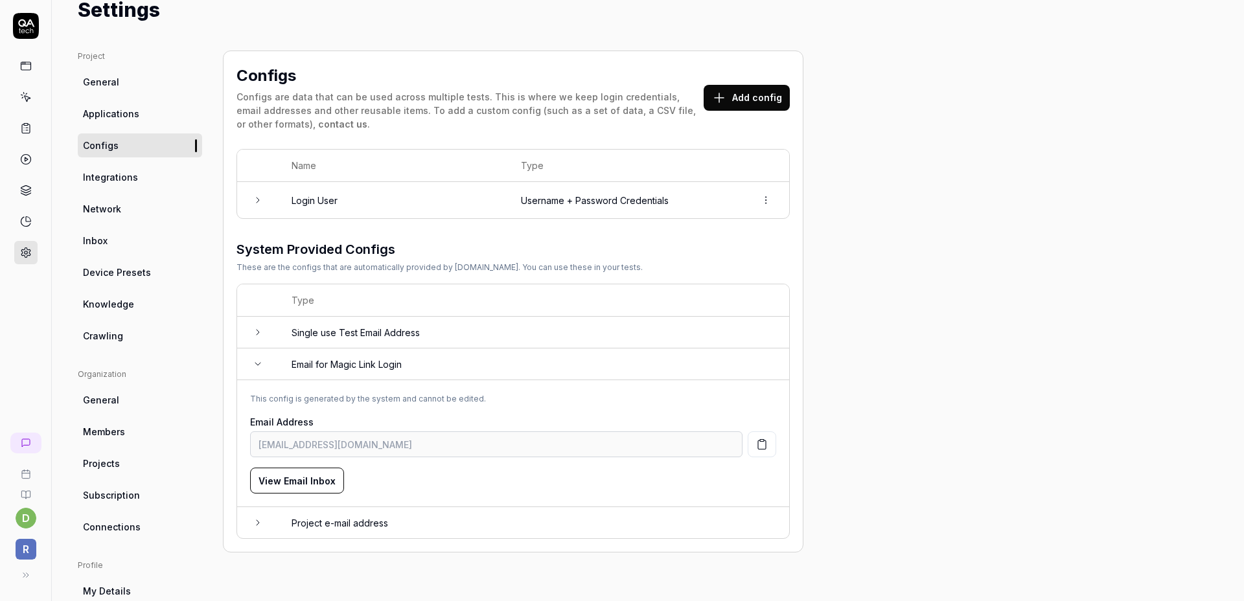
click at [472, 368] on td "Email for Magic Link Login" at bounding box center [534, 364] width 510 height 32
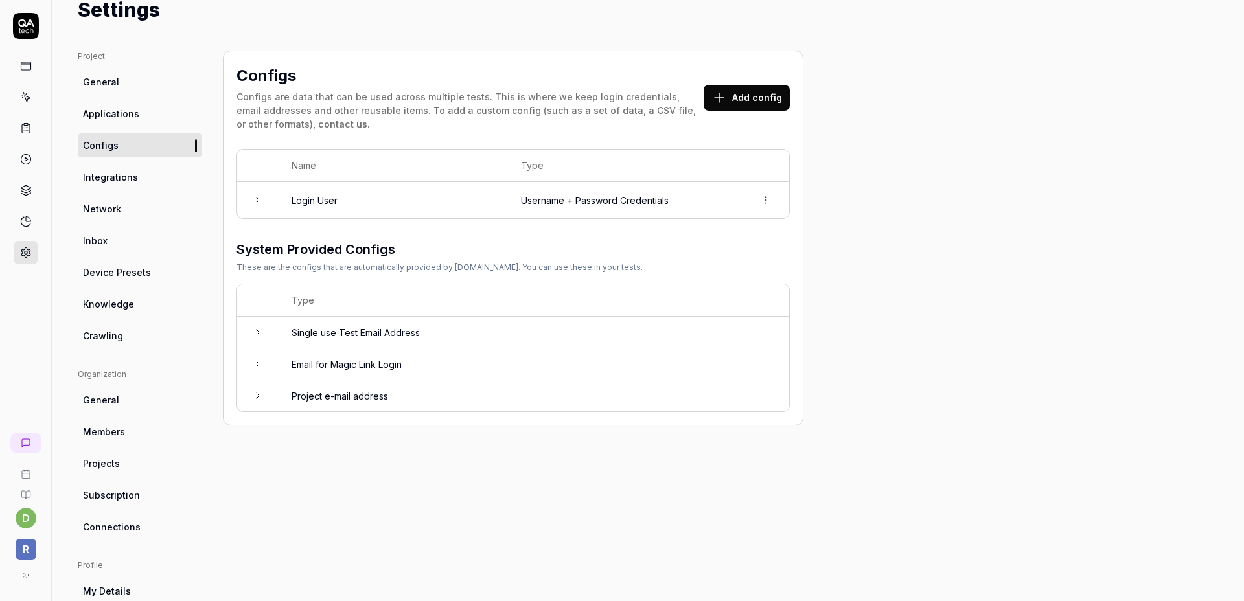
click at [444, 407] on td "Project e-mail address" at bounding box center [534, 395] width 510 height 31
click at [442, 400] on td "Project e-mail address" at bounding box center [534, 396] width 510 height 32
click at [451, 340] on td "Single use Test Email Address" at bounding box center [534, 333] width 510 height 32
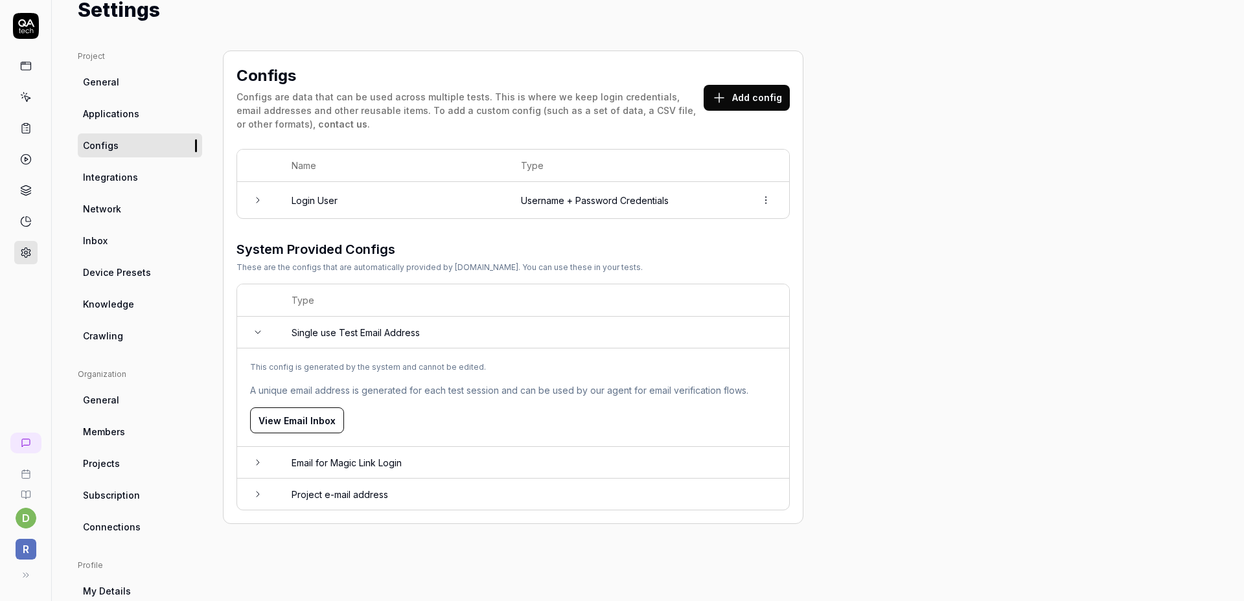
click at [319, 431] on button "View Email Inbox" at bounding box center [297, 420] width 94 height 26
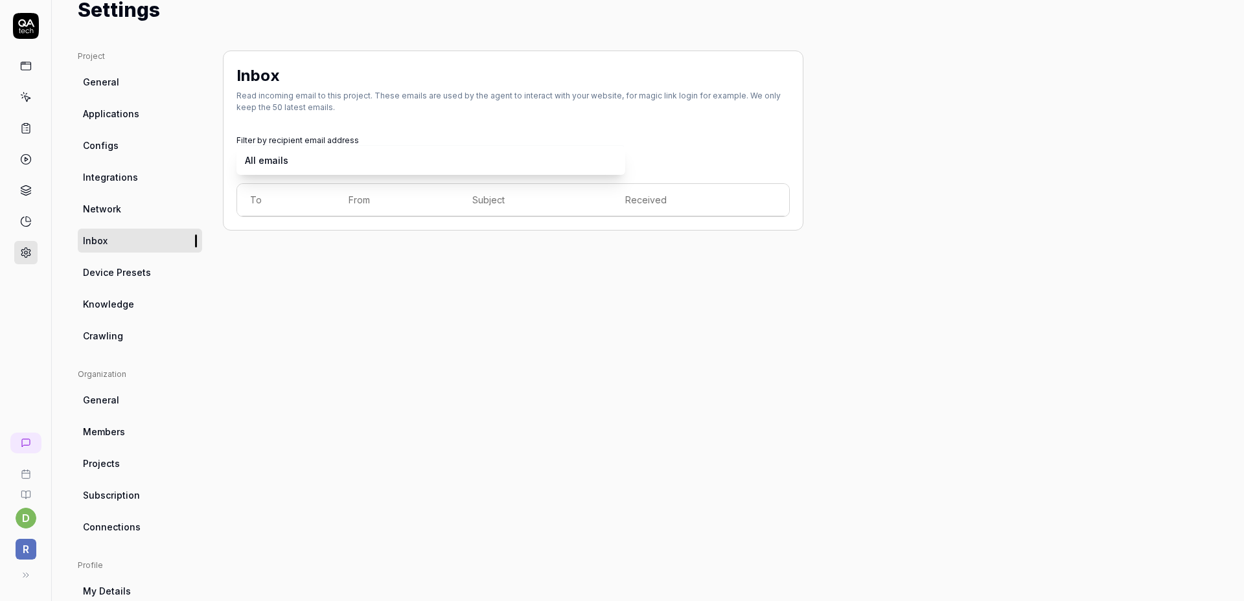
click at [605, 155] on body "d R Home / Settings You have 493 / 500 test executions left Upgrade Now Home / …" at bounding box center [622, 300] width 1244 height 601
click at [415, 317] on div "Inbox Read incoming email to this project. These emails are used by the agent t…" at bounding box center [513, 375] width 580 height 648
drag, startPoint x: 363, startPoint y: 200, endPoint x: 578, endPoint y: 237, distance: 218.3
click at [534, 230] on div "Inbox Read incoming email to this project. These emails are used by the agent t…" at bounding box center [513, 141] width 580 height 180
click at [579, 236] on div "Inbox Read incoming email to this project. These emails are used by the agent t…" at bounding box center [513, 375] width 580 height 648
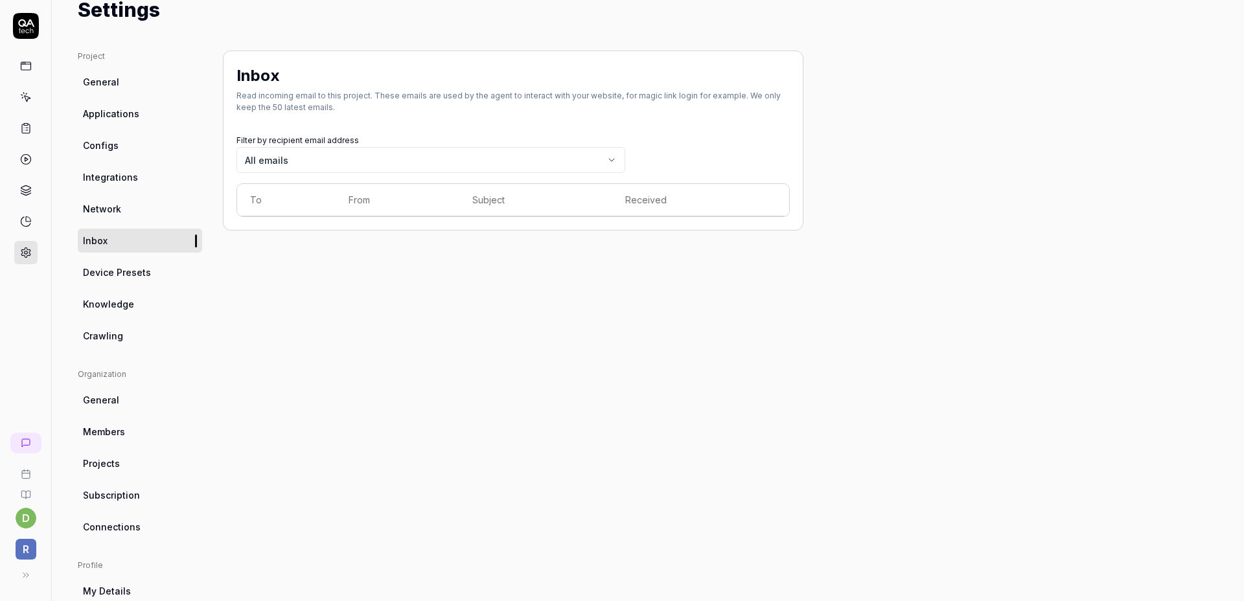
click at [139, 303] on link "Knowledge" at bounding box center [140, 304] width 124 height 24
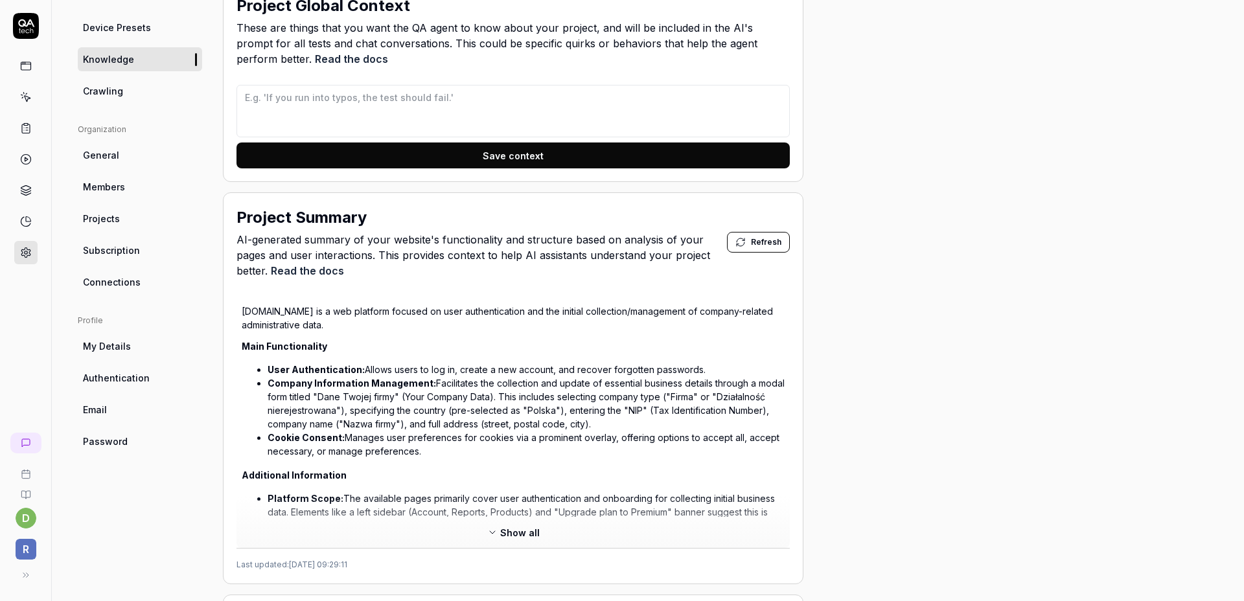
scroll to position [360, 0]
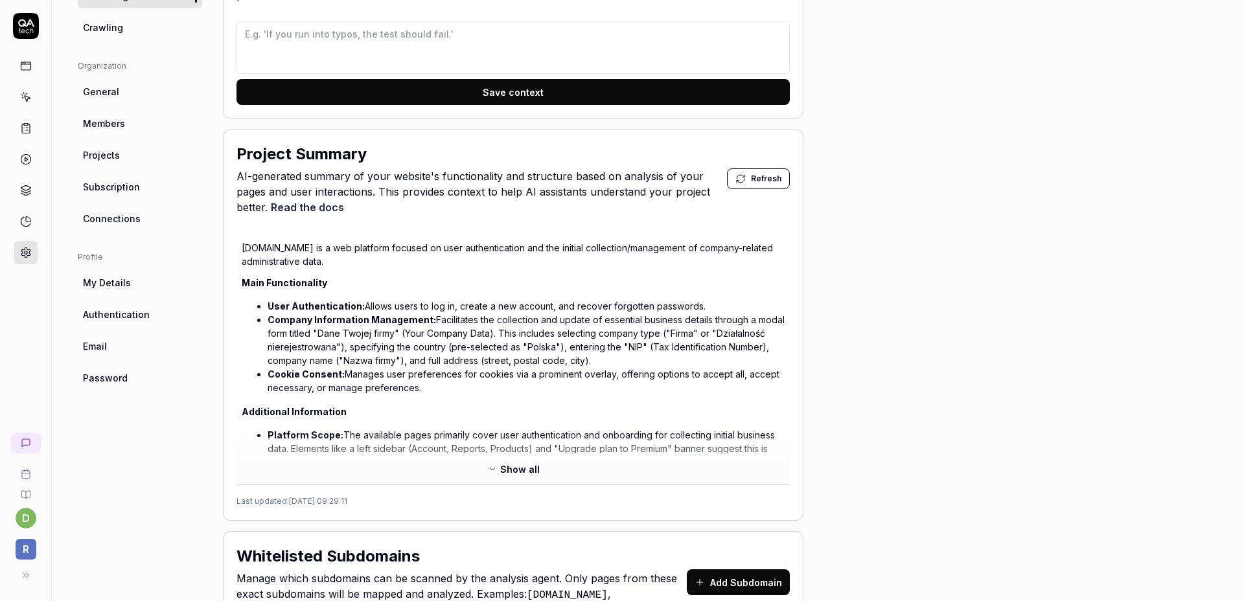
click at [509, 473] on span "Show all" at bounding box center [520, 469] width 40 height 14
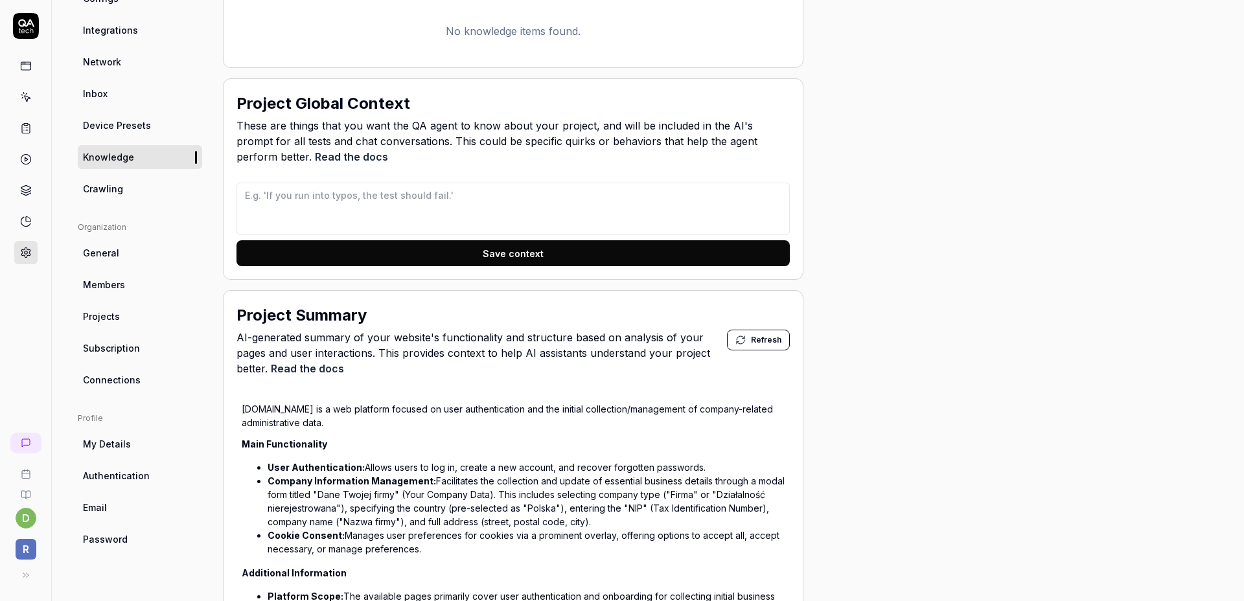
scroll to position [132, 0]
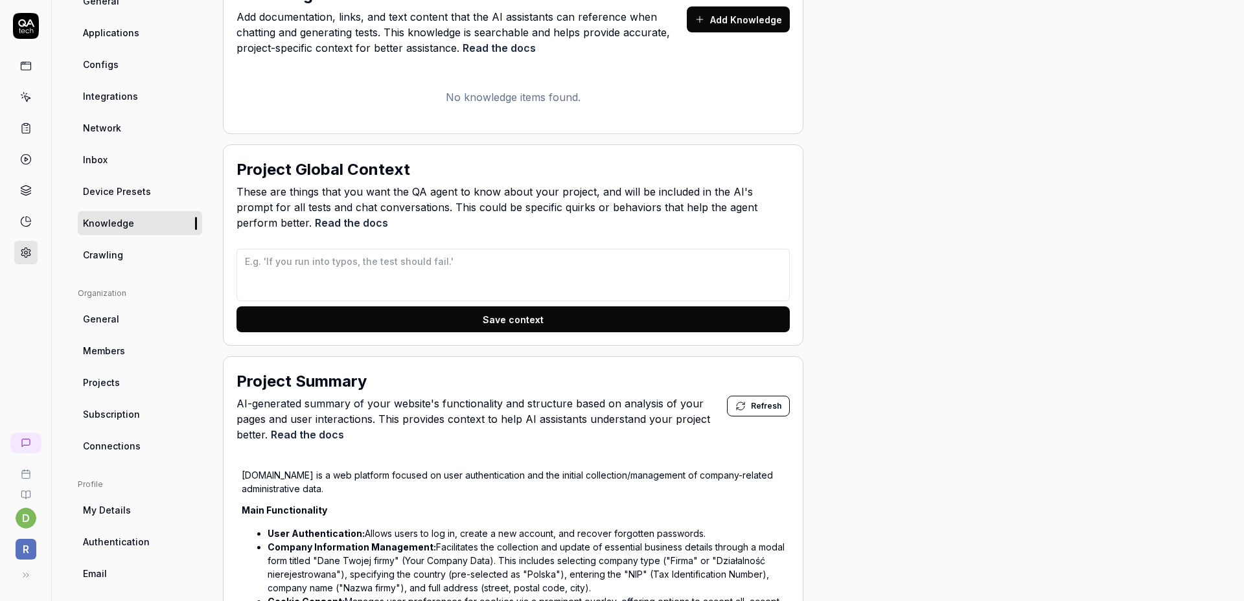
click at [153, 251] on link "Crawling" at bounding box center [140, 255] width 124 height 24
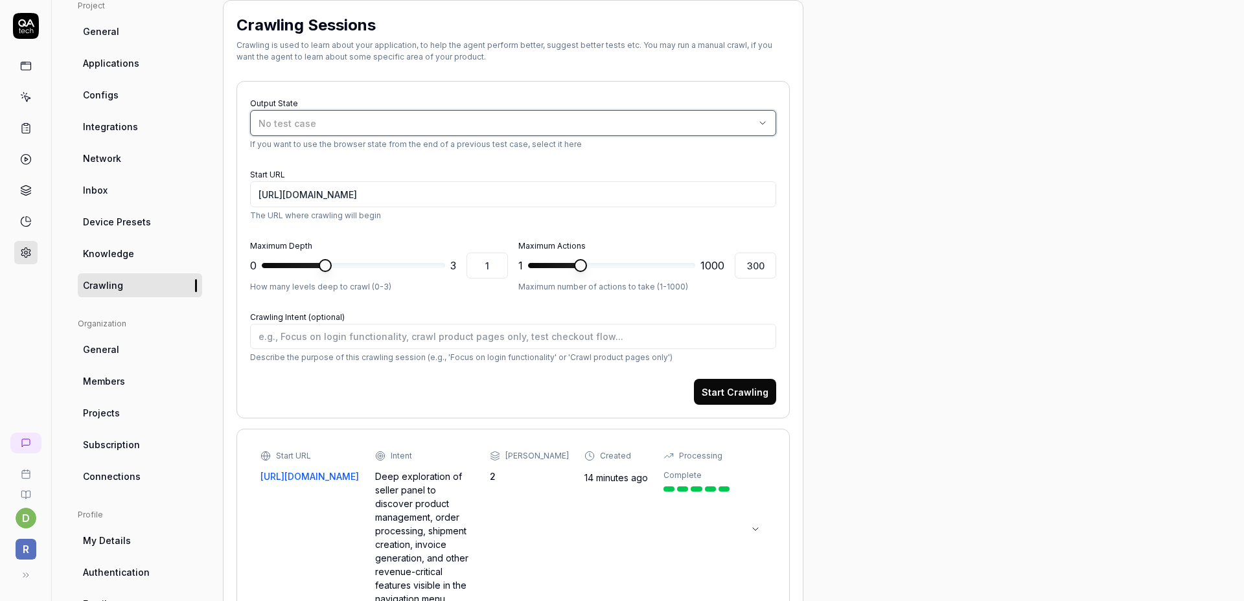
click at [496, 123] on div "No test case" at bounding box center [506, 124] width 496 height 14
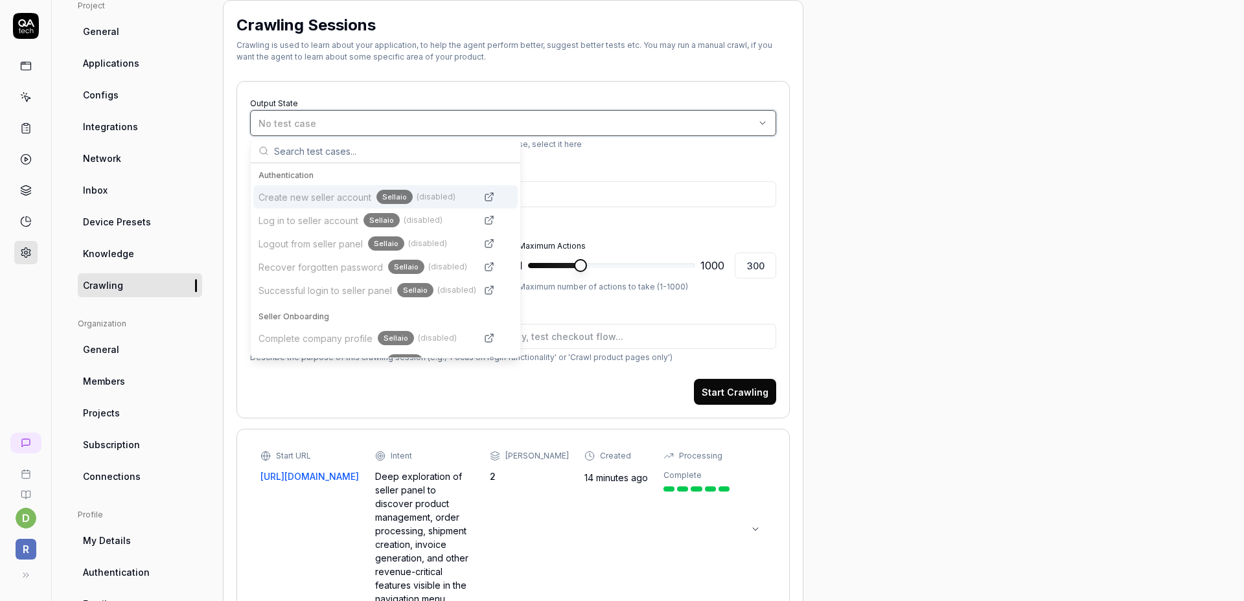
click at [496, 123] on div "No test case" at bounding box center [506, 124] width 496 height 14
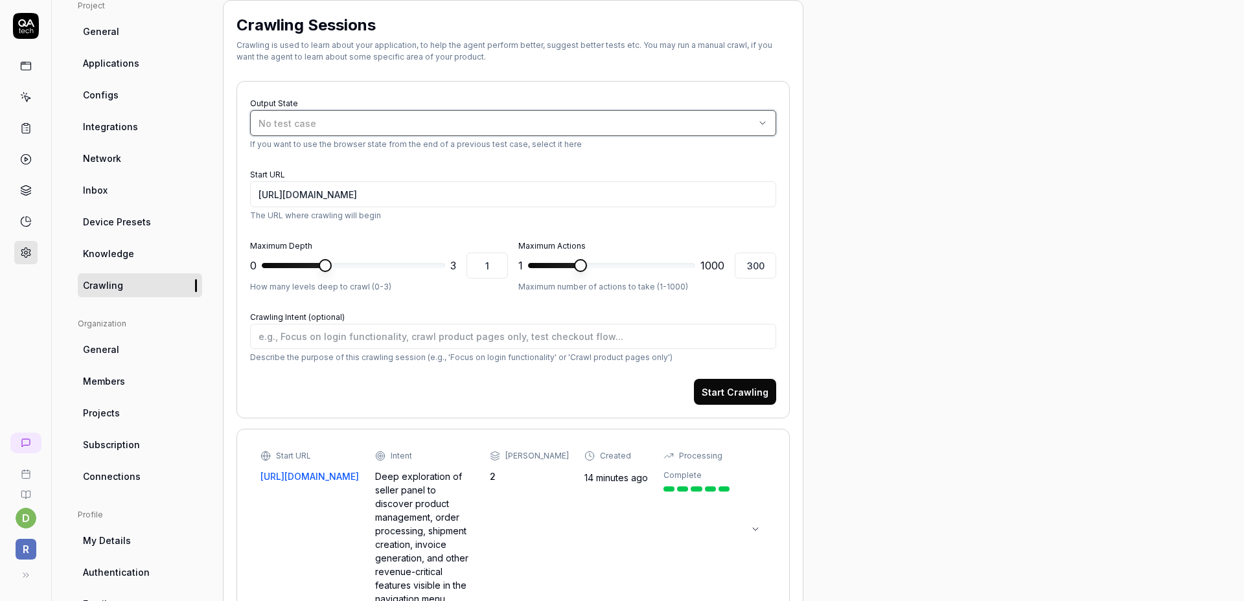
scroll to position [85, 0]
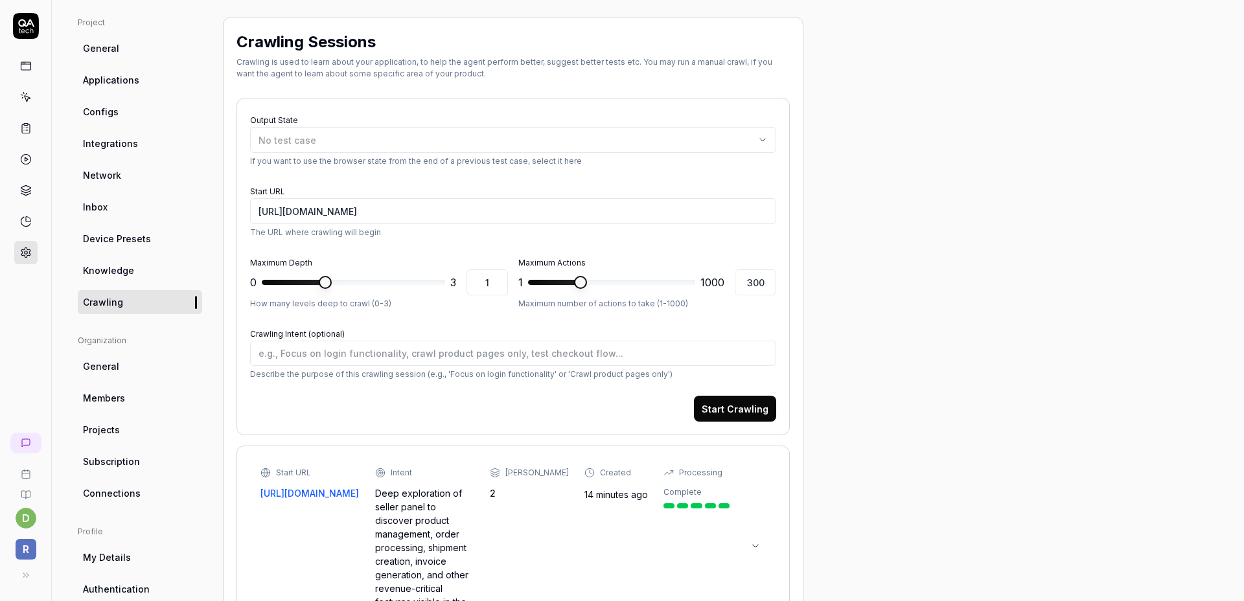
click at [899, 266] on div "Project General Applications Configs Integrations Network Inbox Device Presets …" at bounding box center [648, 541] width 1140 height 1049
drag, startPoint x: 293, startPoint y: 374, endPoint x: 547, endPoint y: 367, distance: 254.0
click at [547, 367] on div "Describe the purpose of this crawling session (e.g., 'Focus on login functional…" at bounding box center [513, 361] width 526 height 40
click at [501, 385] on form "Output State No test case If you want to use the browser state from the end of …" at bounding box center [513, 266] width 526 height 310
drag, startPoint x: 547, startPoint y: 379, endPoint x: 608, endPoint y: 388, distance: 62.2
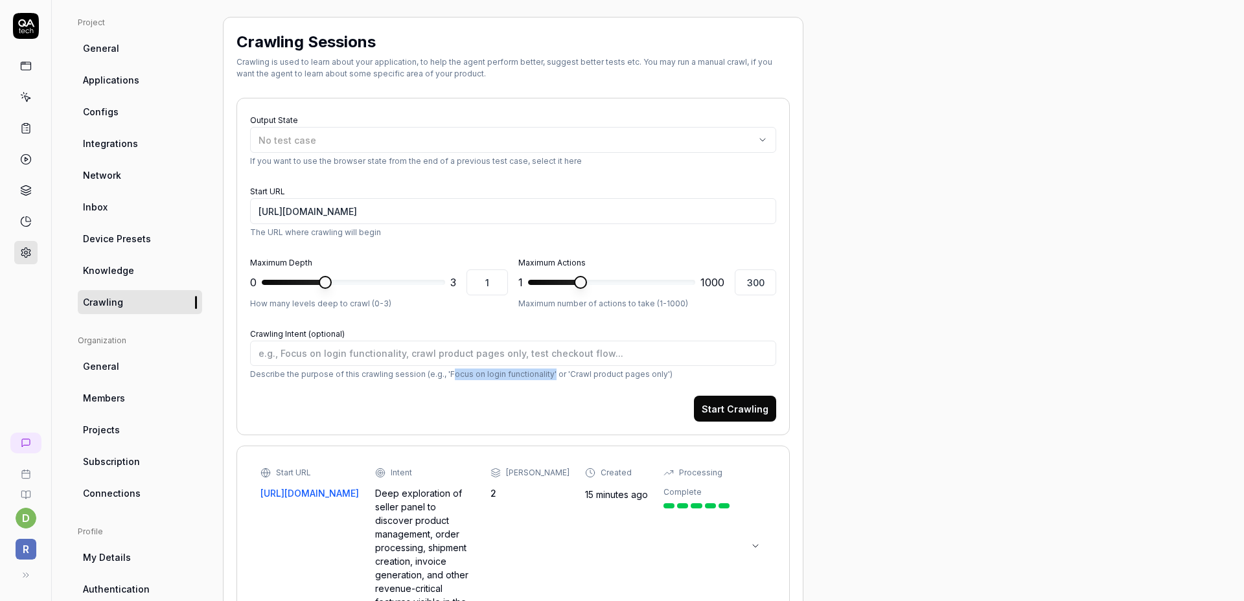
click at [565, 381] on form "Output State No test case If you want to use the browser state from the end of …" at bounding box center [513, 266] width 526 height 310
click at [608, 388] on form "Output State No test case If you want to use the browser state from the end of …" at bounding box center [513, 266] width 526 height 310
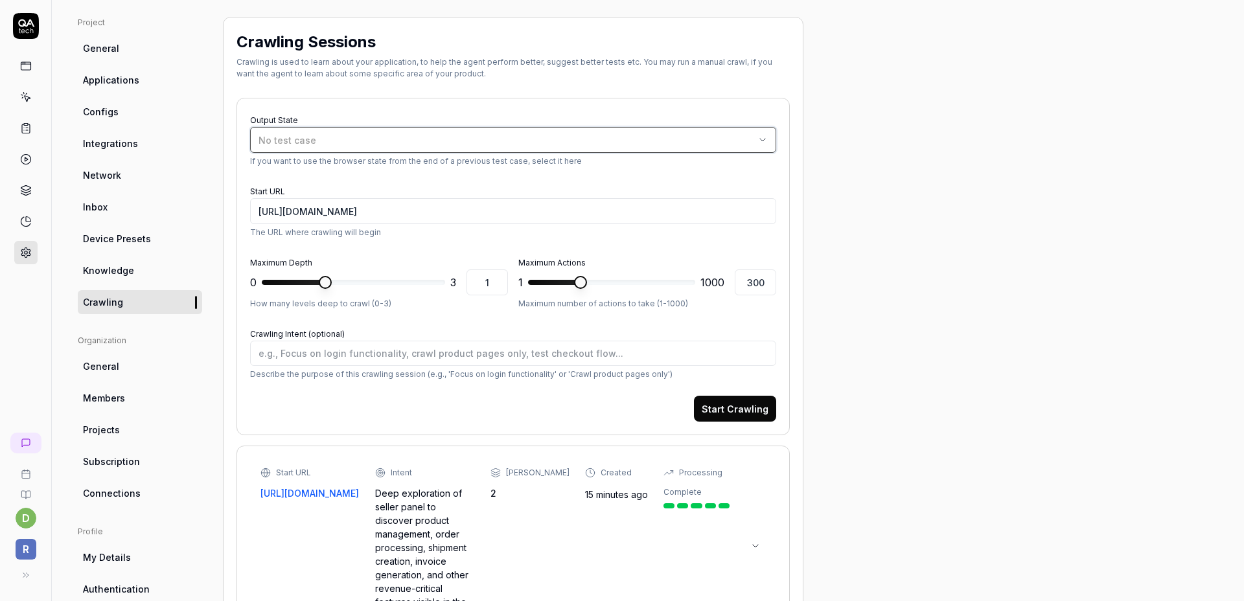
click at [753, 150] on button "No test case" at bounding box center [513, 140] width 526 height 26
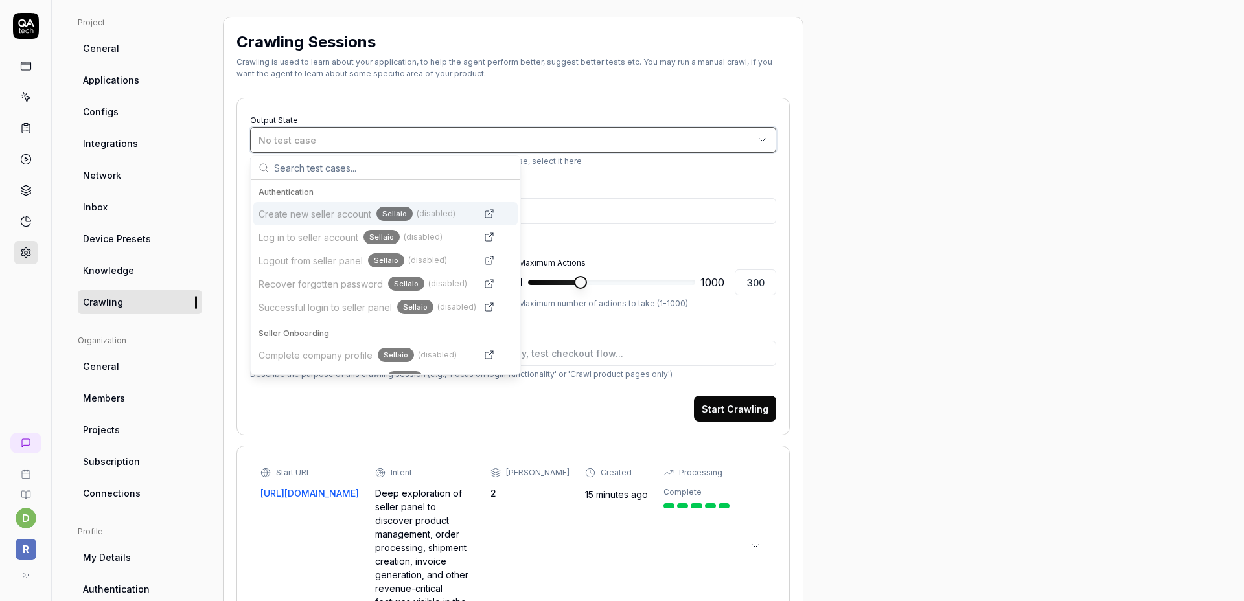
click at [759, 143] on icon "button" at bounding box center [762, 140] width 10 height 10
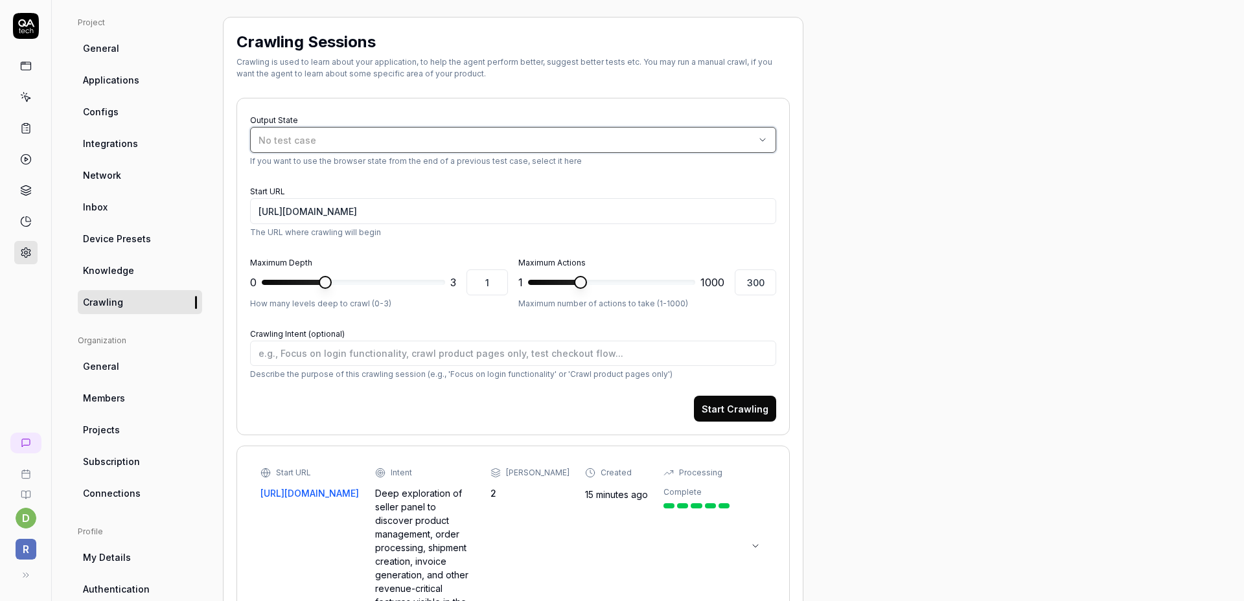
click at [759, 143] on icon "button" at bounding box center [762, 140] width 10 height 10
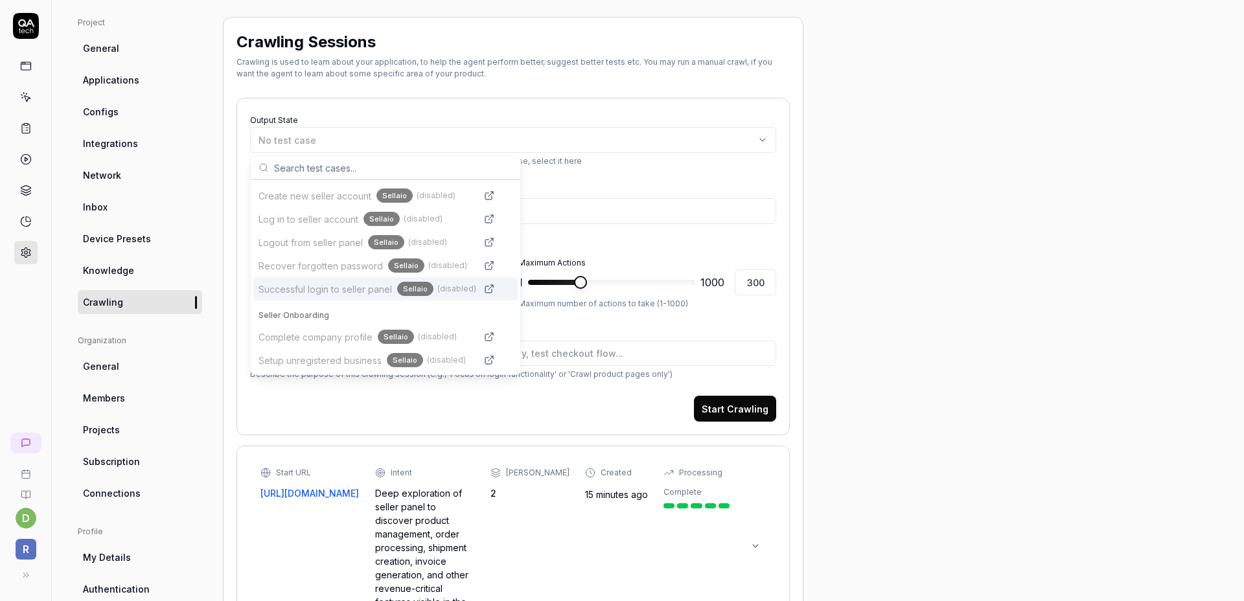
scroll to position [0, 0]
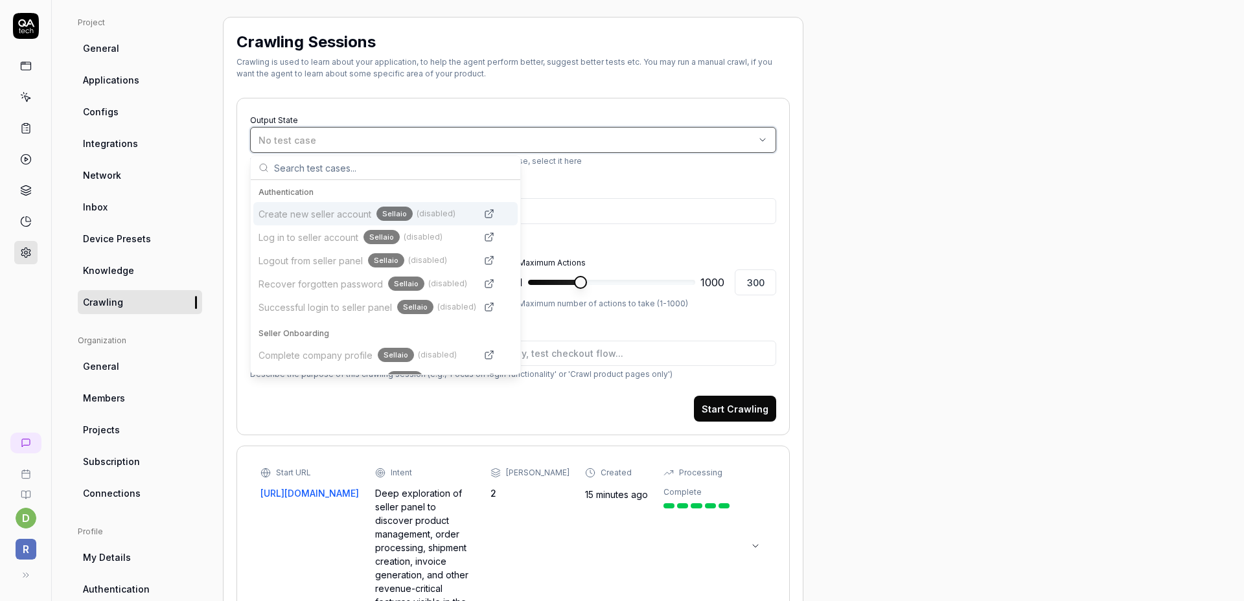
click at [748, 141] on div "No test case" at bounding box center [506, 140] width 496 height 14
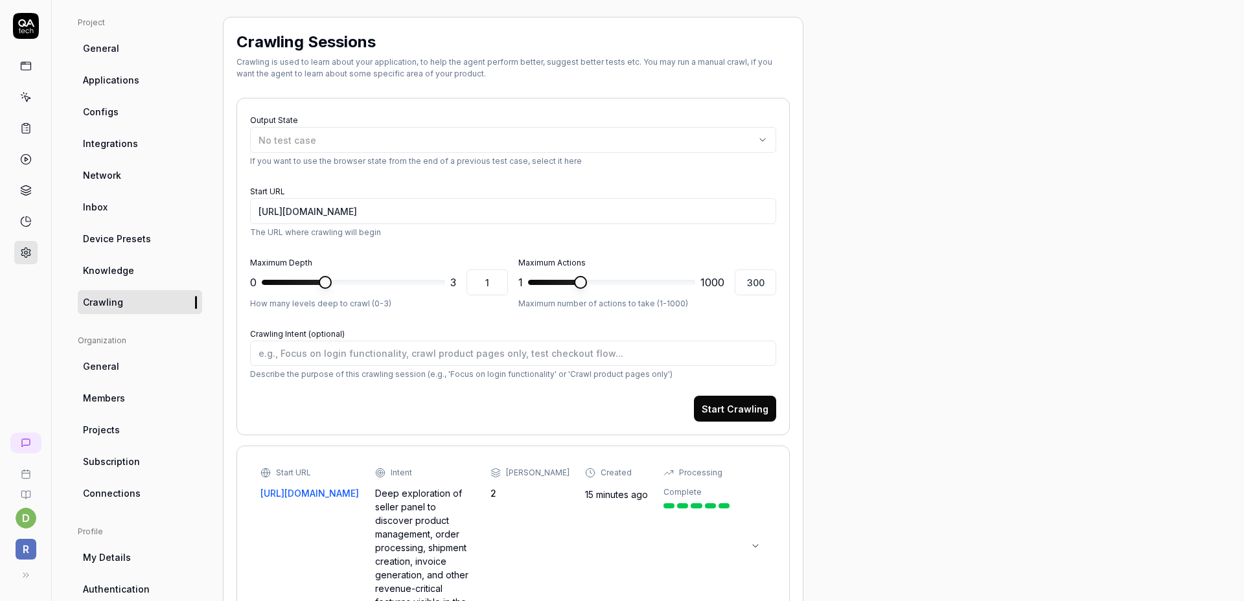
type textarea "*"
type input "1000"
click at [695, 289] on span at bounding box center [688, 282] width 13 height 13
type textarea "*"
type input "3"
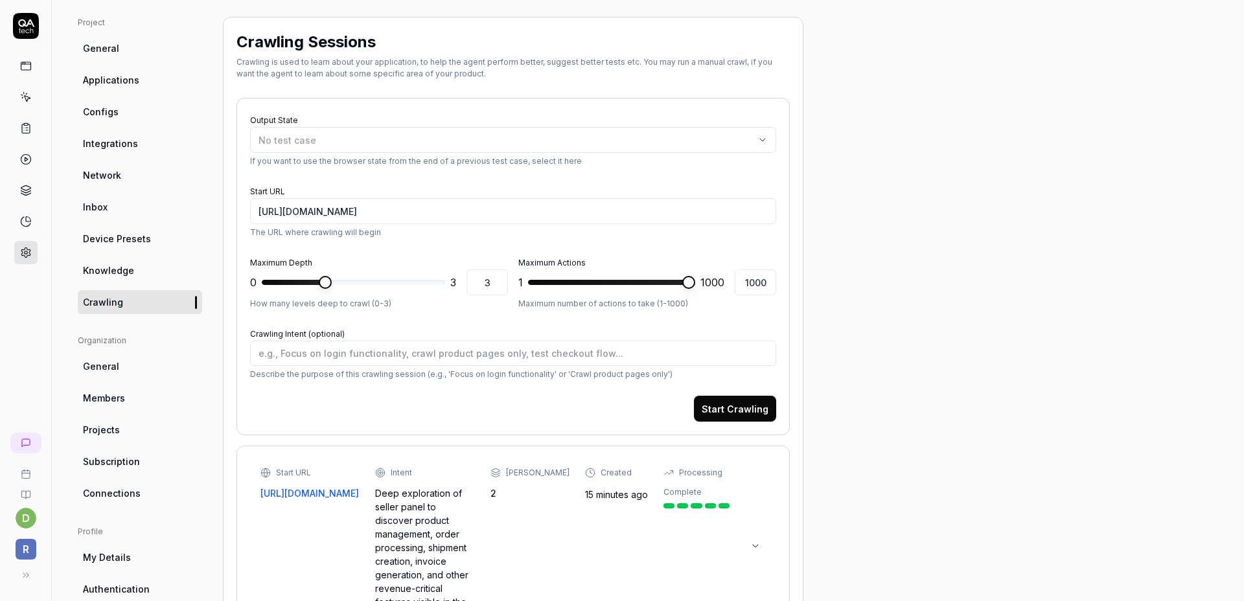
click at [445, 285] on span at bounding box center [353, 282] width 183 height 5
click at [429, 323] on form "Output State No test case If you want to use the browser state from the end of …" at bounding box center [513, 266] width 526 height 310
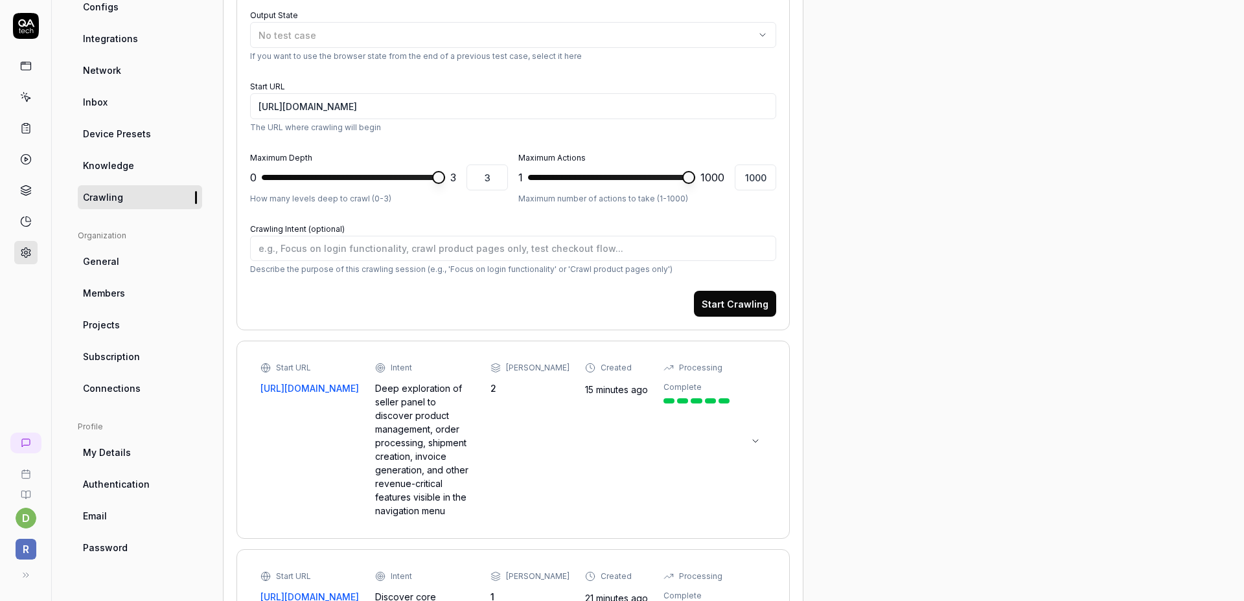
scroll to position [181, 0]
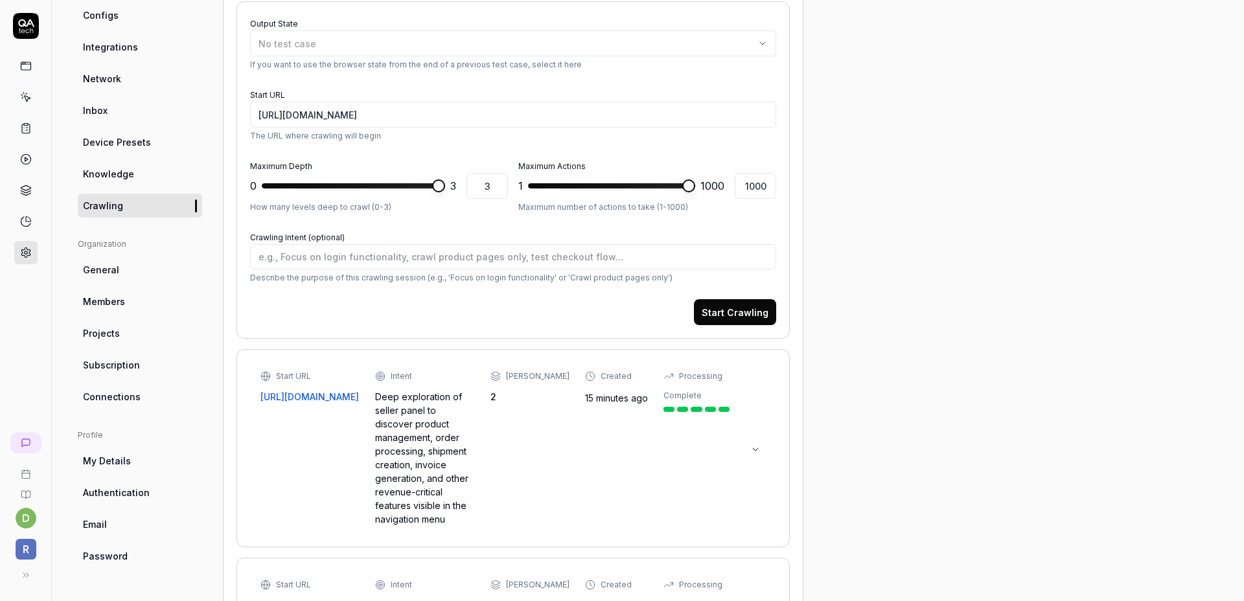
click at [729, 319] on button "Start Crawling" at bounding box center [735, 312] width 82 height 26
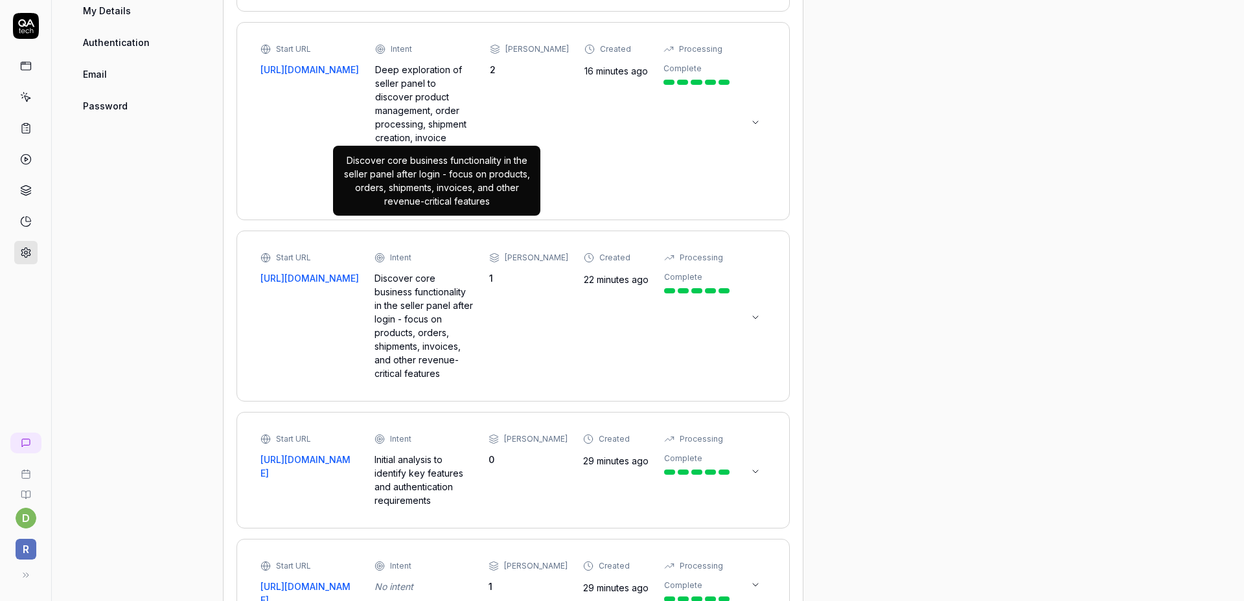
scroll to position [671, 0]
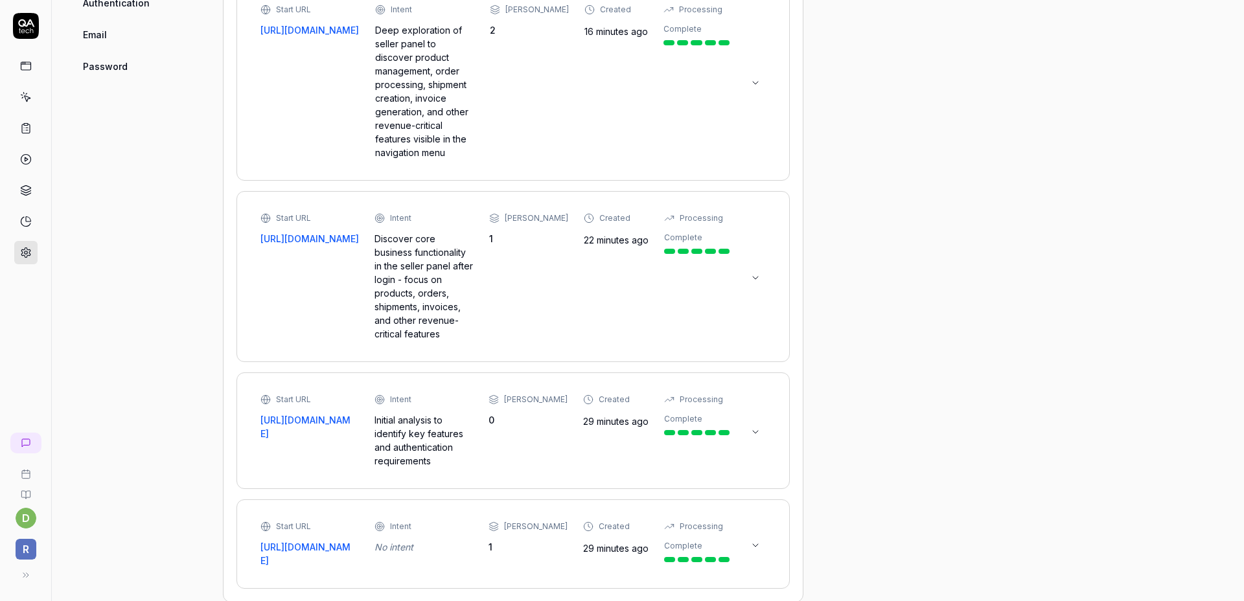
click at [454, 540] on div "No intent" at bounding box center [423, 547] width 98 height 14
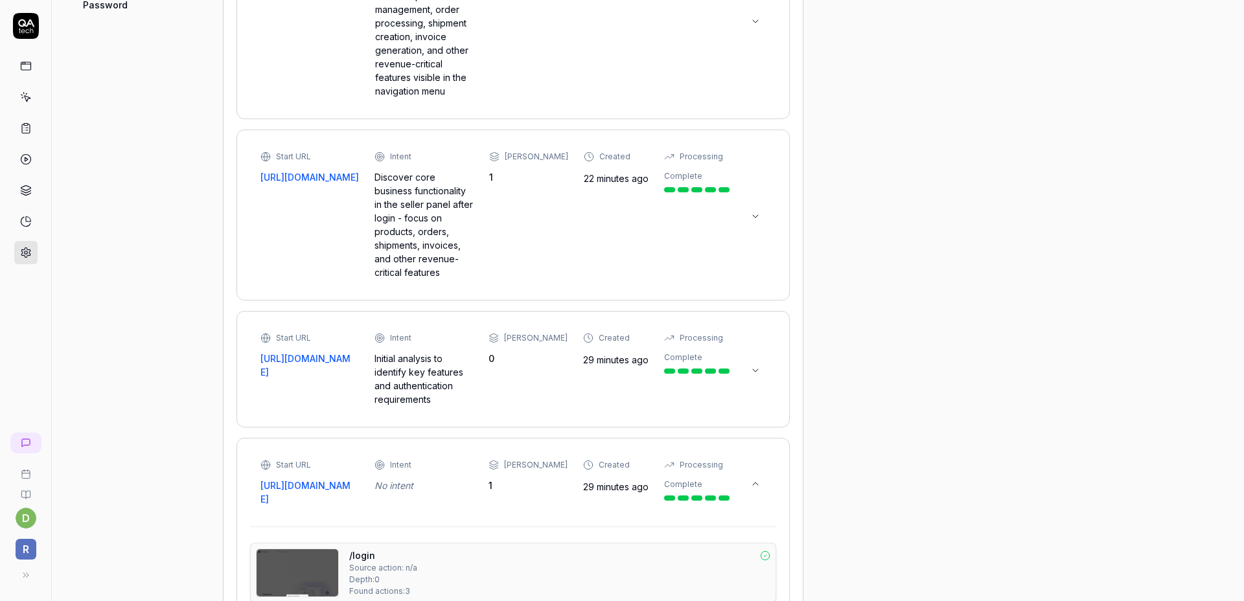
scroll to position [972, 0]
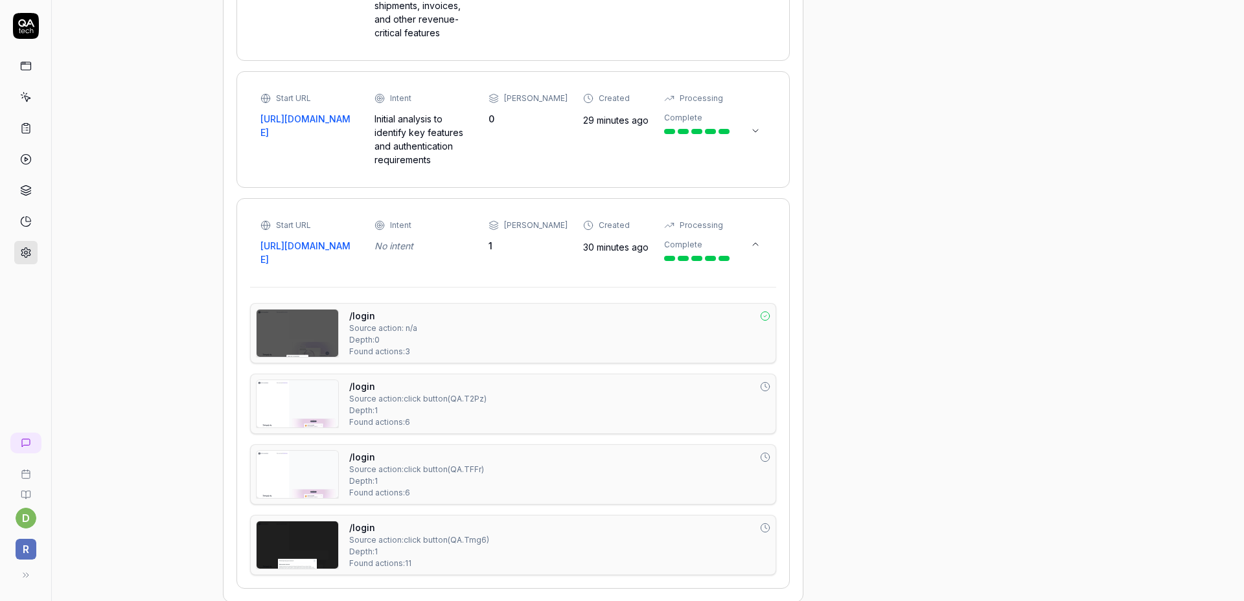
click at [499, 380] on div "/login Source action: click button ( QA.T2Pz ) Depth: 1 Found actions: 6" at bounding box center [559, 404] width 421 height 49
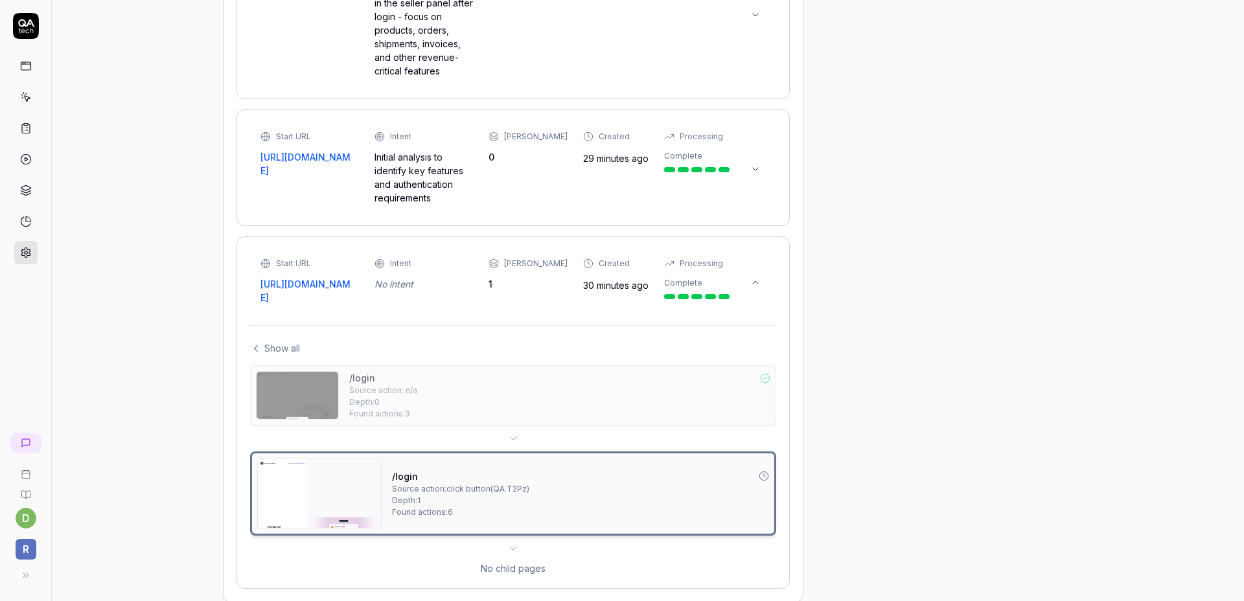
click at [510, 483] on div "Source action: click button ( QA.T2Pz )" at bounding box center [460, 489] width 137 height 12
click at [516, 516] on div "/login Source action: n/a Depth: 0 Found actions: 3 /login Source action: click…" at bounding box center [513, 470] width 526 height 210
click at [515, 543] on icon at bounding box center [513, 548] width 10 height 10
click at [485, 374] on div "/login Source action: n/a Depth: 0 Found actions: 3" at bounding box center [559, 395] width 421 height 49
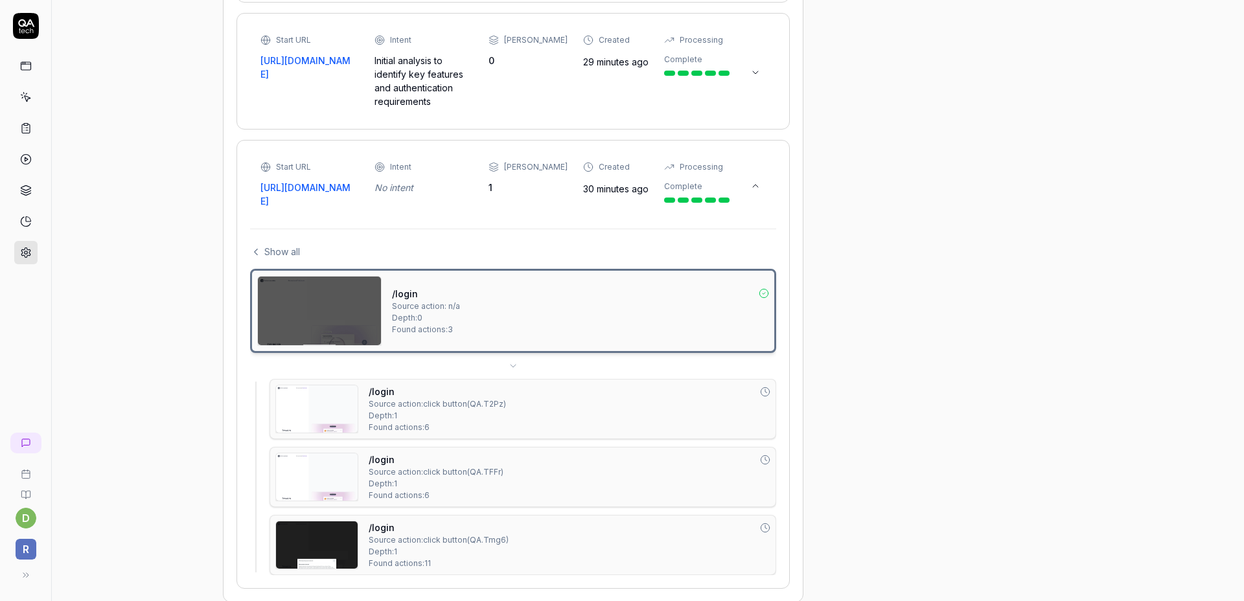
scroll to position [948, 0]
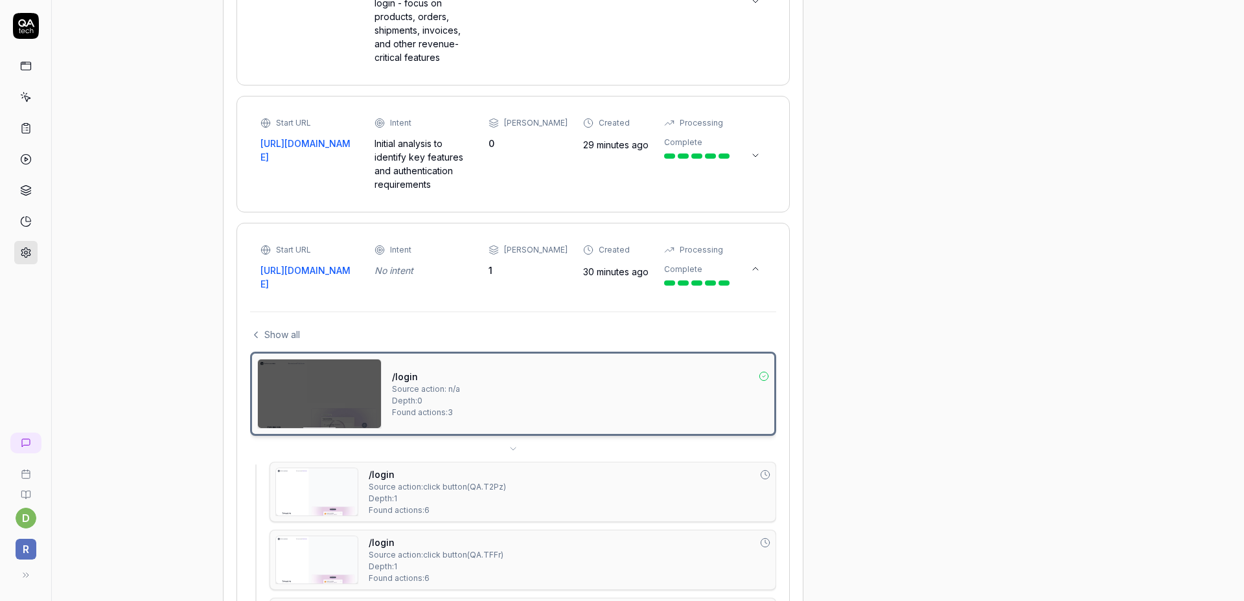
click at [274, 328] on span "Show all" at bounding box center [282, 335] width 36 height 14
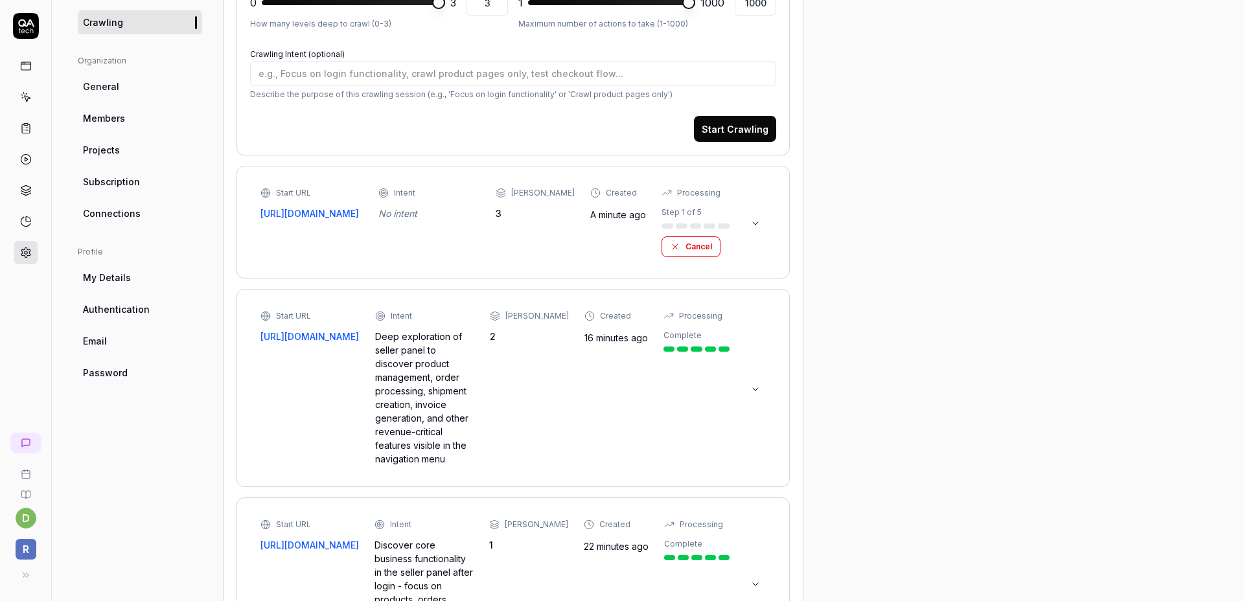
scroll to position [972, 0]
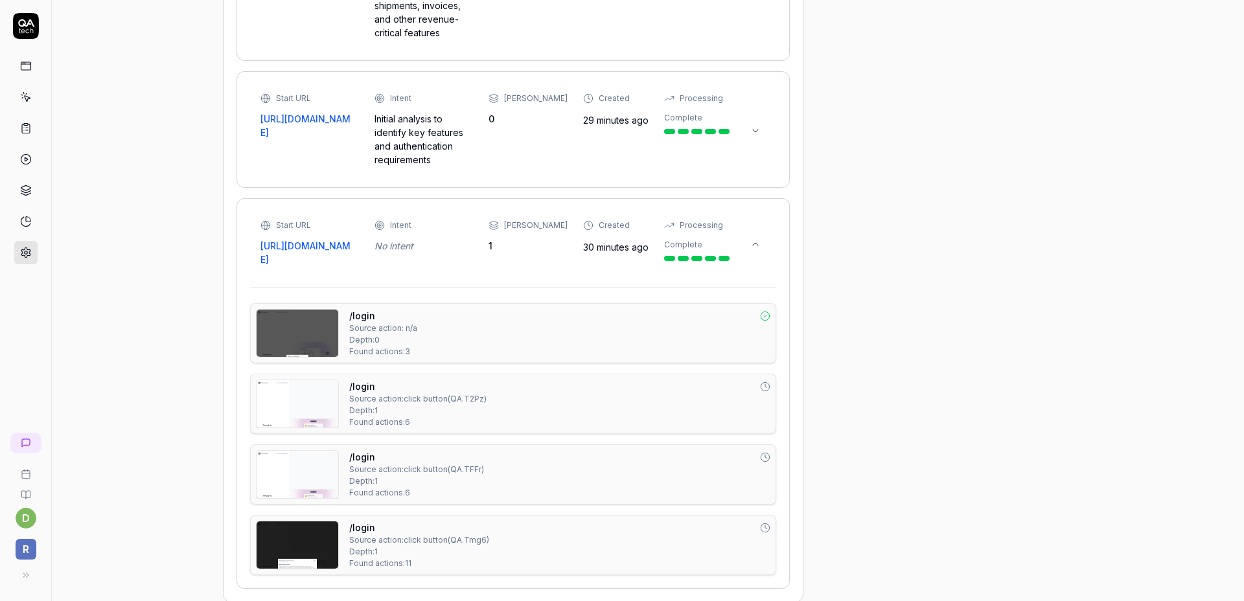
click at [768, 227] on div "Start URL [URL][DOMAIN_NAME] Intent No intent Max Depth 1 Created 30 minutes ag…" at bounding box center [513, 243] width 526 height 62
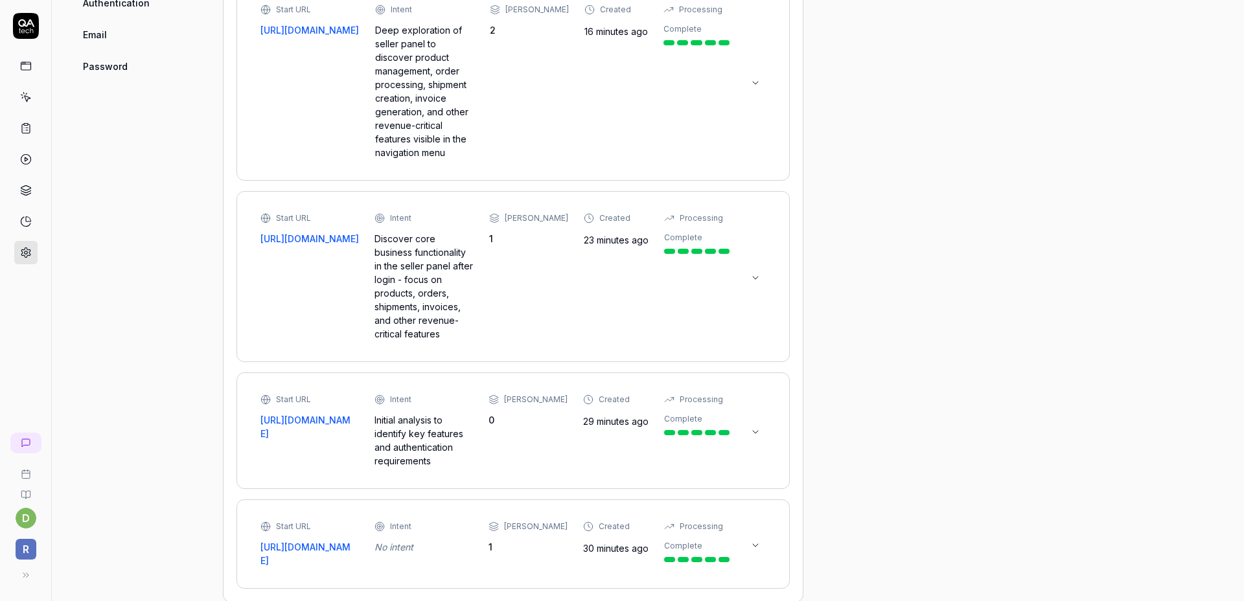
scroll to position [383, 0]
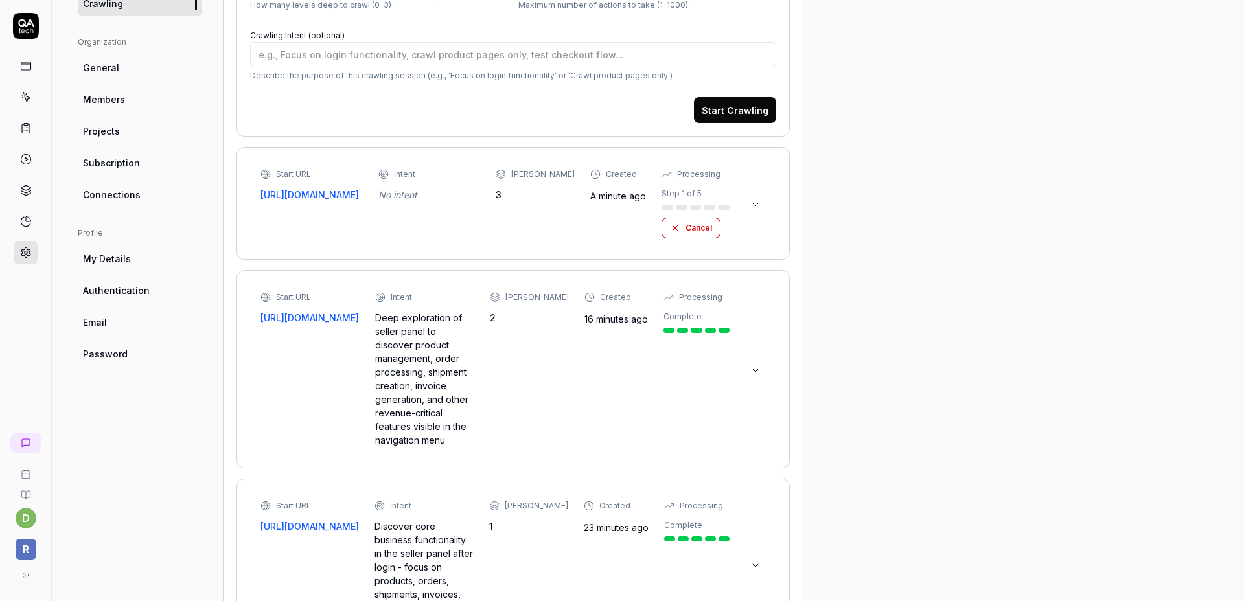
click at [751, 209] on icon at bounding box center [755, 205] width 10 height 10
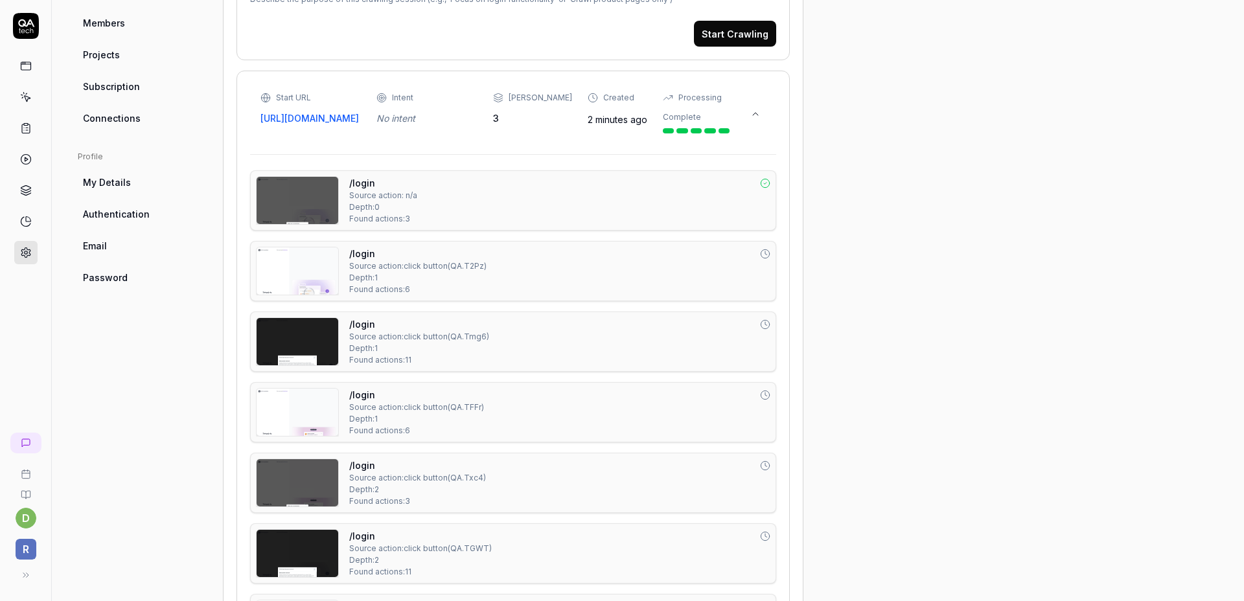
scroll to position [451, 0]
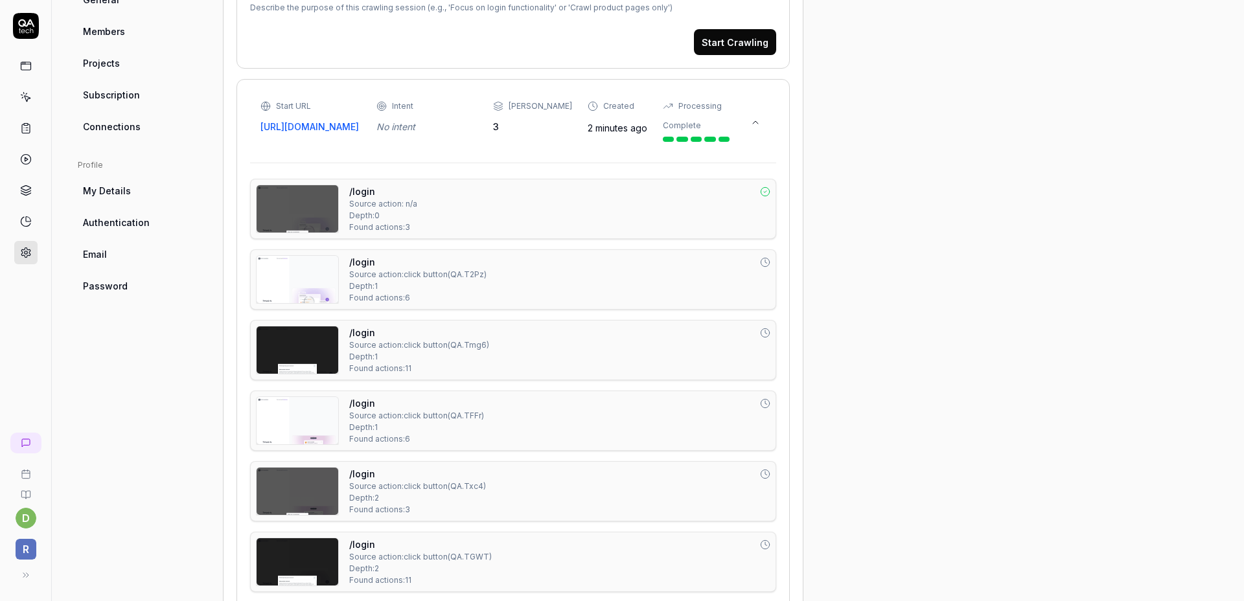
type textarea "*"
